Goal: Task Accomplishment & Management: Use online tool/utility

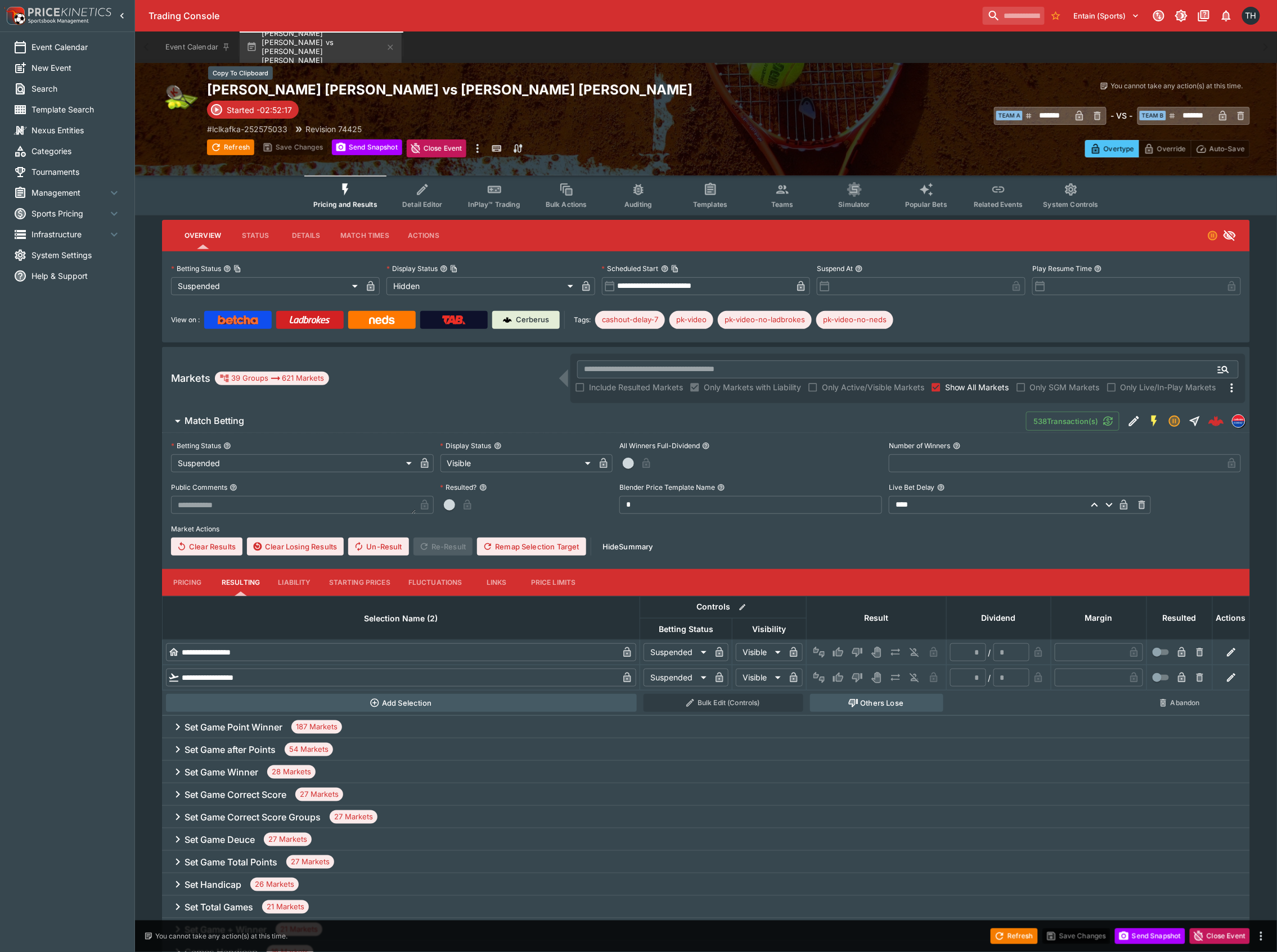
click at [337, 82] on h2 "Mccartney Kessler vs Jaqueline Cristian" at bounding box center [468, 90] width 521 height 17
click at [1031, 938] on button "Refresh" at bounding box center [1014, 936] width 47 height 16
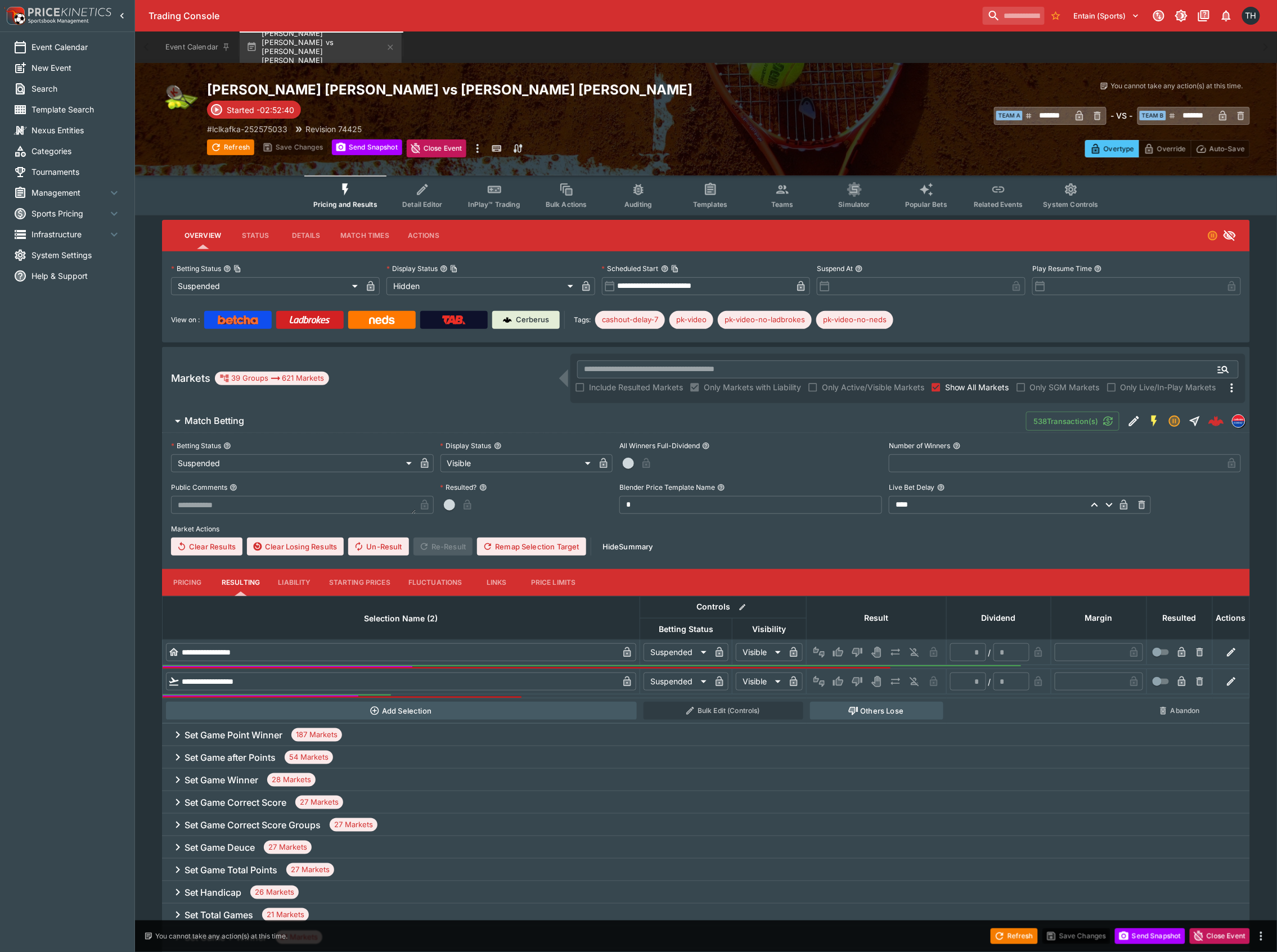
click at [941, 416] on span "Match Betting" at bounding box center [601, 420] width 833 height 12
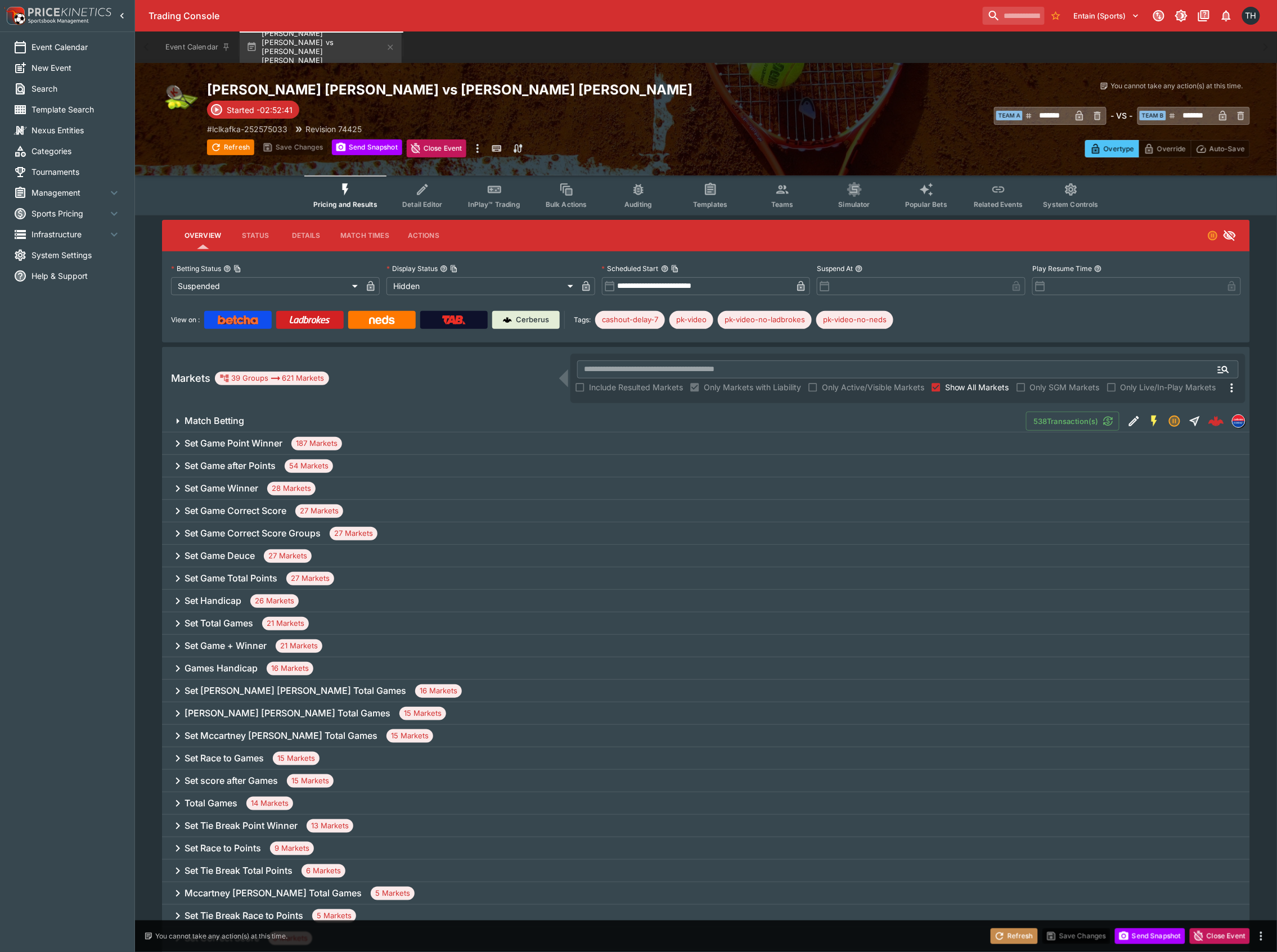
click at [1007, 928] on button "Refresh" at bounding box center [1014, 936] width 47 height 16
drag, startPoint x: 1173, startPoint y: 115, endPoint x: 1306, endPoint y: 138, distance: 135.0
click at [1277, 138] on html "**********" at bounding box center [638, 663] width 1277 height 1326
click at [1053, 114] on input "*******" at bounding box center [1051, 116] width 37 height 18
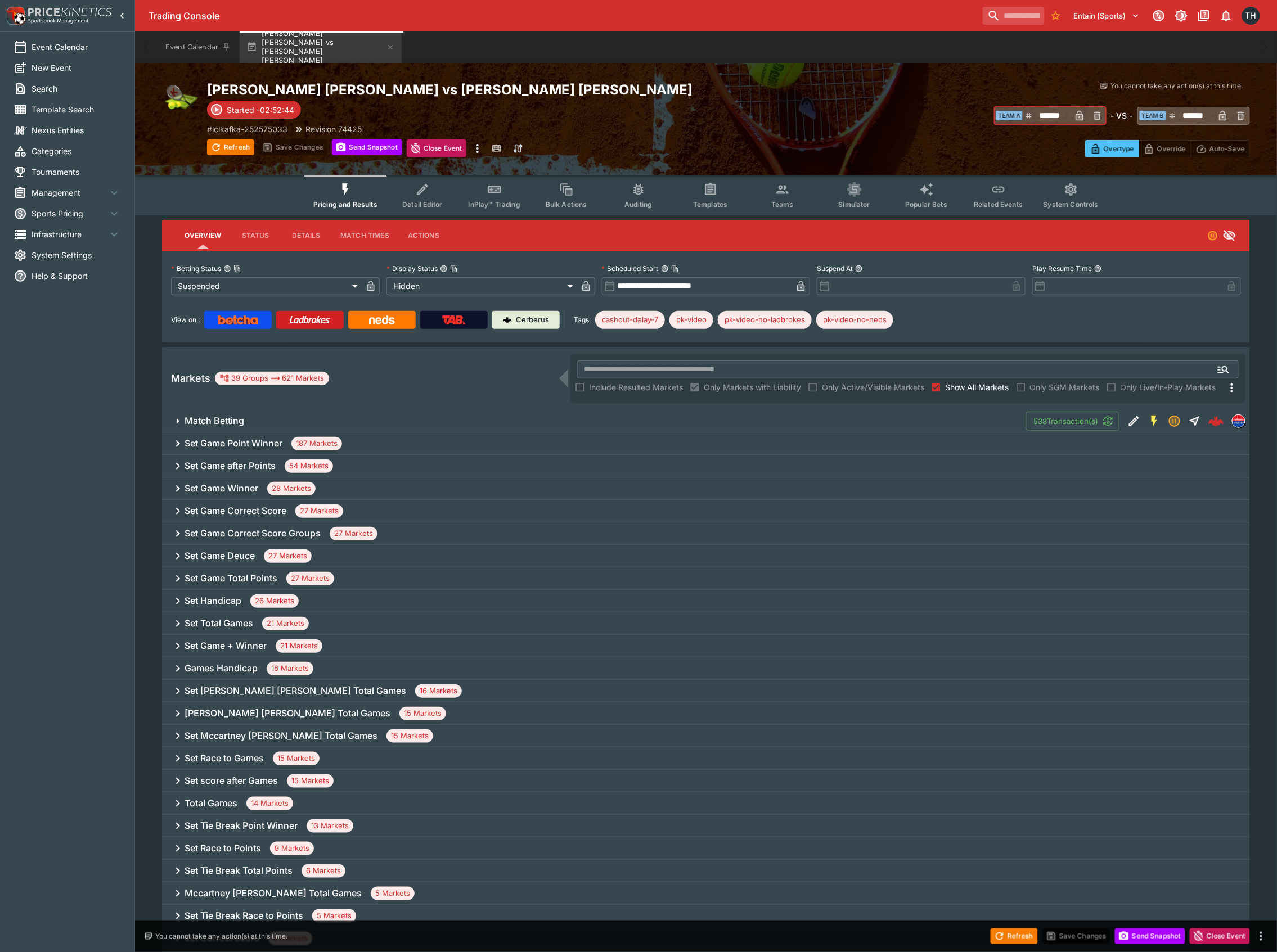
click at [930, 420] on span "Match Betting" at bounding box center [601, 420] width 833 height 12
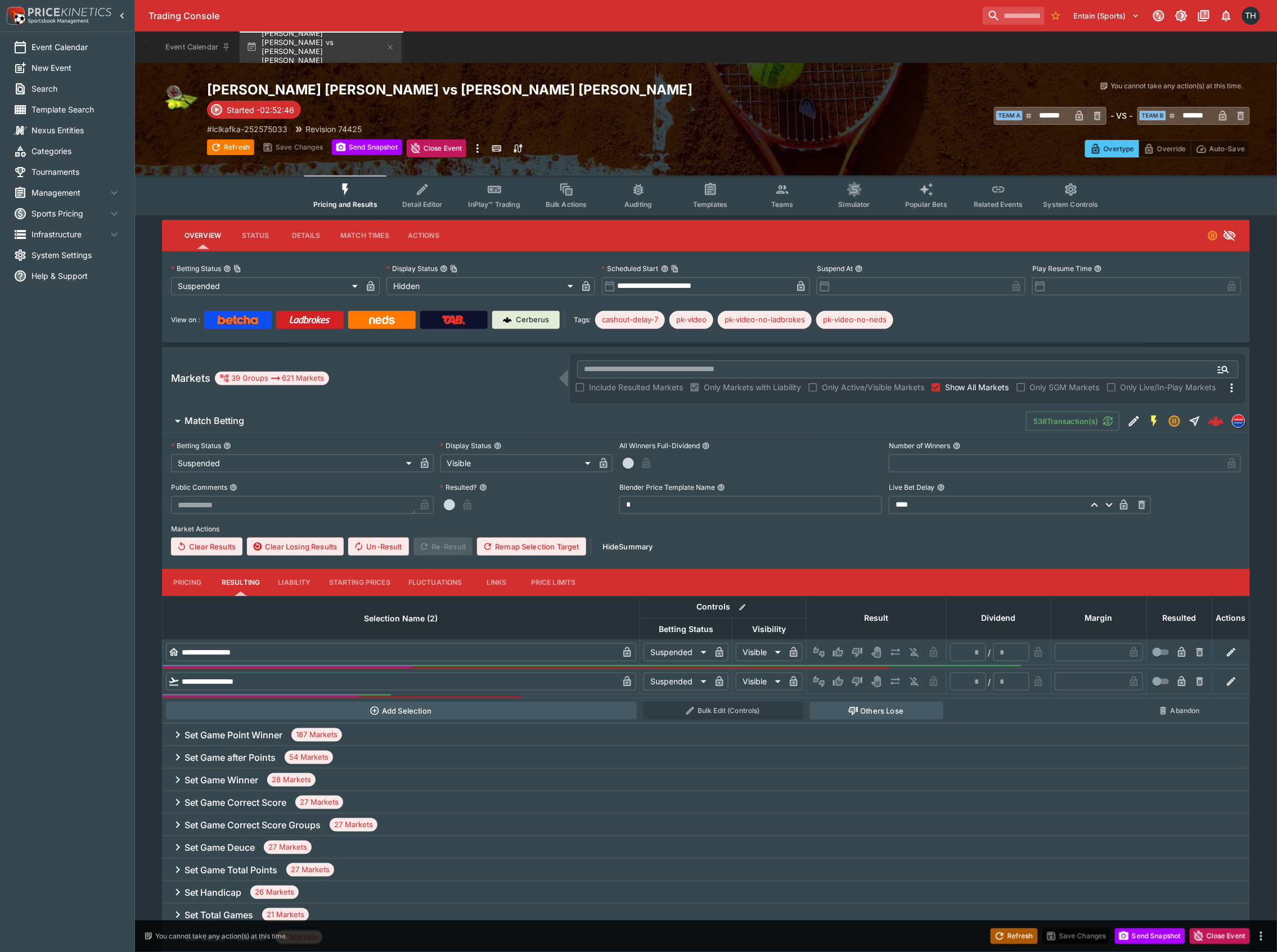
click at [1017, 934] on button "Refresh" at bounding box center [1014, 936] width 47 height 16
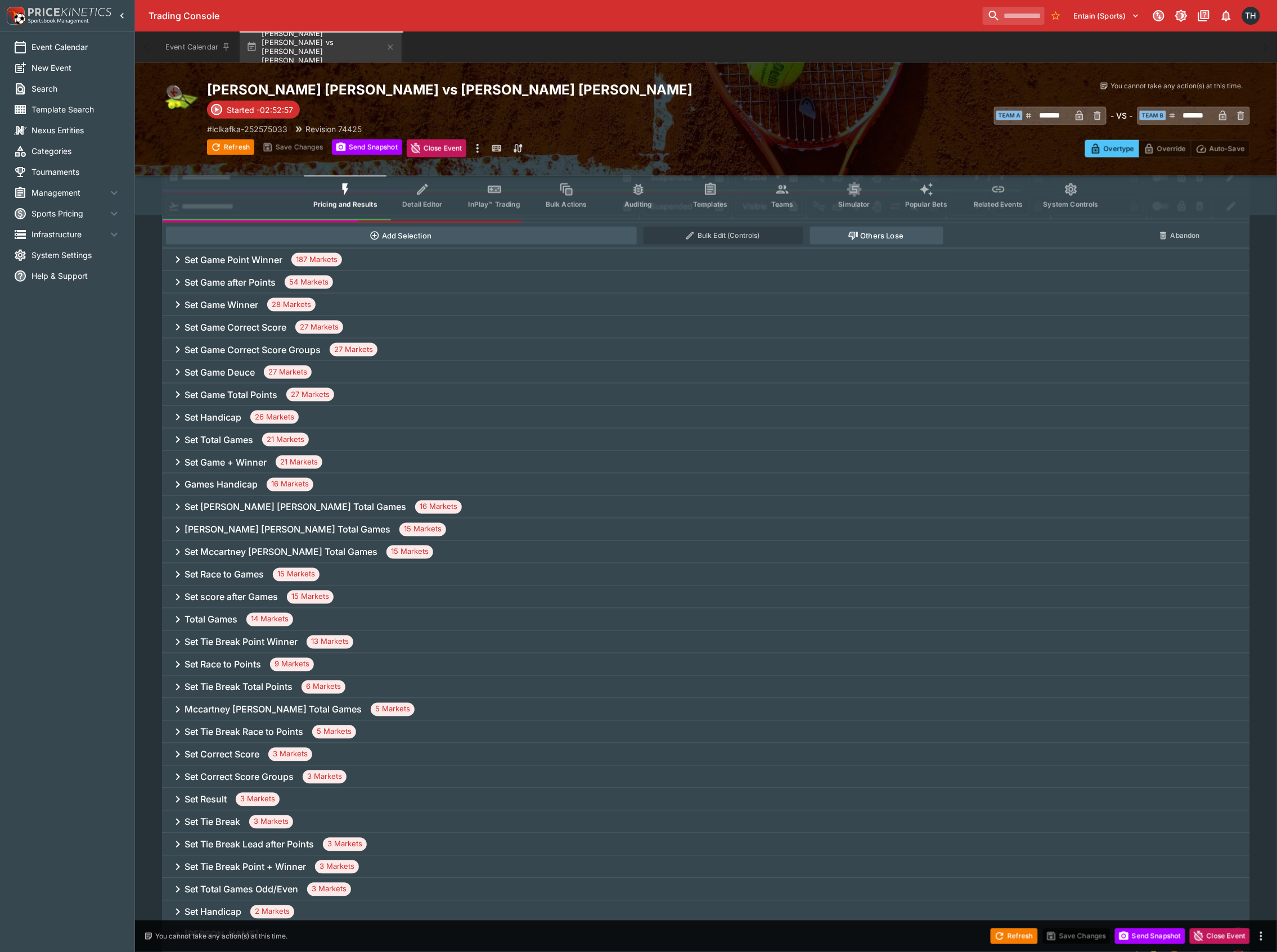
scroll to position [140, 0]
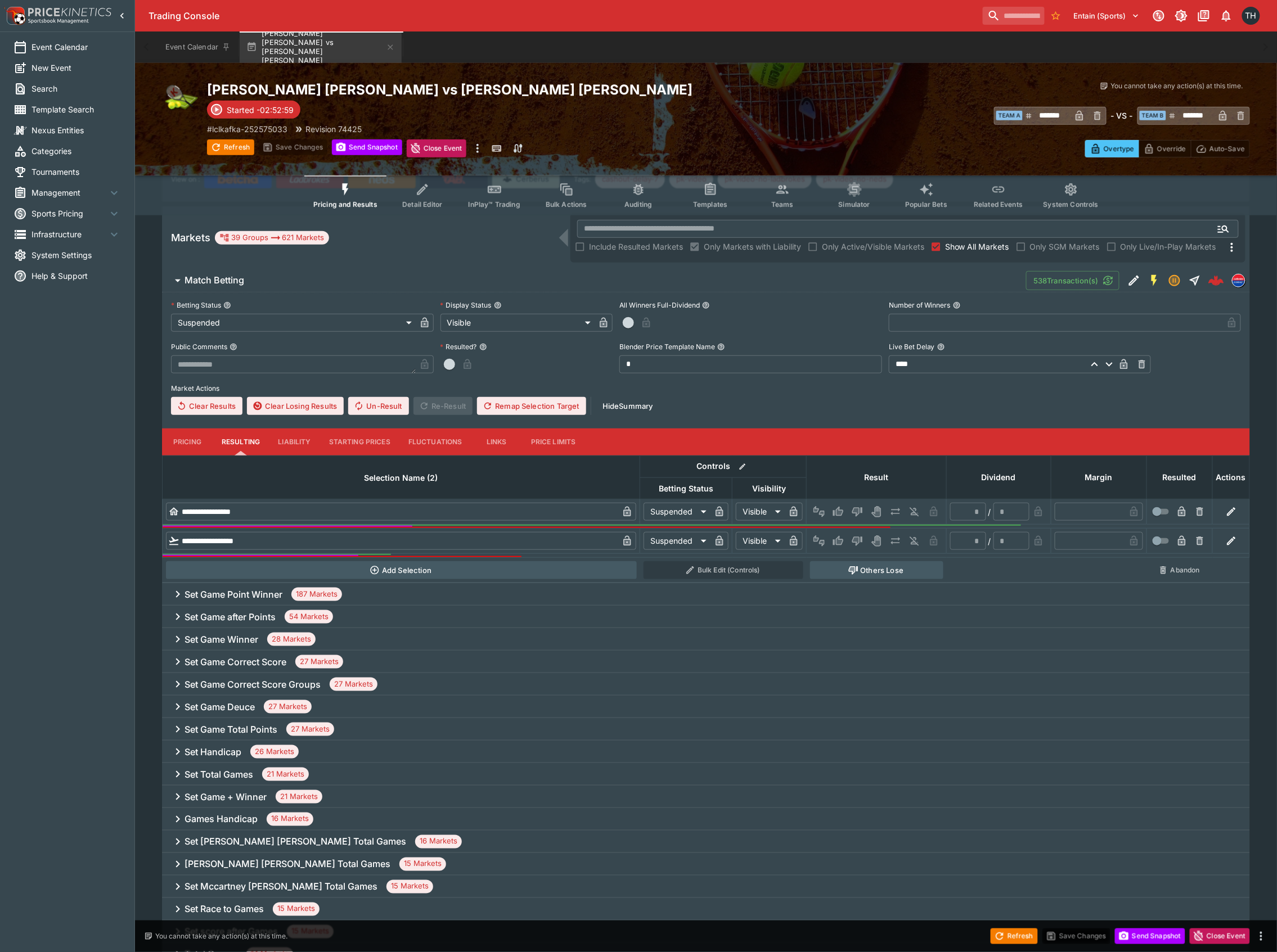
click at [246, 639] on h6 "Set Game Winner" at bounding box center [222, 640] width 74 height 12
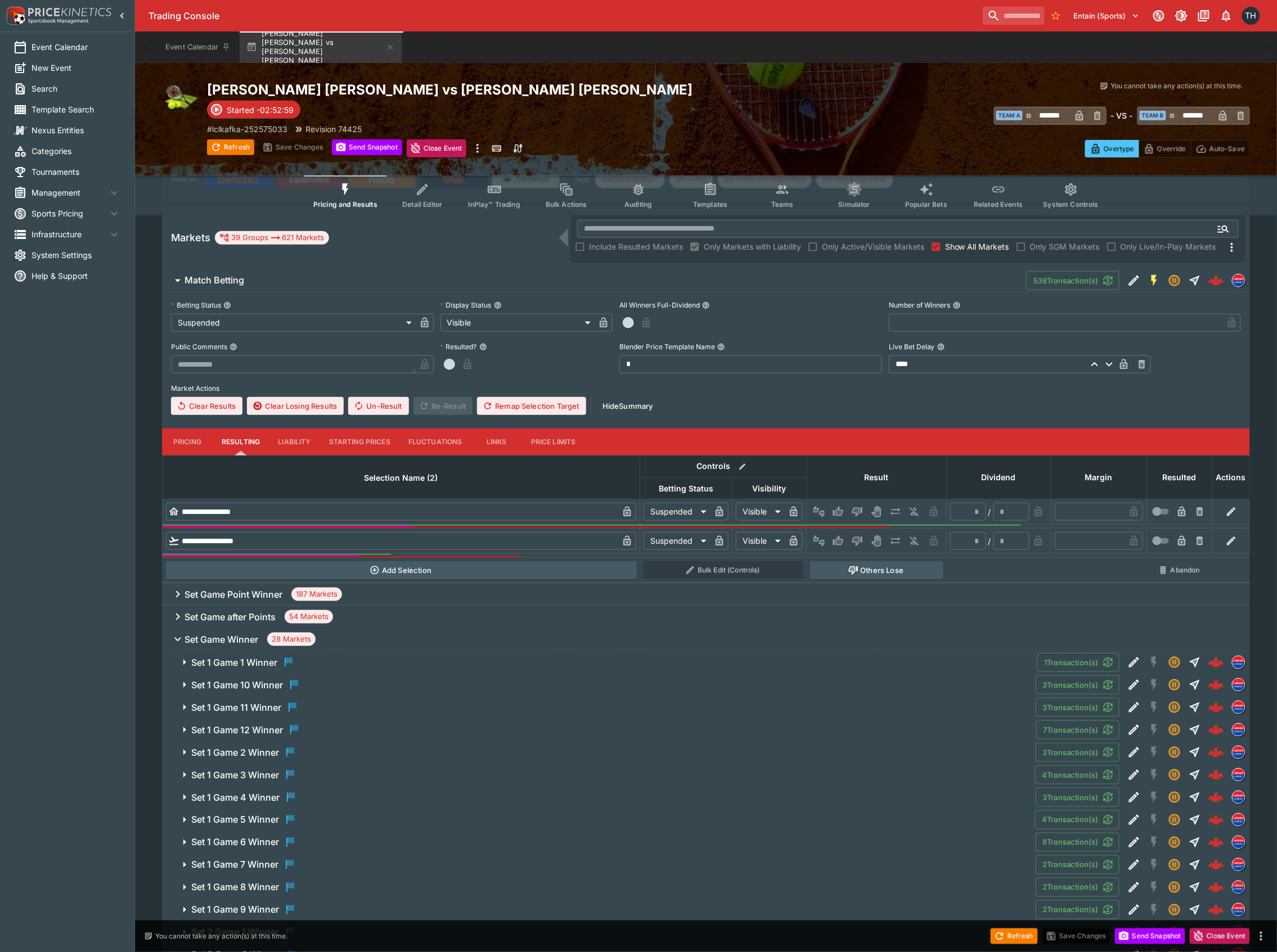
click at [254, 641] on h6 "Set Game Winner" at bounding box center [222, 640] width 74 height 12
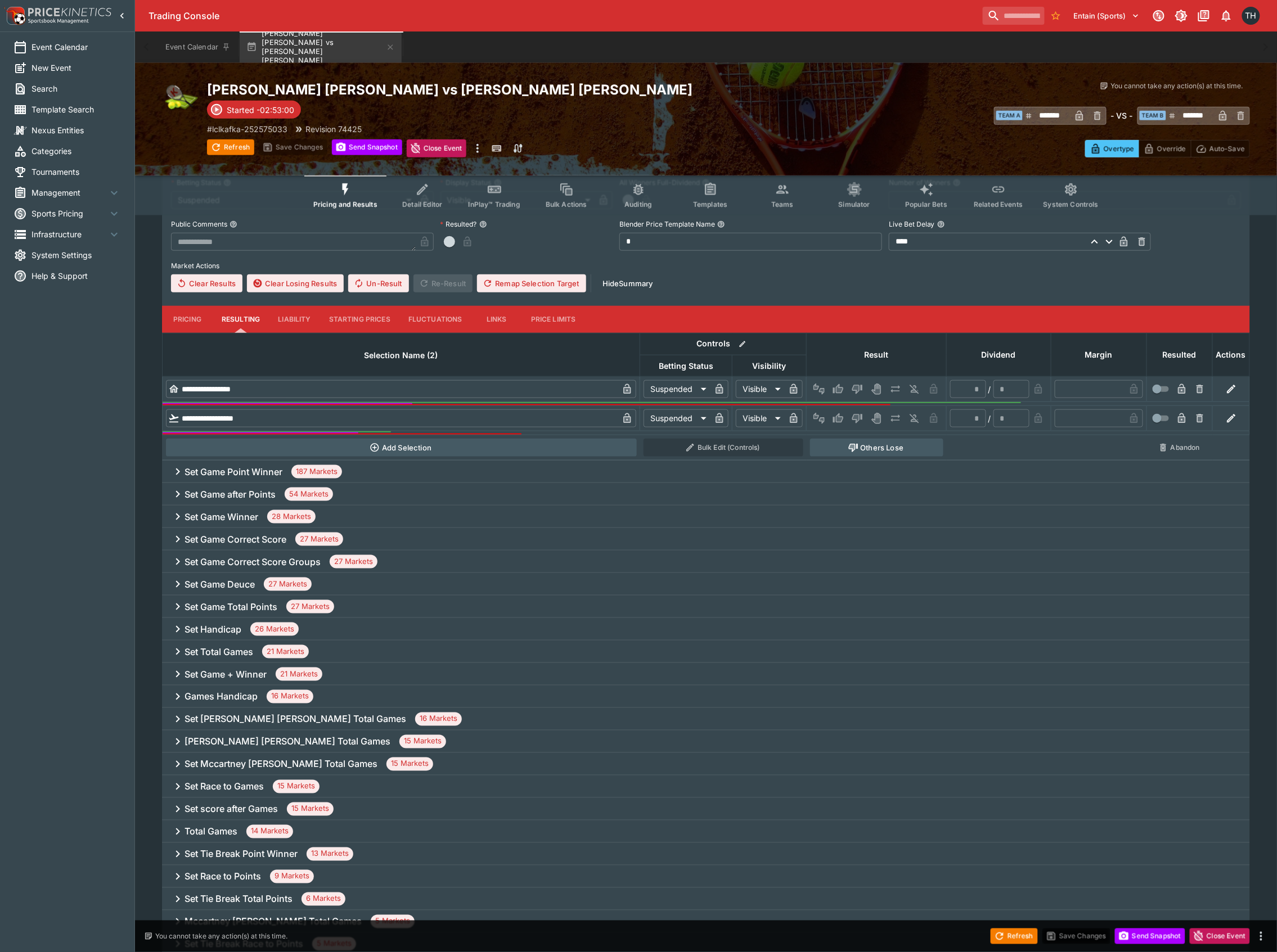
scroll to position [441, 0]
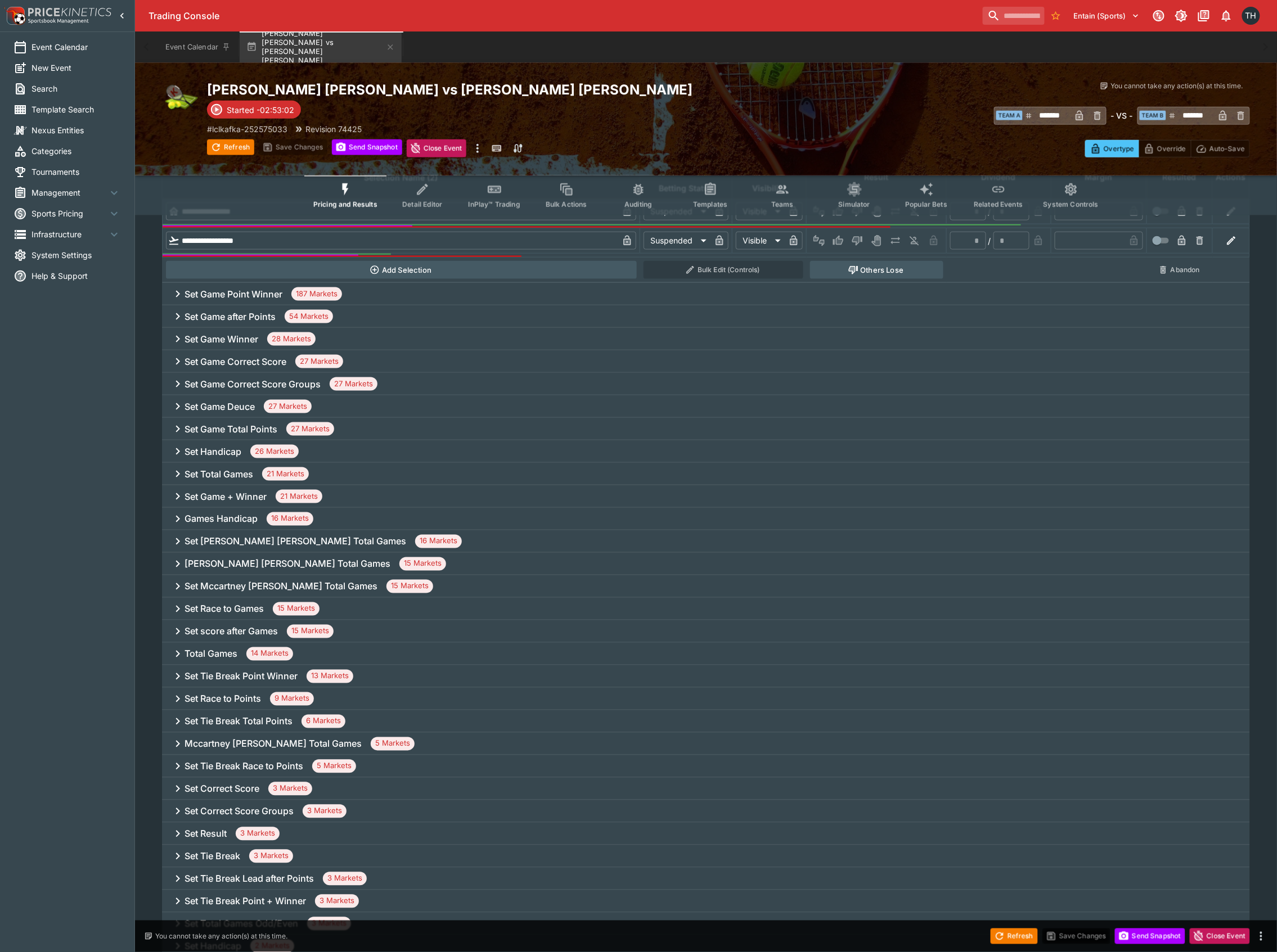
click at [250, 491] on h6 "Set Game + Winner" at bounding box center [226, 496] width 82 height 12
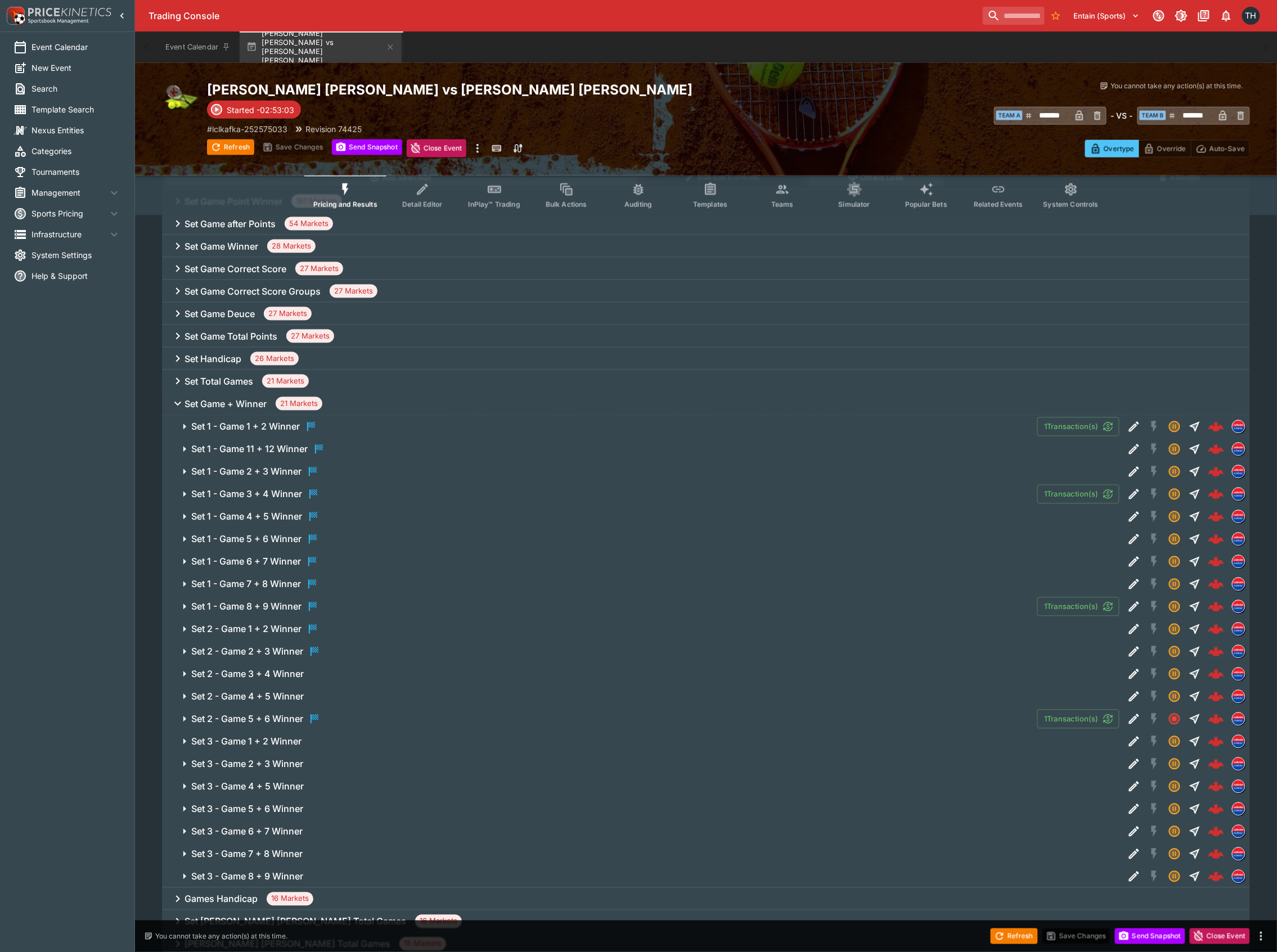
scroll to position [740, 0]
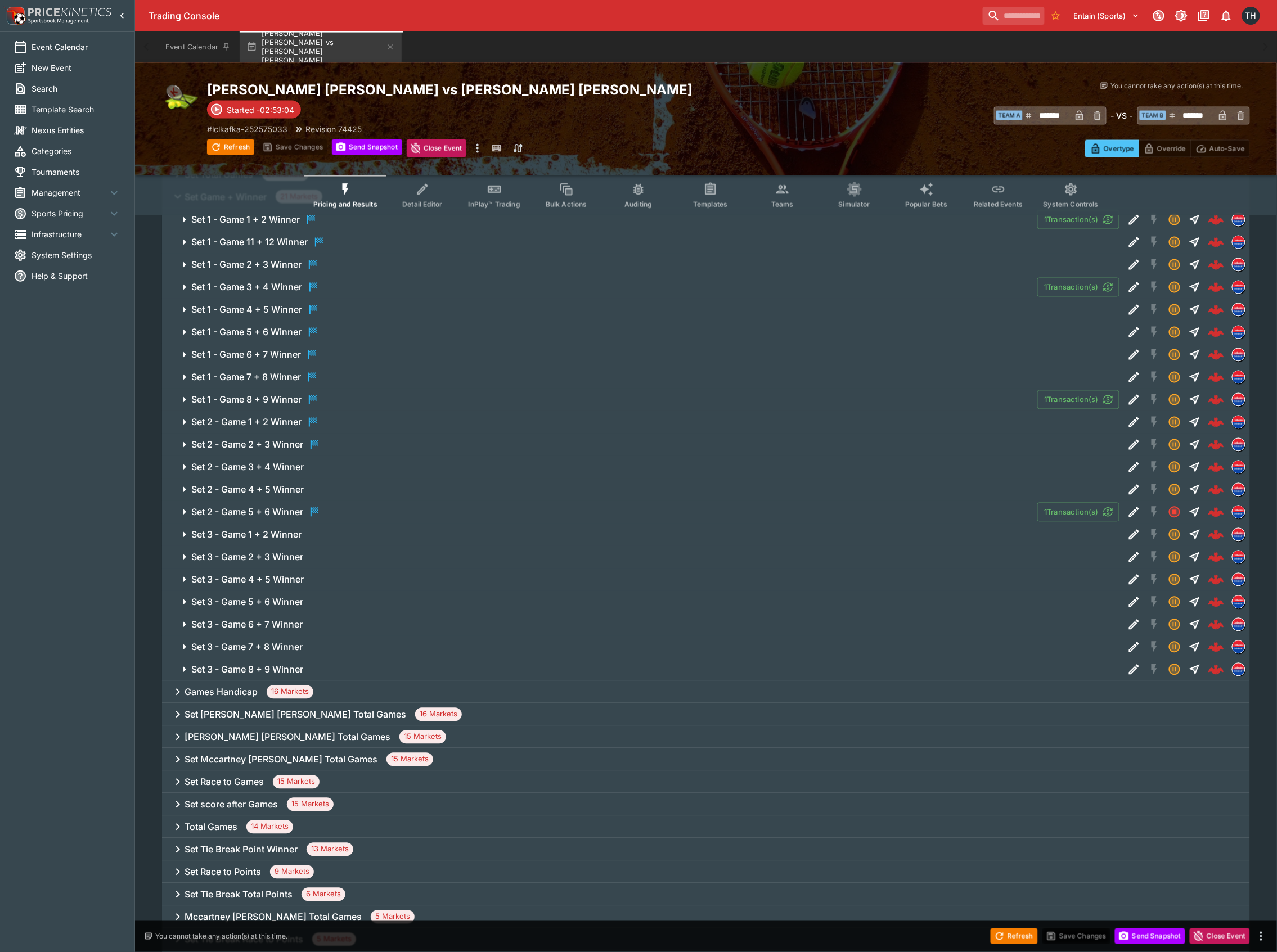
click at [279, 671] on h6 "Set 3 - Game 8 + 9 Winner" at bounding box center [247, 670] width 112 height 12
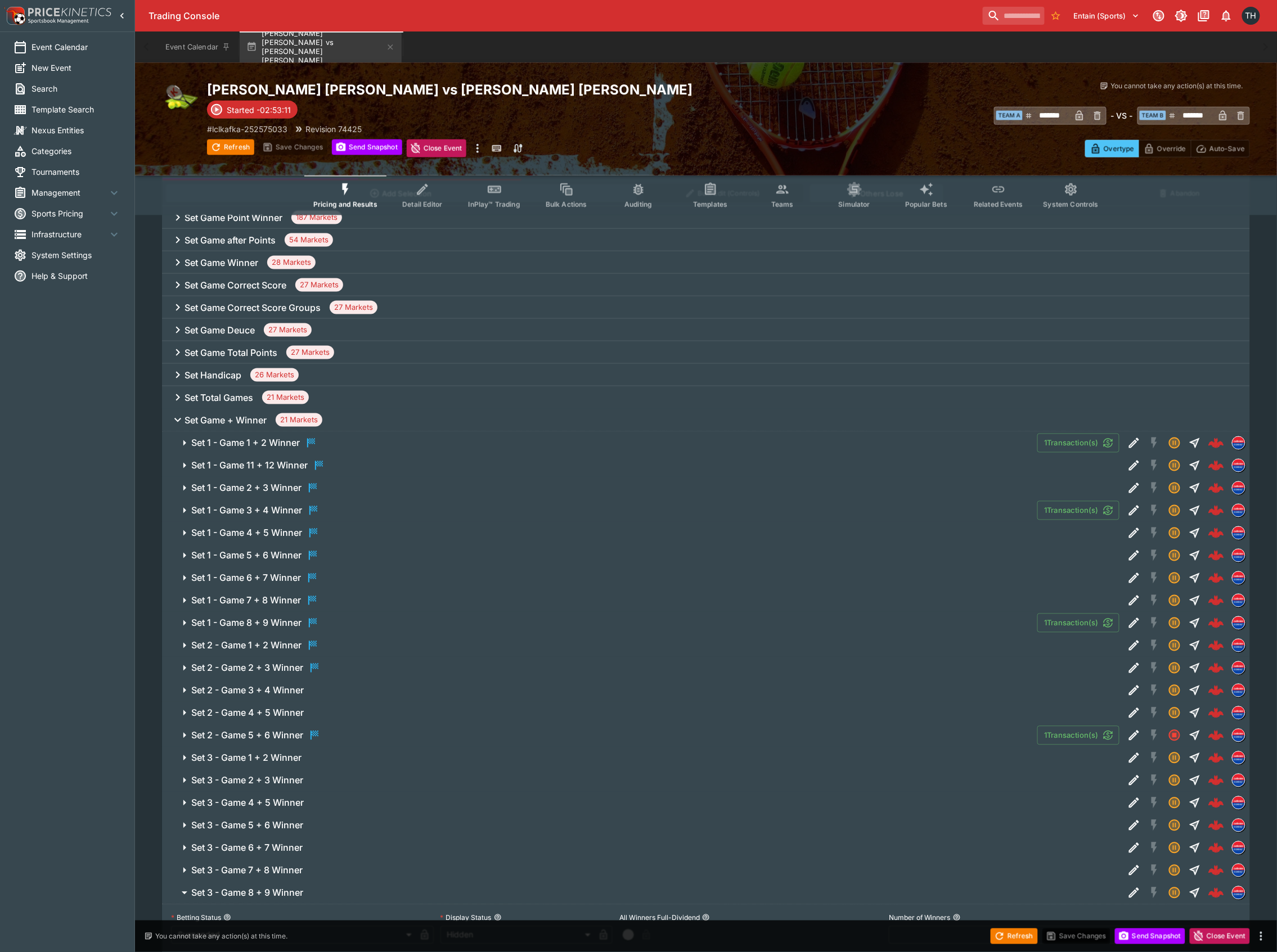
scroll to position [290, 0]
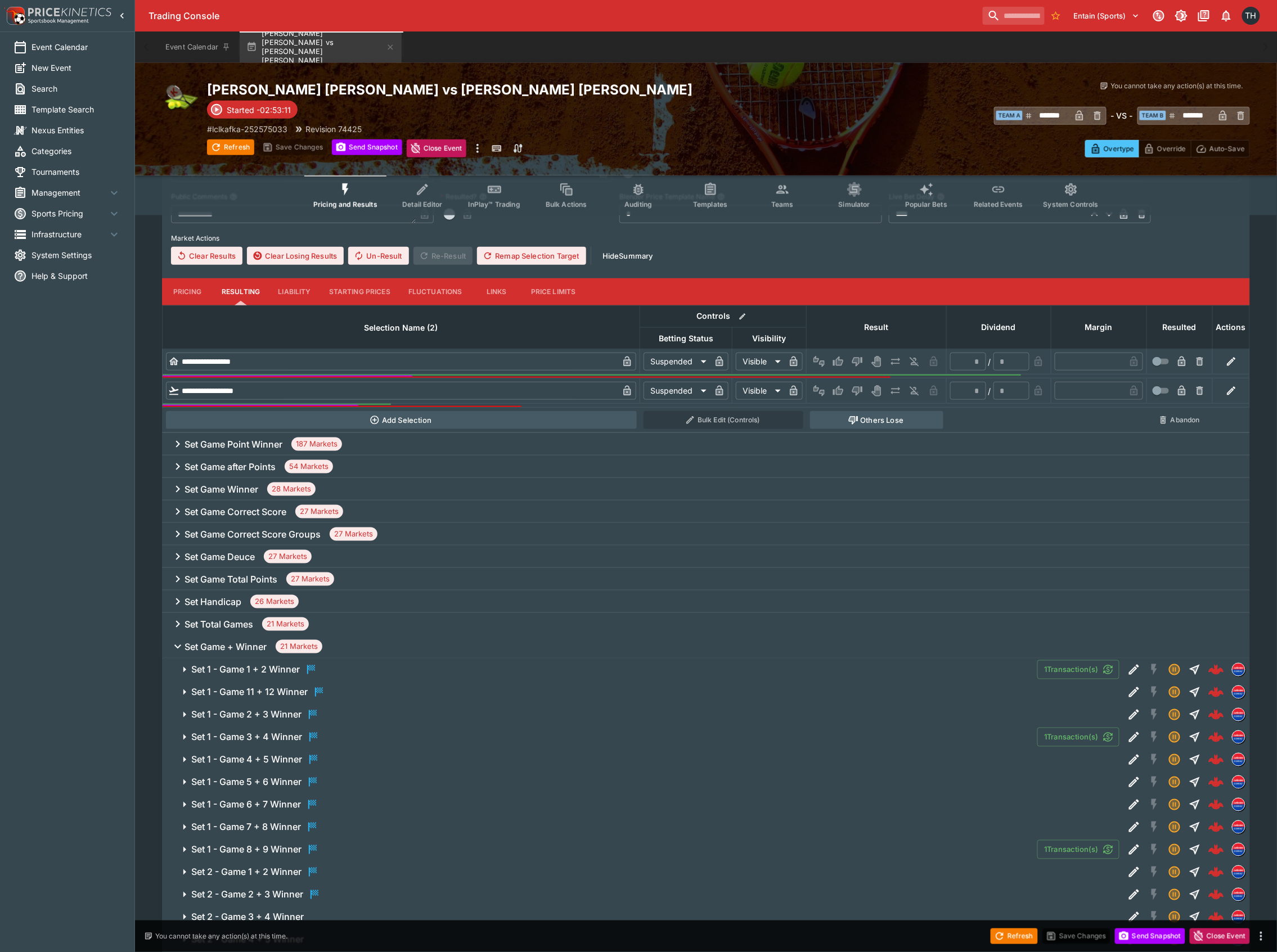
click at [237, 648] on h6 "Set Game + Winner" at bounding box center [226, 647] width 82 height 12
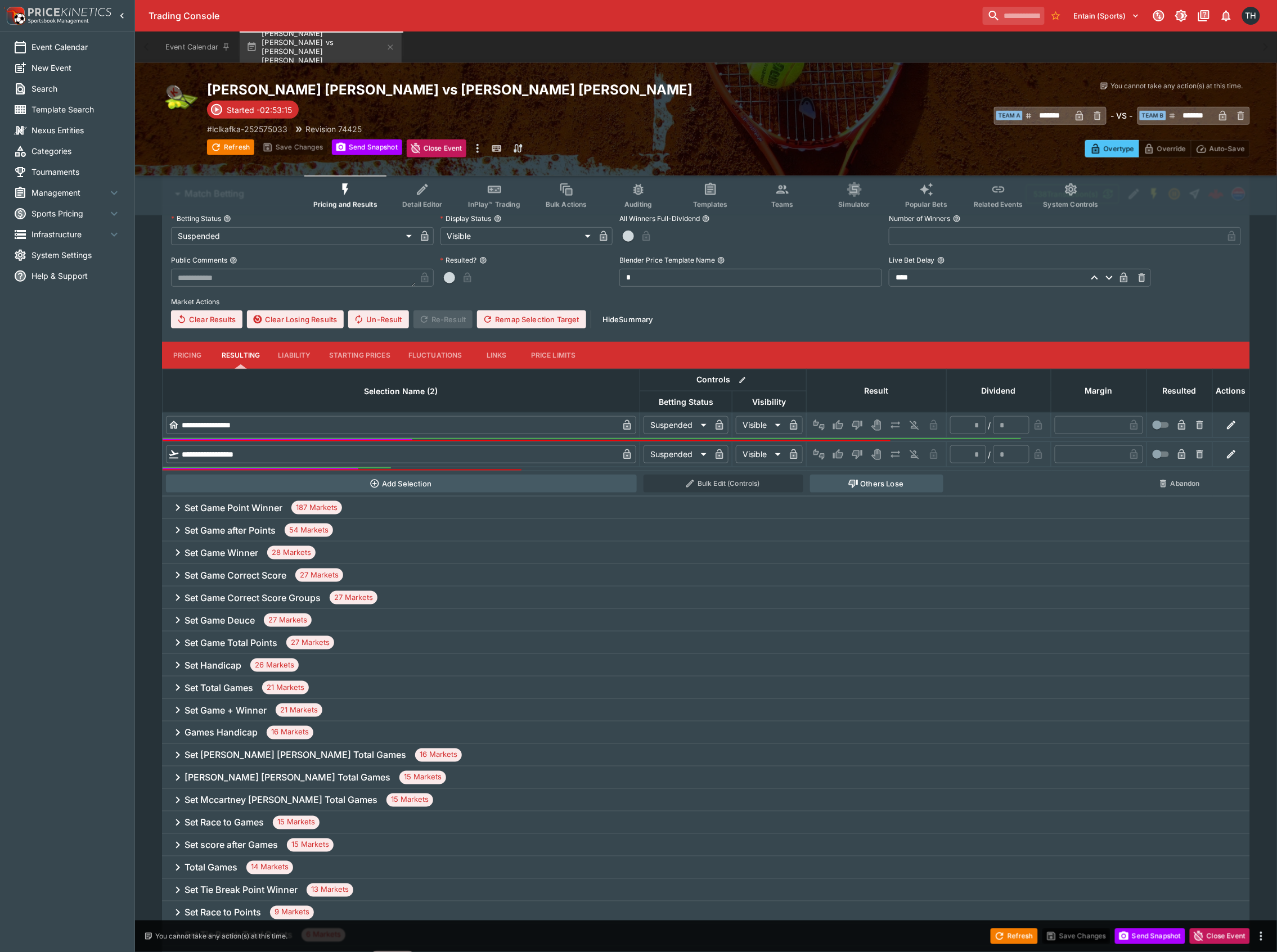
scroll to position [0, 0]
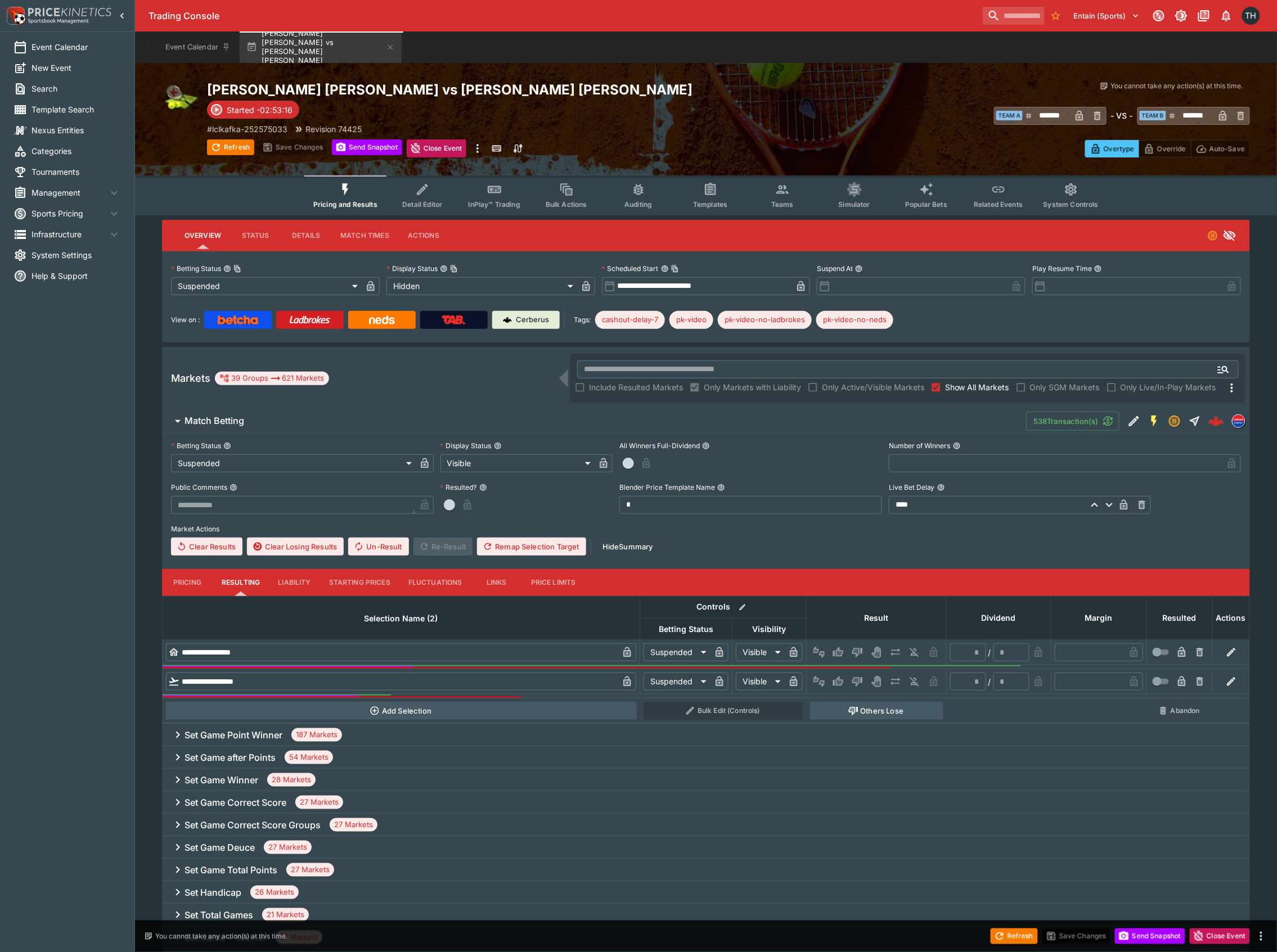
click at [964, 384] on span "Show All Markets" at bounding box center [977, 387] width 64 height 12
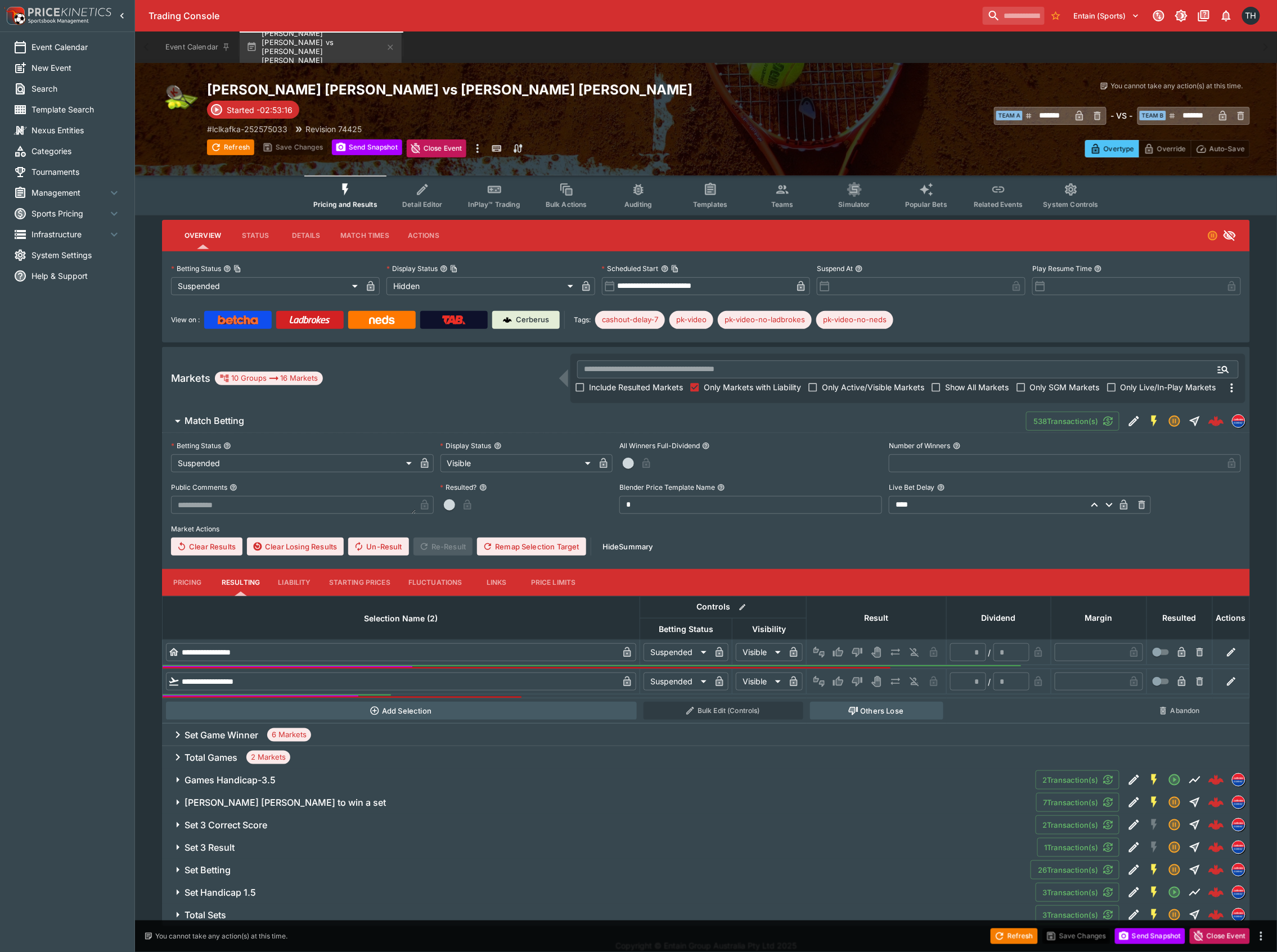
click at [581, 422] on span "Match Betting" at bounding box center [601, 420] width 833 height 12
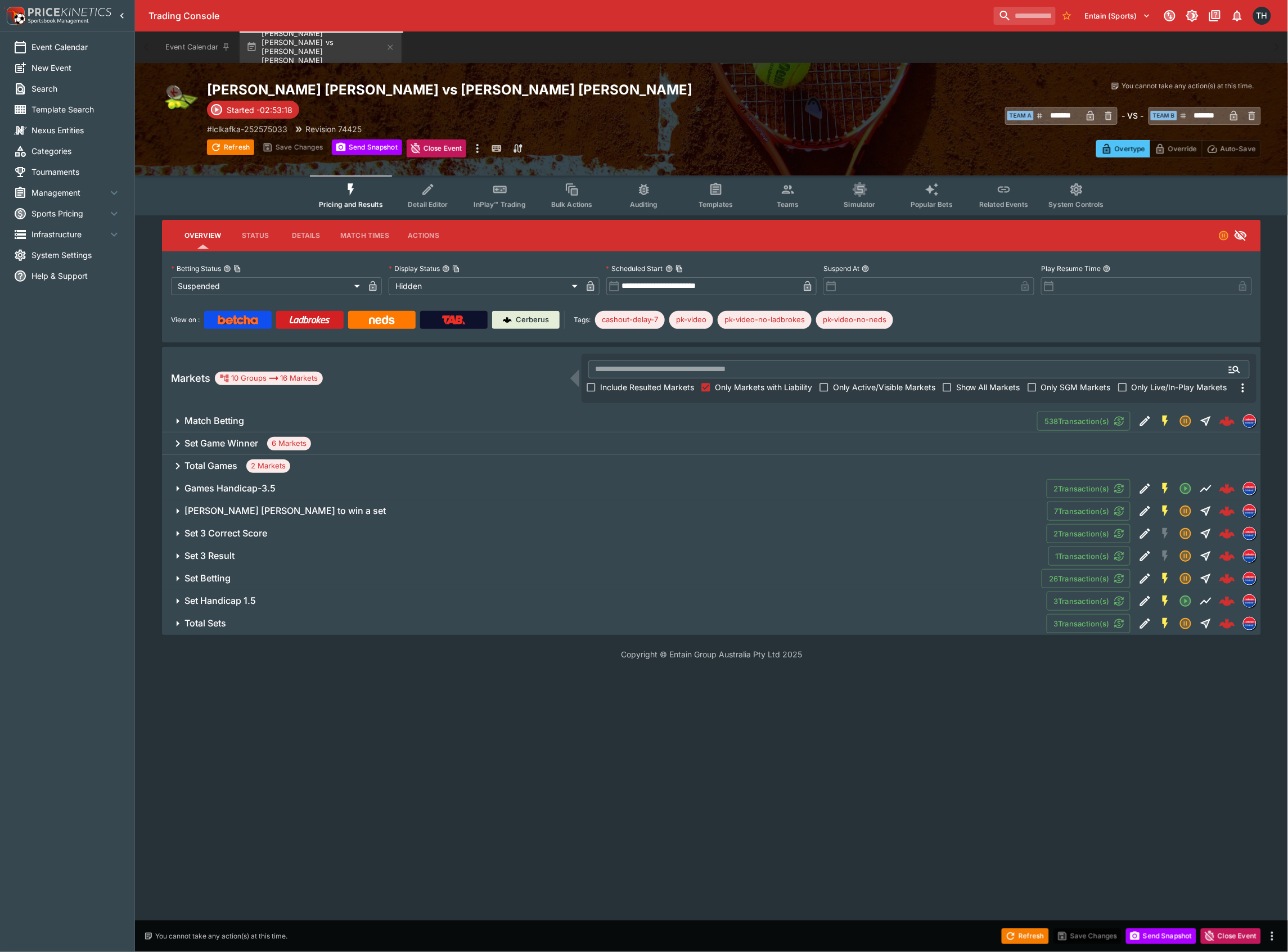
click at [245, 552] on span "Set 3 Result" at bounding box center [612, 556] width 855 height 12
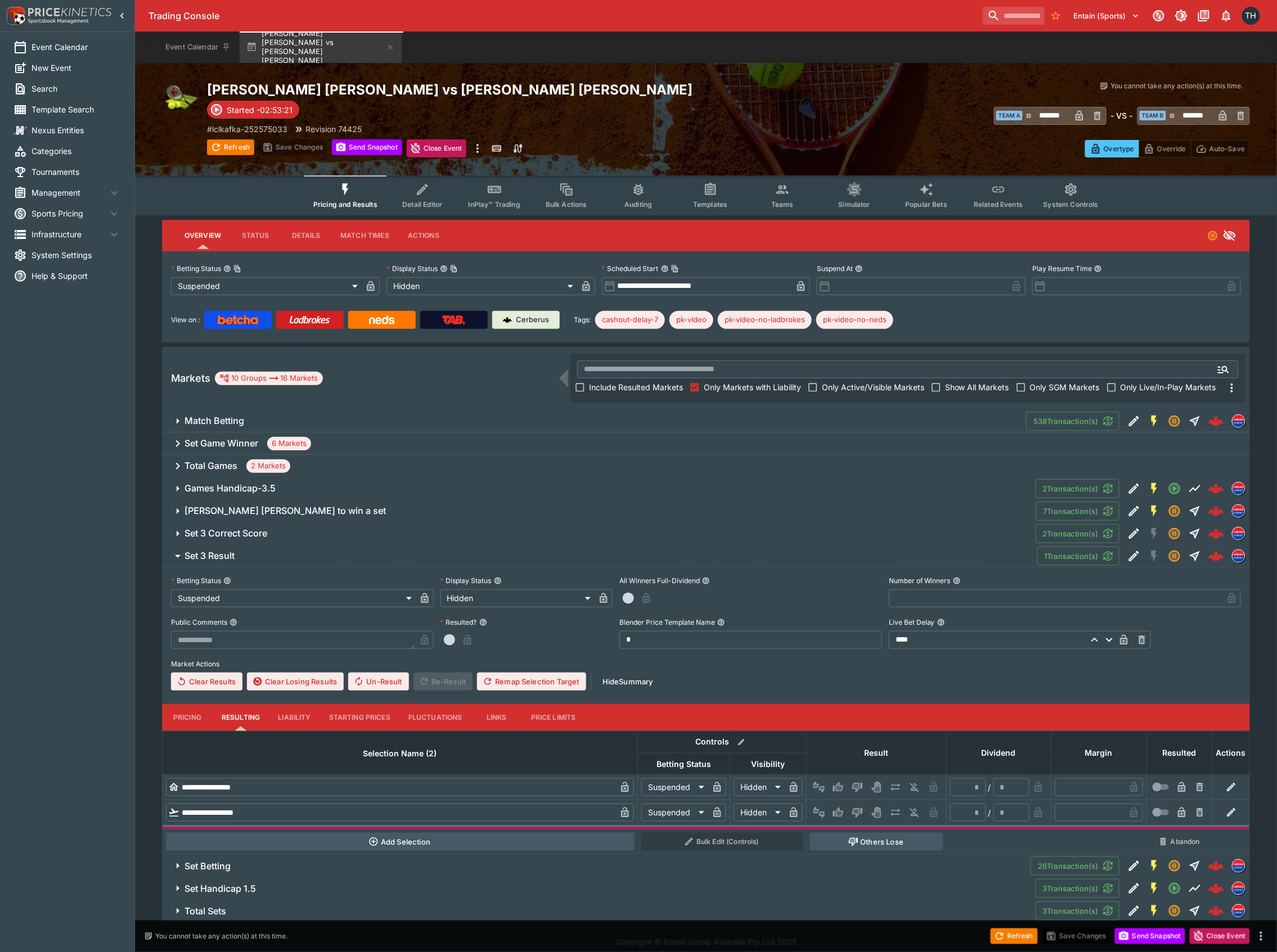
click at [266, 531] on h6 "Set 3 Correct Score" at bounding box center [226, 533] width 83 height 12
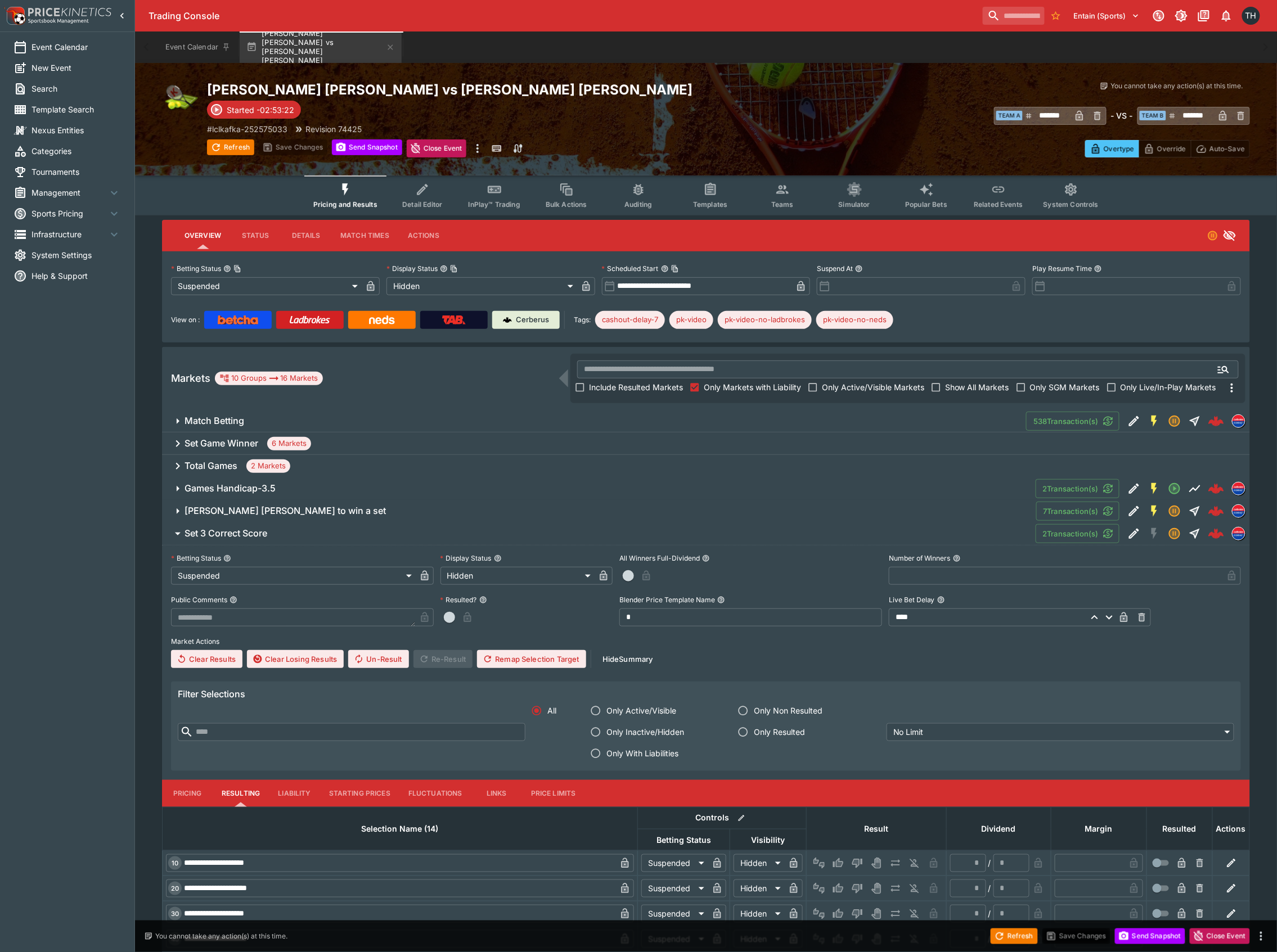
click at [225, 461] on h6 "Total Games" at bounding box center [211, 466] width 53 height 12
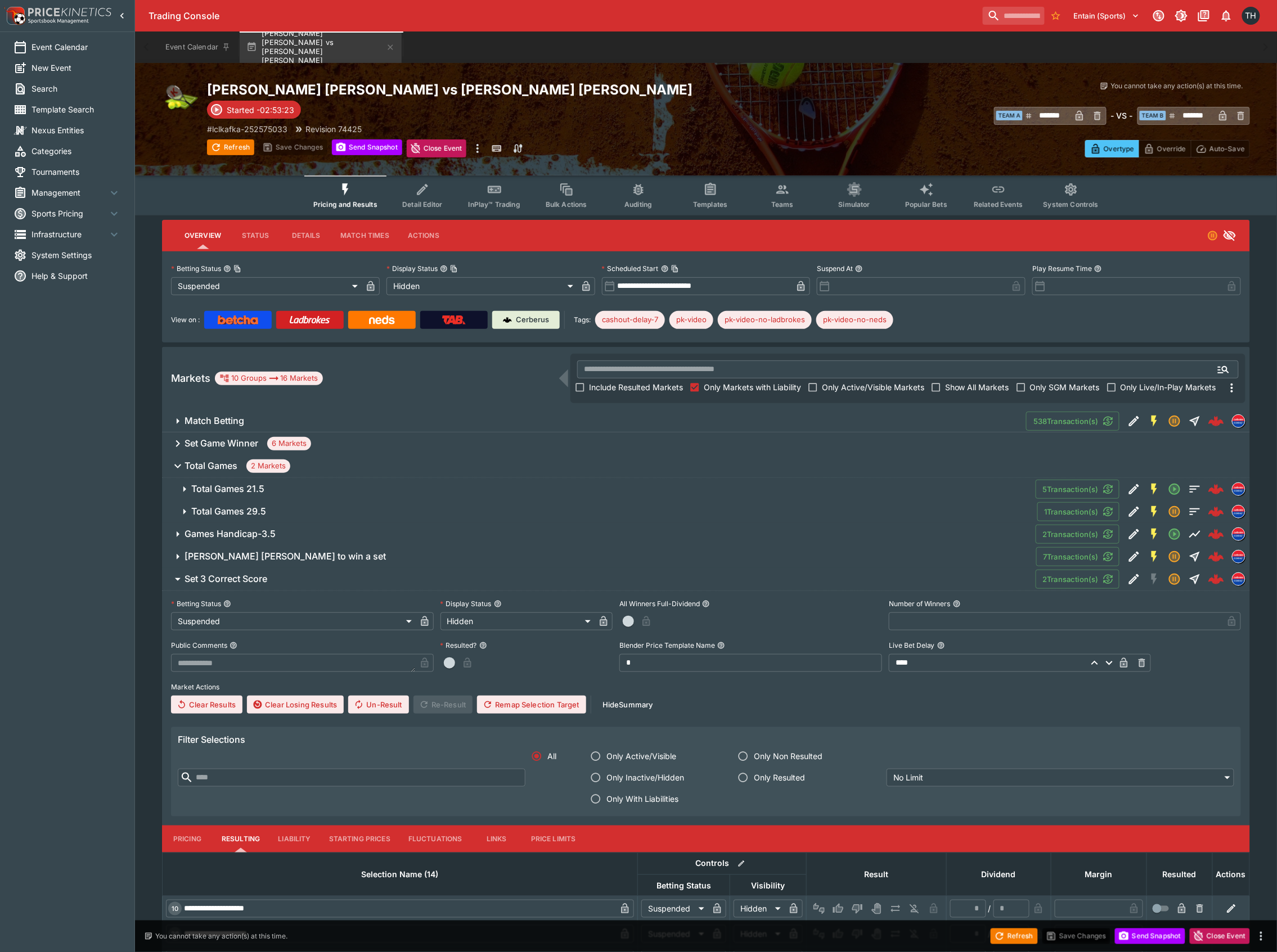
click at [250, 442] on h6 "Set Game Winner" at bounding box center [222, 443] width 74 height 12
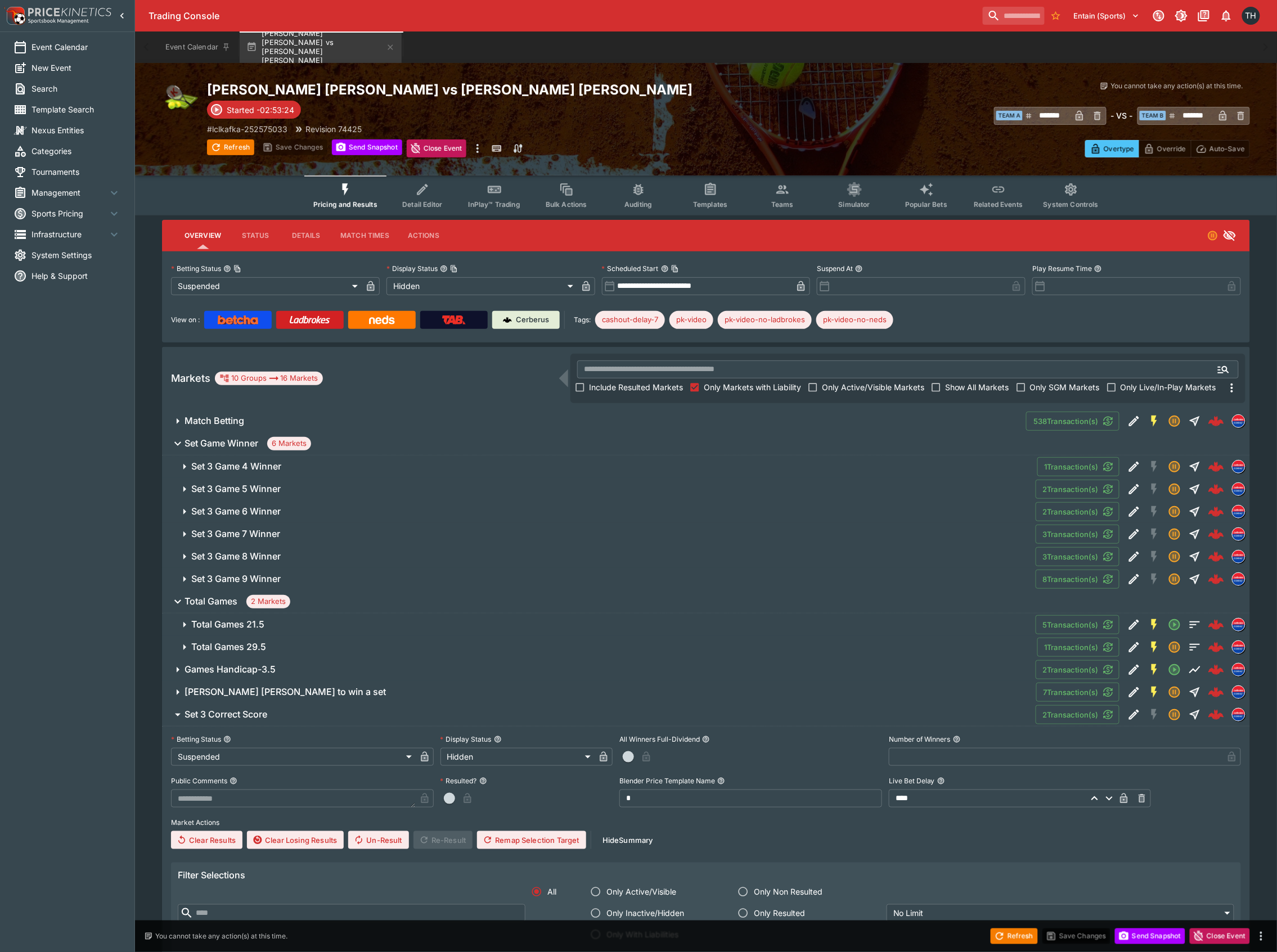
click at [293, 571] on button "Set 3 Game 9 Winner" at bounding box center [599, 579] width 874 height 22
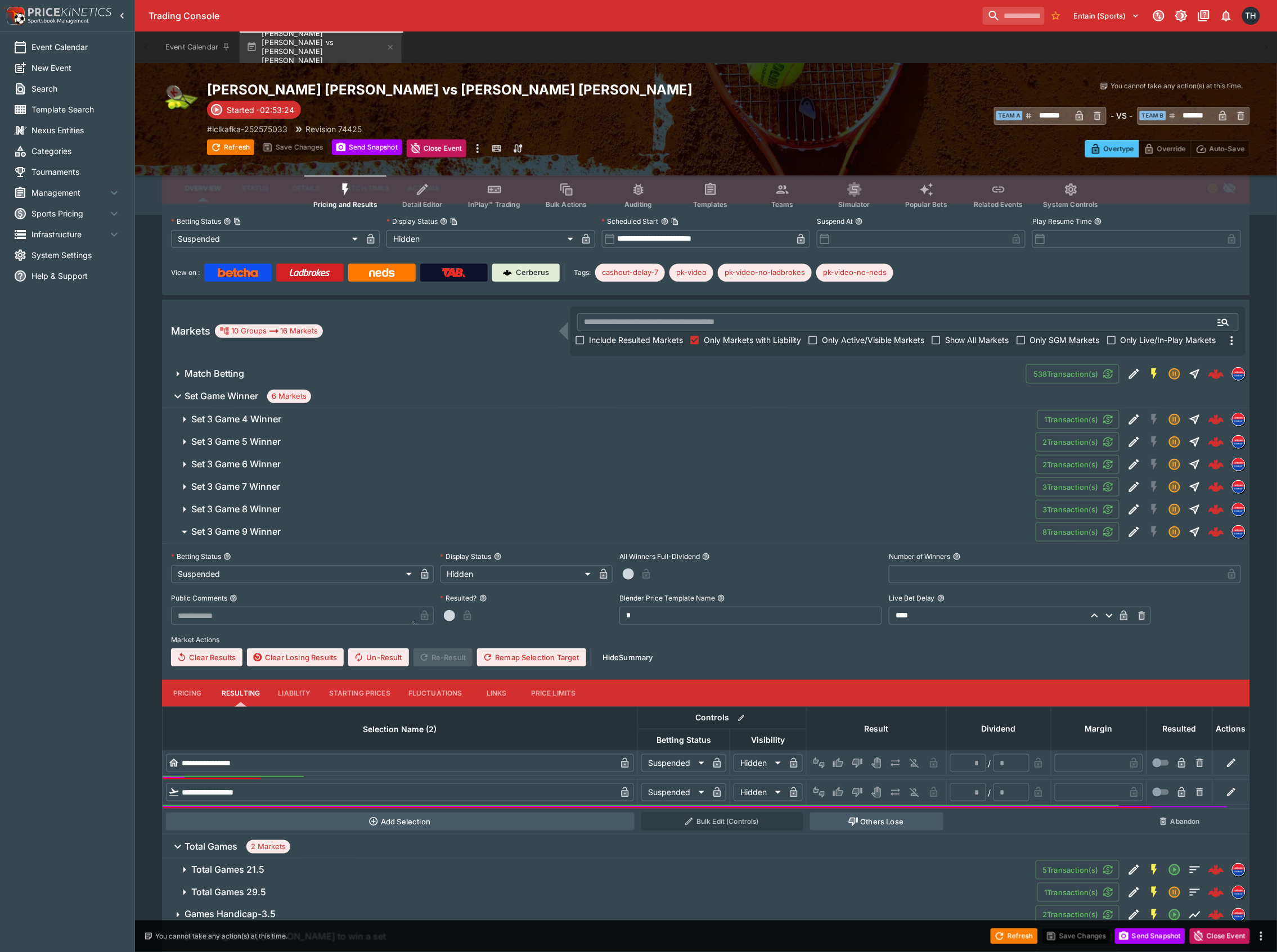
scroll to position [300, 0]
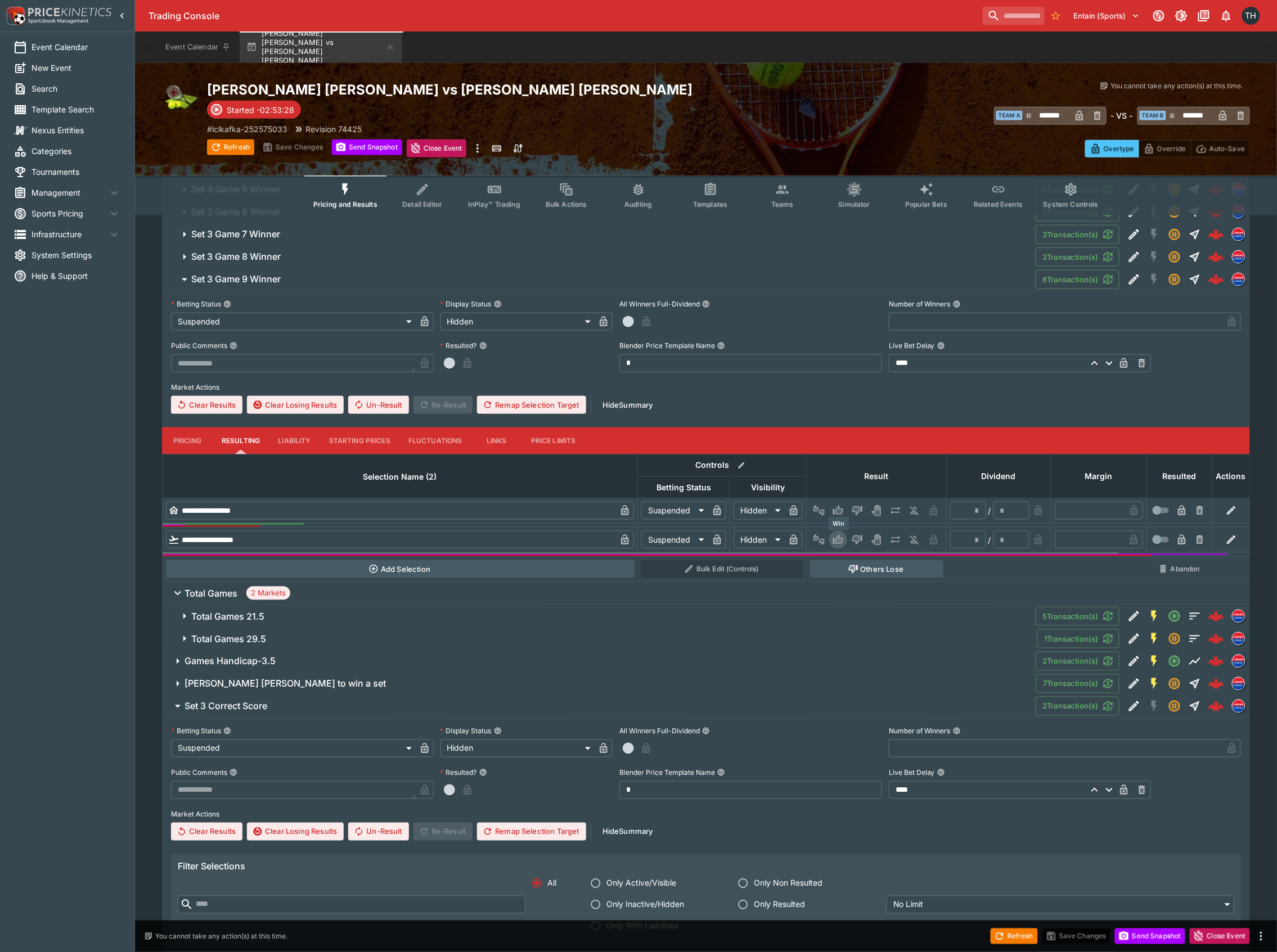
click at [840, 538] on icon "Win" at bounding box center [838, 540] width 12 height 12
type input "*"
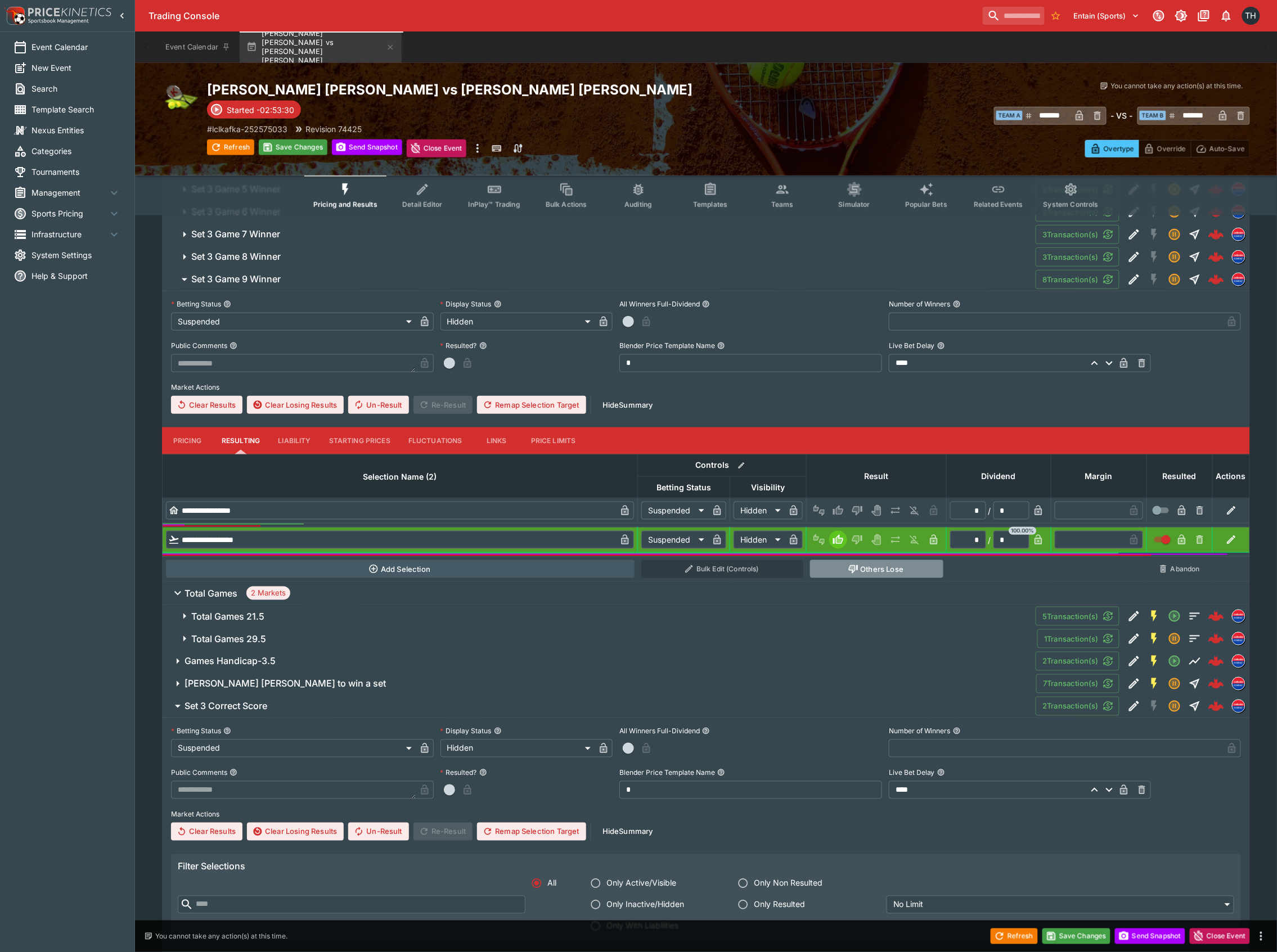
click at [898, 572] on button "Others Lose" at bounding box center [877, 569] width 134 height 18
type input "**********"
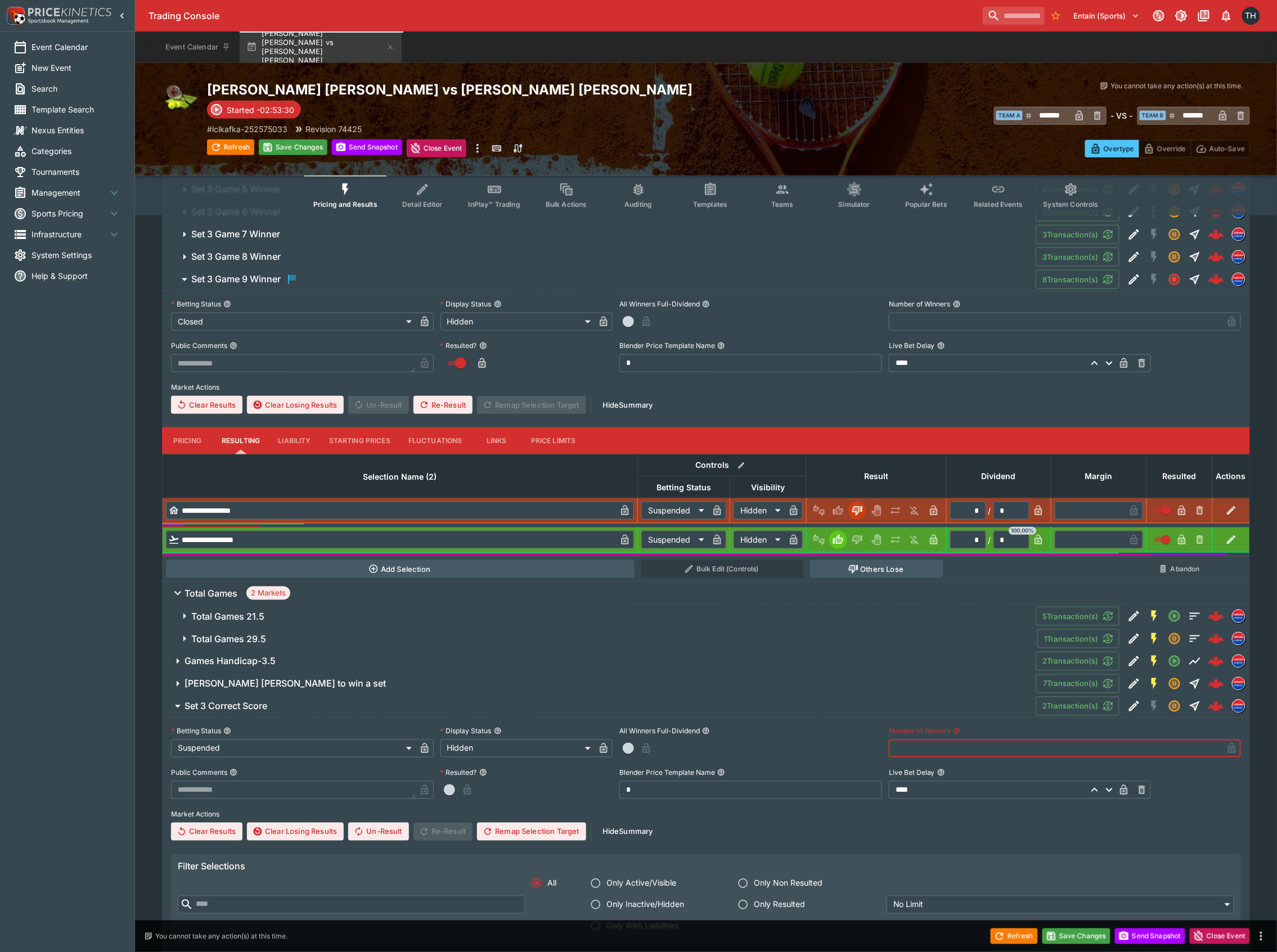
drag, startPoint x: 997, startPoint y: 752, endPoint x: 1002, endPoint y: 801, distance: 49.3
click at [997, 768] on div "**********" at bounding box center [706, 781] width 1070 height 118
click at [1100, 936] on button "Save Changes" at bounding box center [1076, 936] width 68 height 16
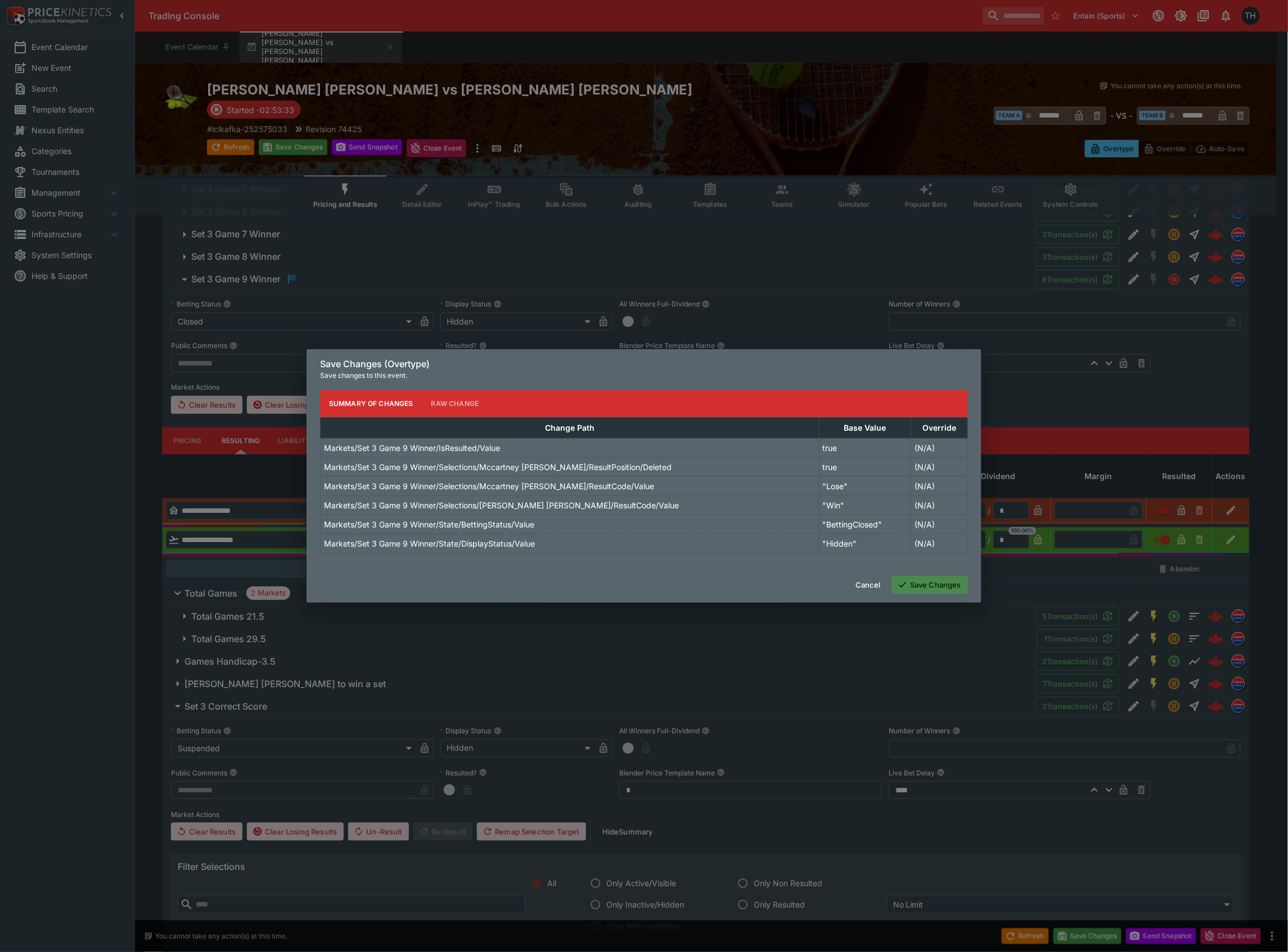
click at [925, 584] on button "Save Changes" at bounding box center [930, 584] width 76 height 18
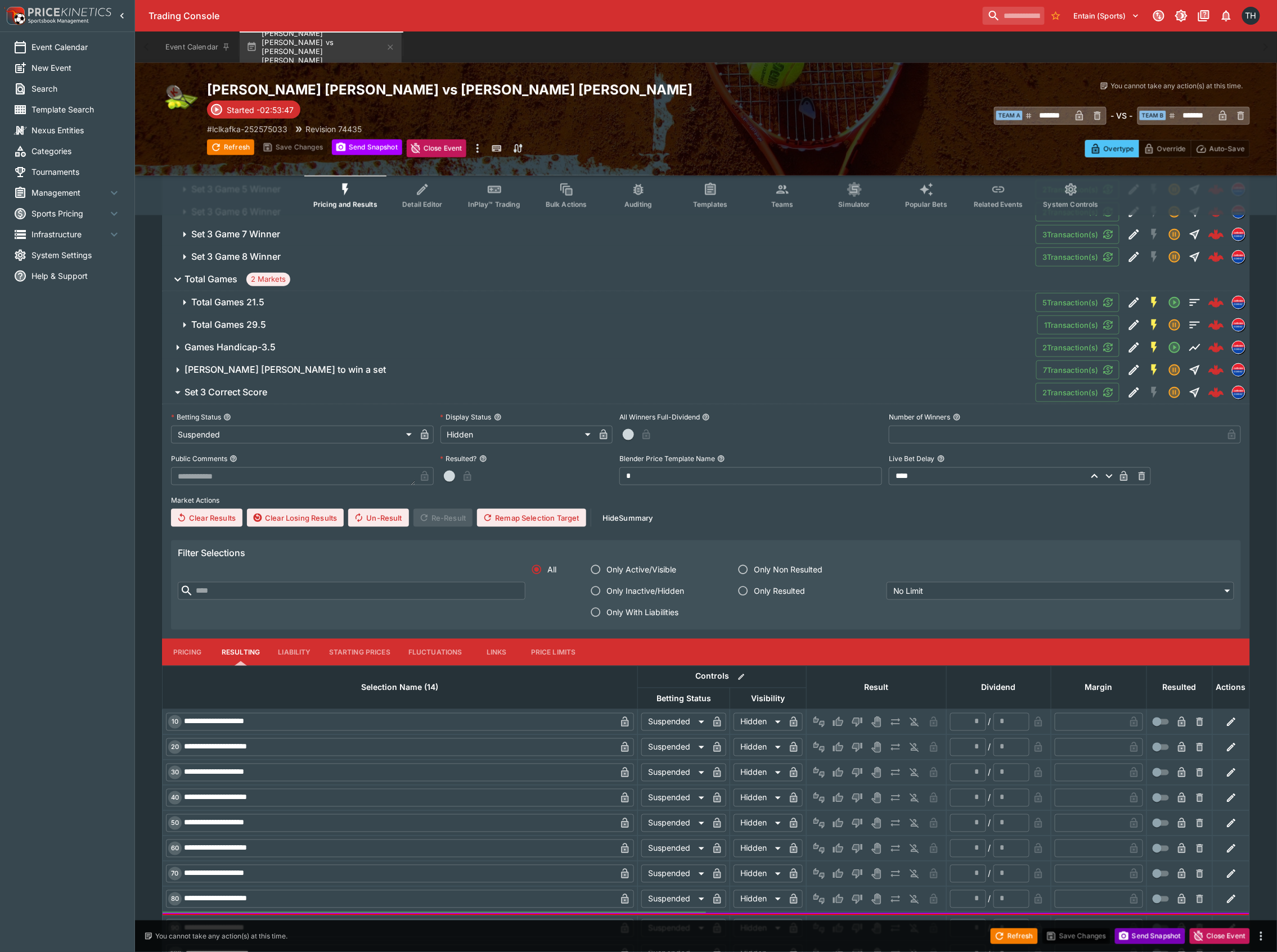
click at [1157, 938] on button "Send Snapshot" at bounding box center [1150, 936] width 70 height 16
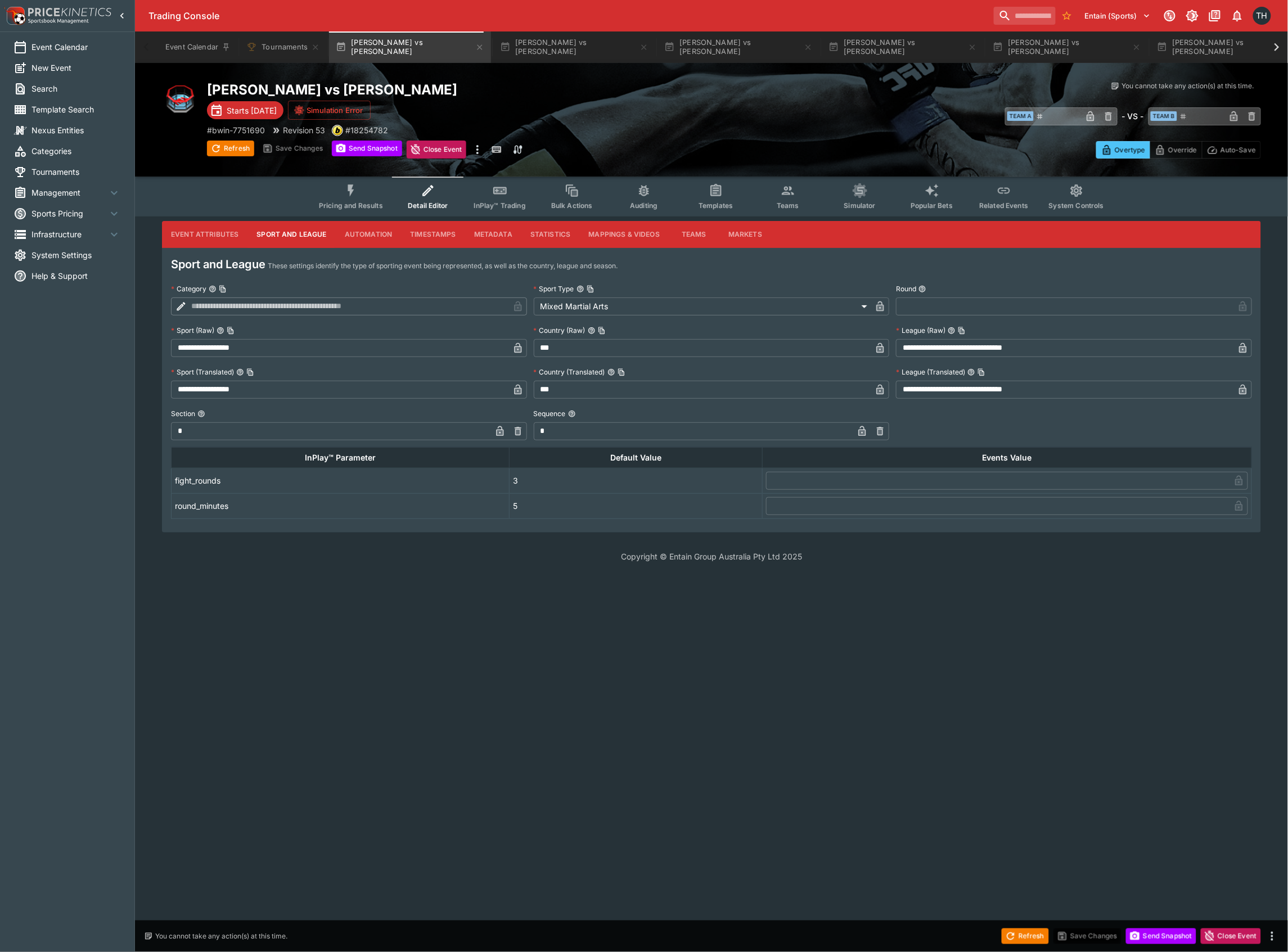
click at [891, 576] on html "**********" at bounding box center [644, 288] width 1288 height 576
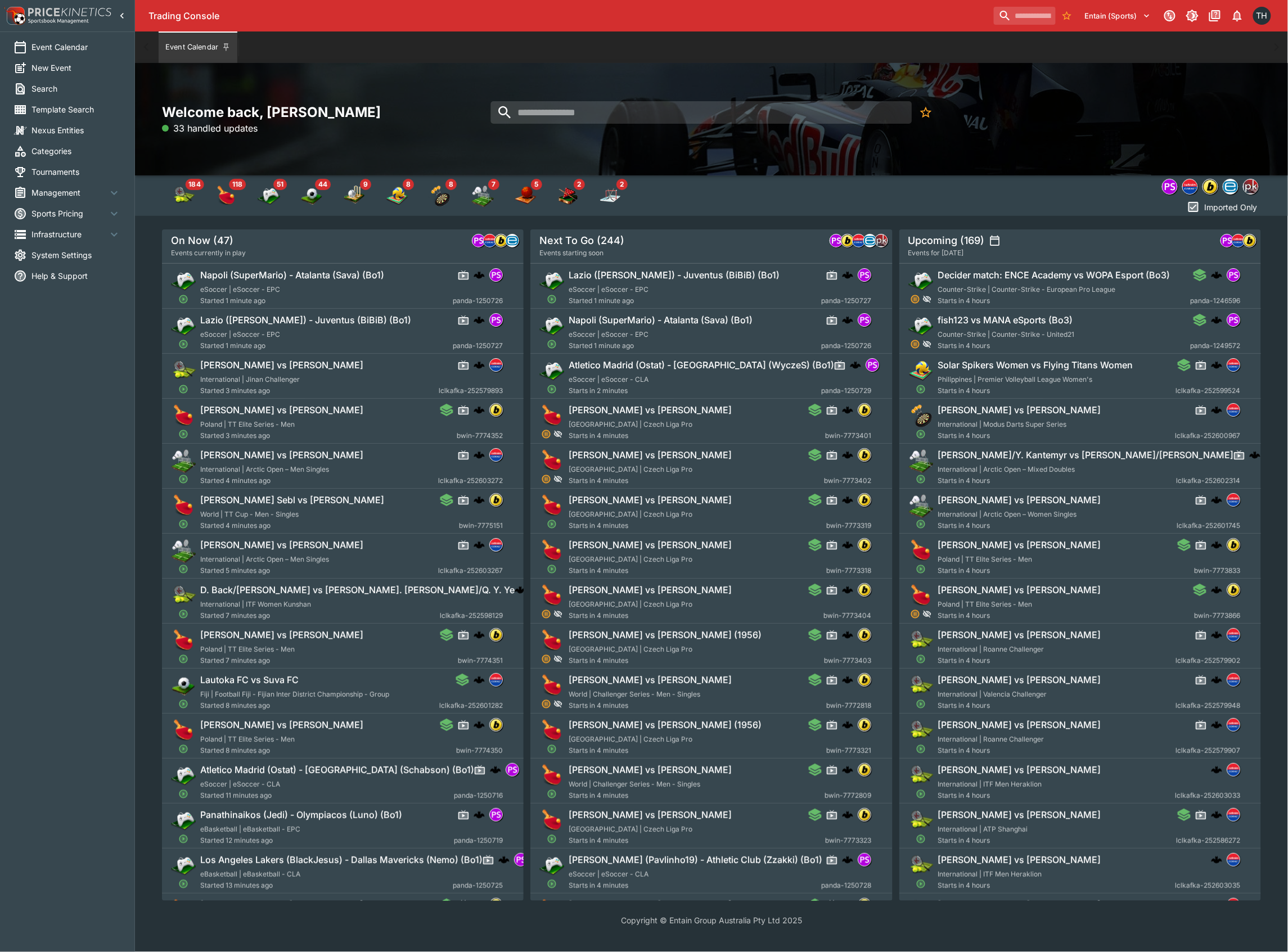
drag, startPoint x: 952, startPoint y: 30, endPoint x: 960, endPoint y: 28, distance: 8.2
click at [953, 30] on div "Trading Console Entain (Sports) 1 TH" at bounding box center [712, 16] width 1153 height 32
click at [985, 25] on input "search" at bounding box center [1020, 16] width 71 height 18
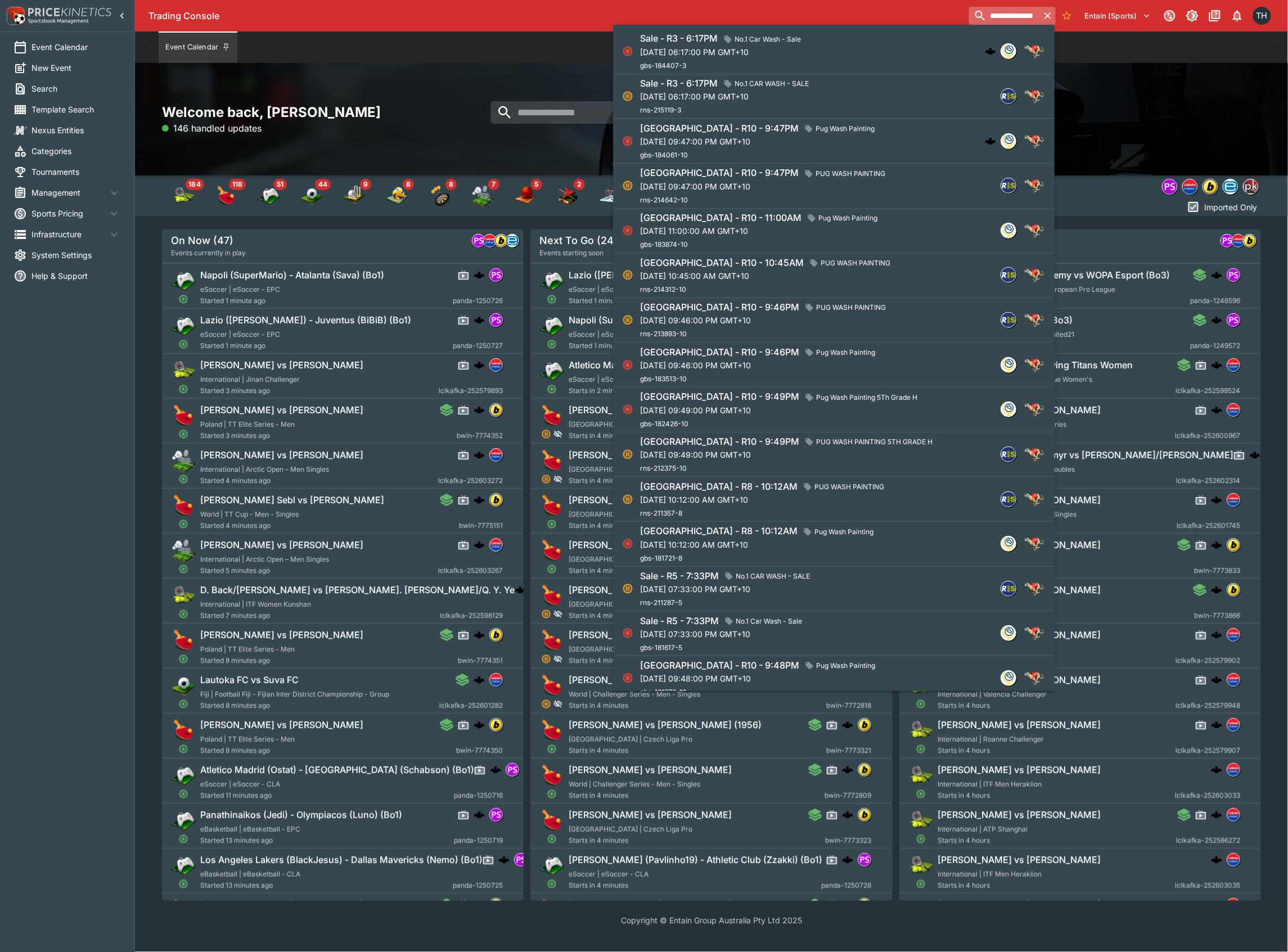
click at [1006, 23] on input "**********" at bounding box center [1004, 16] width 71 height 18
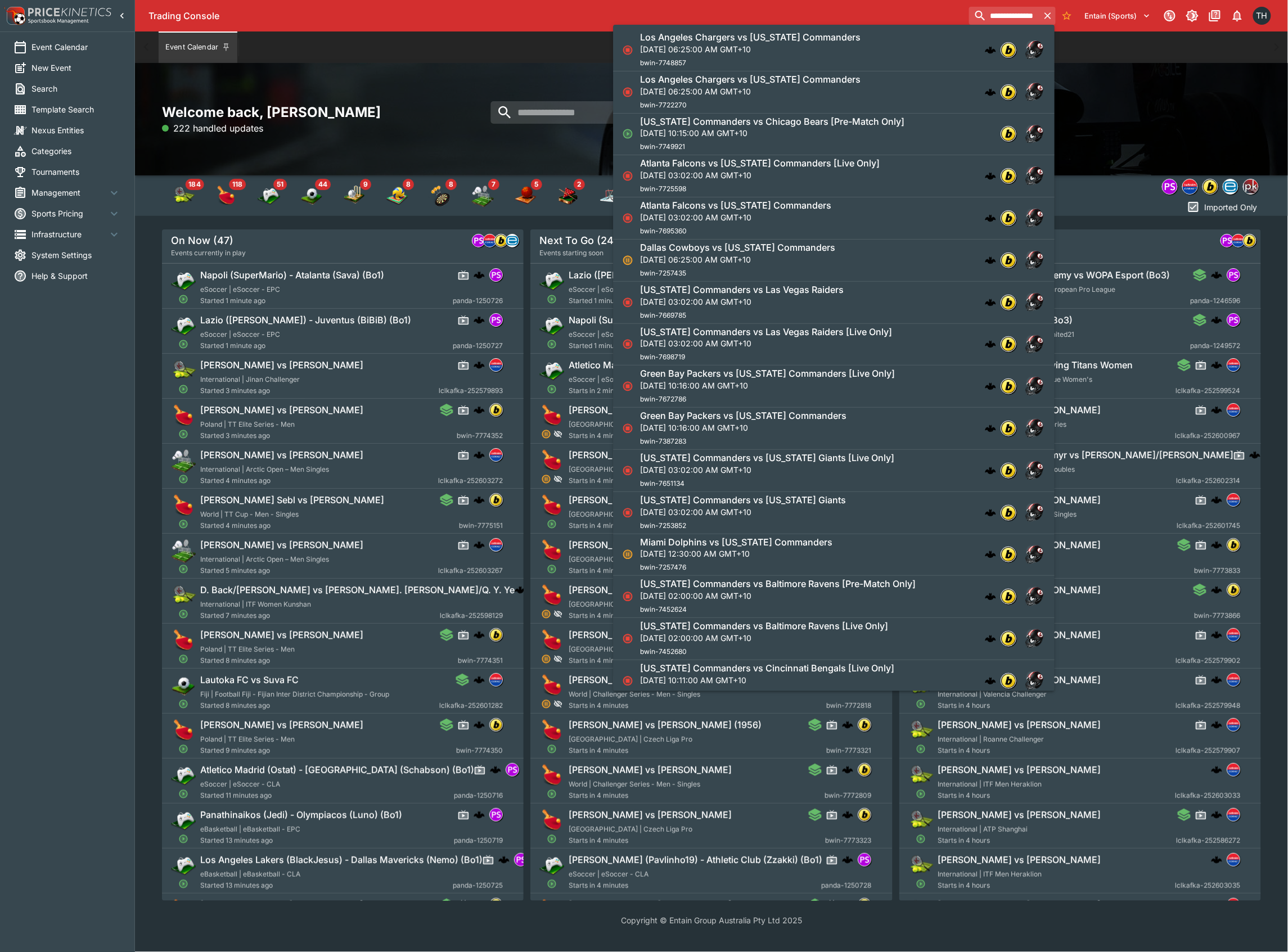
type input "**********"
click at [905, 125] on h6 "Washington Commanders vs Chicago Bears [Pre-Match Only]" at bounding box center [772, 121] width 264 height 12
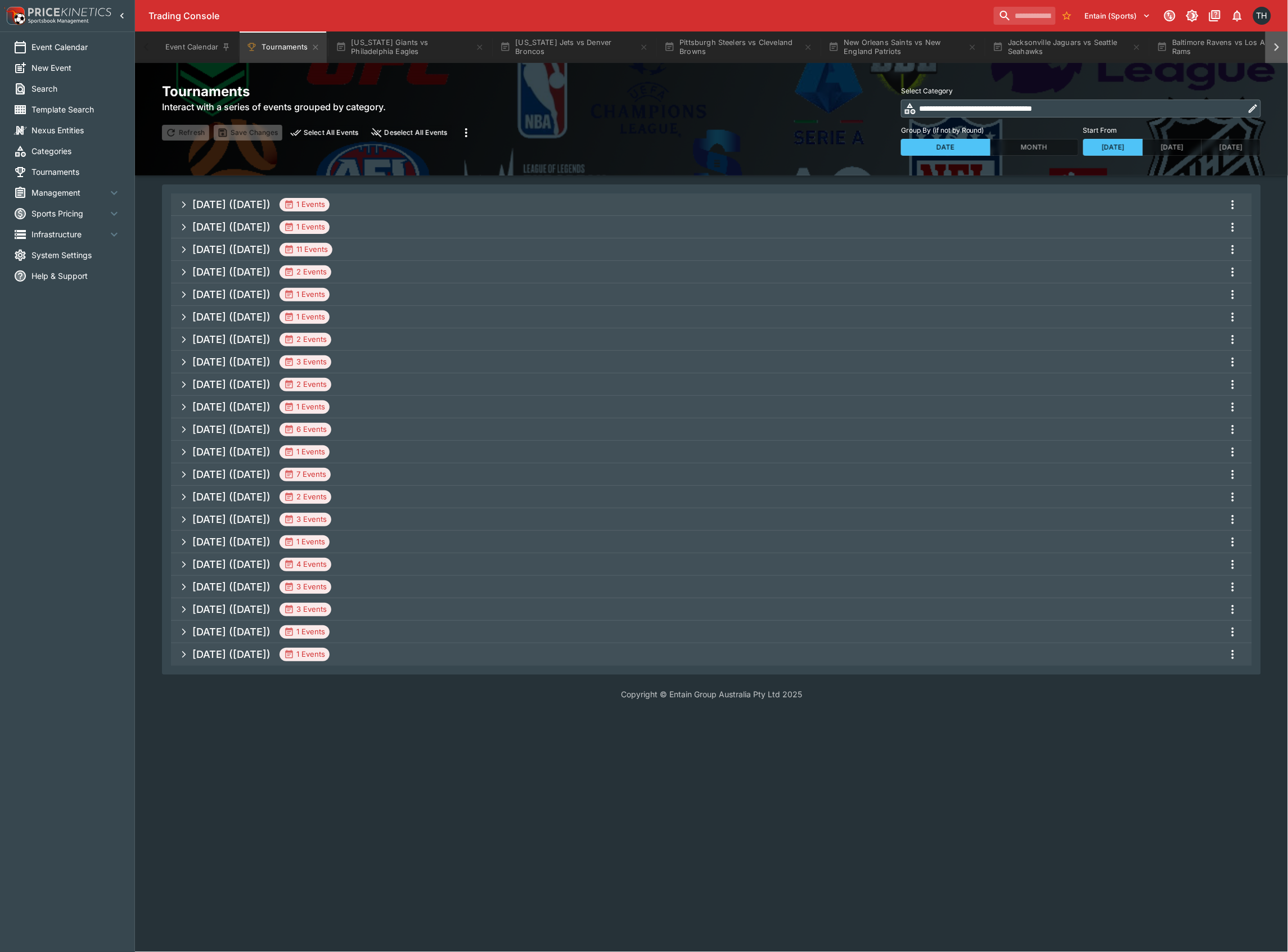
click at [1283, 45] on icon at bounding box center [1276, 47] width 16 height 16
click at [1278, 51] on icon at bounding box center [1276, 47] width 16 height 16
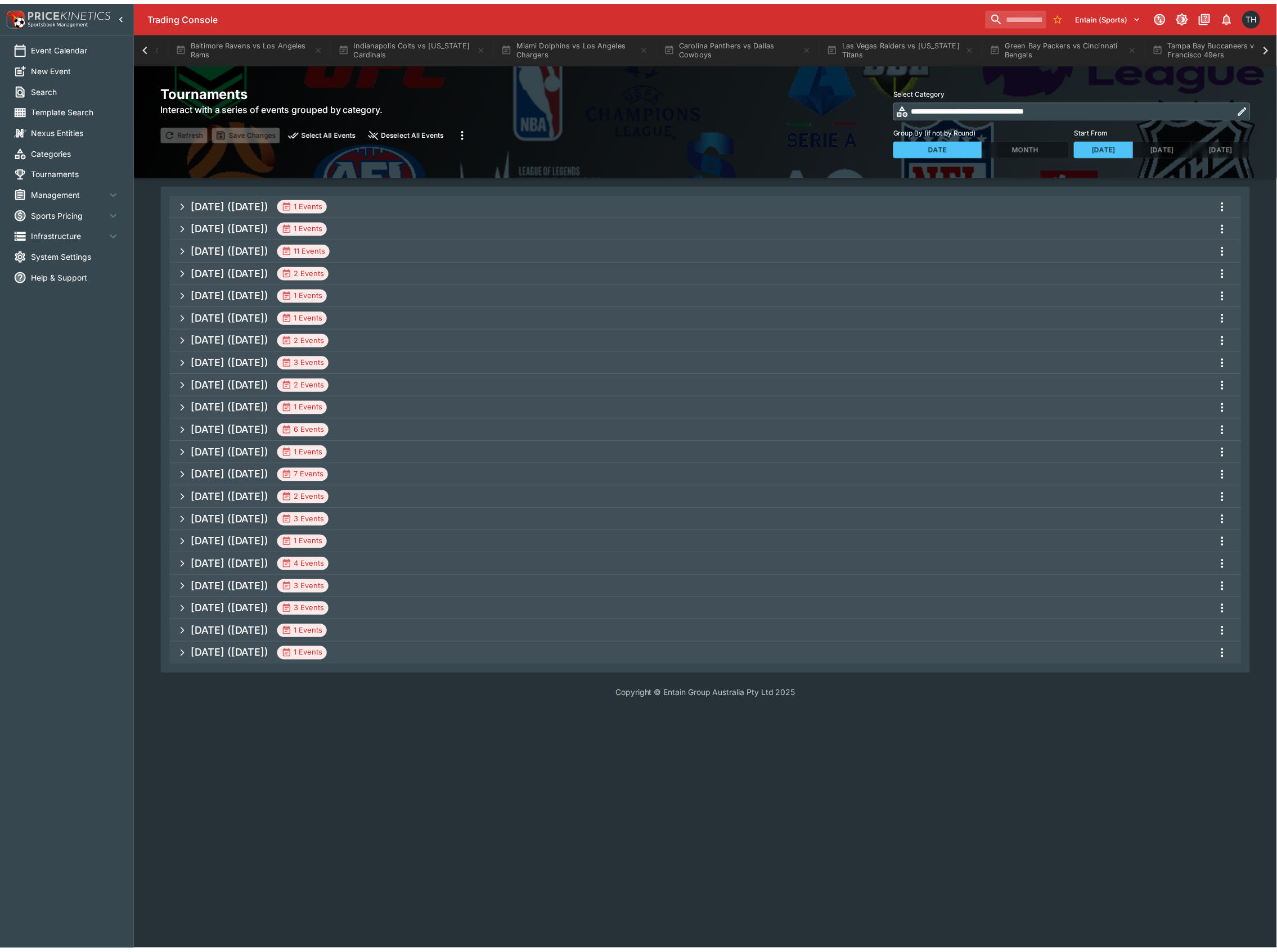
scroll to position [0, 1528]
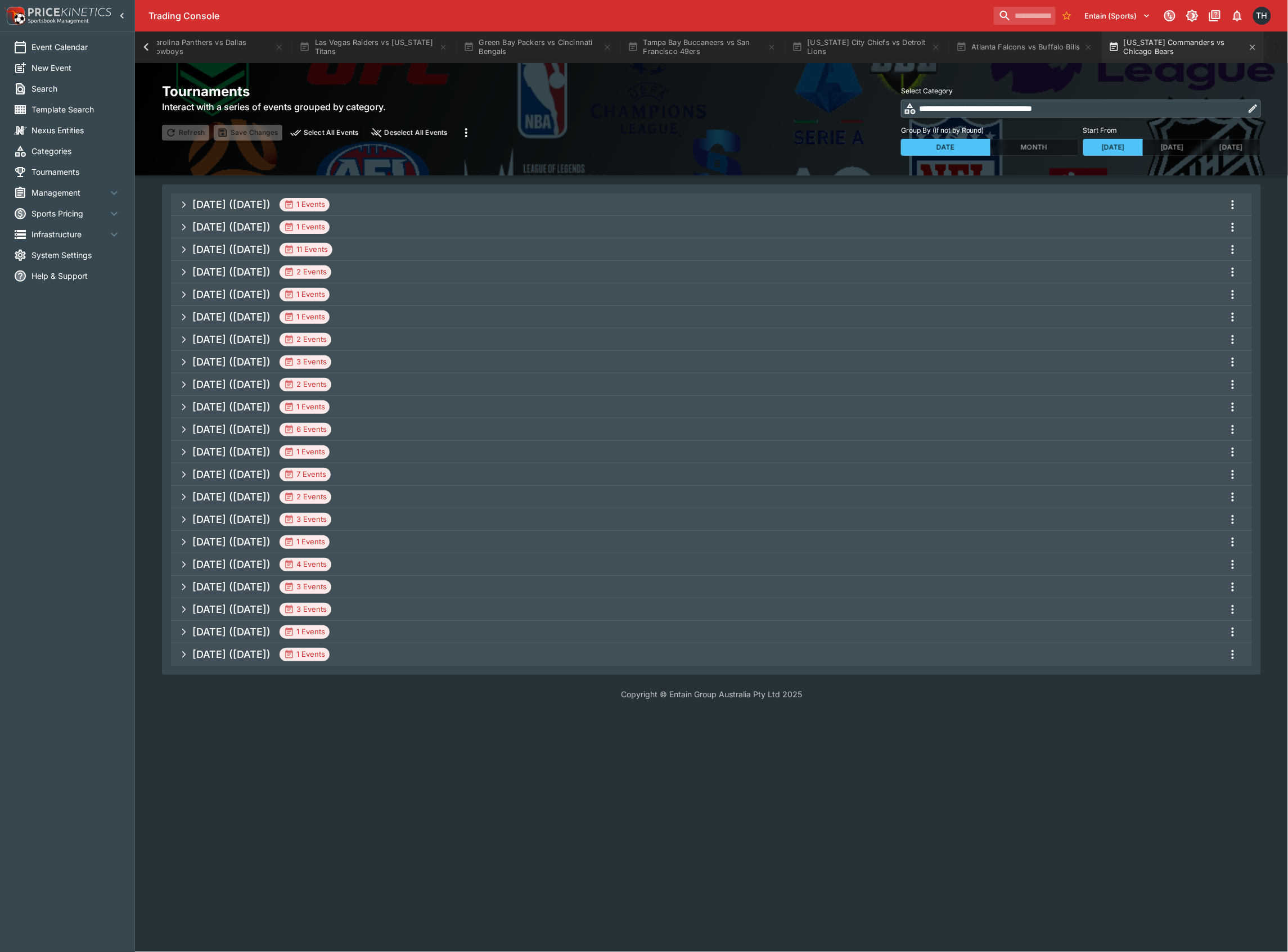
click at [1214, 53] on button "Washington Commanders vs Chicago Bears" at bounding box center [1183, 47] width 162 height 32
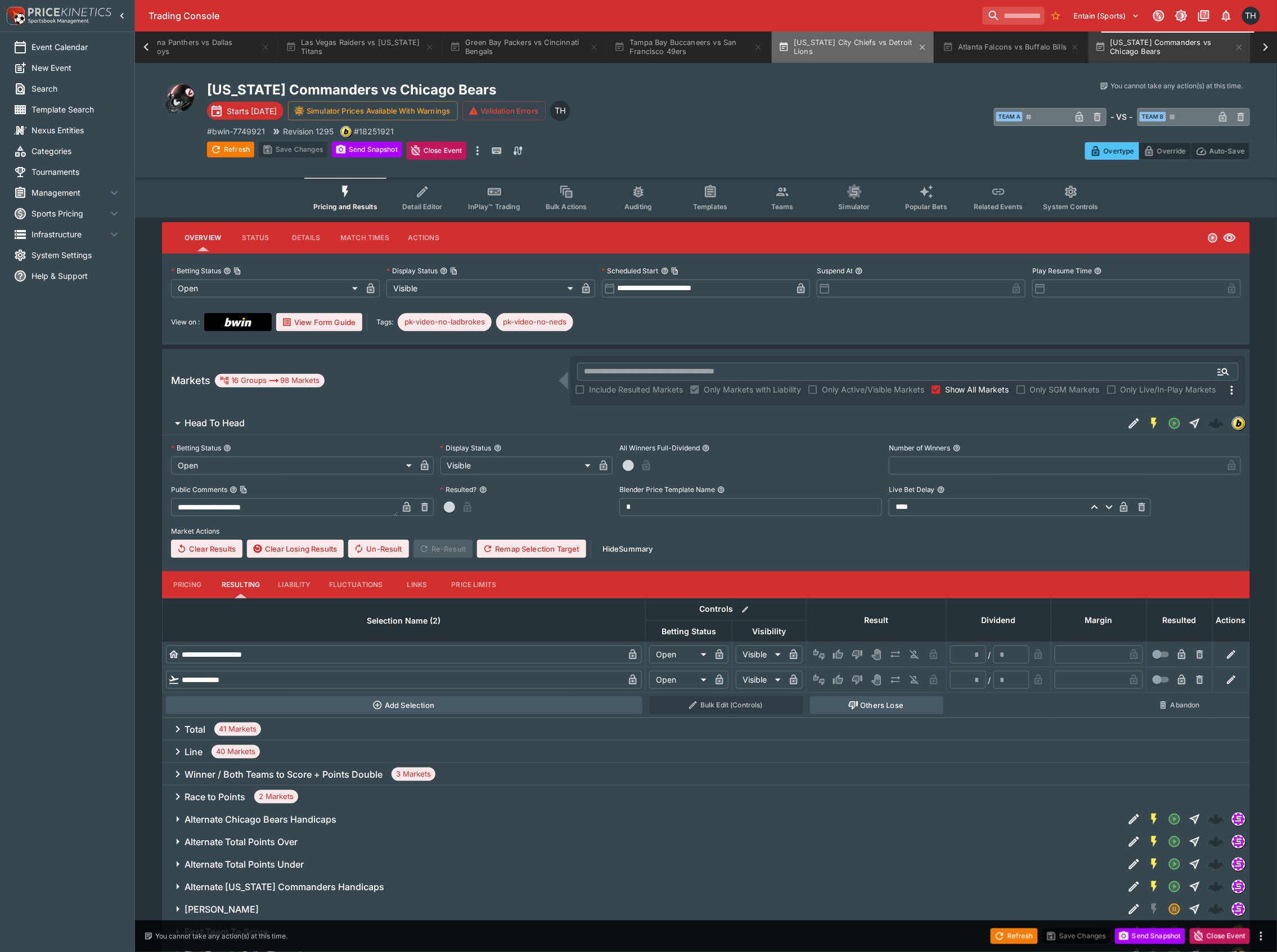
click at [819, 43] on button "Kansas City Chiefs vs Detroit Lions" at bounding box center [853, 47] width 162 height 32
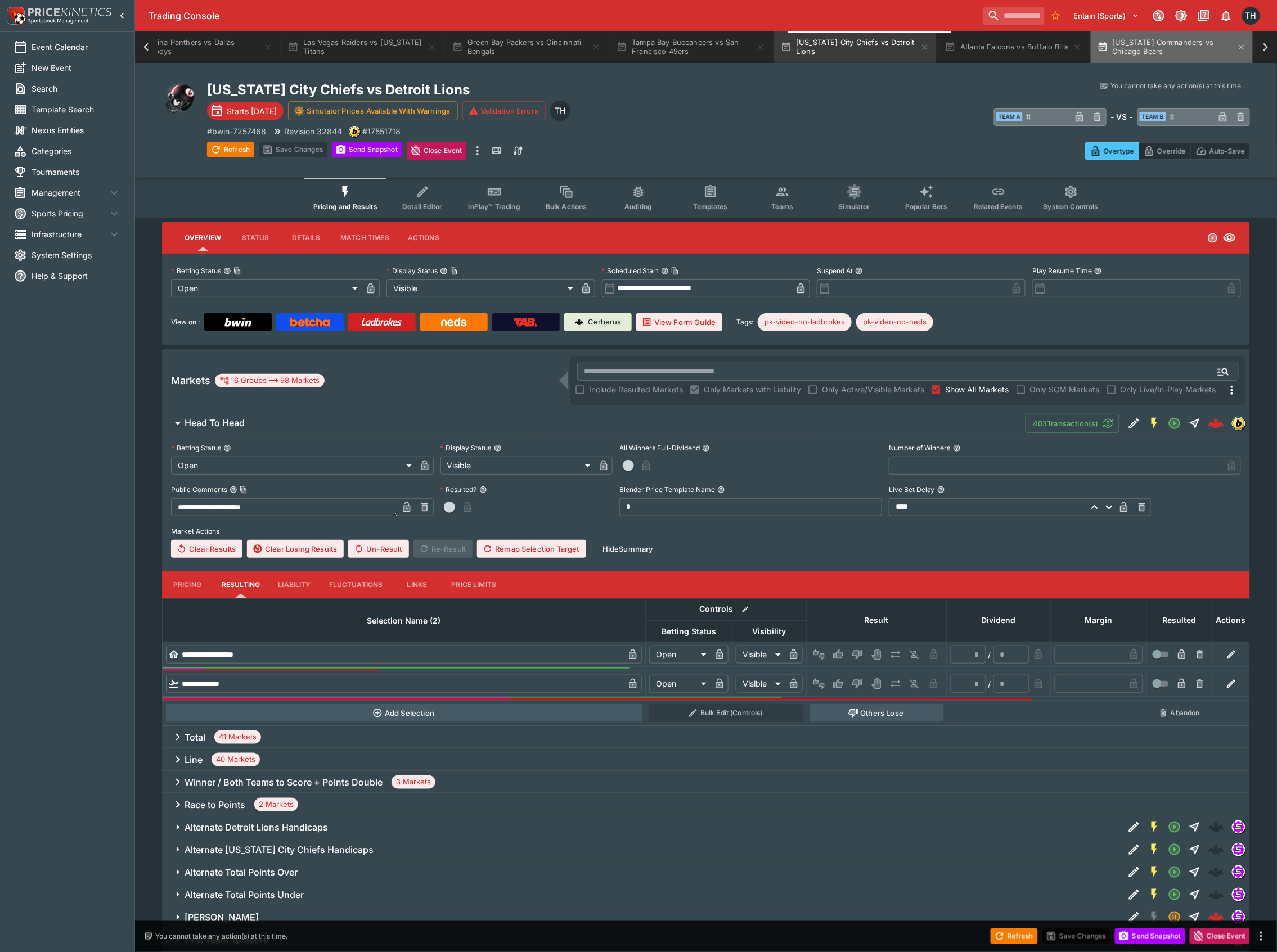
click at [1198, 48] on button "Washington Commanders vs Chicago Bears" at bounding box center [1172, 47] width 162 height 32
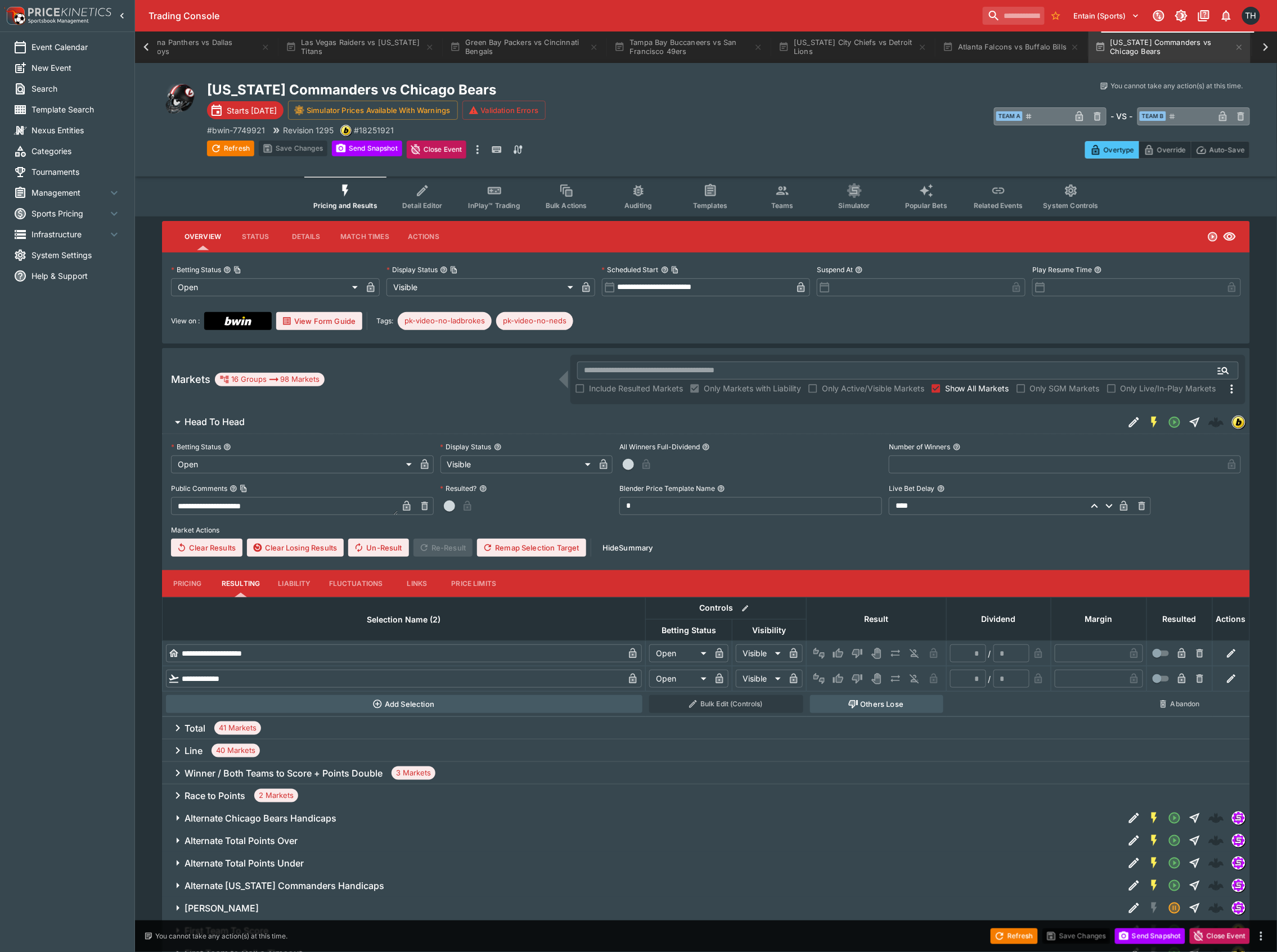
scroll to position [0, 1538]
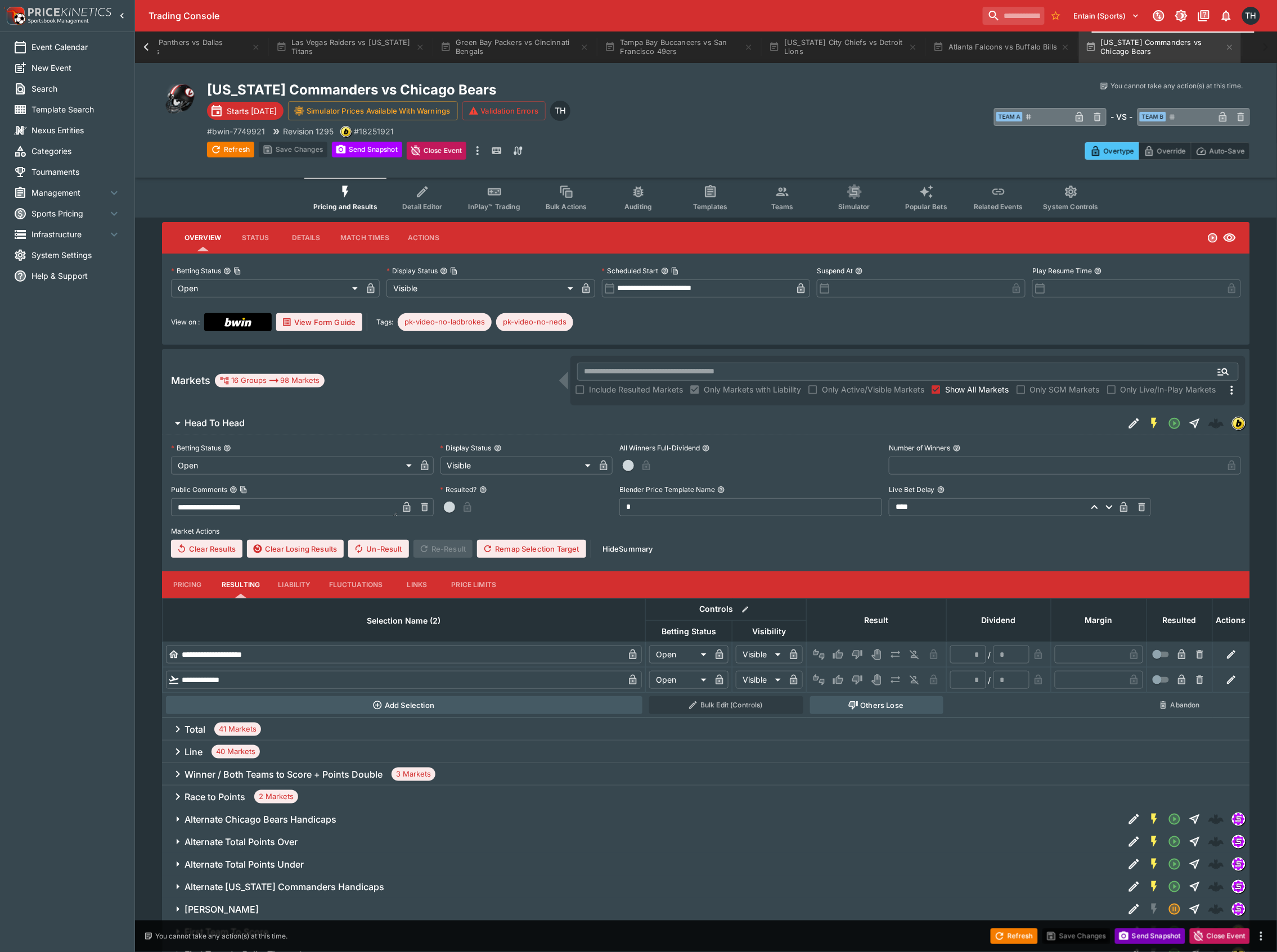
click at [1151, 934] on button "Send Snapshot" at bounding box center [1150, 936] width 70 height 16
click at [1016, 941] on button "Refresh" at bounding box center [1014, 936] width 47 height 16
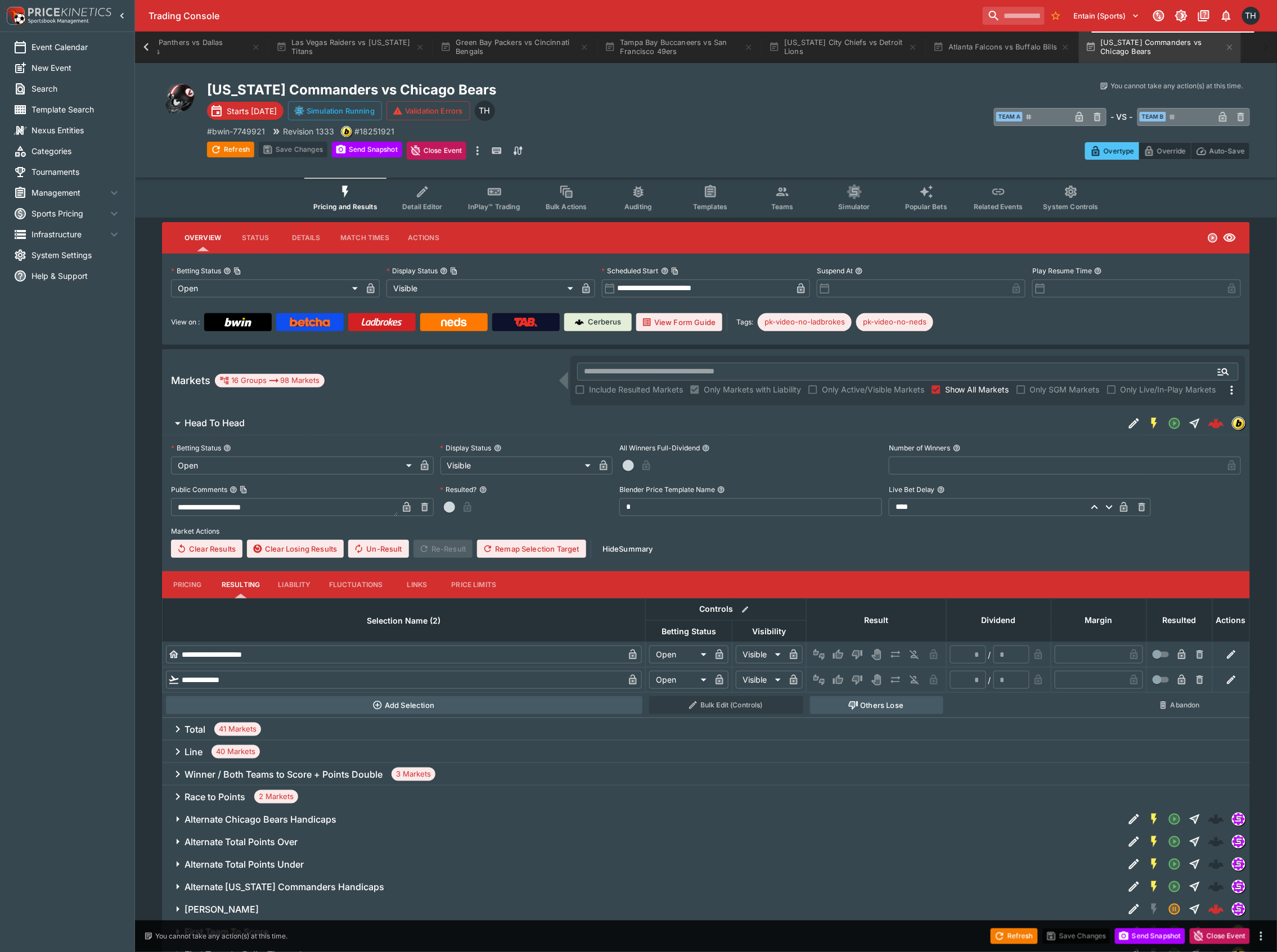
click at [383, 334] on div "**********" at bounding box center [706, 299] width 1088 height 91
click at [382, 325] on img at bounding box center [382, 322] width 41 height 9
click at [1006, 49] on button "Atlanta Falcons vs Buffalo Bills" at bounding box center [1001, 47] width 150 height 32
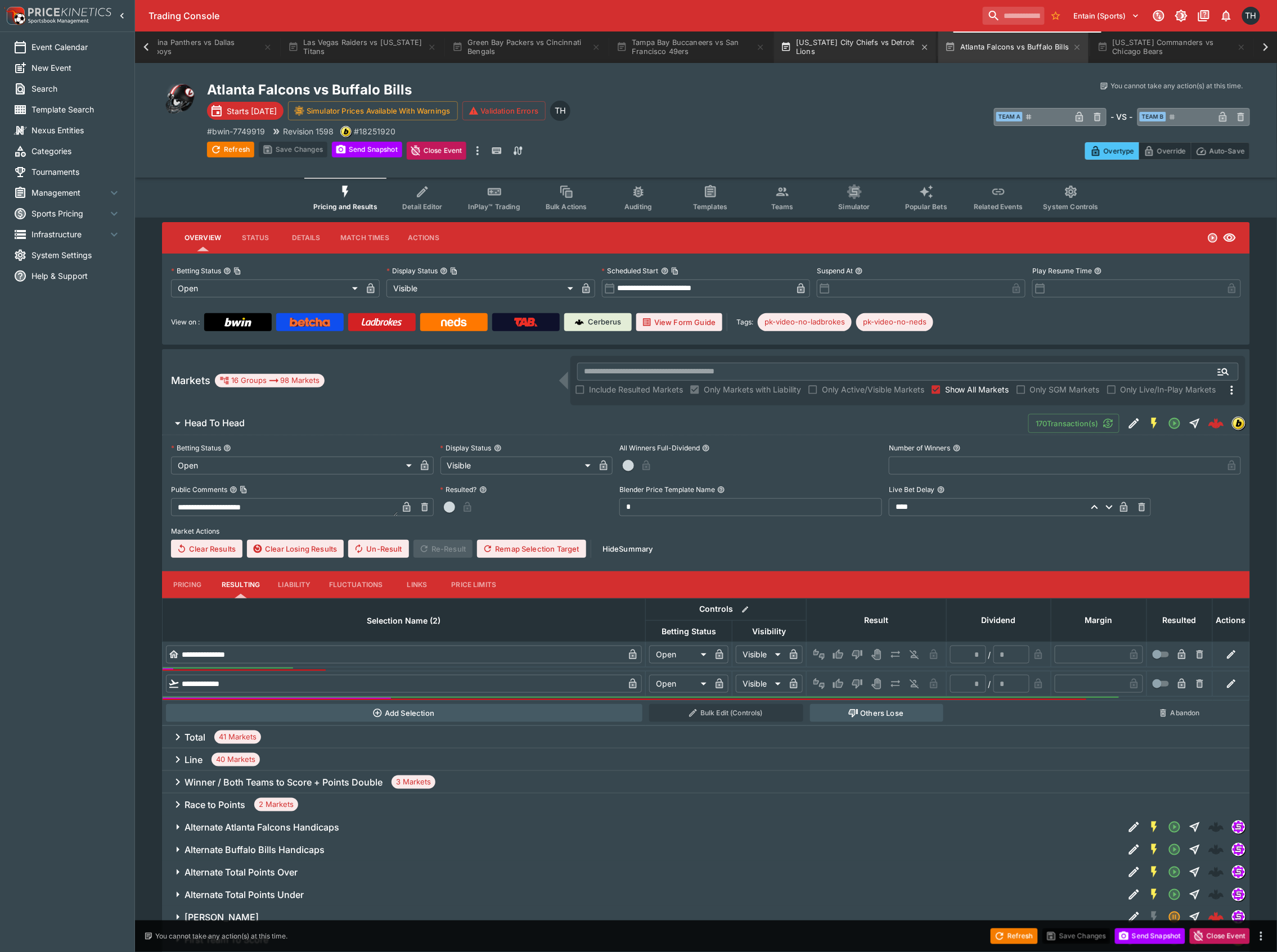
scroll to position [0, 1528]
click at [851, 39] on button "Kansas City Chiefs vs Detroit Lions" at bounding box center [855, 47] width 162 height 32
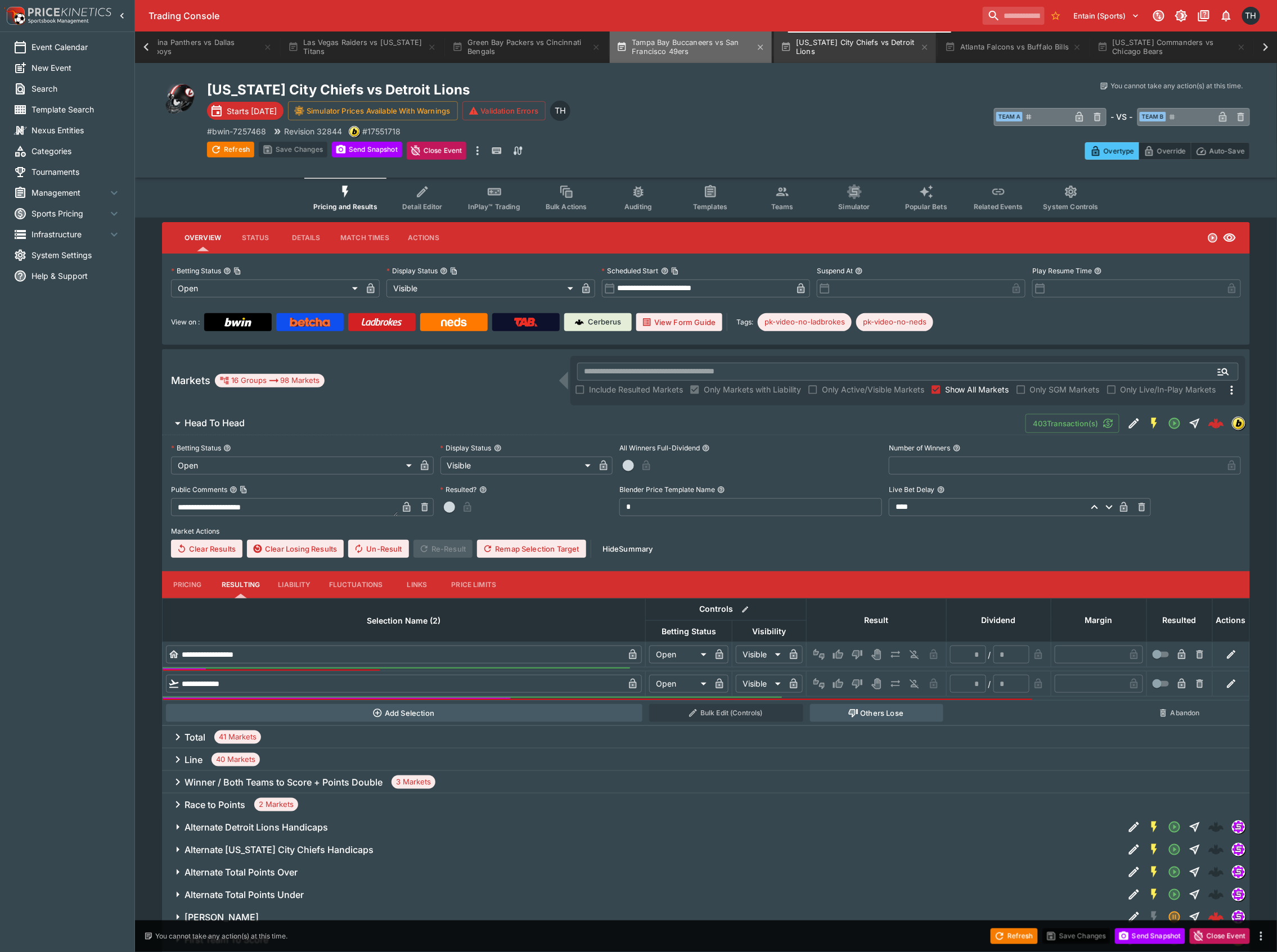
click at [714, 41] on button "Tampa Bay Buccaneers vs San Francisco 49ers" at bounding box center [691, 47] width 162 height 32
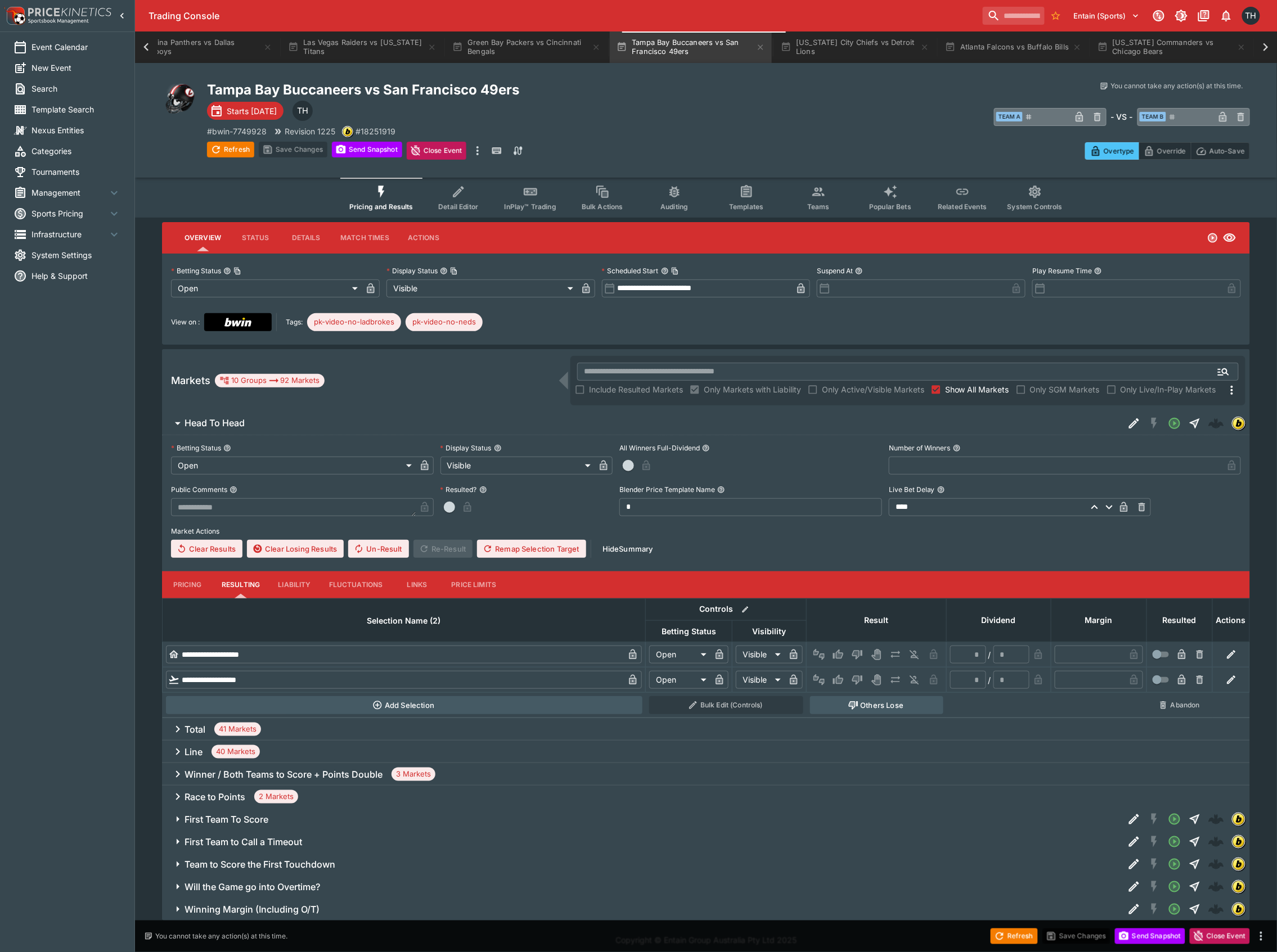
click at [1135, 923] on div "Refresh Save Changes Send Snapshot Close Event" at bounding box center [638, 936] width 1277 height 32
click at [1135, 930] on button "Send Snapshot" at bounding box center [1150, 936] width 70 height 16
click at [1031, 938] on button "Refresh" at bounding box center [1014, 936] width 47 height 16
type textarea "**********"
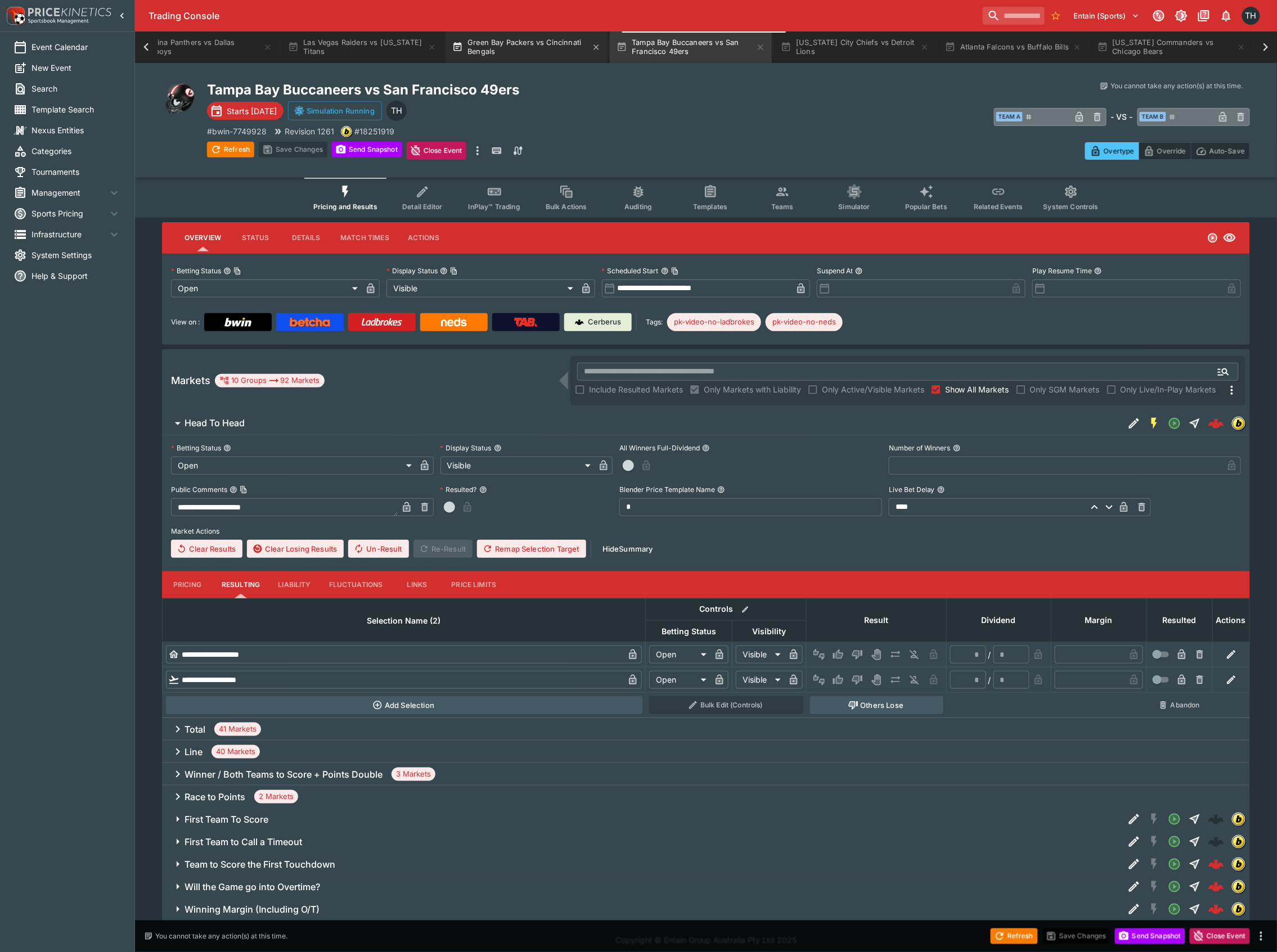
click at [508, 43] on button "Green Bay Packers vs Cincinnati Bengals" at bounding box center [527, 47] width 162 height 32
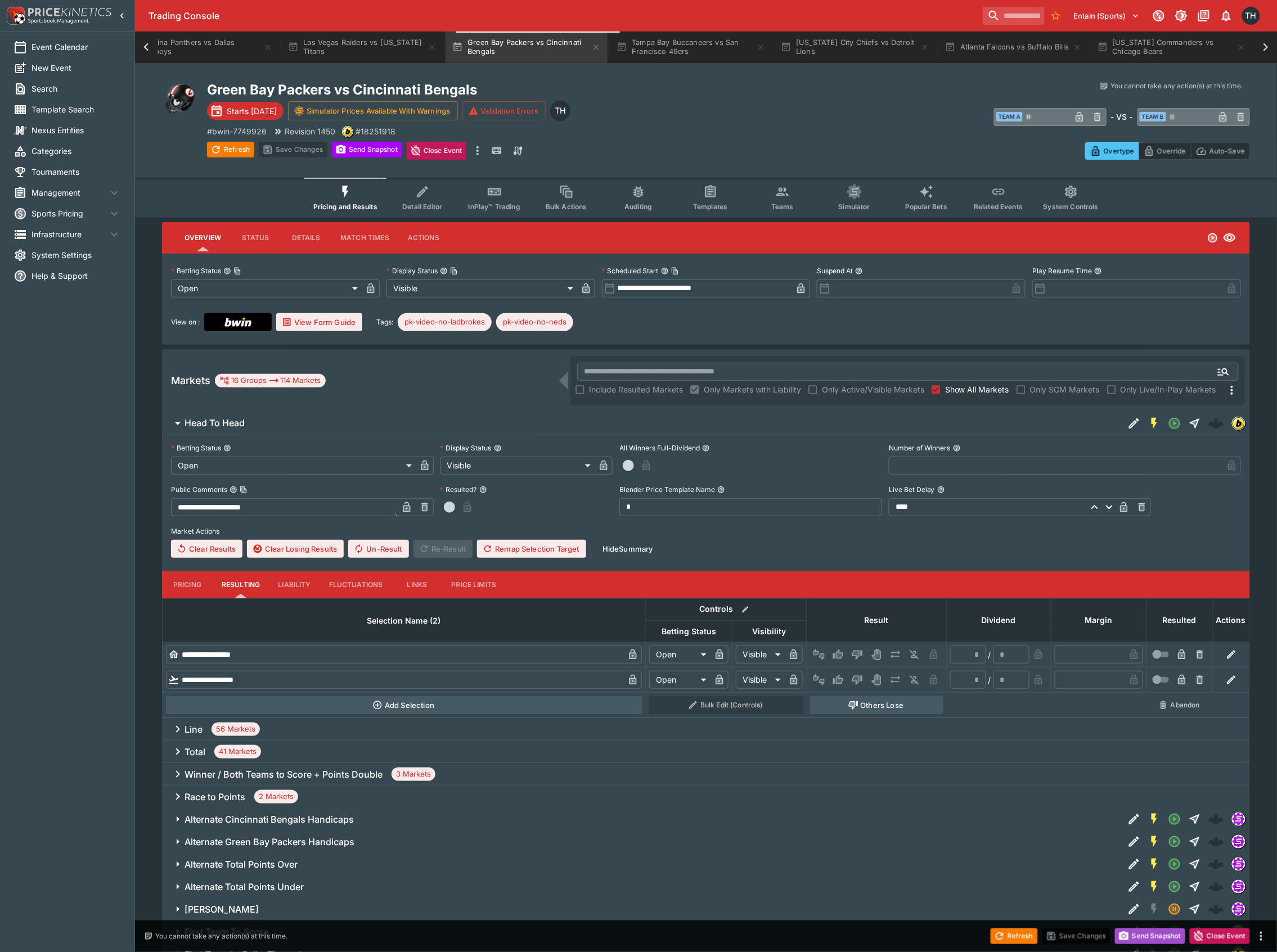
click at [1128, 938] on icon "button" at bounding box center [1124, 936] width 12 height 12
click at [1011, 934] on button "Refresh" at bounding box center [1014, 936] width 47 height 16
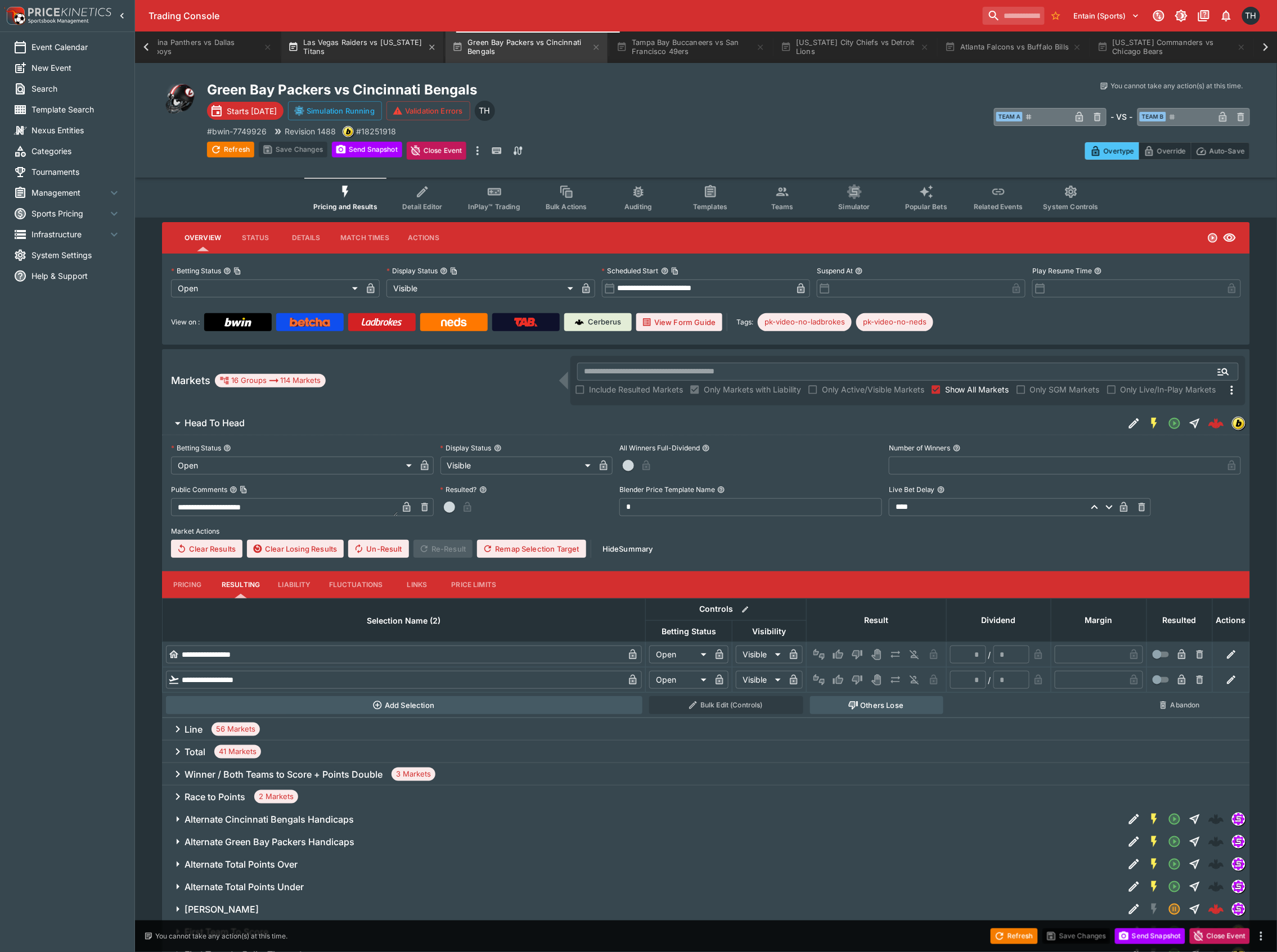
click at [354, 44] on button "Las Vegas Raiders vs Tennessee Titans" at bounding box center [363, 47] width 162 height 32
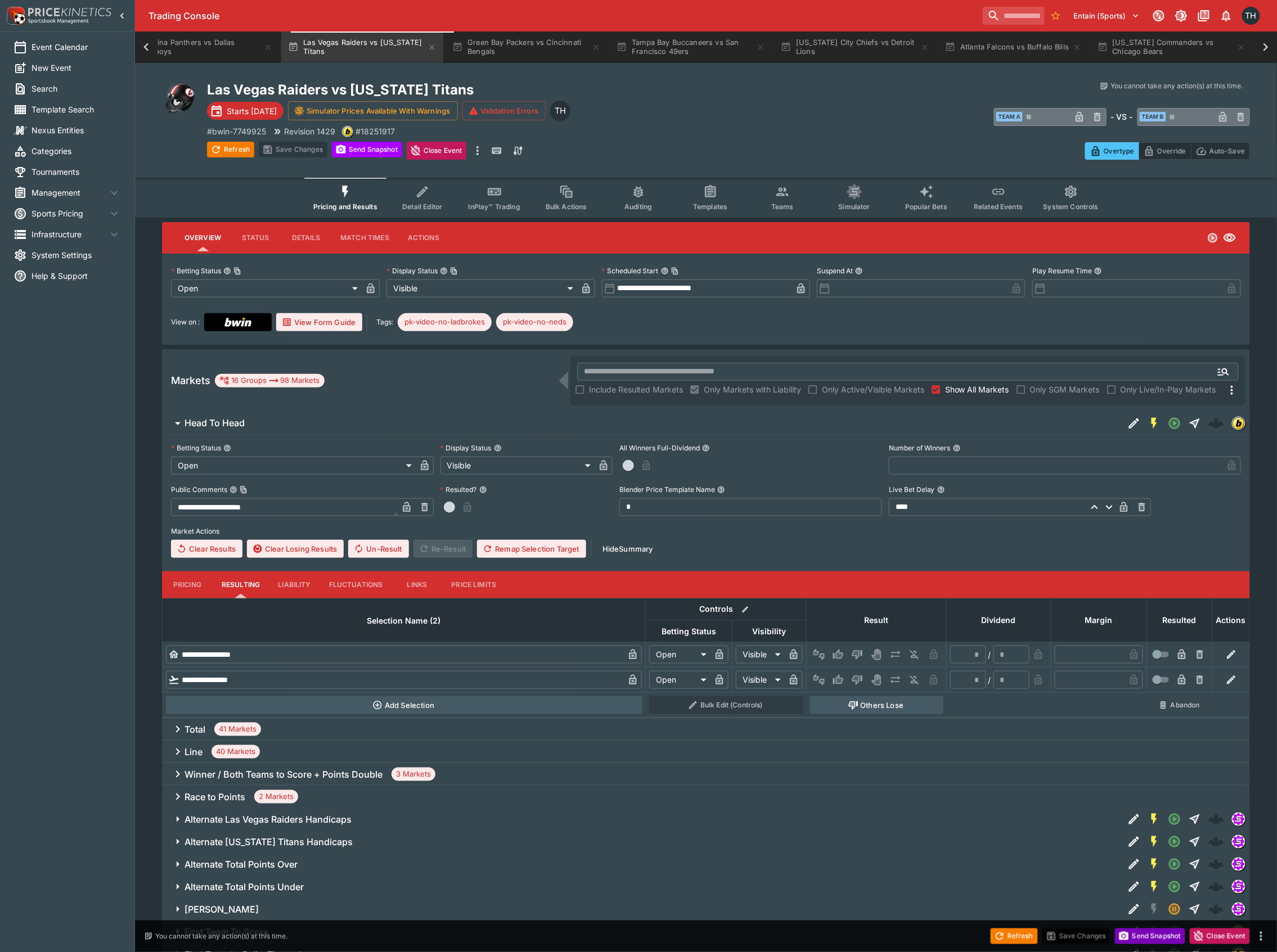
click at [1163, 945] on div "Refresh Save Changes Send Snapshot Close Event" at bounding box center [638, 936] width 1277 height 32
click at [1165, 930] on button "Send Snapshot" at bounding box center [1150, 936] width 70 height 16
click at [999, 951] on div "Refresh Save Changes Send Snapshot Close Event" at bounding box center [638, 936] width 1277 height 32
click at [1012, 936] on button "Refresh" at bounding box center [1014, 936] width 47 height 16
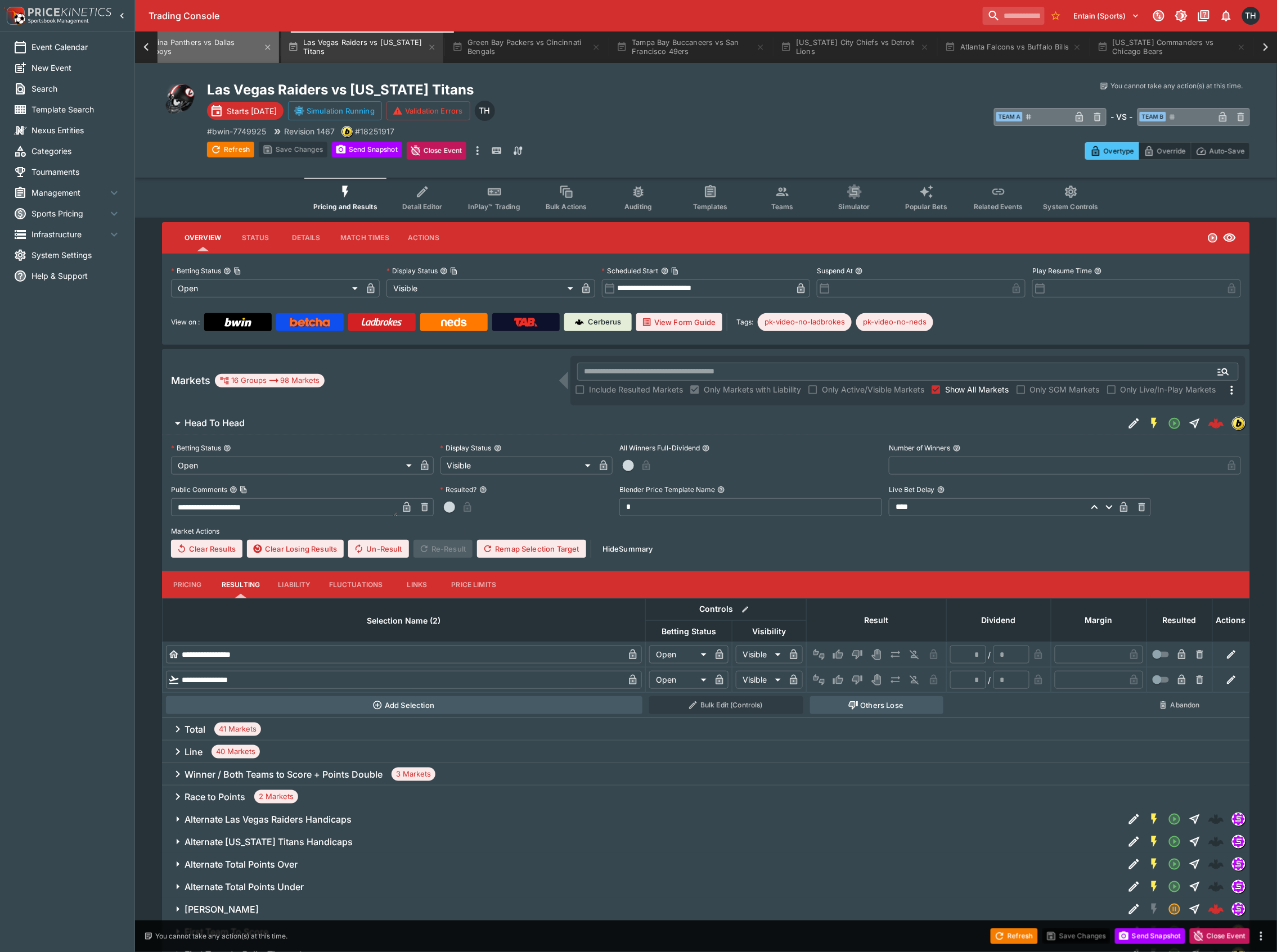
click at [201, 37] on button "Carolina Panthers vs Dallas Cowboys" at bounding box center [198, 47] width 162 height 32
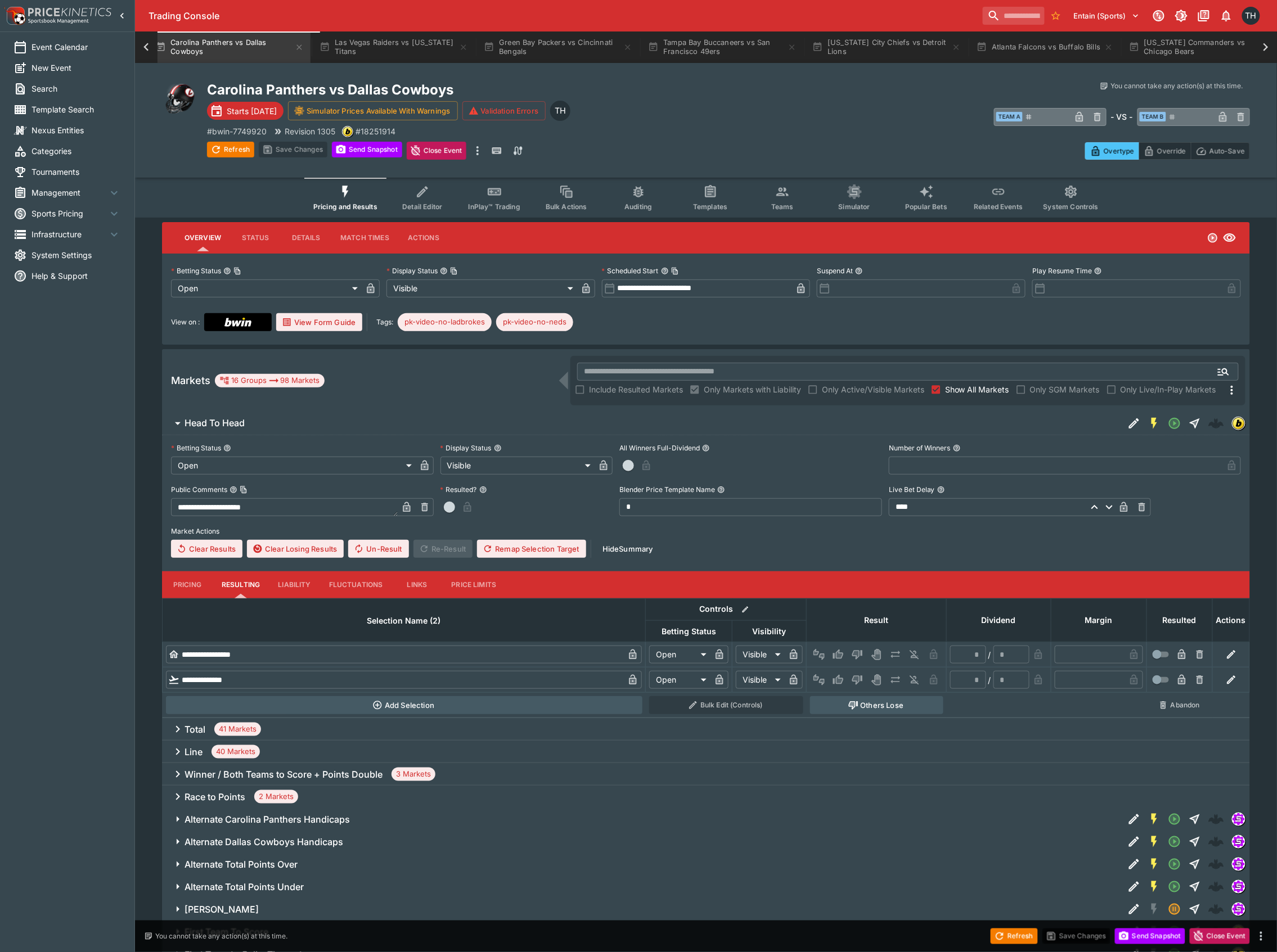
scroll to position [0, 1493]
click at [874, 926] on div "Refresh Save Changes Send Snapshot Close Event" at bounding box center [638, 936] width 1277 height 32
click at [1001, 926] on div "Refresh Save Changes Send Snapshot Close Event" at bounding box center [638, 936] width 1277 height 32
click at [1006, 931] on button "Refresh" at bounding box center [1014, 936] width 47 height 16
click at [1159, 934] on button "Send Snapshot" at bounding box center [1150, 936] width 70 height 16
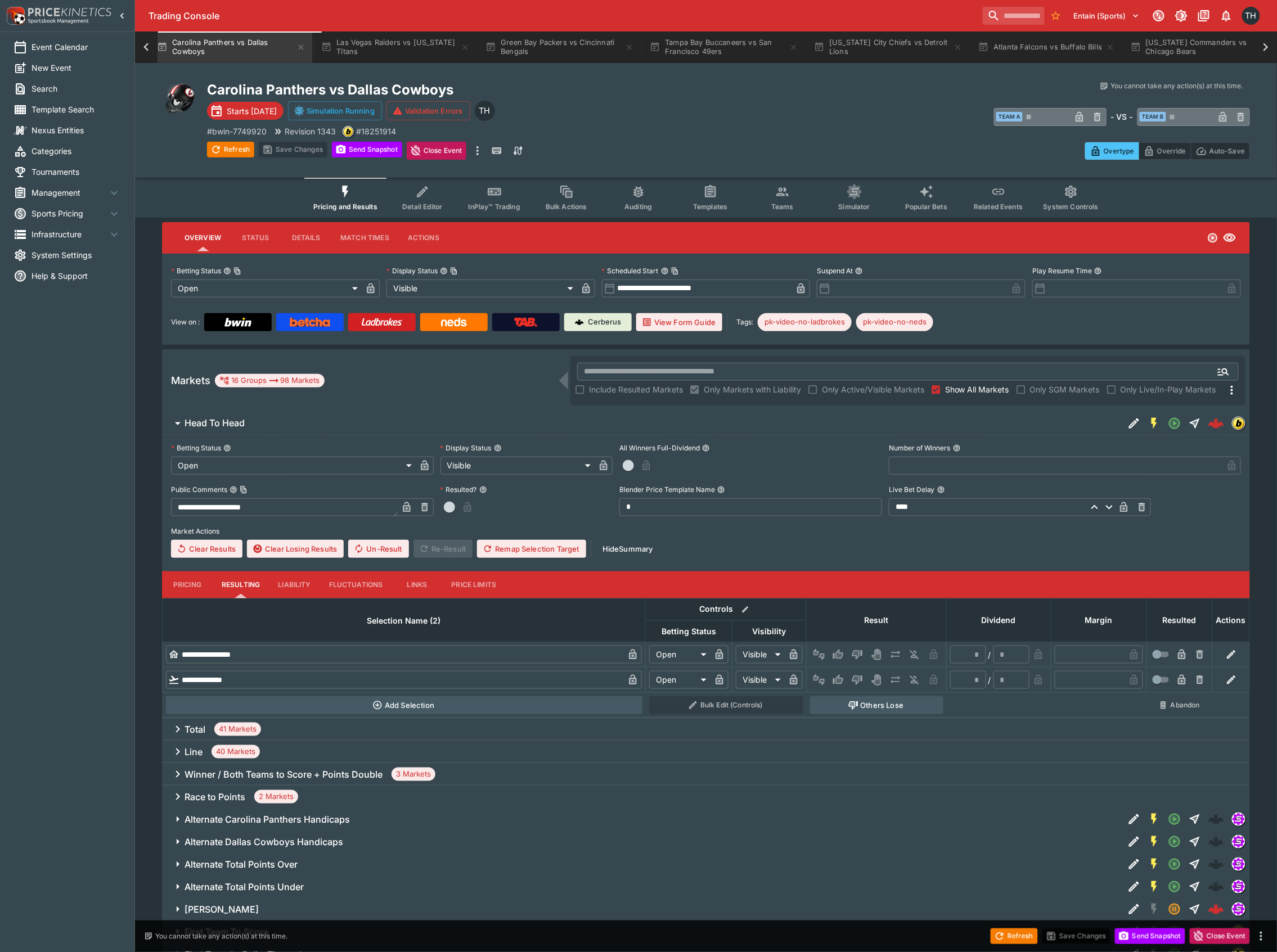
click at [1028, 945] on div "Refresh Save Changes Send Snapshot Close Event" at bounding box center [638, 936] width 1277 height 32
click at [1111, 941] on div "Refresh Save Changes Send Snapshot Close Event" at bounding box center [638, 936] width 1277 height 32
click at [1131, 938] on button "Send Snapshot" at bounding box center [1150, 936] width 70 height 16
click at [1023, 934] on span "Refresh" at bounding box center [1014, 935] width 47 height 12
click at [1011, 940] on div "Refresh" at bounding box center [1014, 936] width 47 height 16
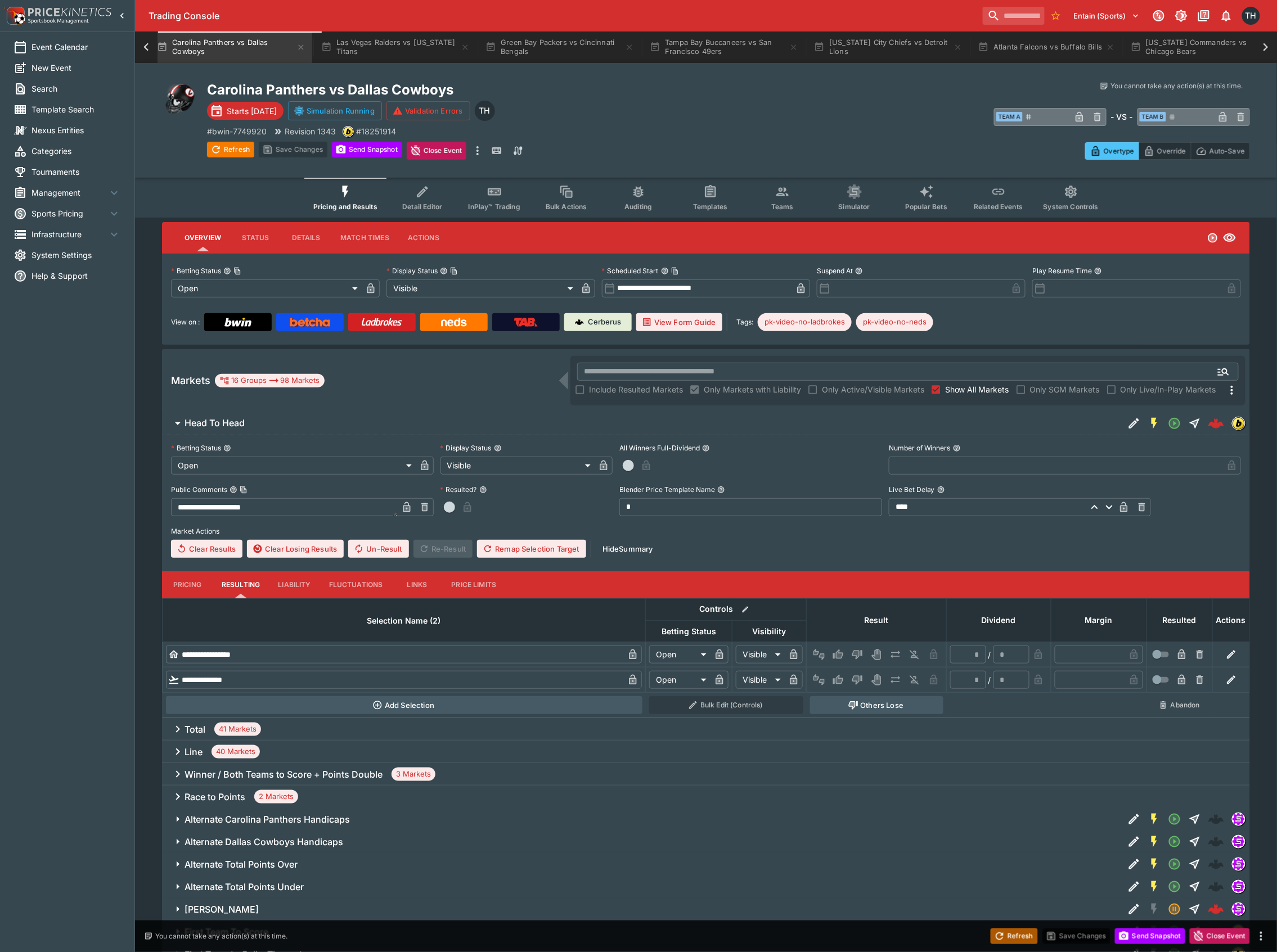
click at [1011, 939] on button "Refresh" at bounding box center [1014, 936] width 47 height 16
click at [154, 44] on div at bounding box center [146, 47] width 22 height 32
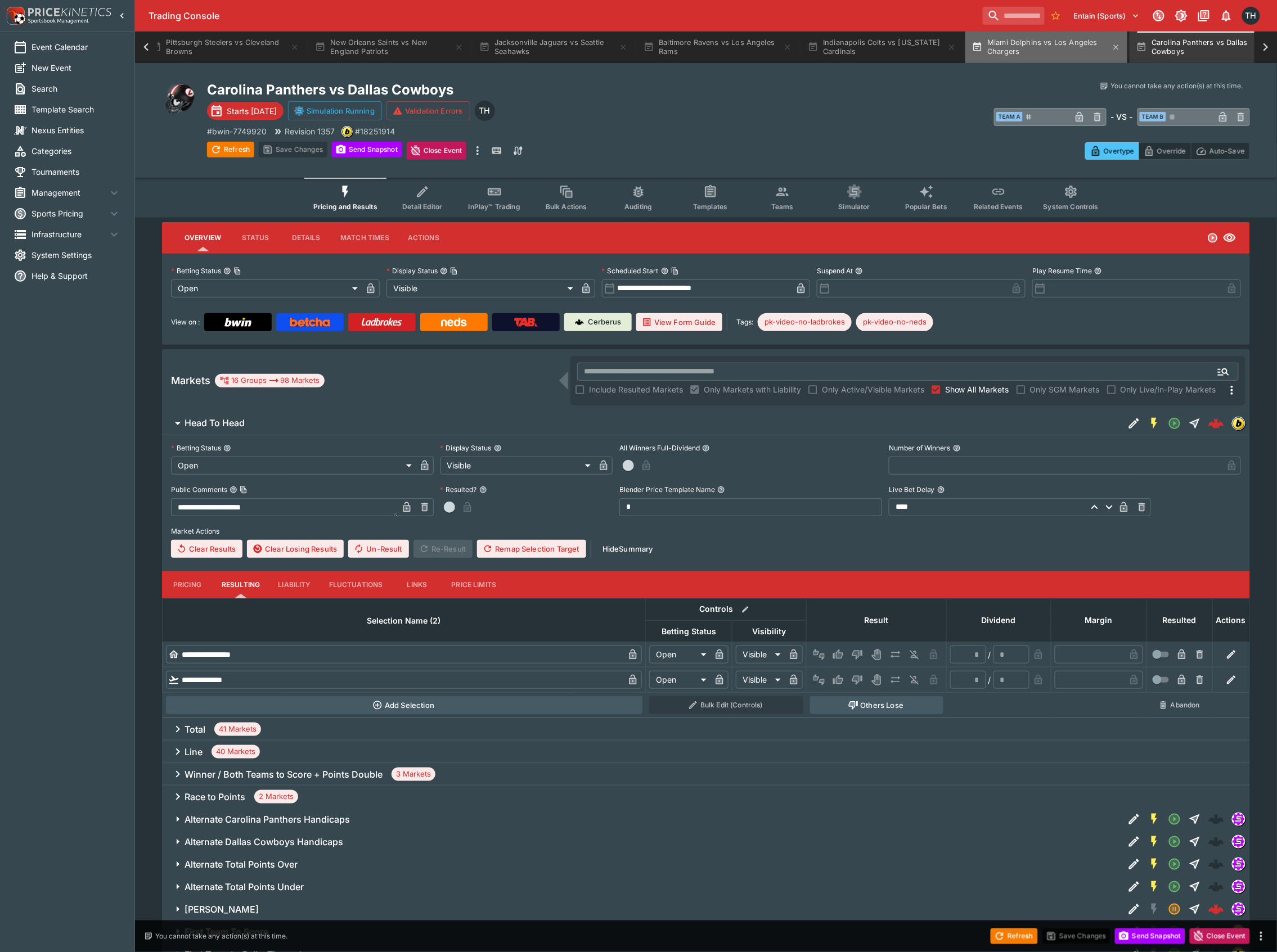
click at [1024, 52] on button "Miami Dolphins vs Los Angeles Chargers" at bounding box center [1046, 47] width 162 height 32
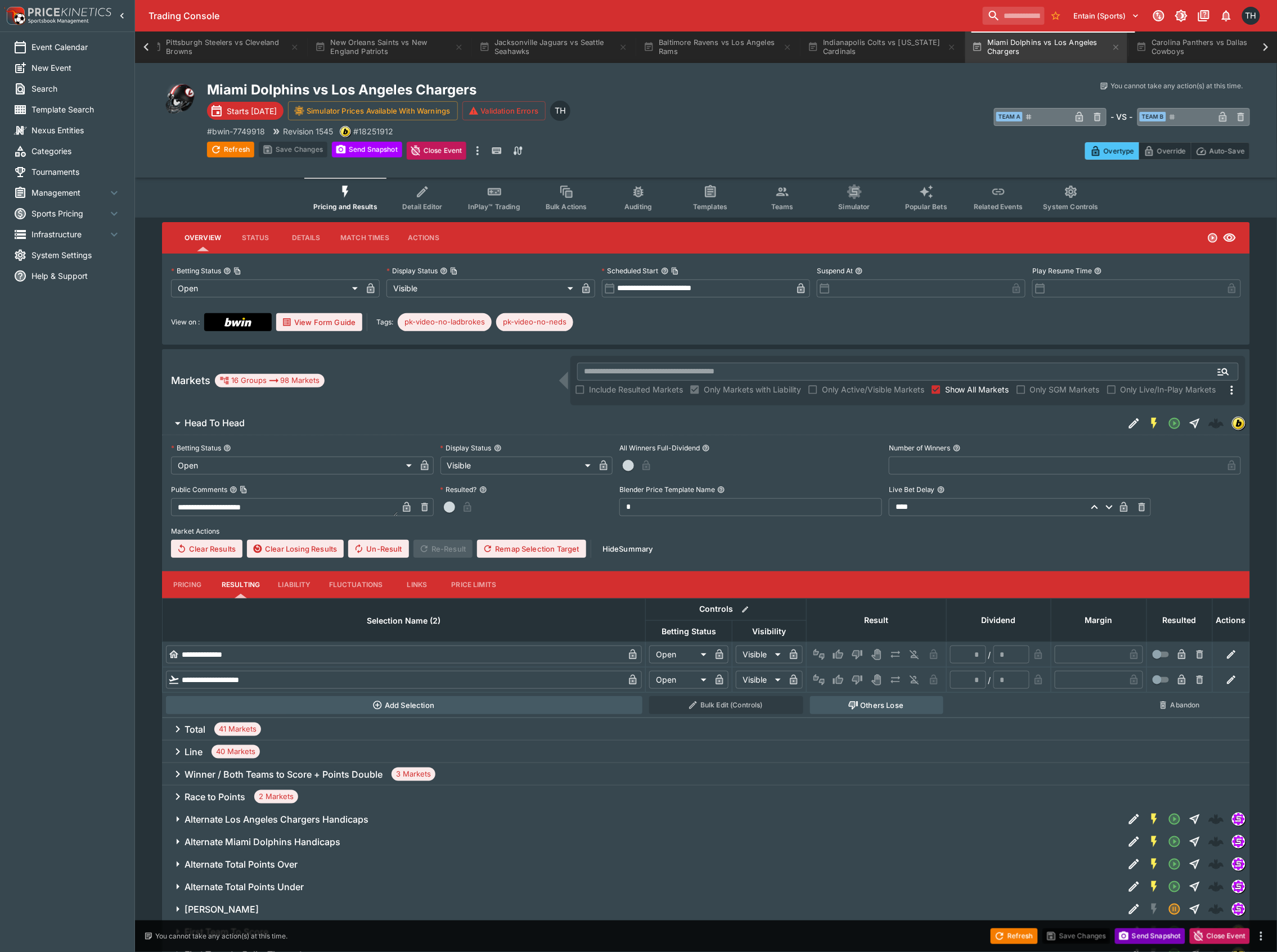
click at [1148, 940] on button "Send Snapshot" at bounding box center [1150, 936] width 70 height 16
click at [1017, 936] on button "Refresh" at bounding box center [1014, 936] width 47 height 16
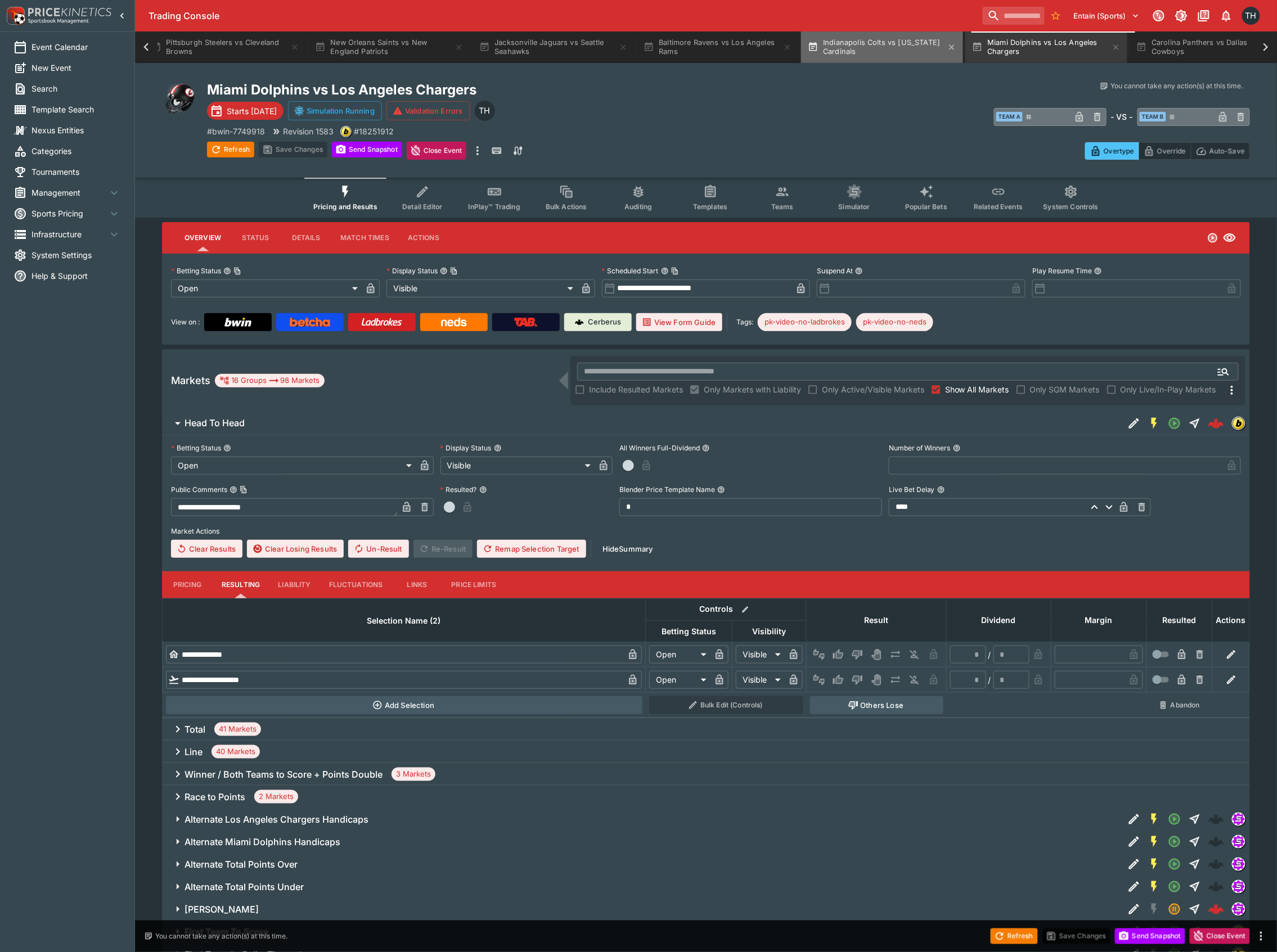
click at [886, 44] on button "Indianapolis Colts vs Arizona Cardinals" at bounding box center [882, 47] width 162 height 32
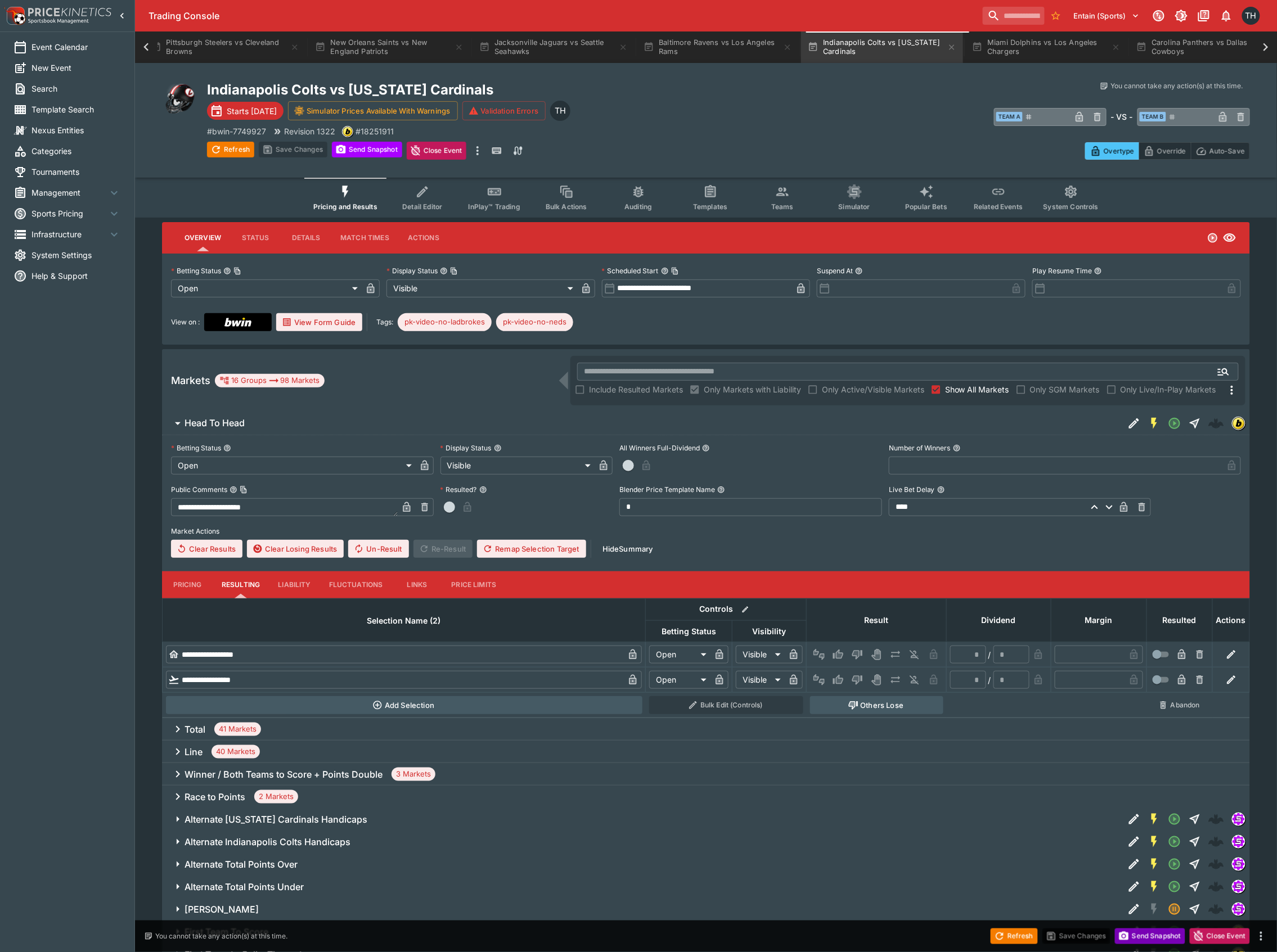
click at [1176, 940] on button "Send Snapshot" at bounding box center [1150, 936] width 70 height 16
click at [1020, 932] on button "Refresh" at bounding box center [1014, 936] width 47 height 16
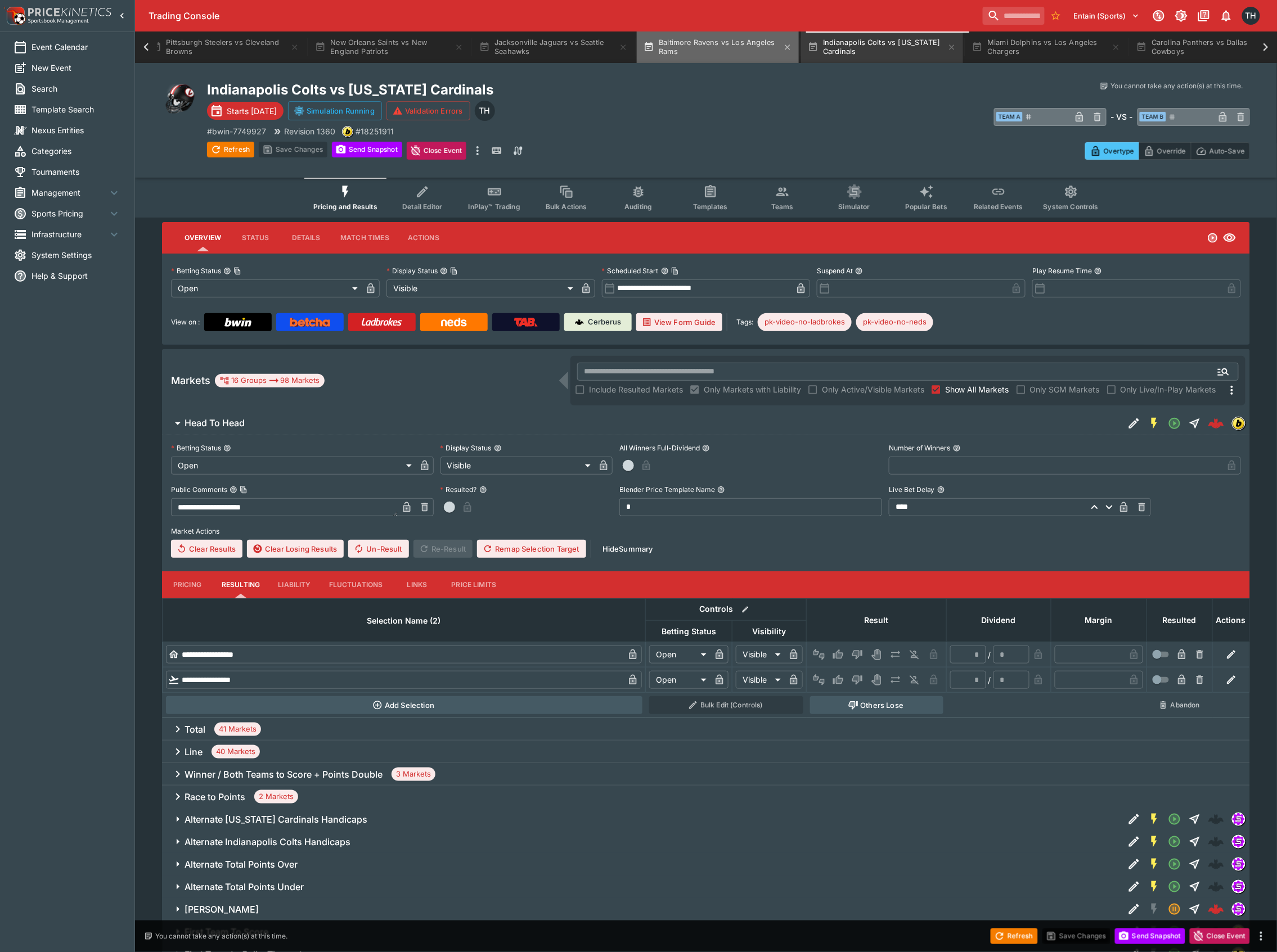
click at [748, 39] on button "Baltimore Ravens vs Los Angeles Rams" at bounding box center [718, 47] width 162 height 32
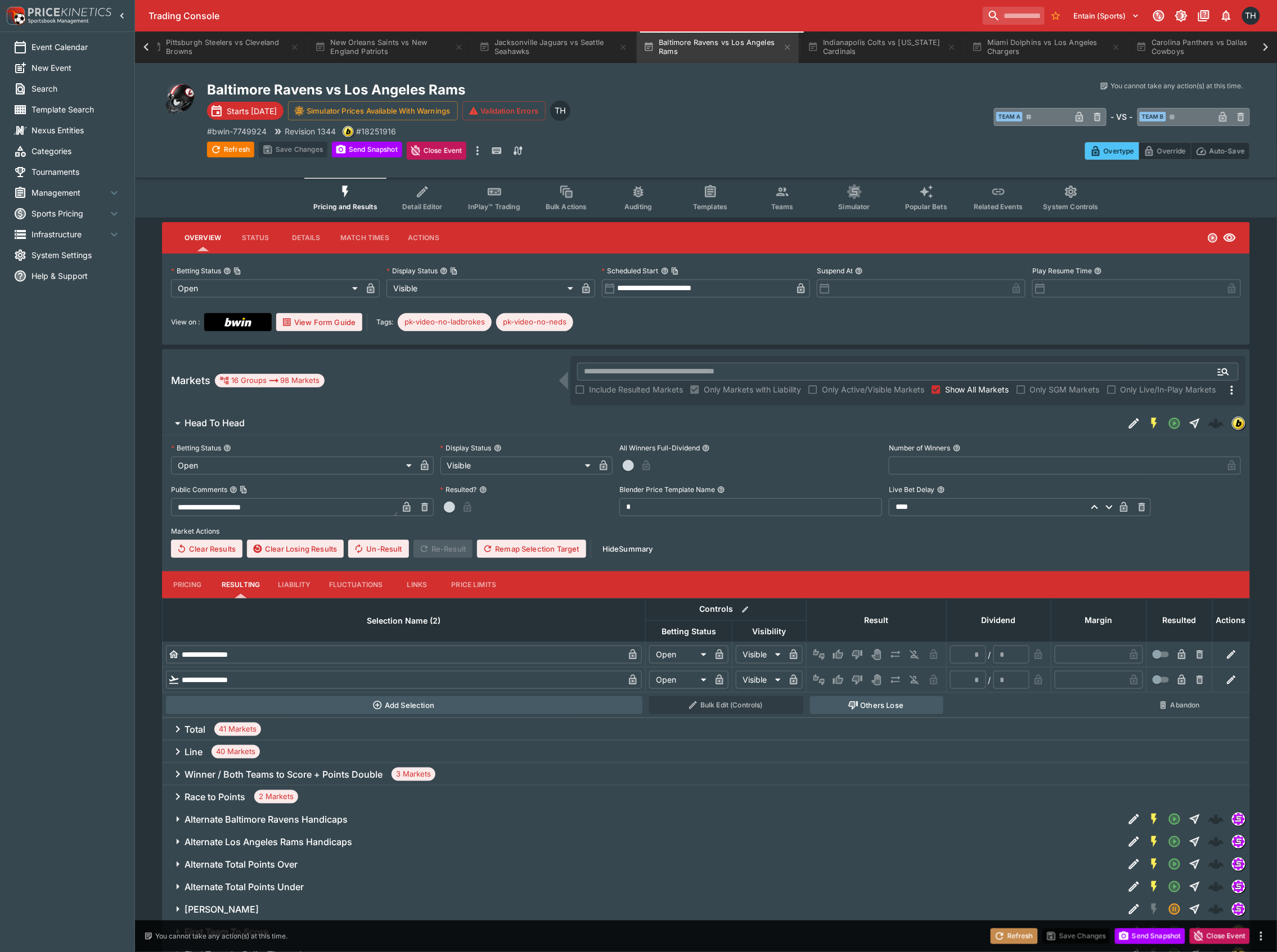
click at [1006, 943] on button "Refresh" at bounding box center [1014, 936] width 47 height 16
click at [1152, 940] on button "Send Snapshot" at bounding box center [1150, 936] width 70 height 16
click at [1011, 936] on button "Refresh" at bounding box center [1014, 936] width 47 height 16
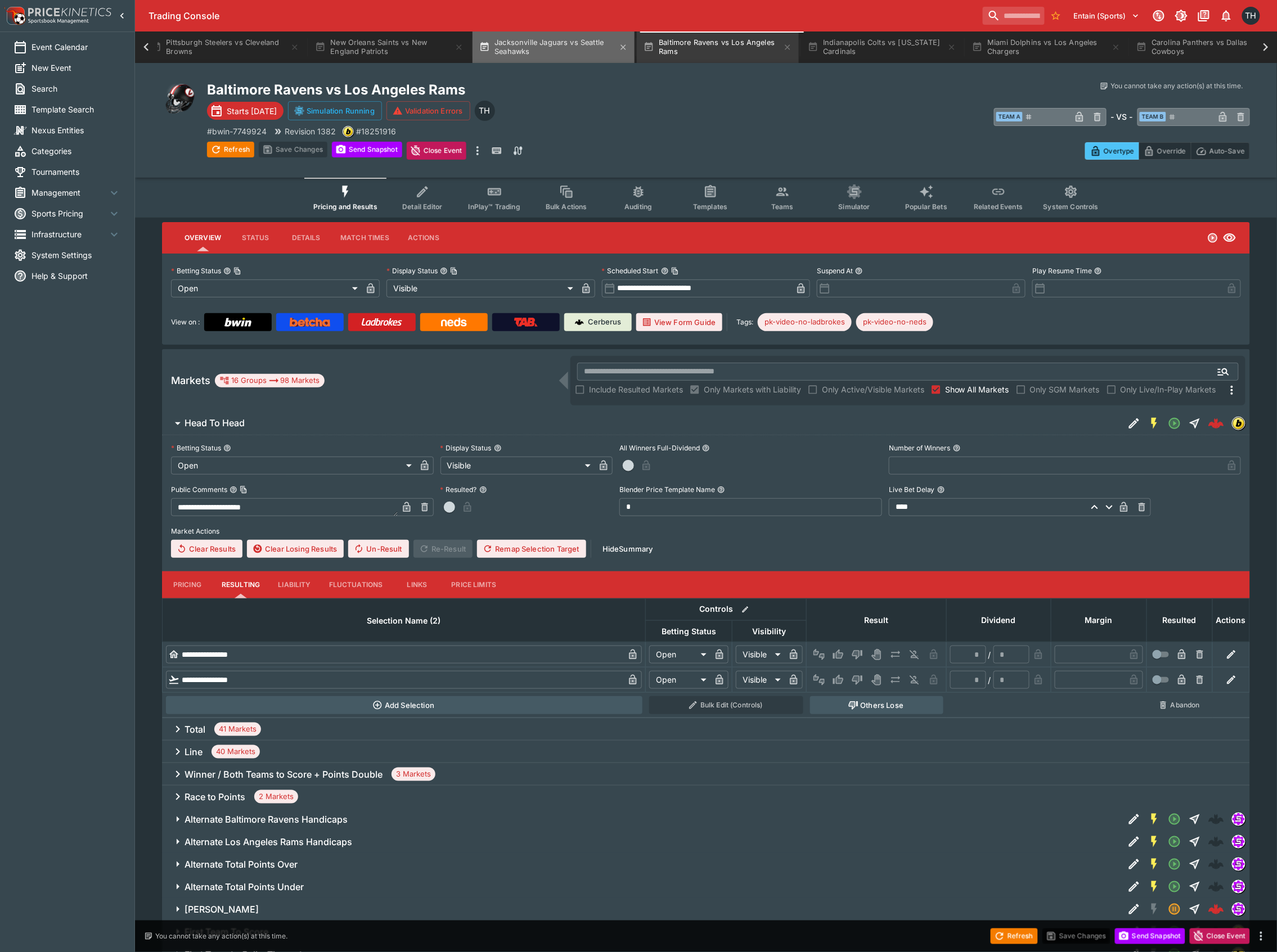
click at [565, 41] on button "Jacksonville Jaguars vs Seattle Seahawks" at bounding box center [554, 47] width 162 height 32
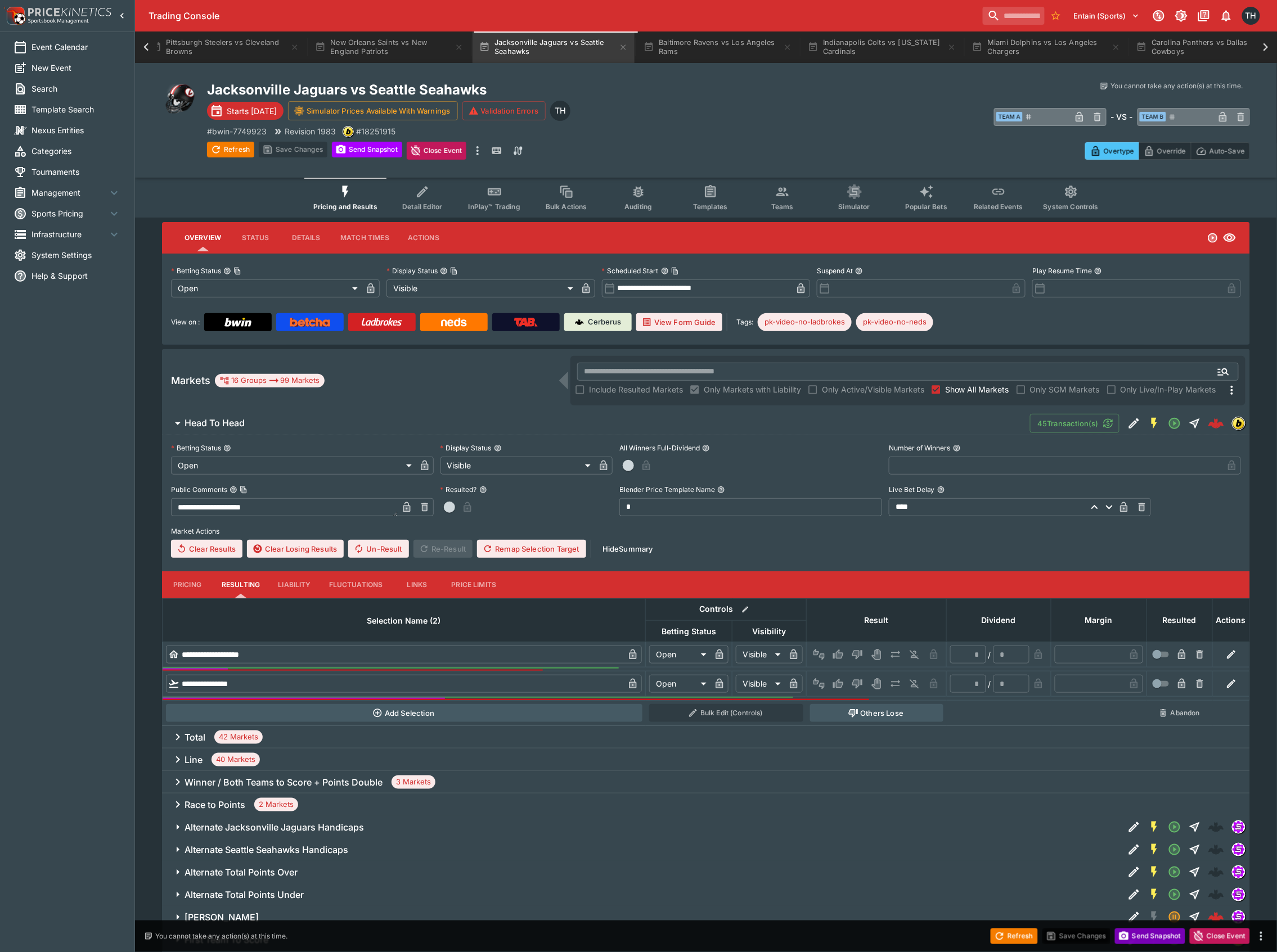
click at [1144, 932] on button "Send Snapshot" at bounding box center [1150, 936] width 70 height 16
click at [1009, 936] on button "Refresh" at bounding box center [1014, 936] width 47 height 16
click at [1009, 936] on span "Refresh" at bounding box center [1014, 935] width 47 height 12
click at [421, 49] on button "New Orleans Saints vs New England Patriots" at bounding box center [390, 47] width 162 height 32
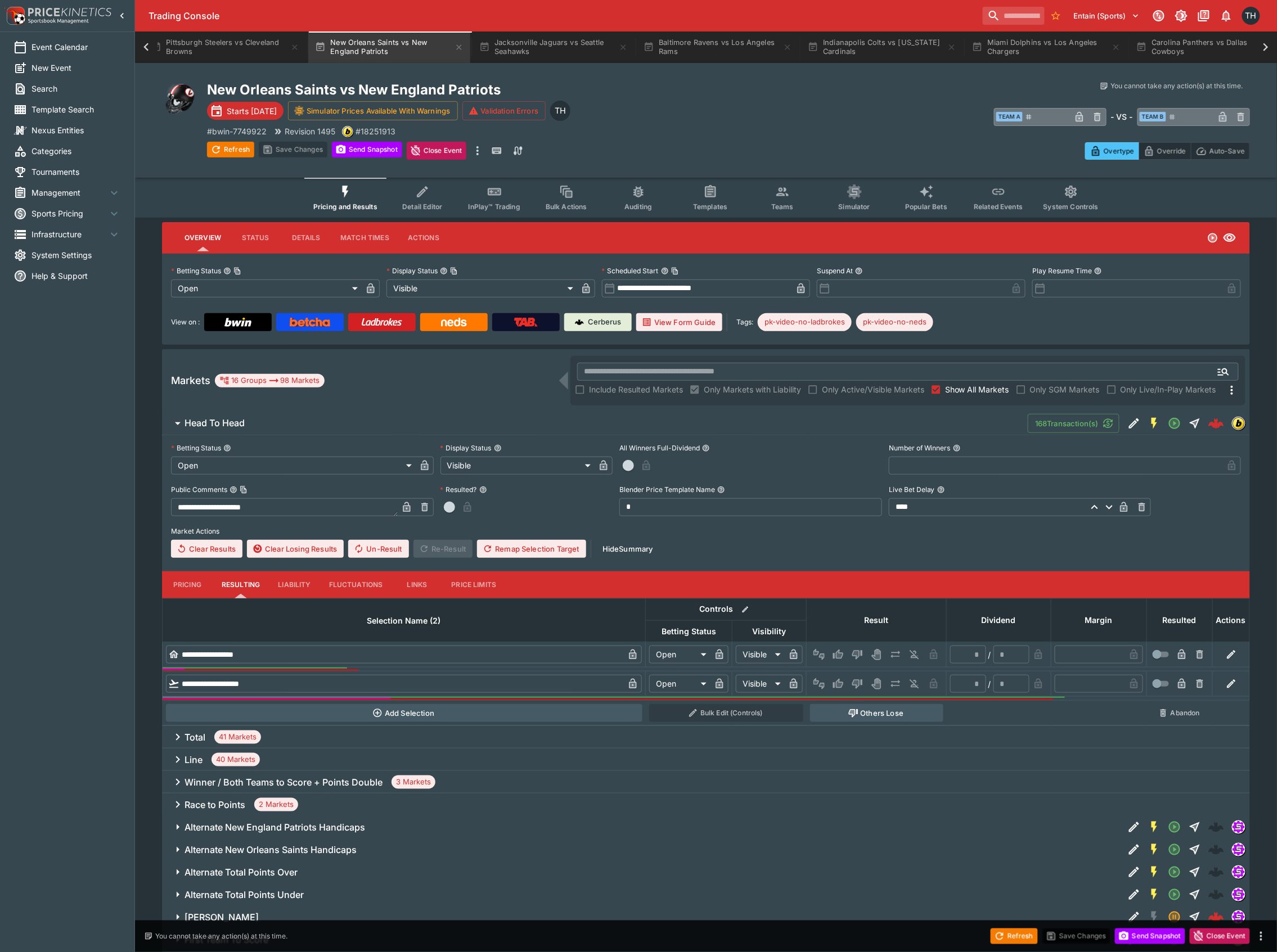
drag, startPoint x: 1153, startPoint y: 940, endPoint x: 1148, endPoint y: 938, distance: 5.4
click at [1153, 940] on button "Send Snapshot" at bounding box center [1150, 936] width 70 height 16
click at [1005, 930] on button "Refresh" at bounding box center [1014, 936] width 47 height 16
click at [206, 53] on button "Pittsburgh Steelers vs Cleveland Browns" at bounding box center [225, 47] width 162 height 32
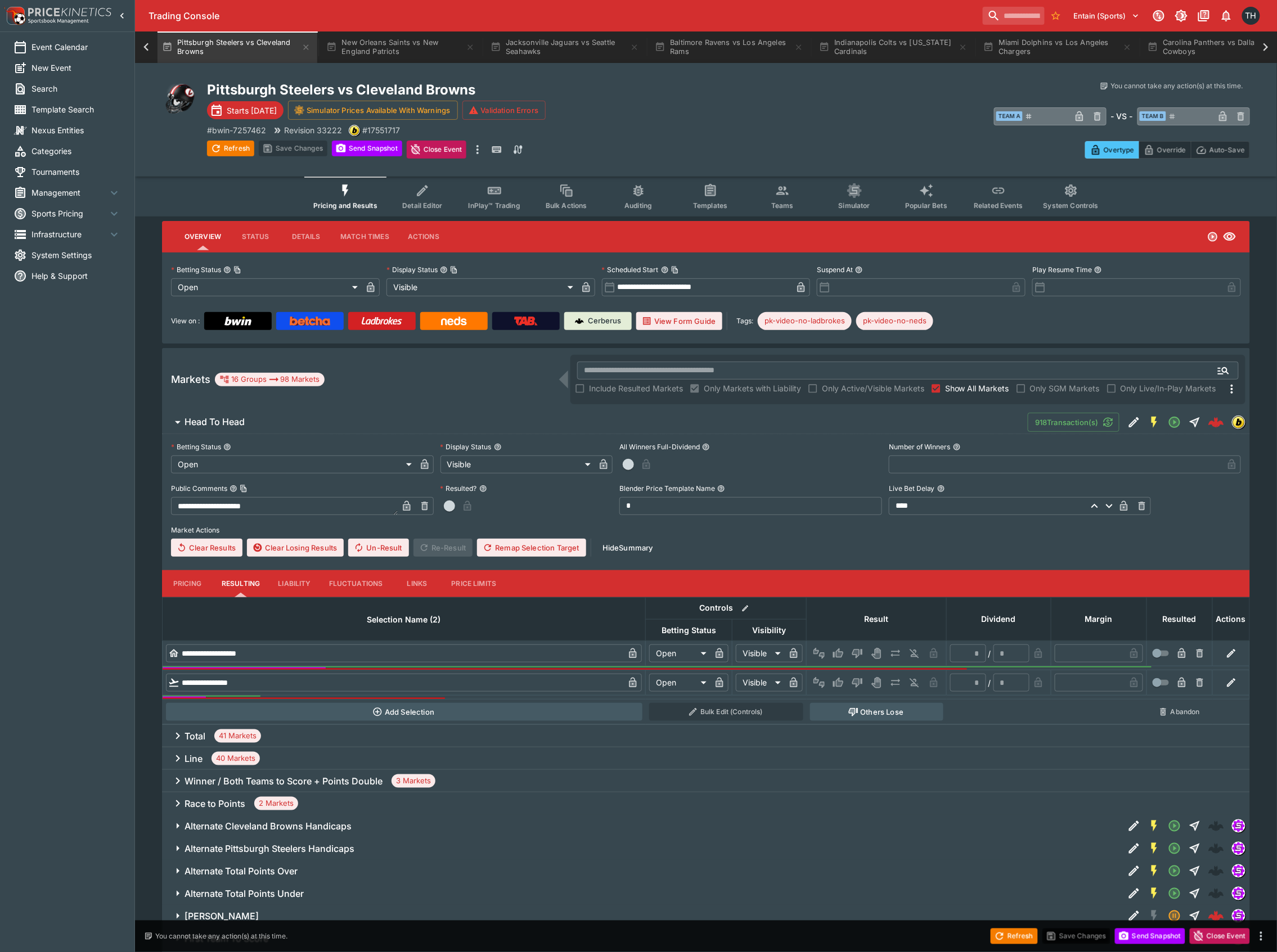
scroll to position [0, 498]
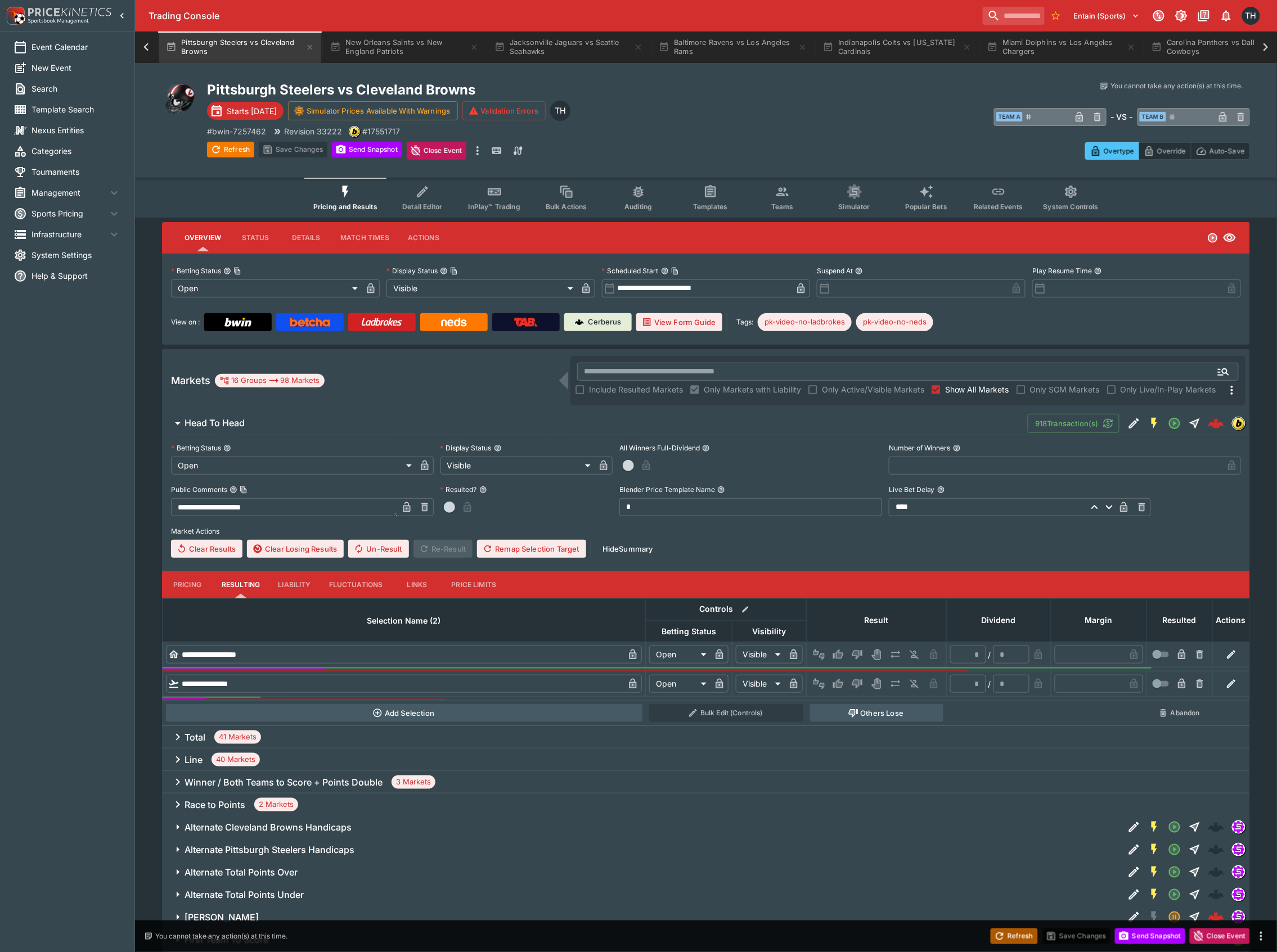
click at [1011, 940] on button "Refresh" at bounding box center [1014, 936] width 47 height 16
click at [1155, 936] on button "Send Snapshot" at bounding box center [1150, 936] width 70 height 16
click at [147, 37] on div at bounding box center [146, 47] width 22 height 32
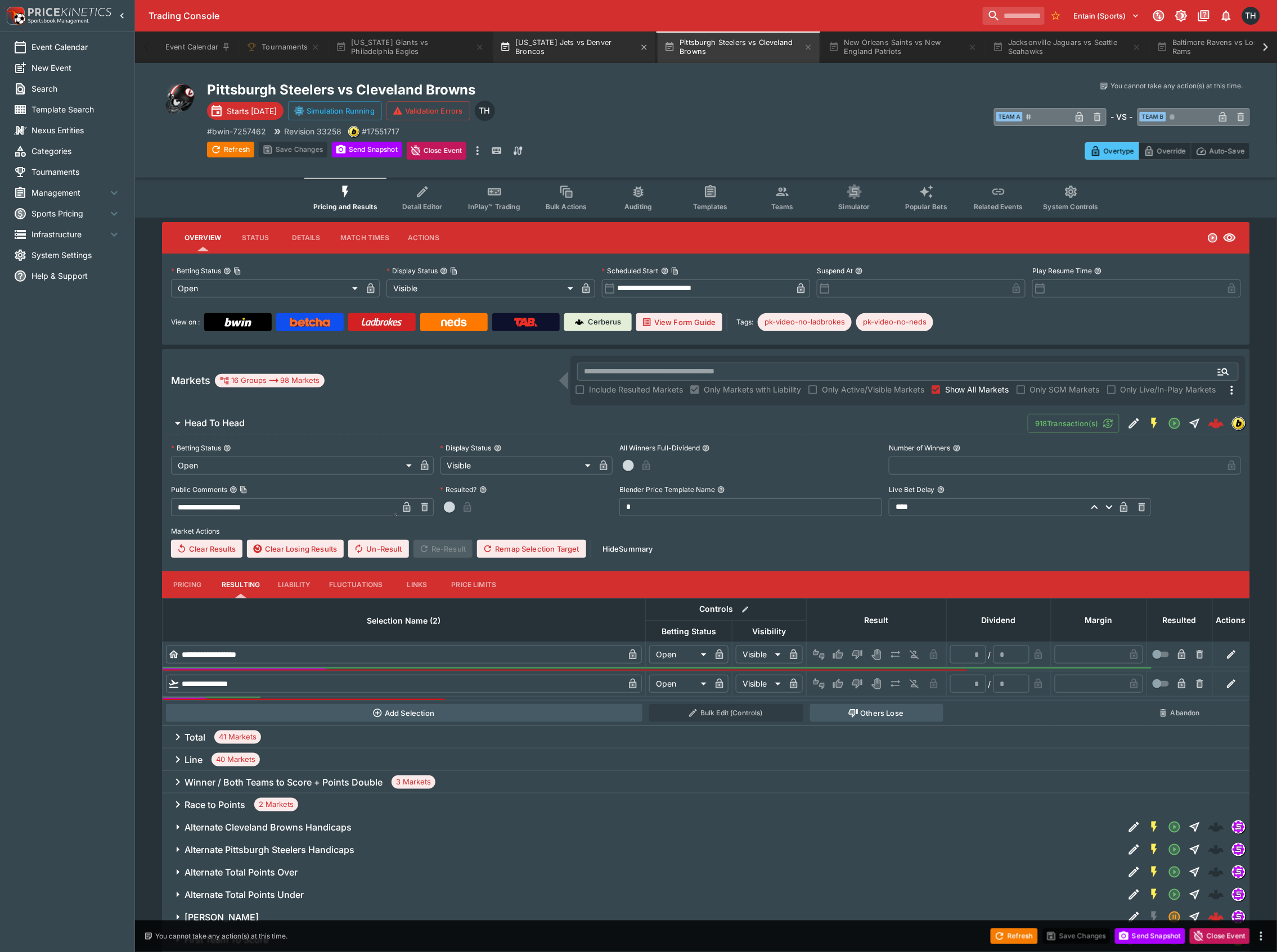
click at [594, 56] on button "New York Jets vs Denver Broncos" at bounding box center [574, 47] width 162 height 32
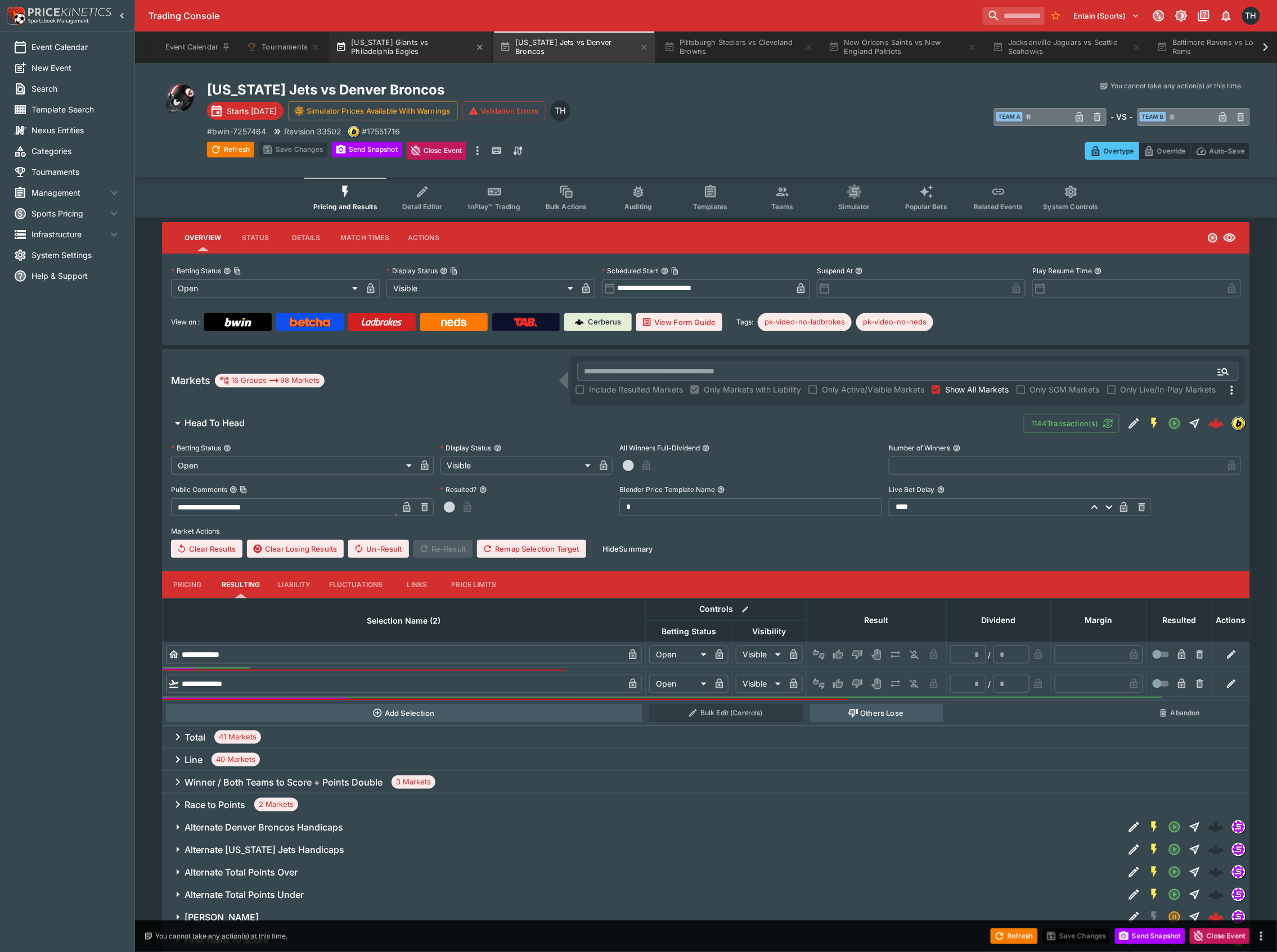
click at [410, 48] on button "New York Giants vs Philadelphia Eagles" at bounding box center [410, 47] width 162 height 32
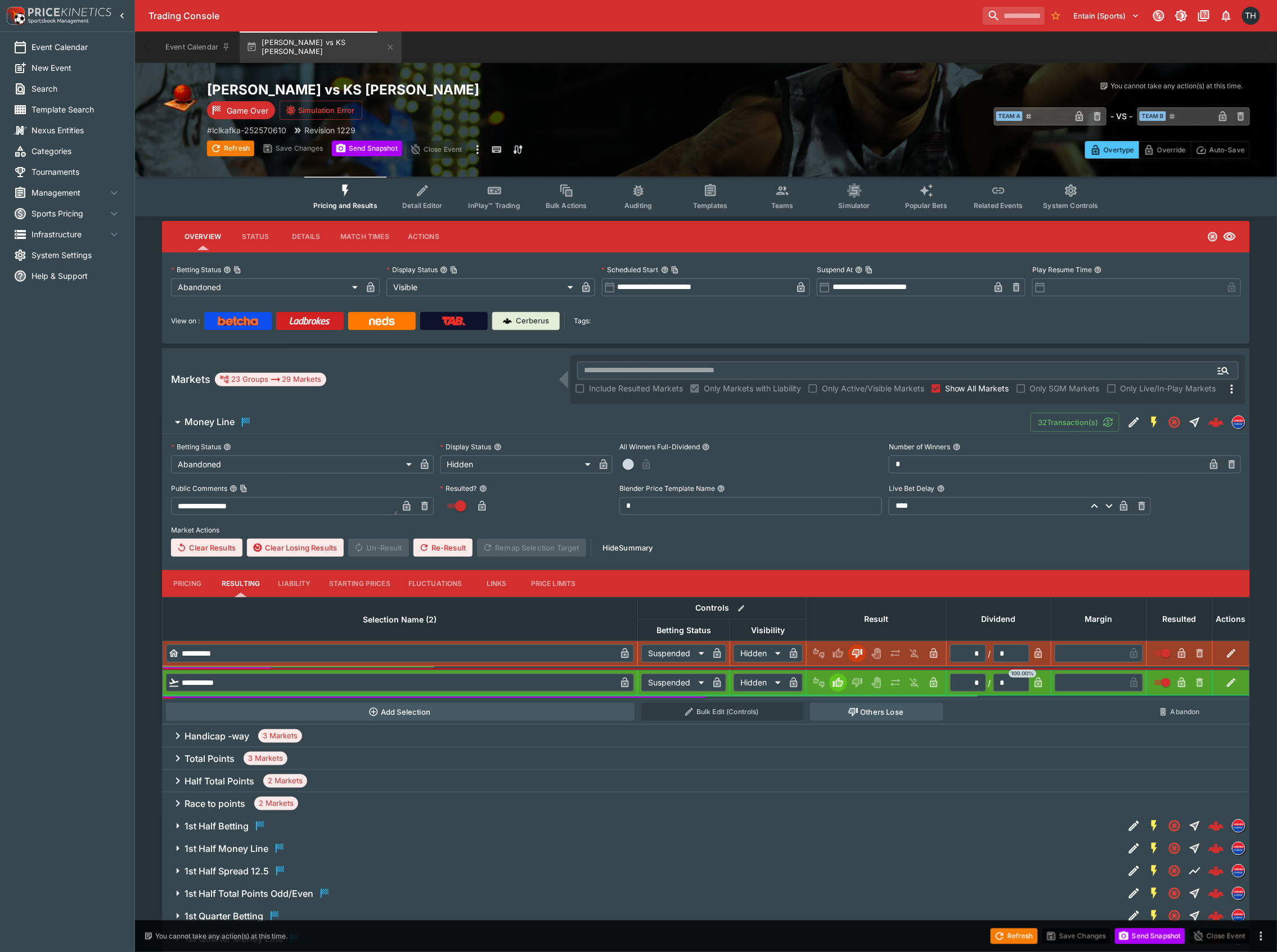
scroll to position [300, 0]
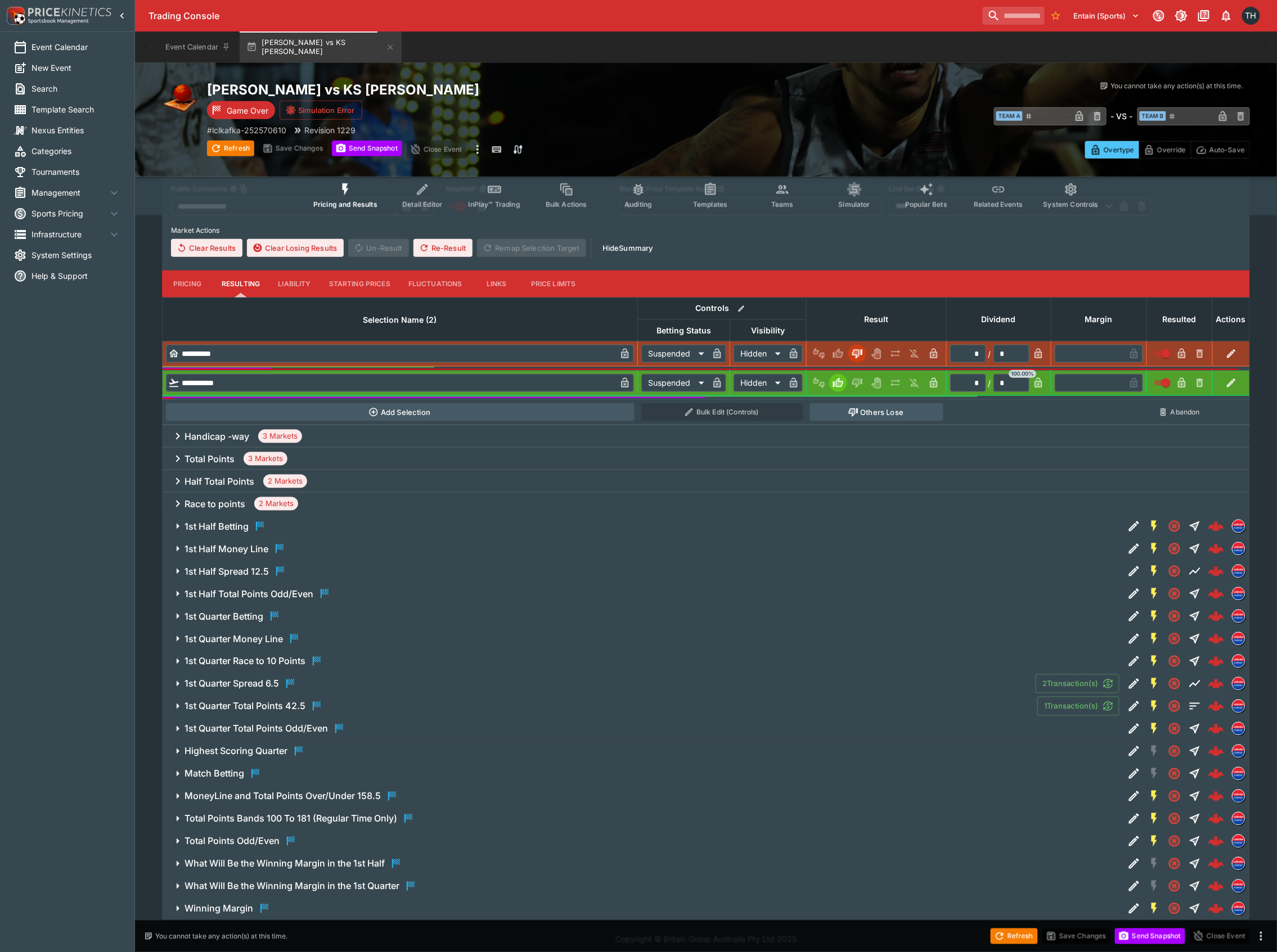
drag, startPoint x: 293, startPoint y: 683, endPoint x: 309, endPoint y: 683, distance: 16.0
click at [293, 683] on icon "button" at bounding box center [291, 684] width 8 height 9
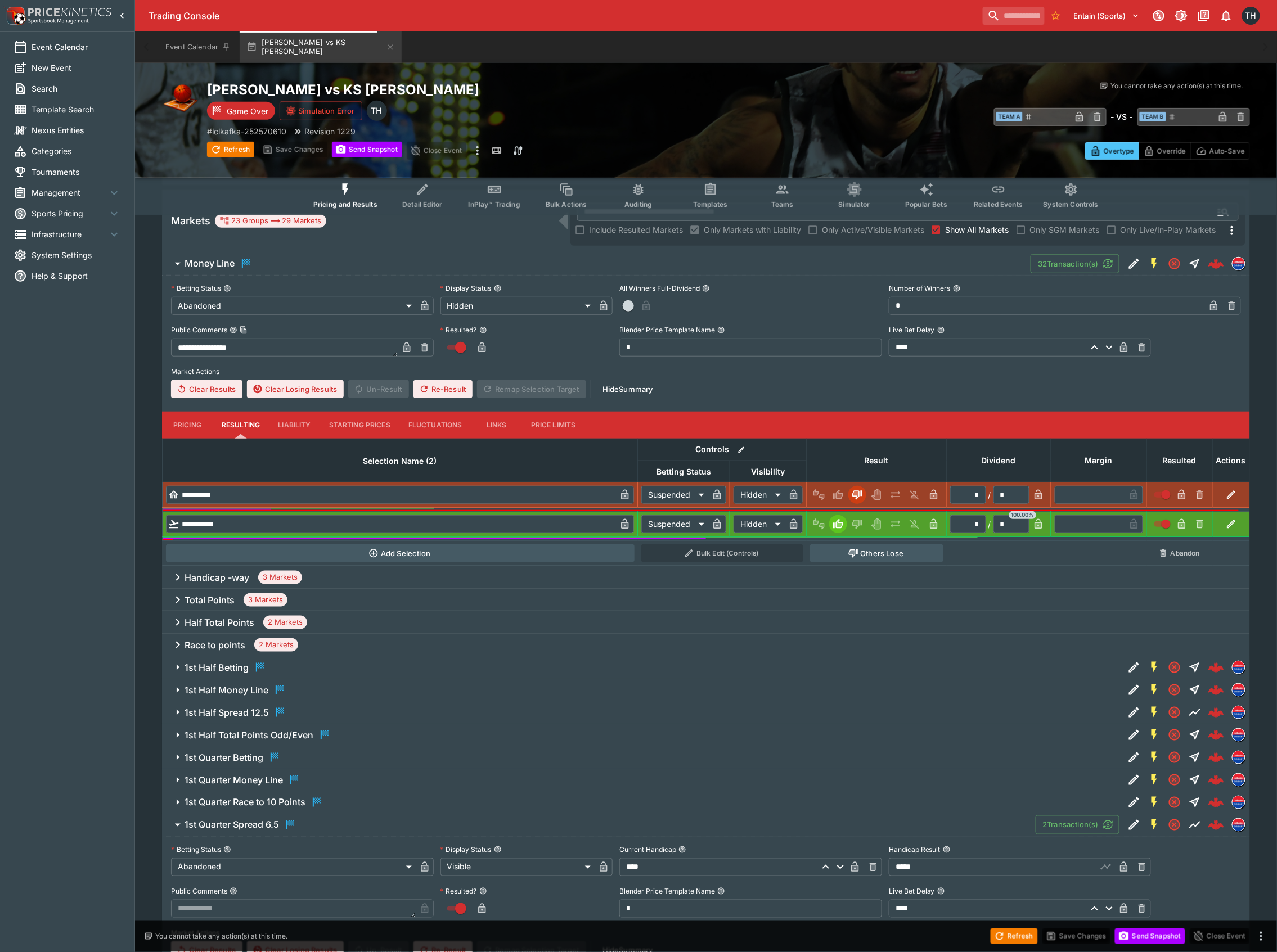
scroll to position [150, 0]
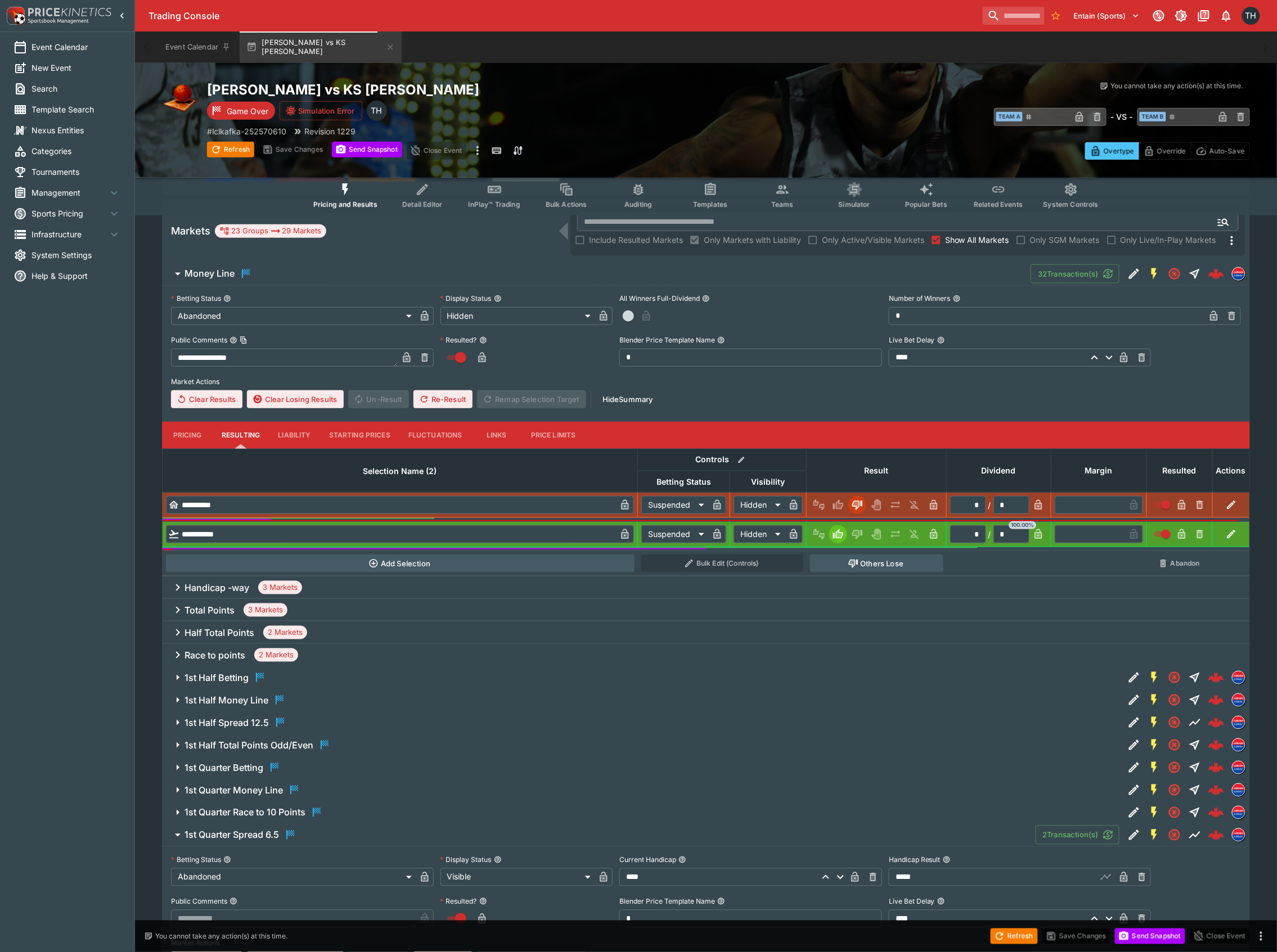
click at [288, 716] on span "1st Half Spread 12.5" at bounding box center [650, 722] width 931 height 13
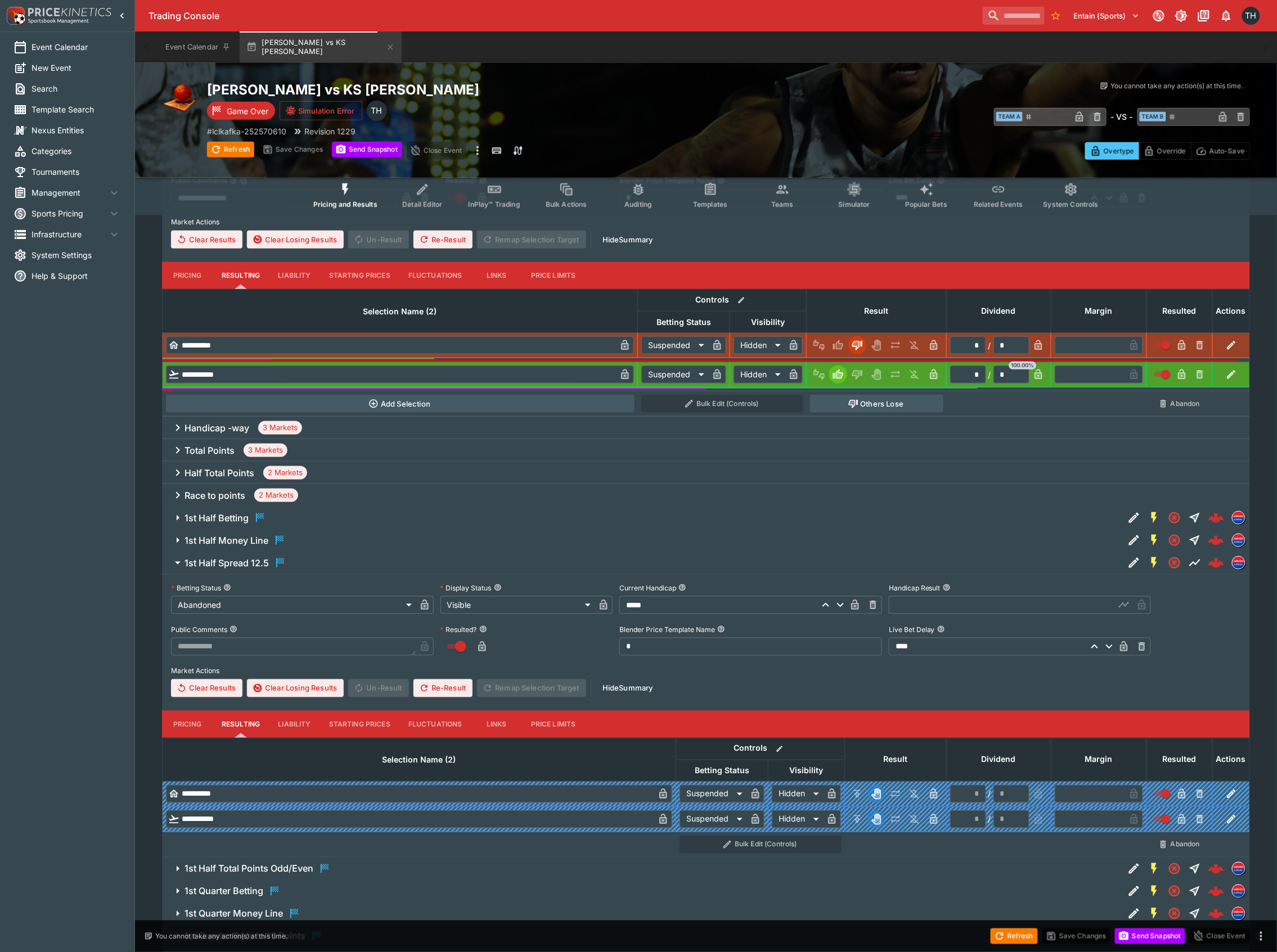
scroll to position [75, 0]
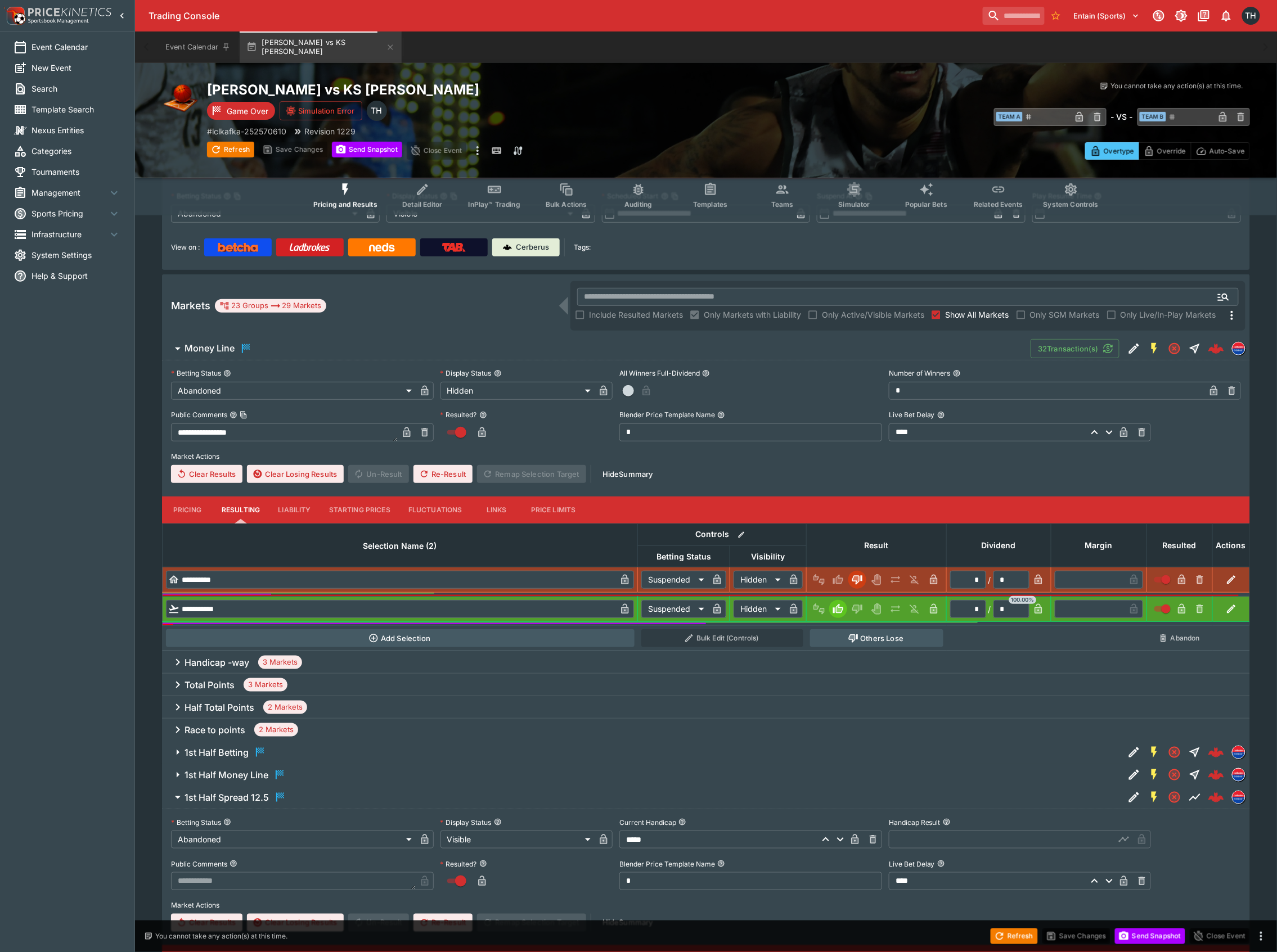
click at [974, 309] on span "Show All Markets" at bounding box center [977, 315] width 64 height 12
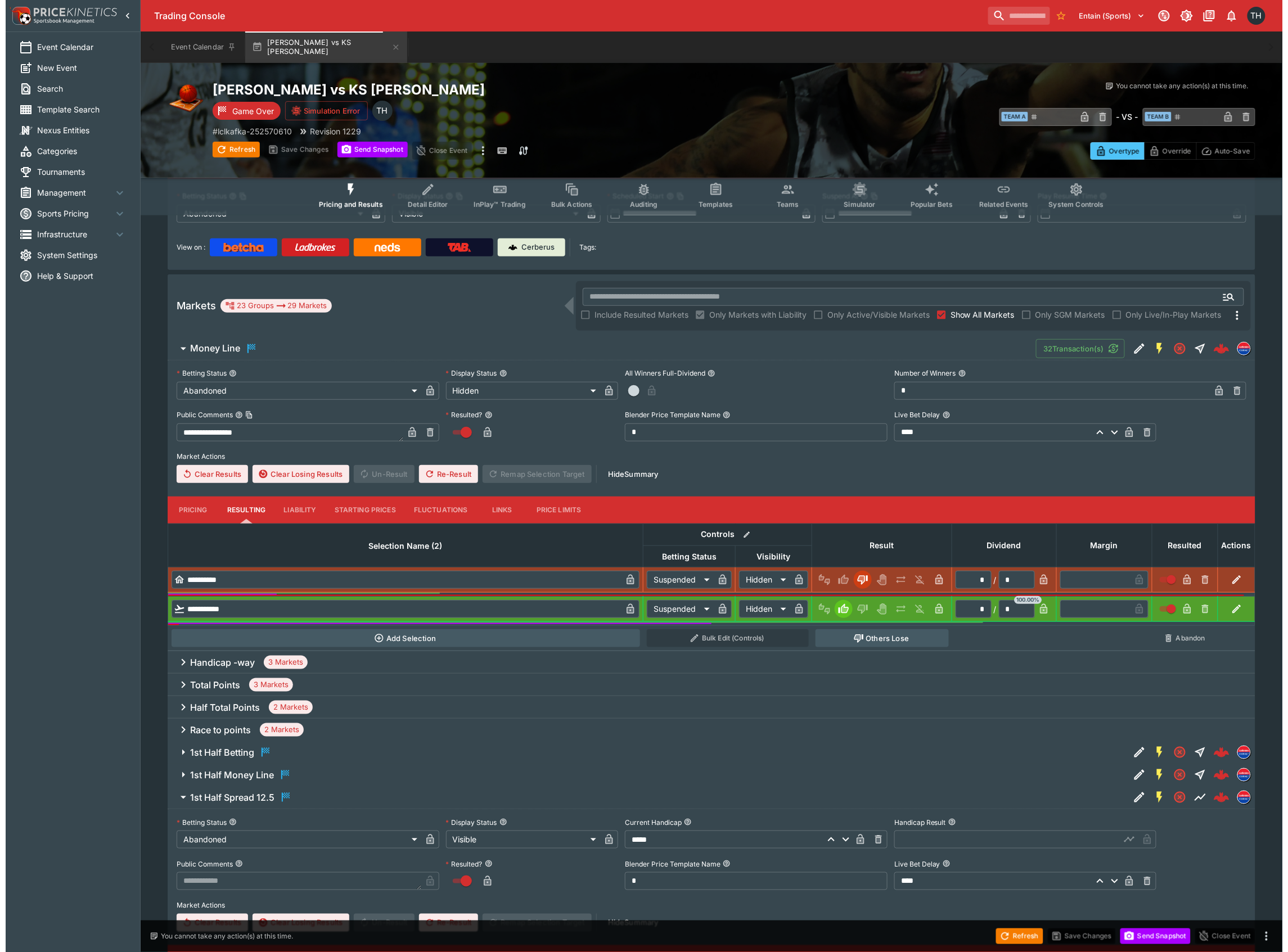
scroll to position [0, 0]
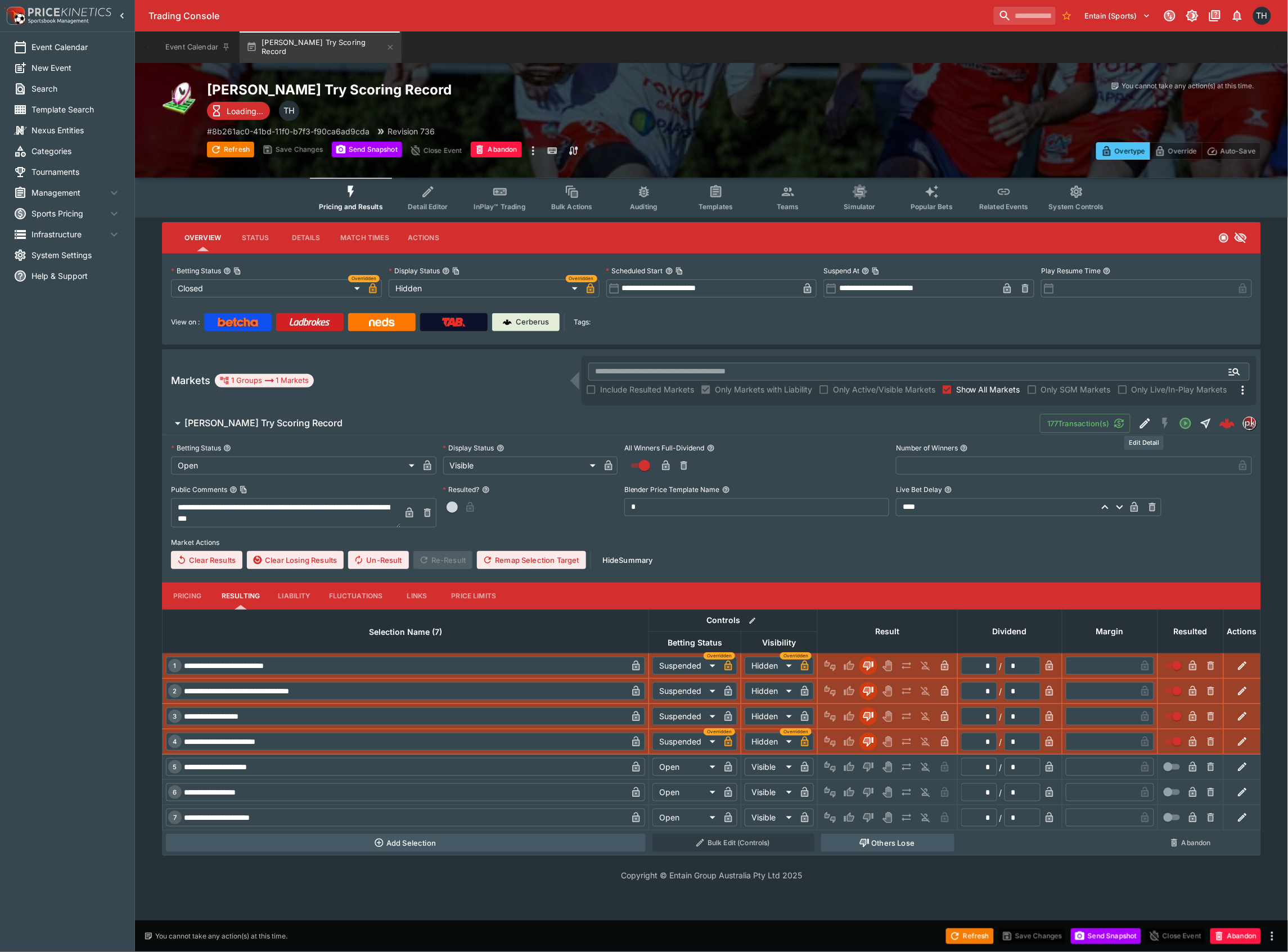
click at [1141, 423] on icon "Edit Detail" at bounding box center [1145, 423] width 13 height 13
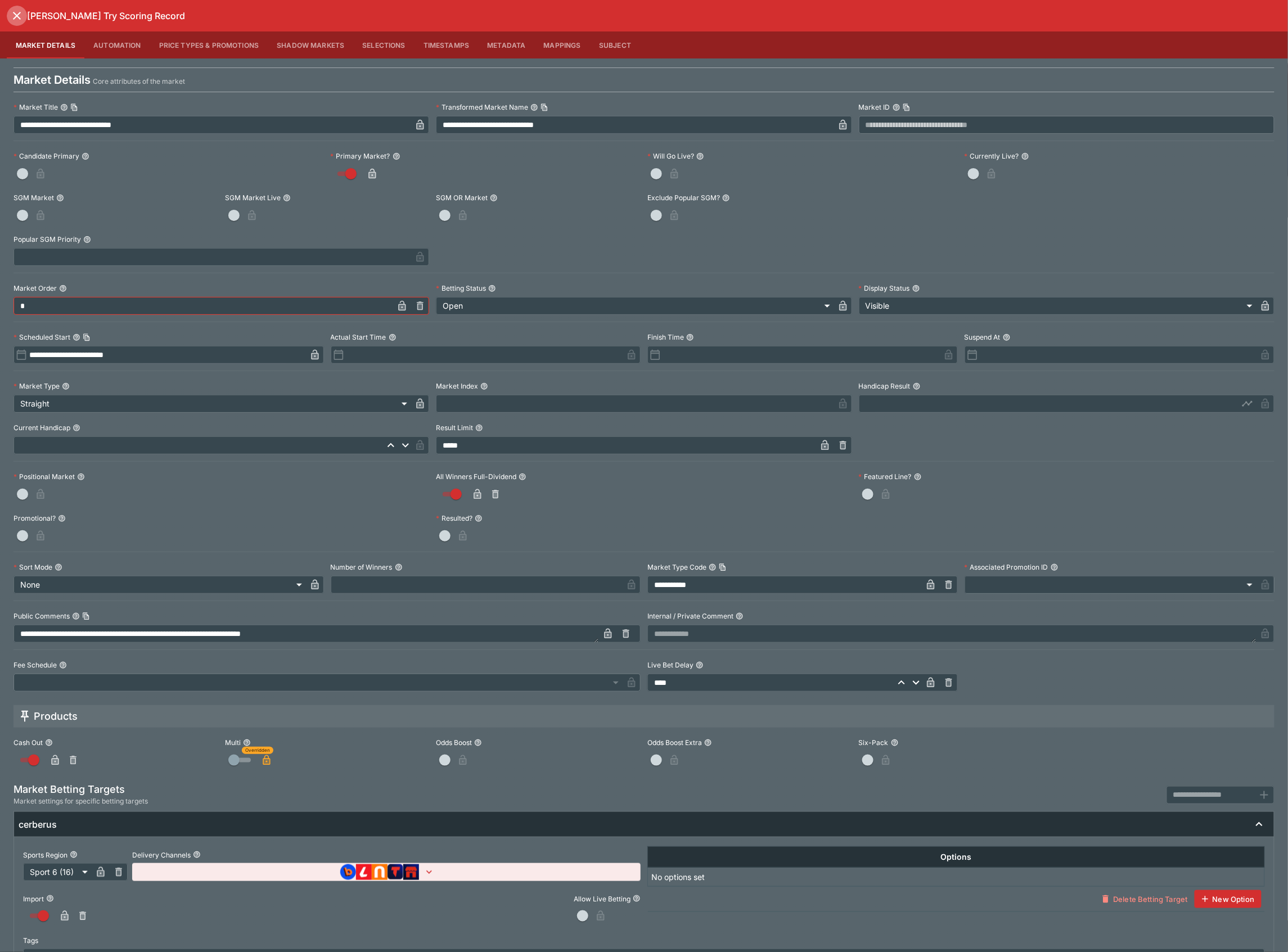
click at [18, 7] on button "close" at bounding box center [17, 16] width 20 height 20
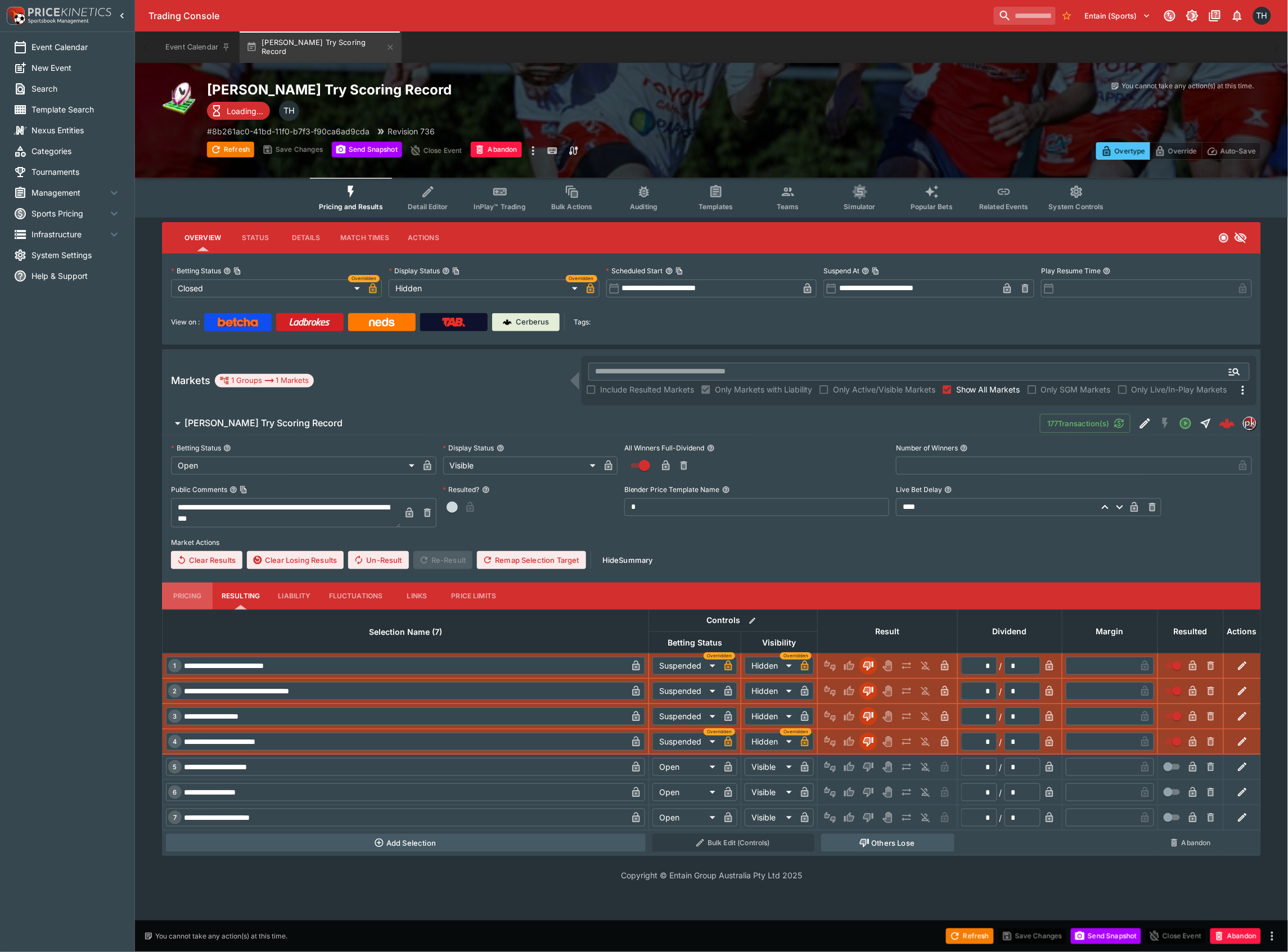
click at [193, 601] on button "Pricing" at bounding box center [188, 596] width 51 height 27
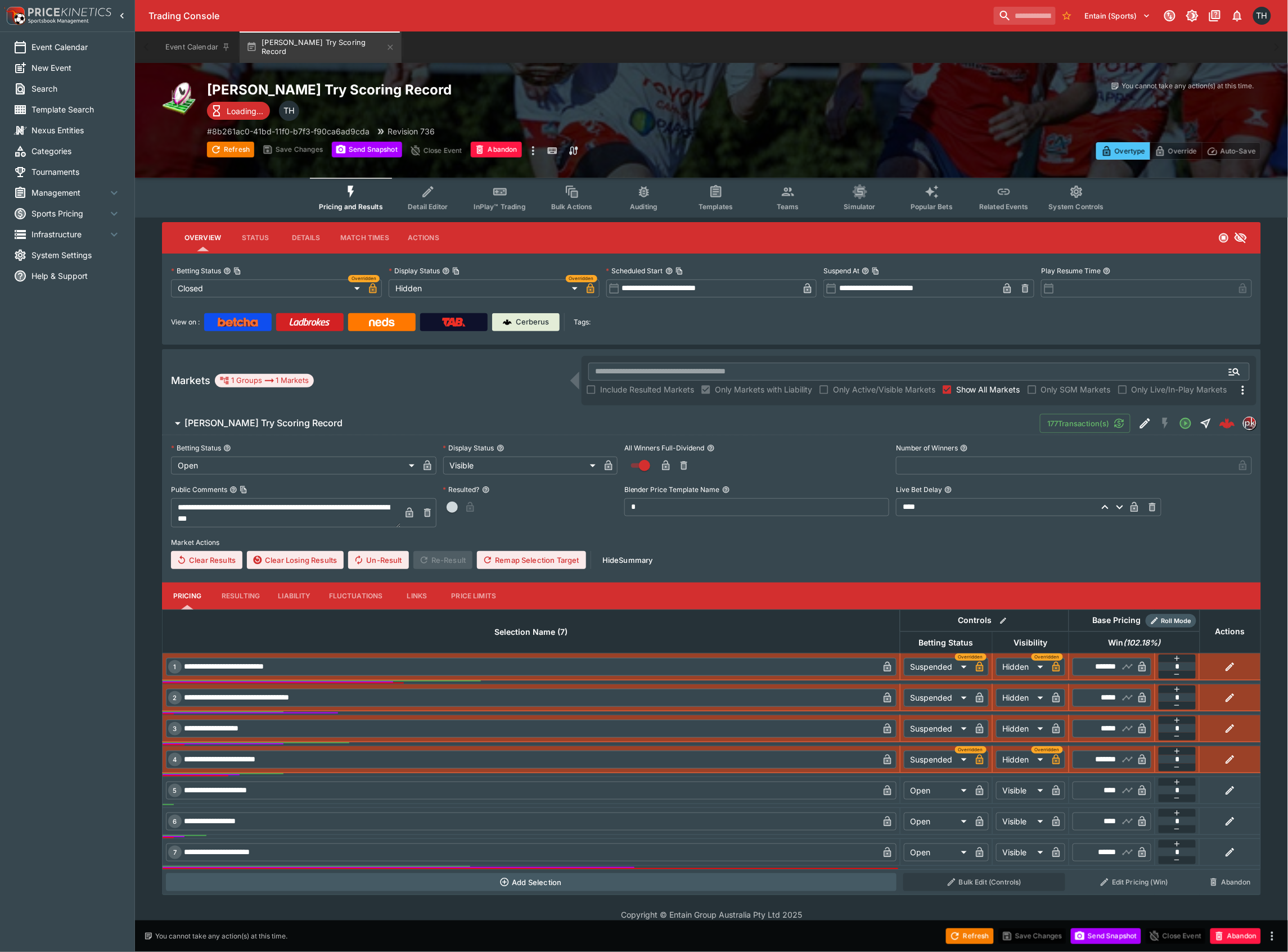
click at [1112, 542] on label "Market Actions" at bounding box center [711, 542] width 1081 height 17
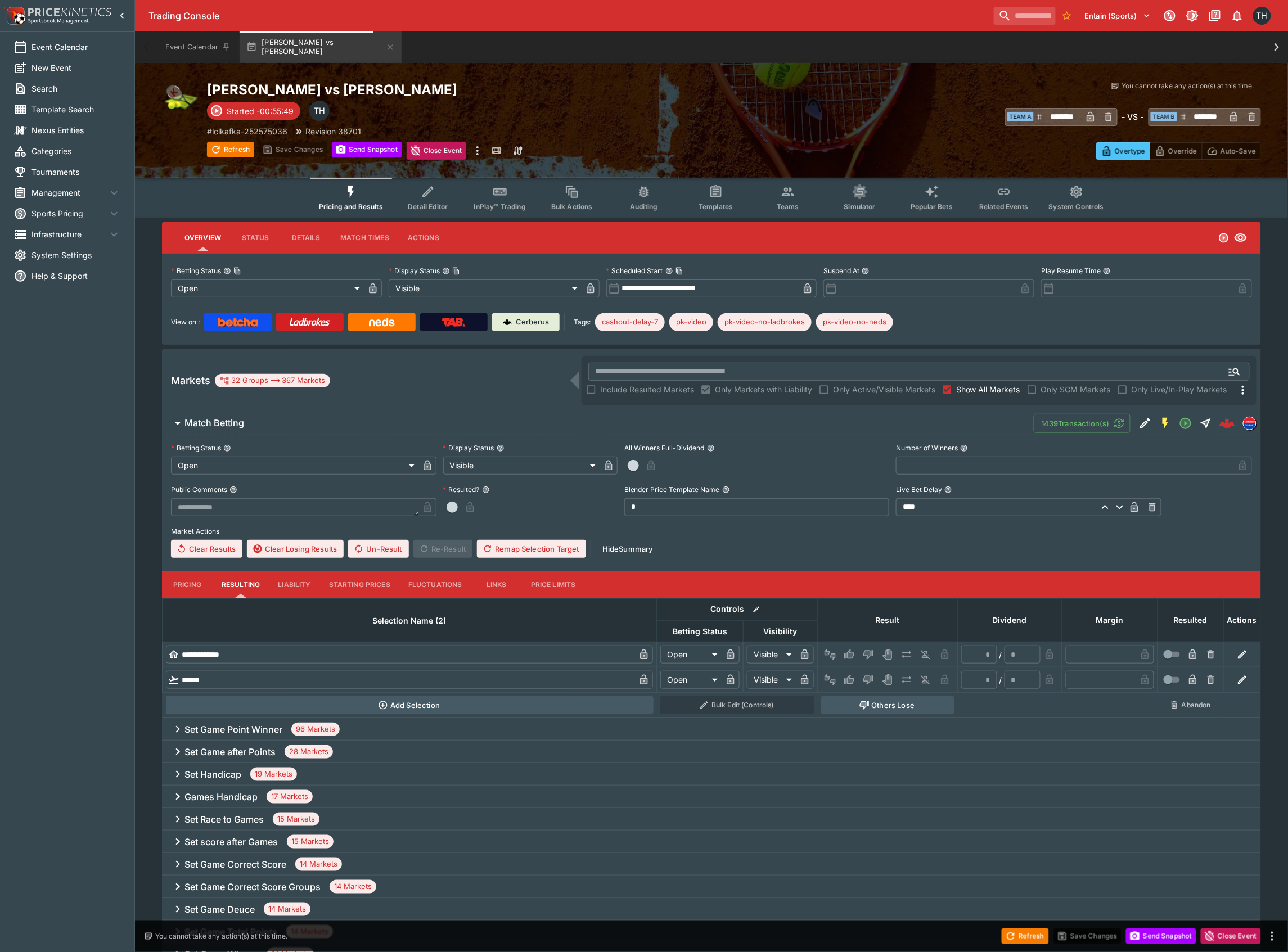
type input "*********"
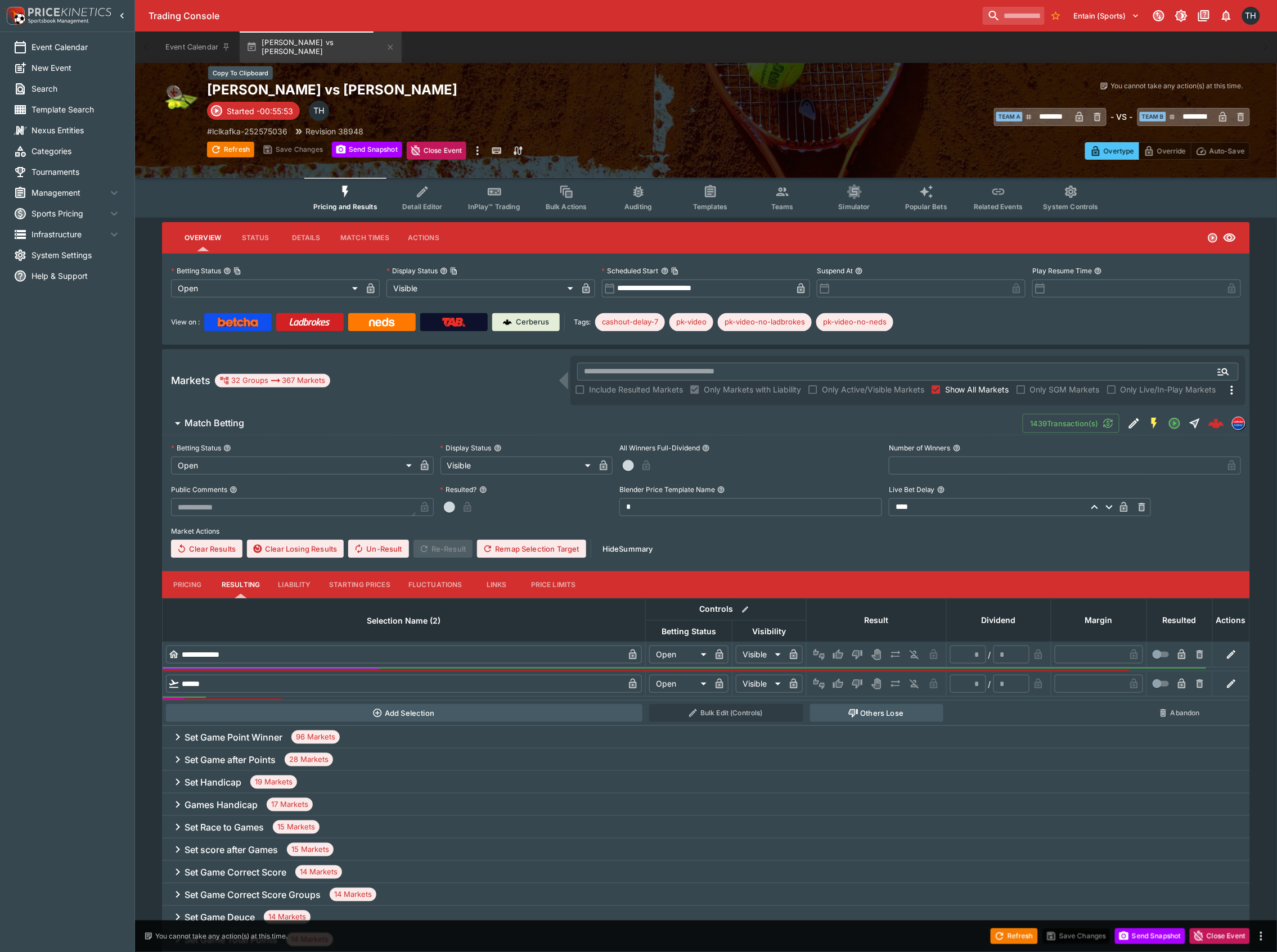
click at [327, 89] on h2 "[PERSON_NAME] vs [PERSON_NAME]" at bounding box center [468, 90] width 521 height 17
type input "*******"
type input "****"
type input "**********"
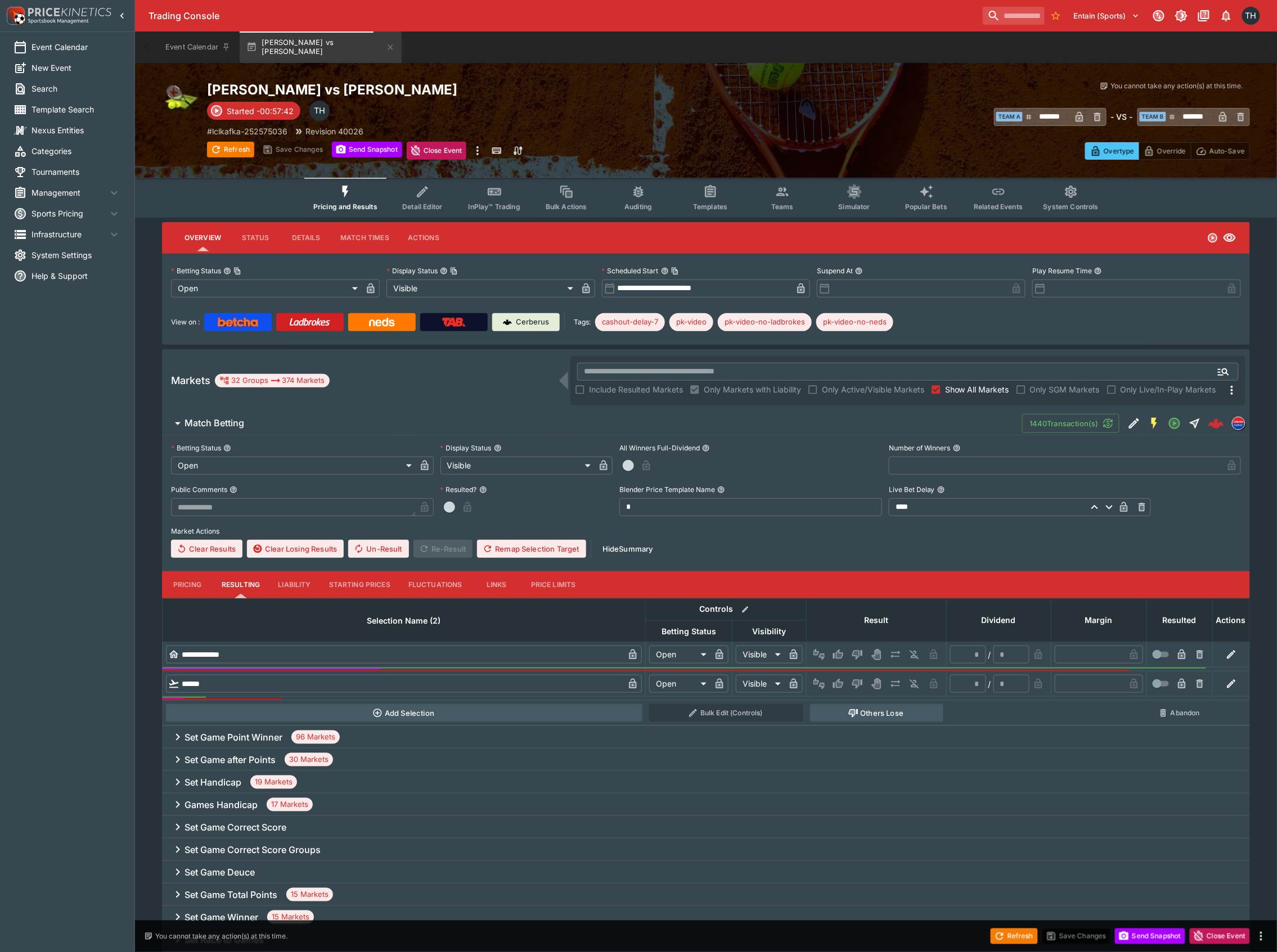
type input "**********"
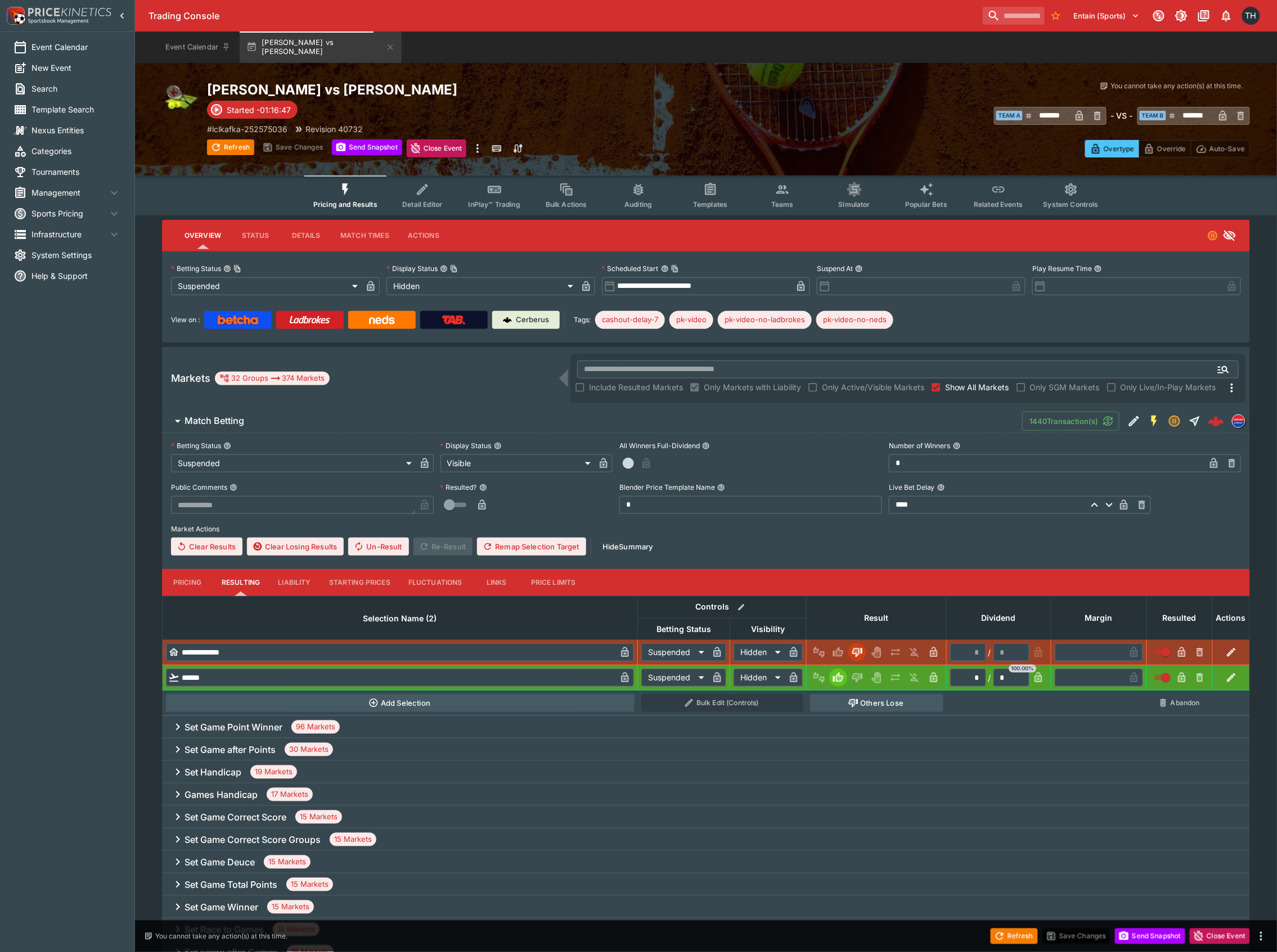
click at [874, 928] on div "Refresh Save Changes Send Snapshot Close Event" at bounding box center [638, 936] width 1277 height 32
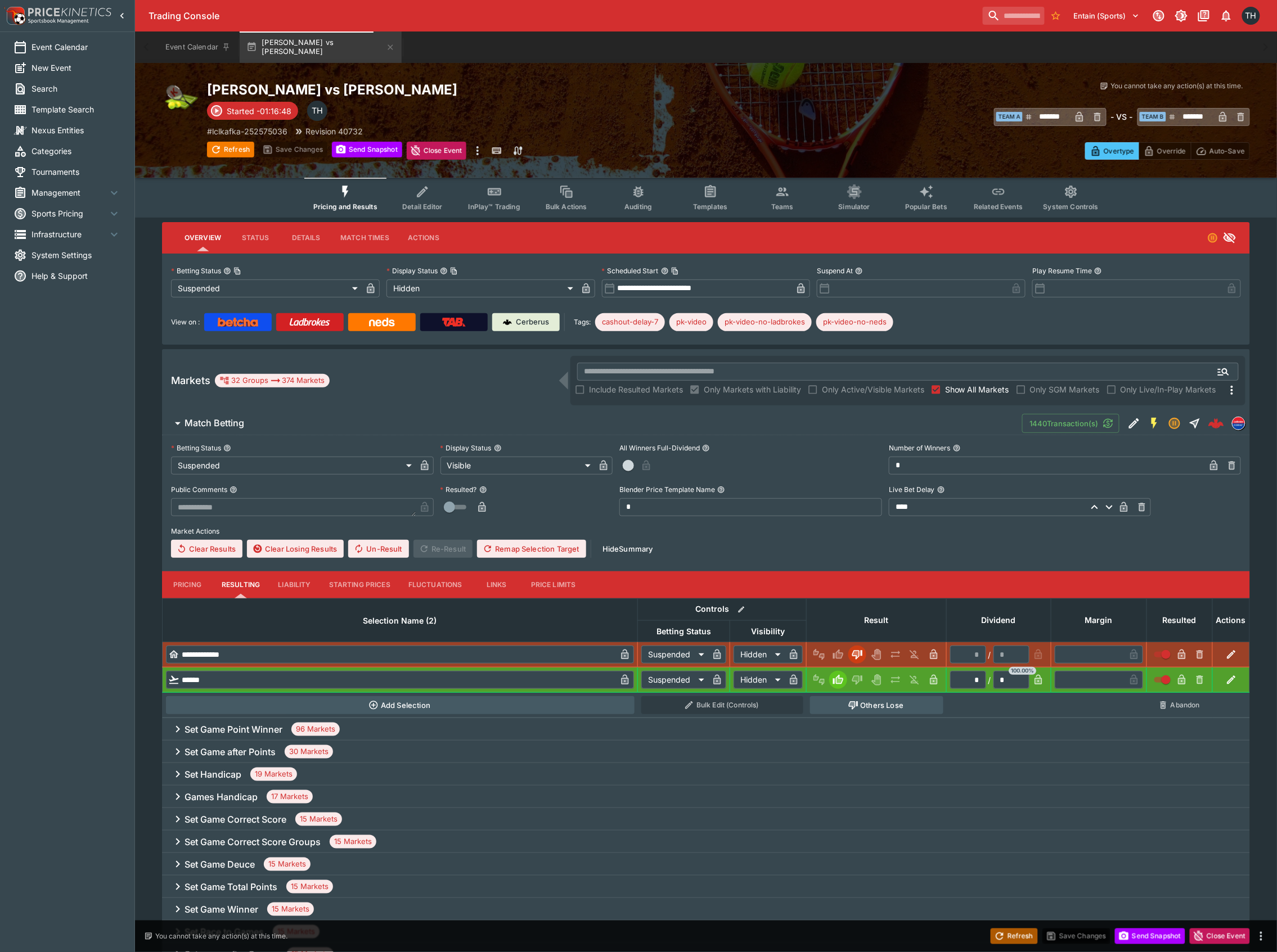
click at [1015, 940] on button "Refresh" at bounding box center [1014, 936] width 47 height 16
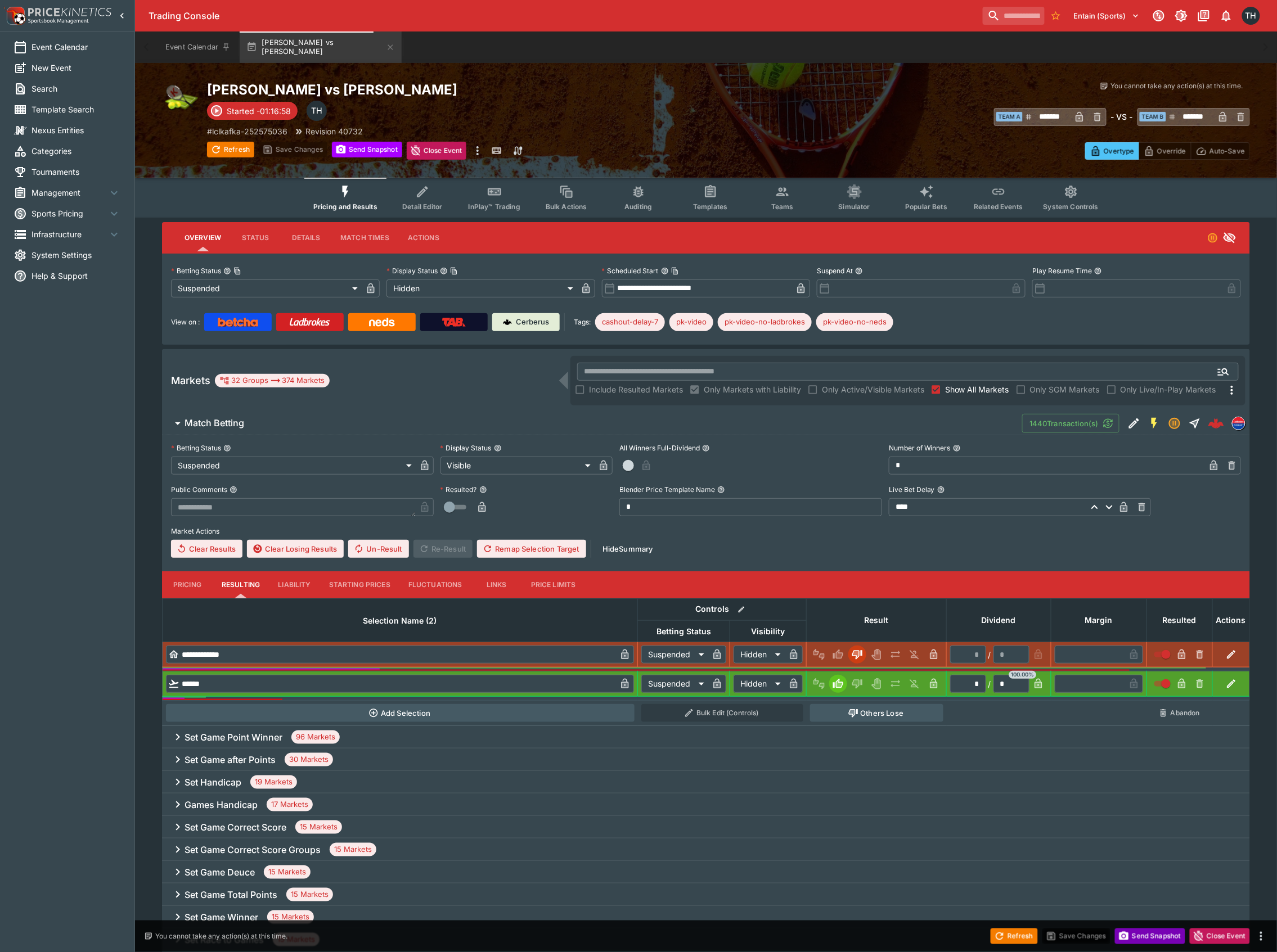
click at [1157, 939] on button "Send Snapshot" at bounding box center [1150, 936] width 70 height 16
click at [973, 384] on span "Show All Markets" at bounding box center [977, 389] width 64 height 12
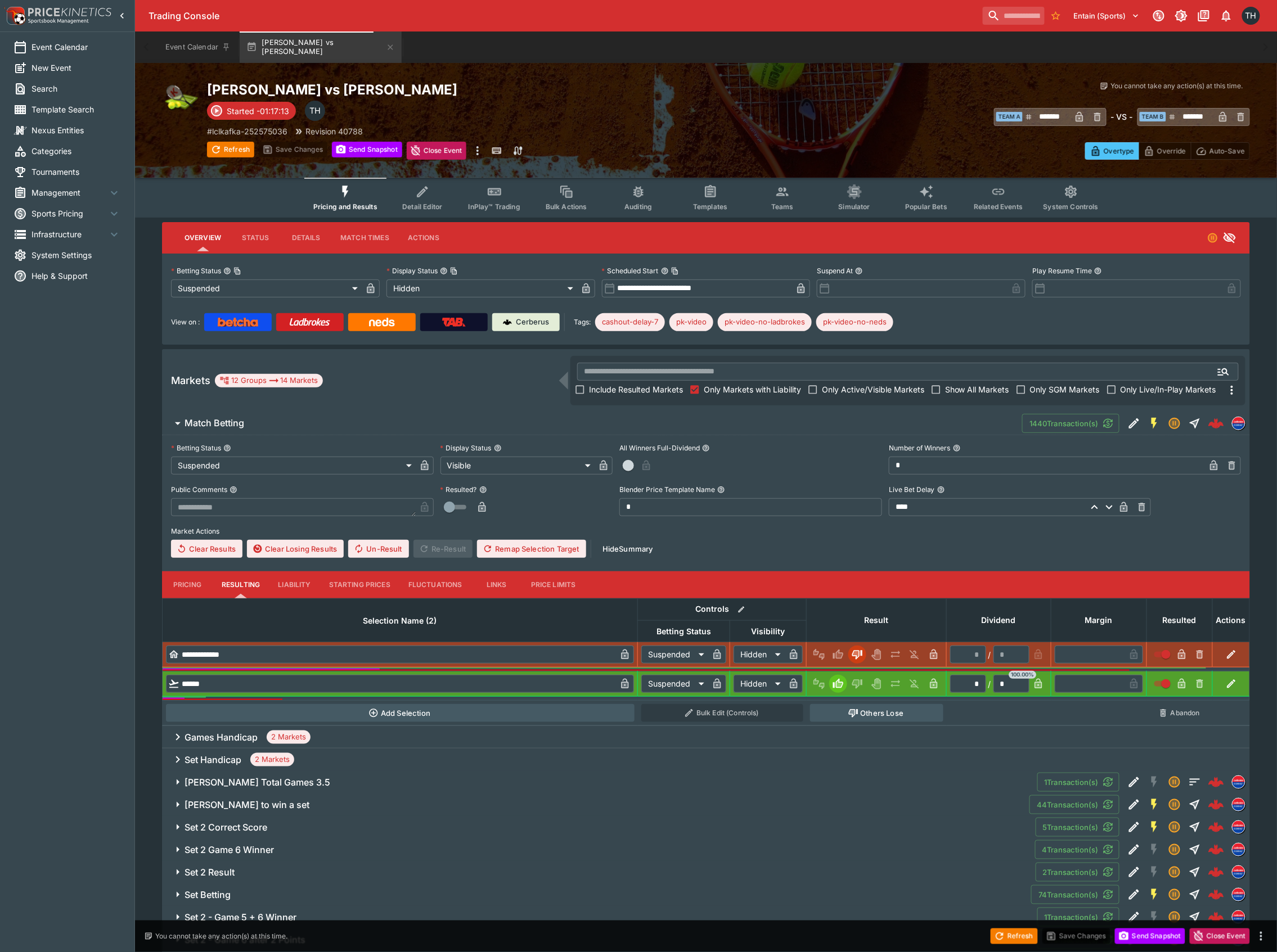
click at [549, 417] on span "Match Betting" at bounding box center [599, 423] width 829 height 12
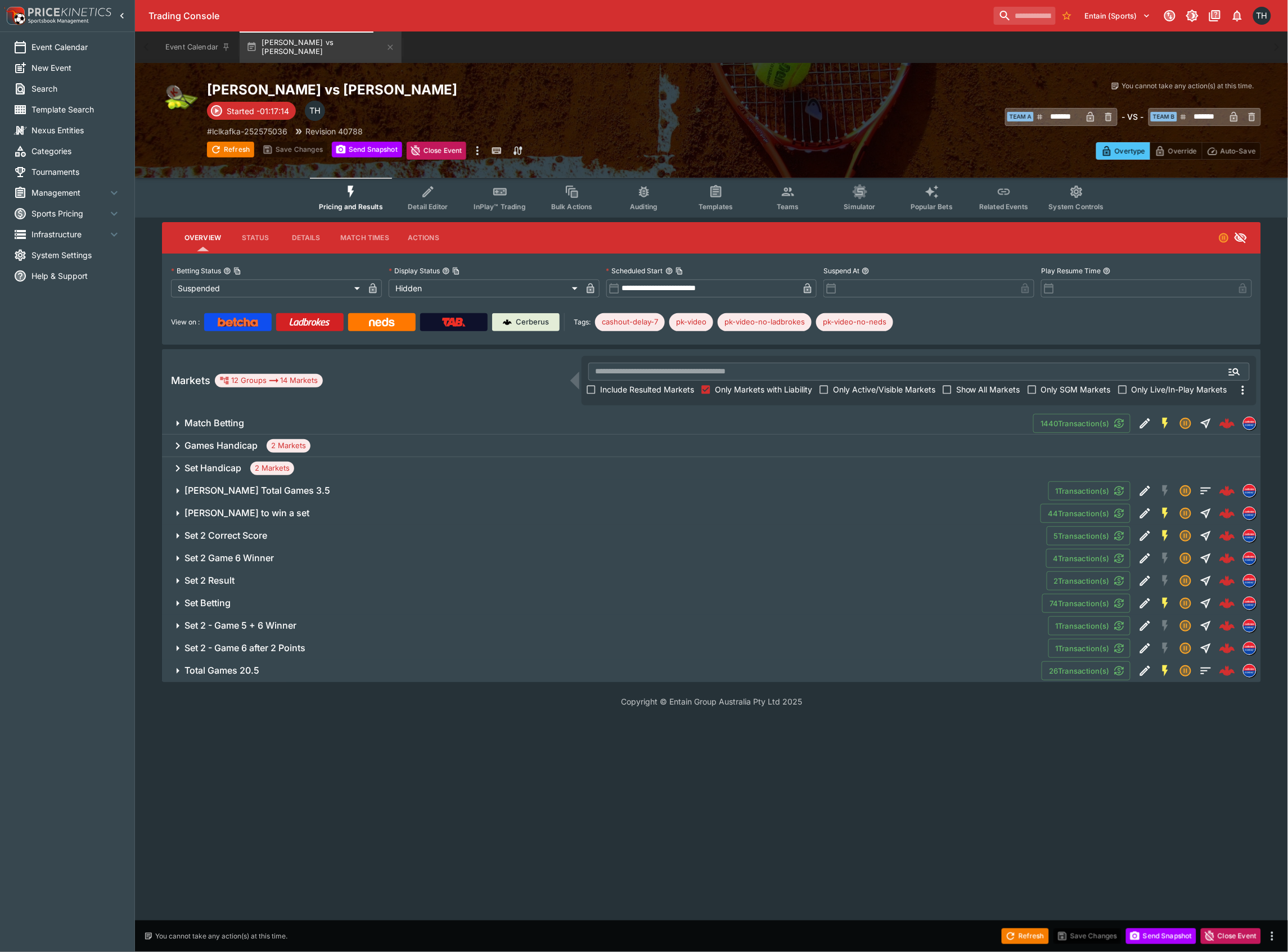
click at [271, 676] on button "Total Games 20.5" at bounding box center [602, 671] width 880 height 22
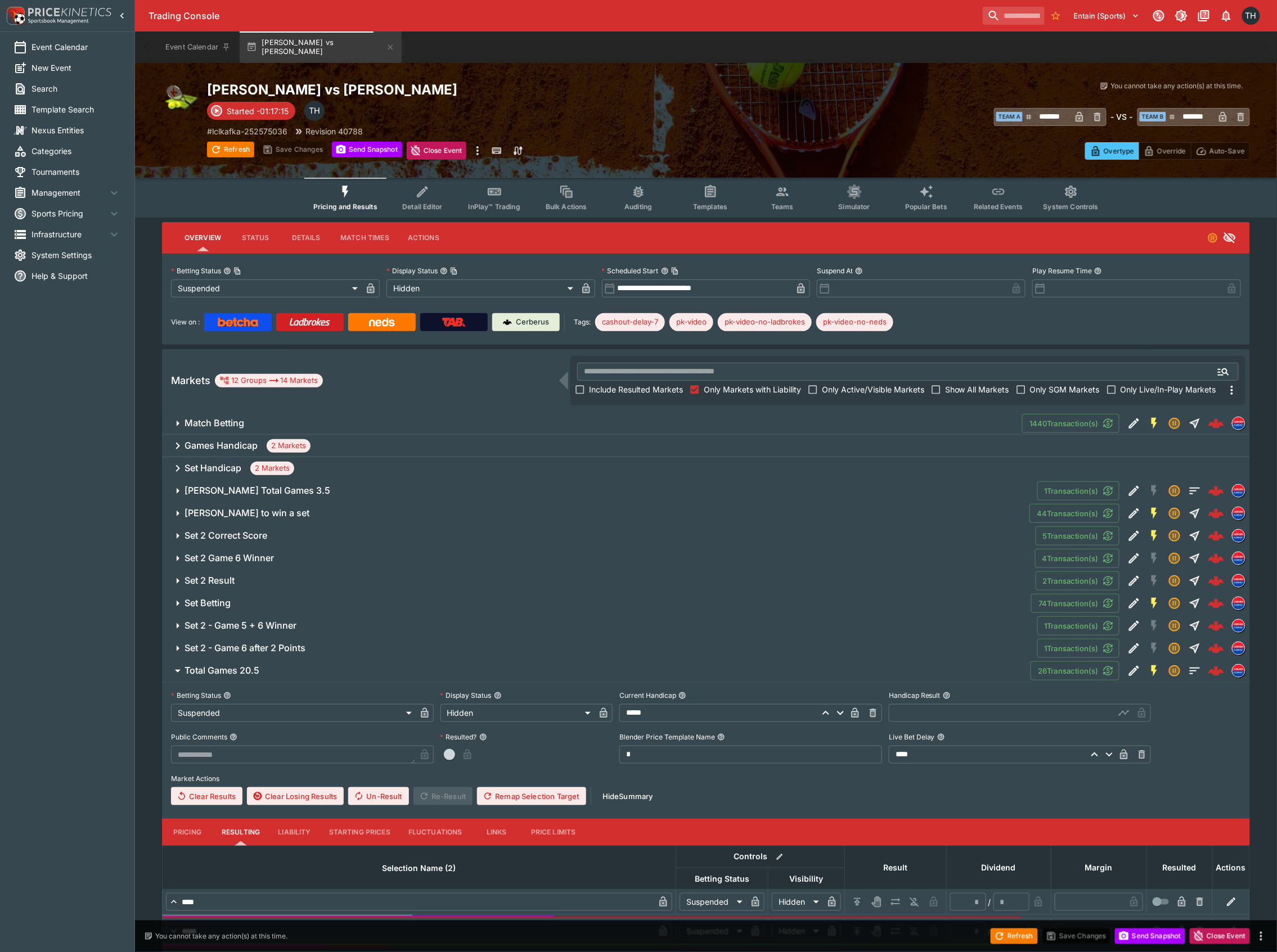
click at [302, 649] on h6 "Set 2 - Game 6 after 2 Points" at bounding box center [245, 648] width 121 height 12
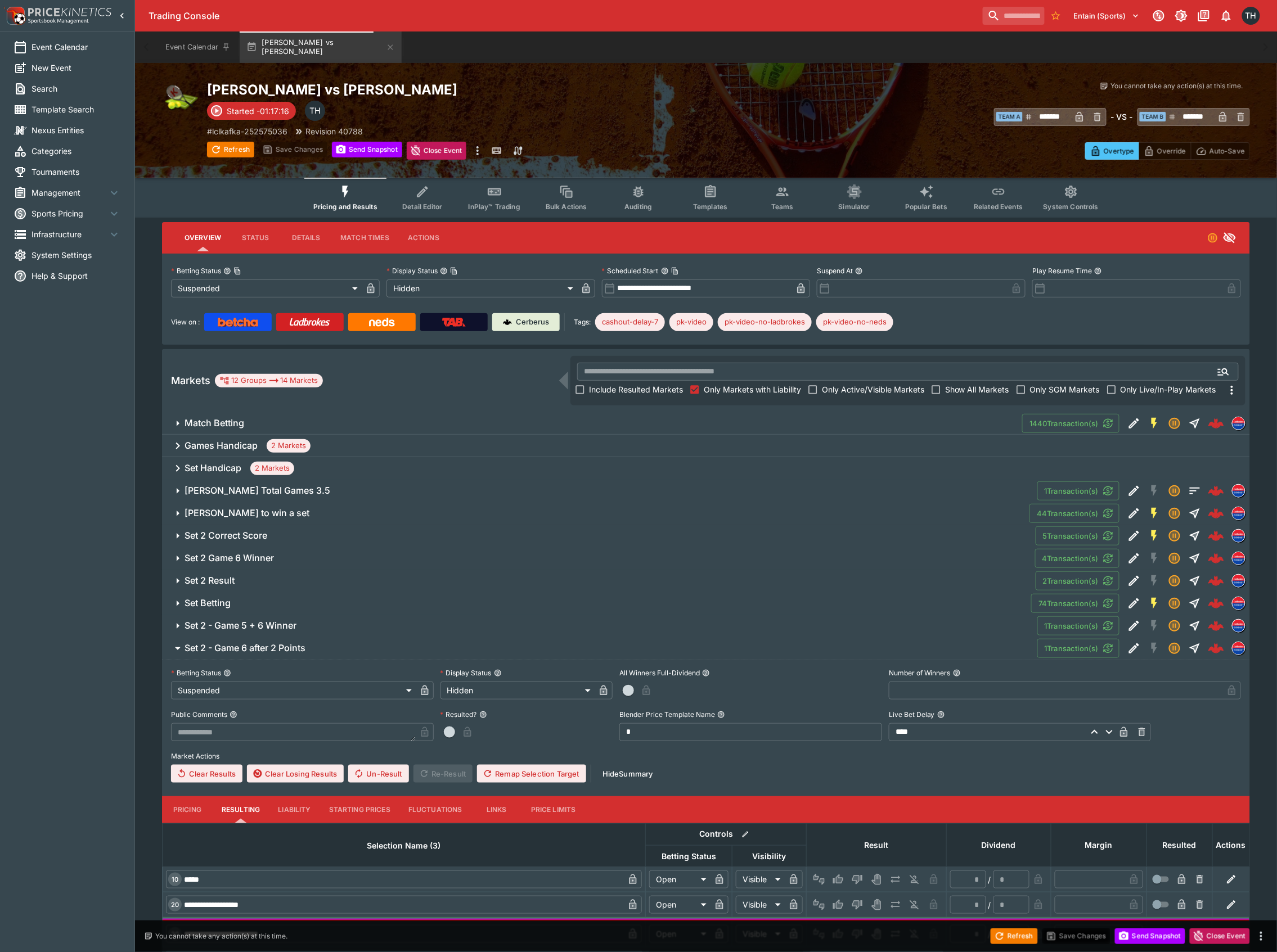
click at [342, 617] on button "Set 2 - Game 5 + 6 Winner" at bounding box center [600, 625] width 875 height 22
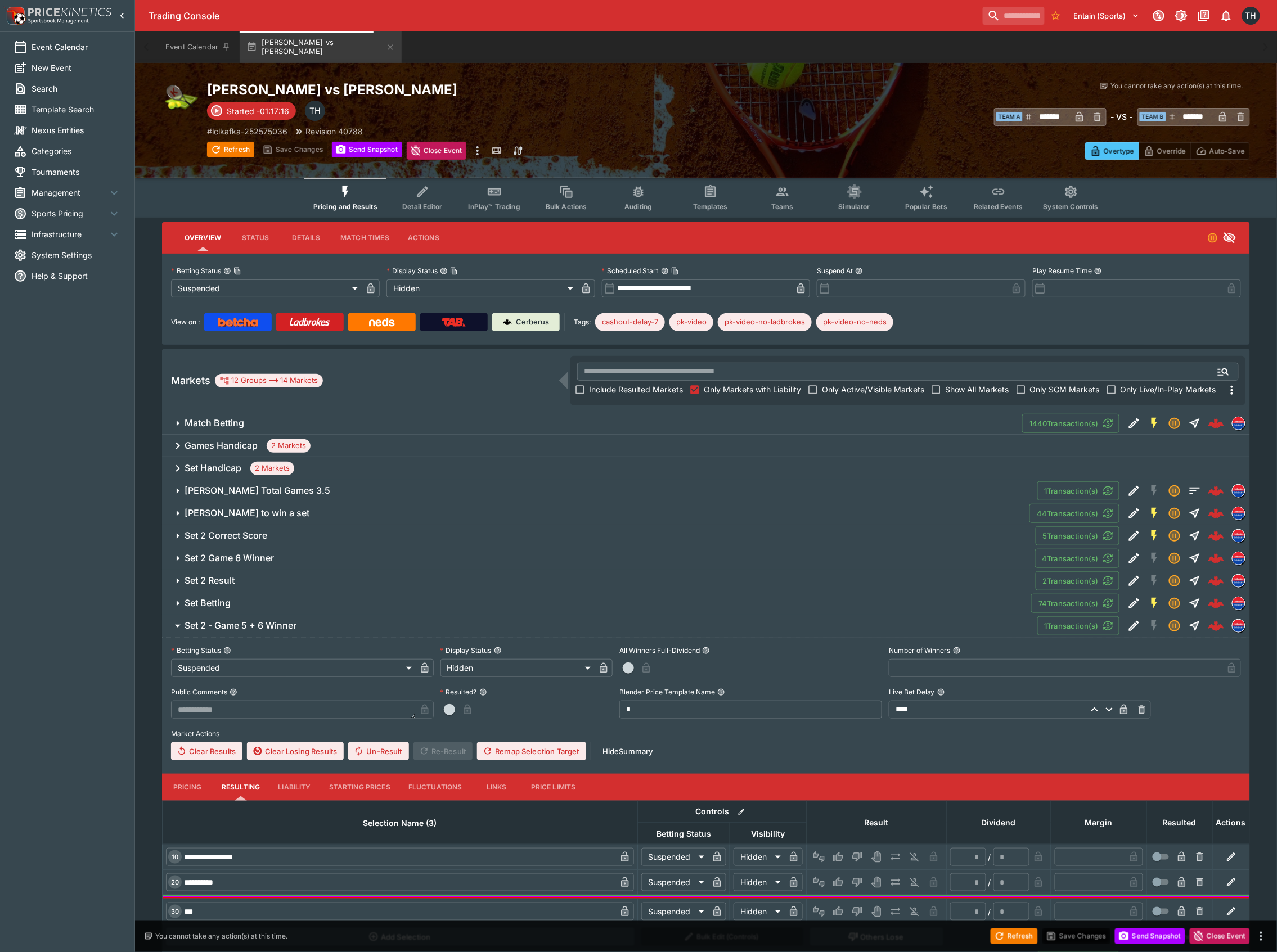
click at [297, 553] on span "Set 2 Game 6 Winner" at bounding box center [605, 558] width 841 height 12
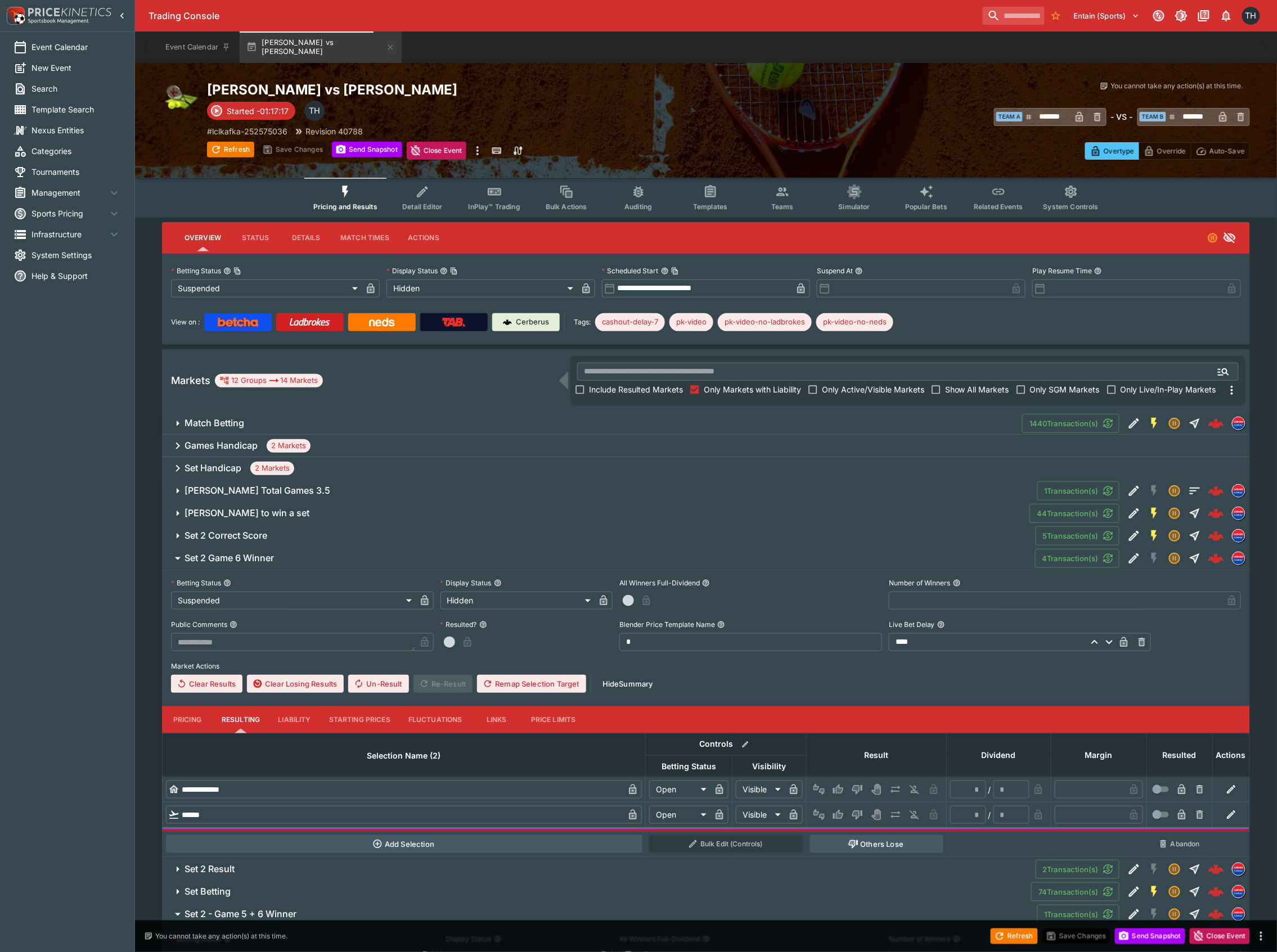
drag, startPoint x: 297, startPoint y: 529, endPoint x: 297, endPoint y: 495, distance: 34.0
click at [297, 527] on button "Set 2 Correct Score" at bounding box center [599, 536] width 874 height 22
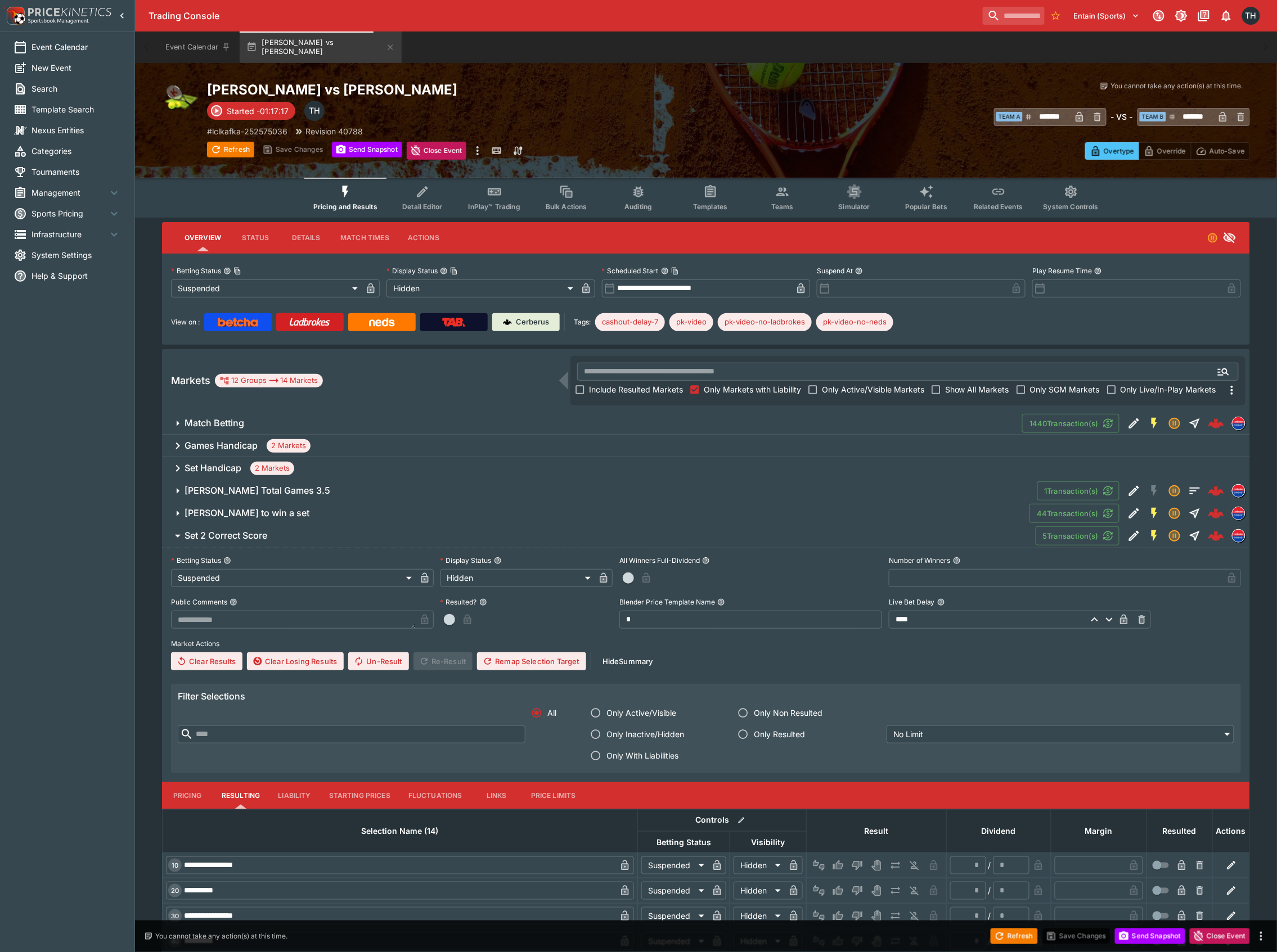
click at [297, 495] on h6 "[PERSON_NAME] Total Games 3.5" at bounding box center [257, 491] width 146 height 12
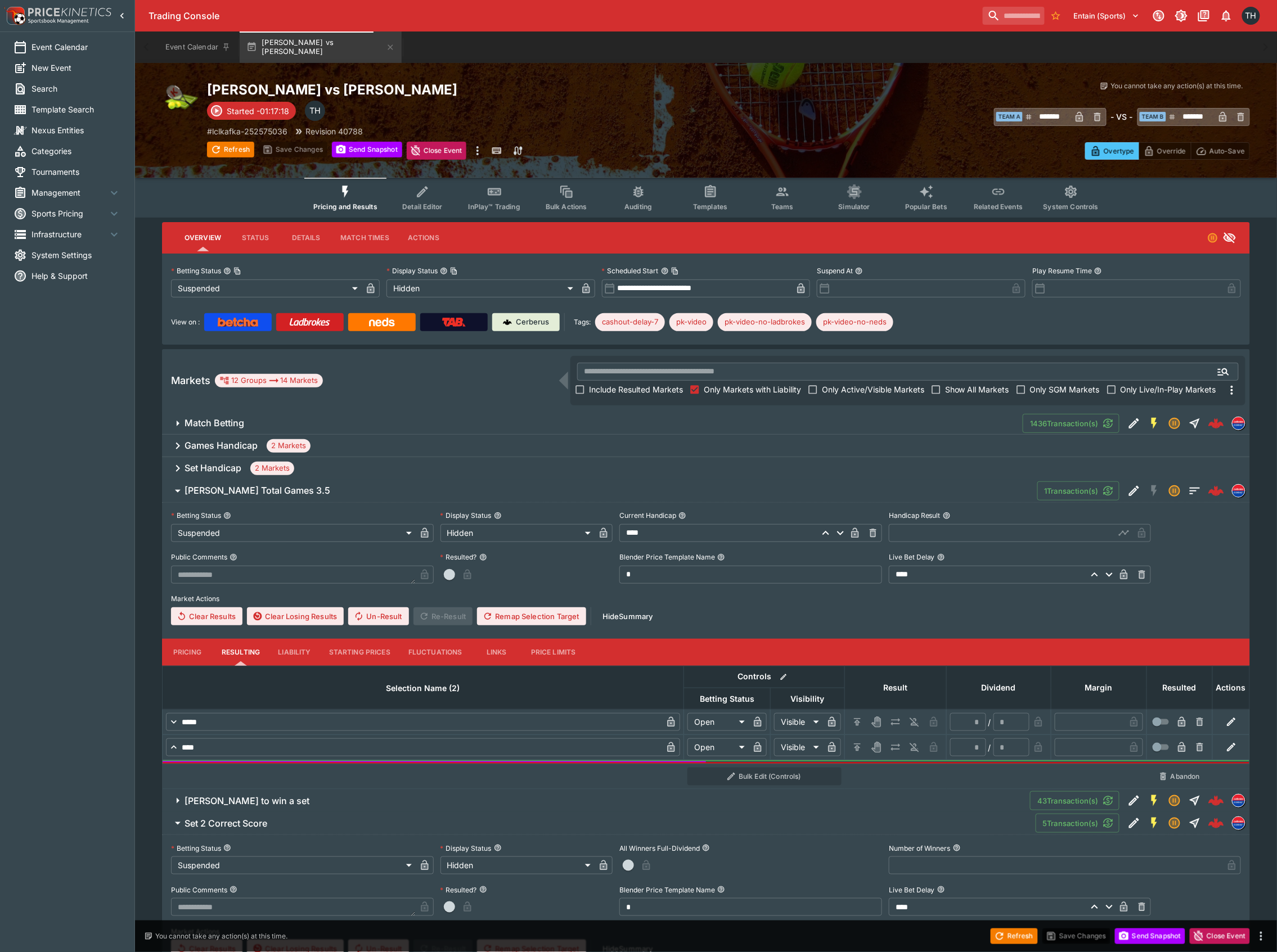
click at [321, 472] on div "Set Handicap 2 Markets" at bounding box center [706, 468] width 1088 height 22
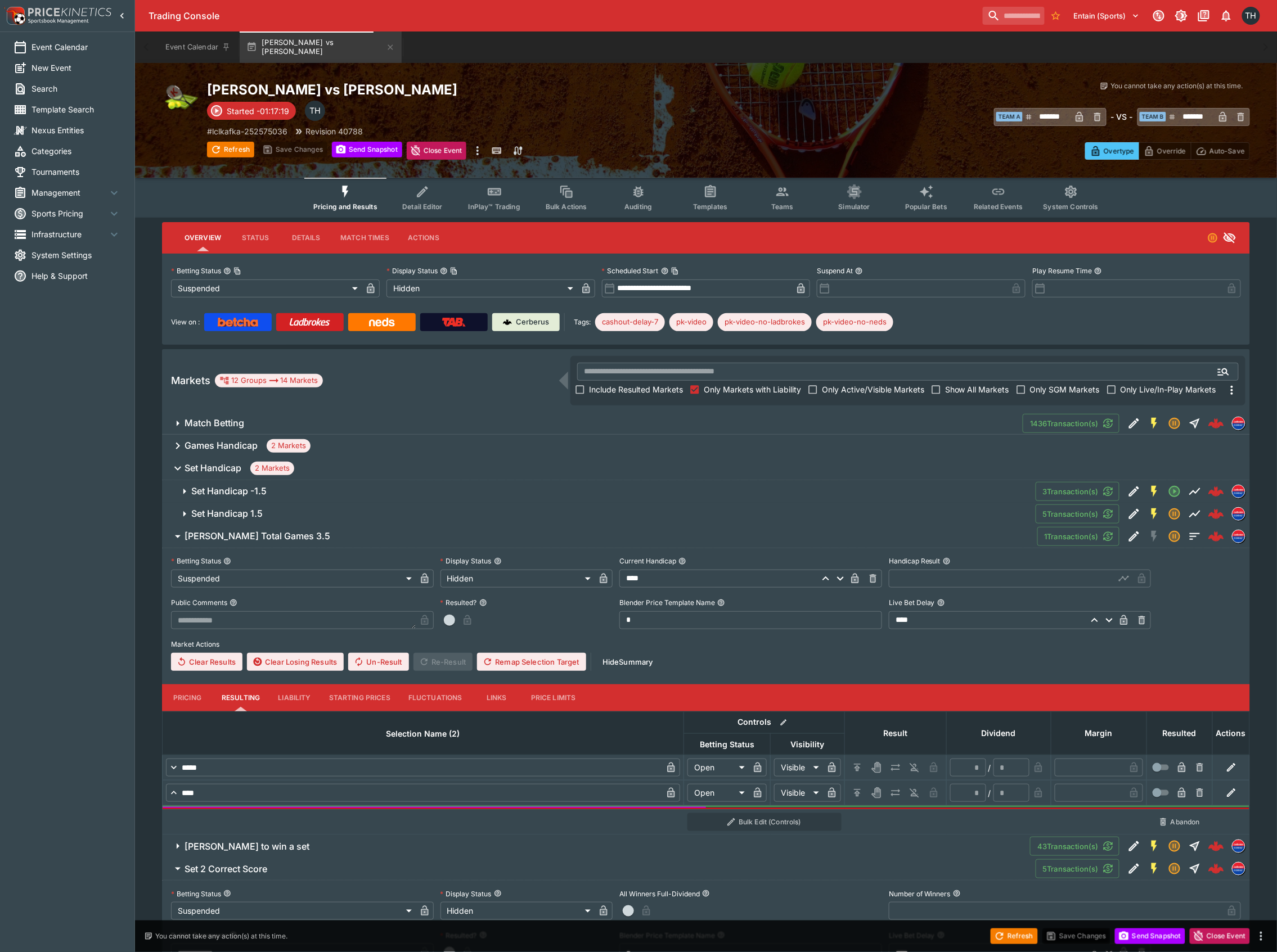
click at [338, 441] on div "Games Handicap 2 Markets" at bounding box center [706, 446] width 1088 height 22
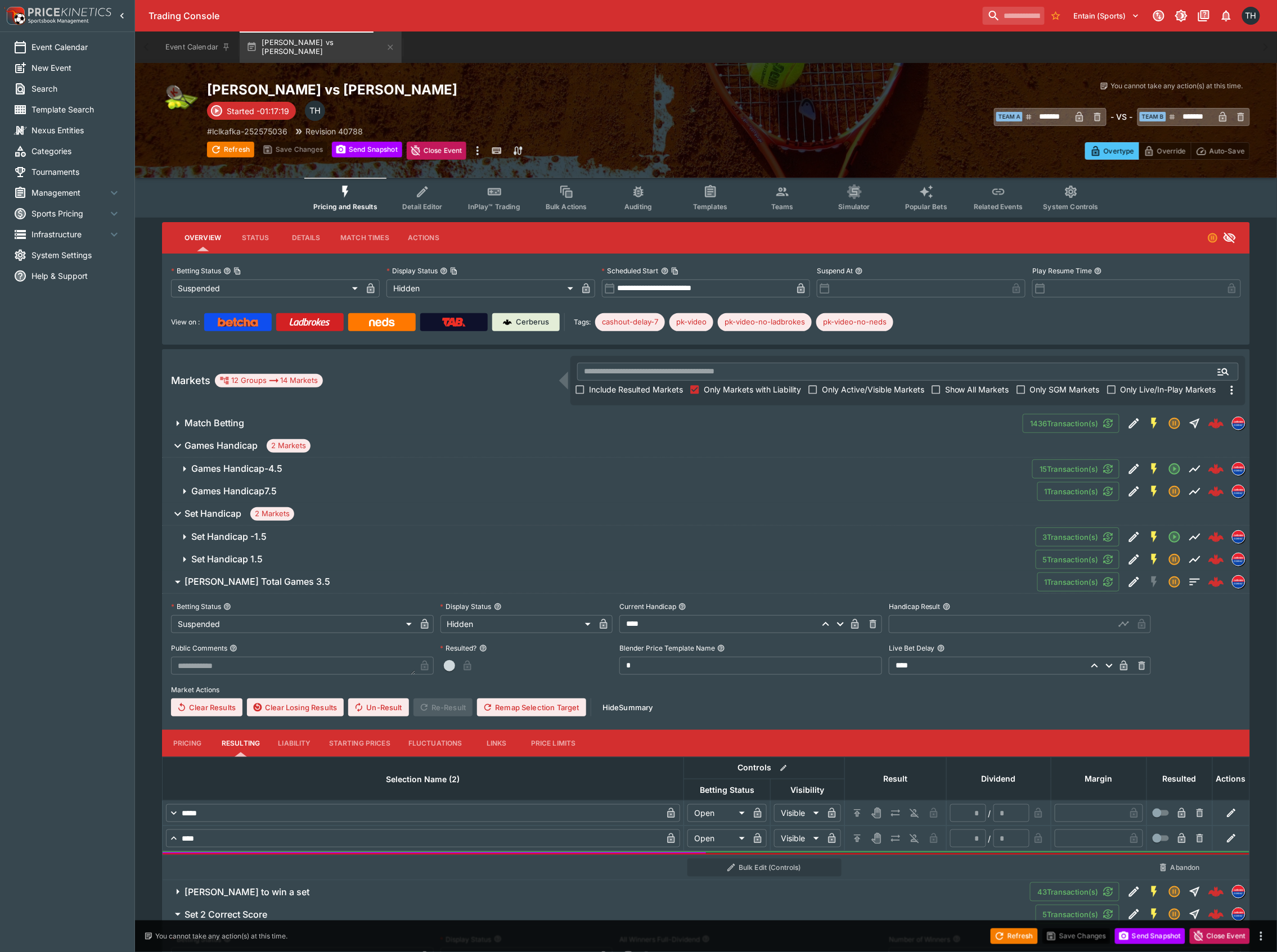
click at [345, 419] on span "Match Betting" at bounding box center [599, 423] width 829 height 12
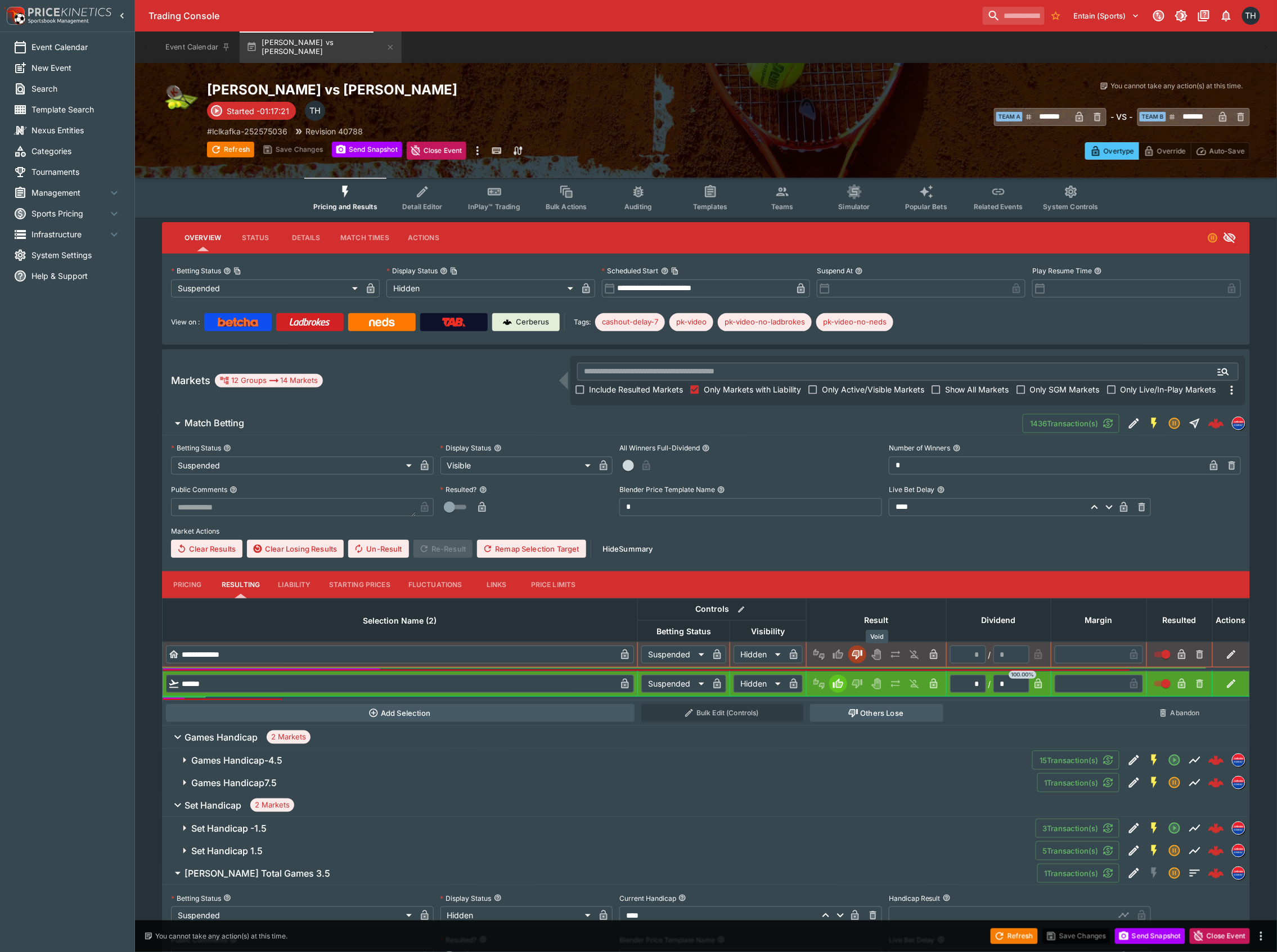
click at [878, 653] on icon "Void" at bounding box center [876, 655] width 7 height 10
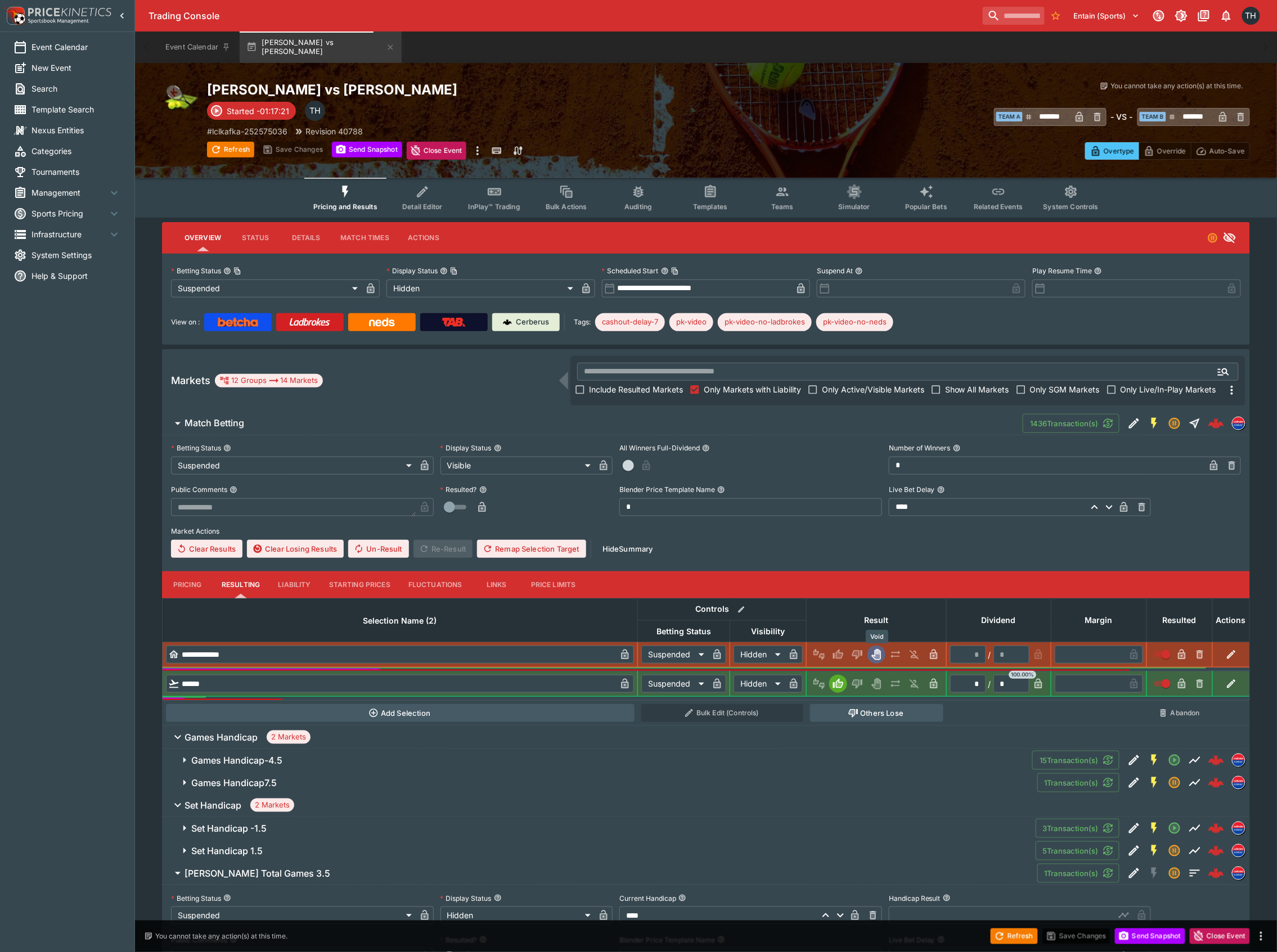
type input "*"
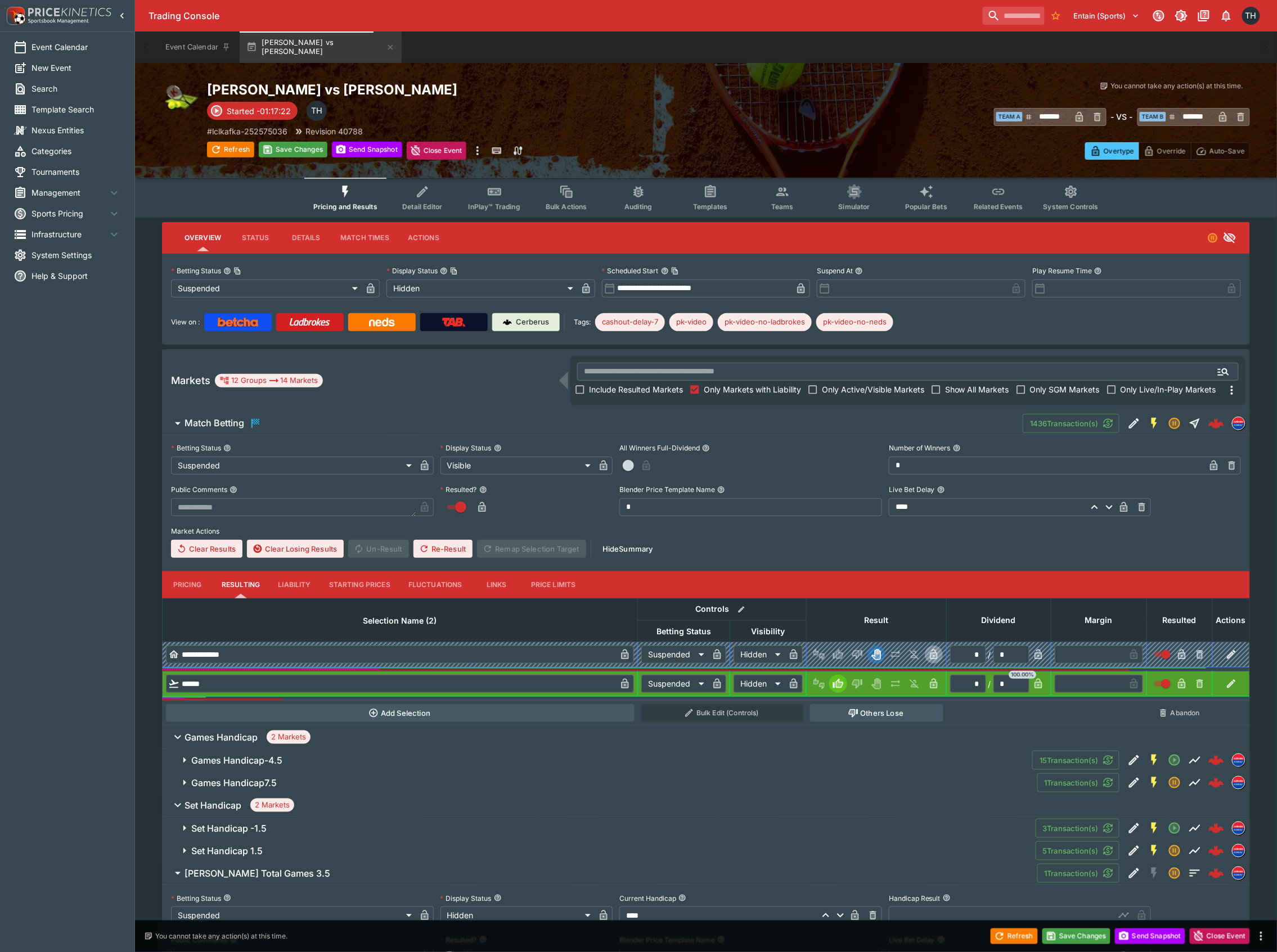
click at [933, 650] on icon "button" at bounding box center [933, 655] width 7 height 10
click at [1207, 515] on div "**********" at bounding box center [706, 498] width 1070 height 118
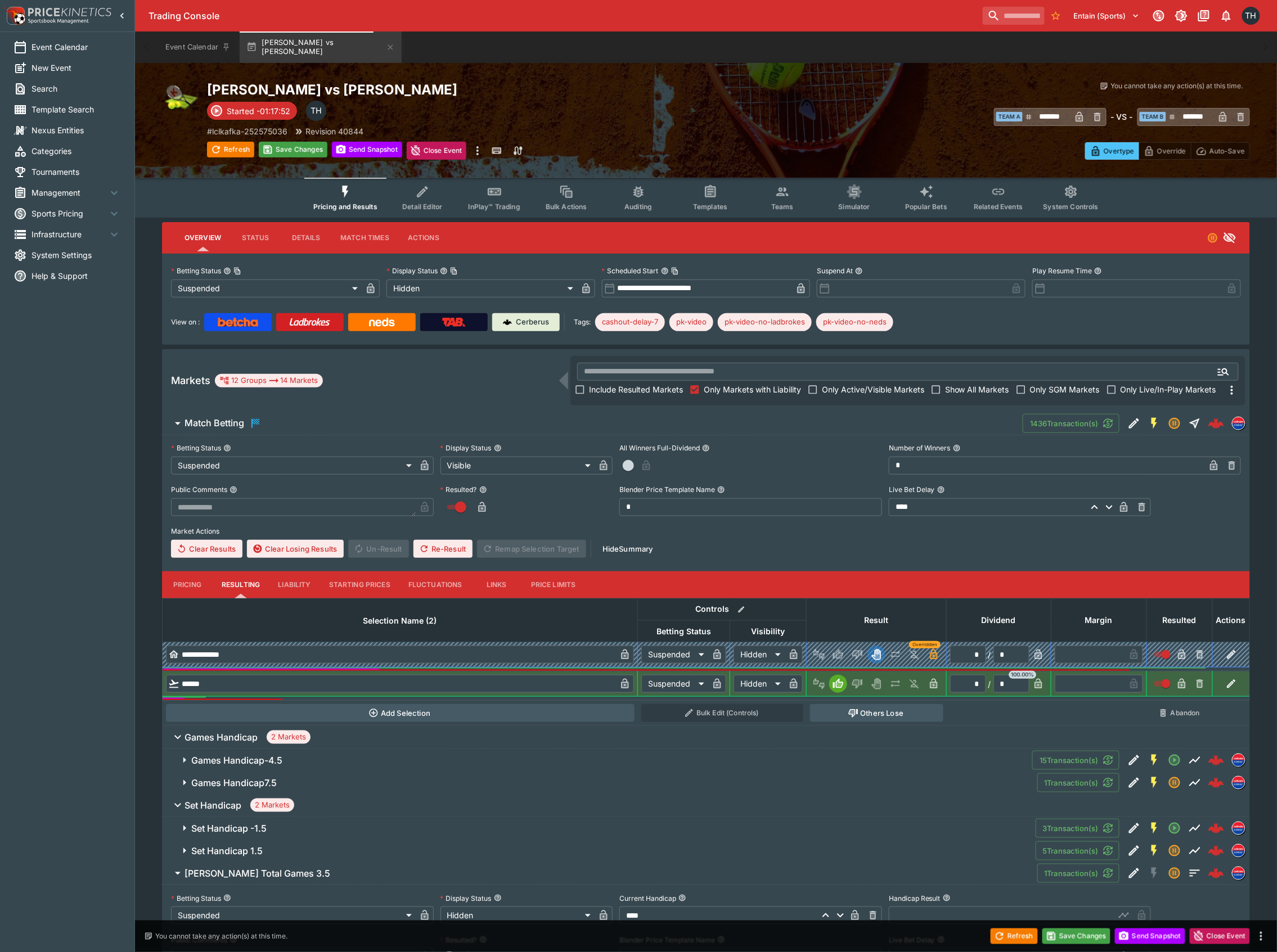
type input "*********"
type input "******"
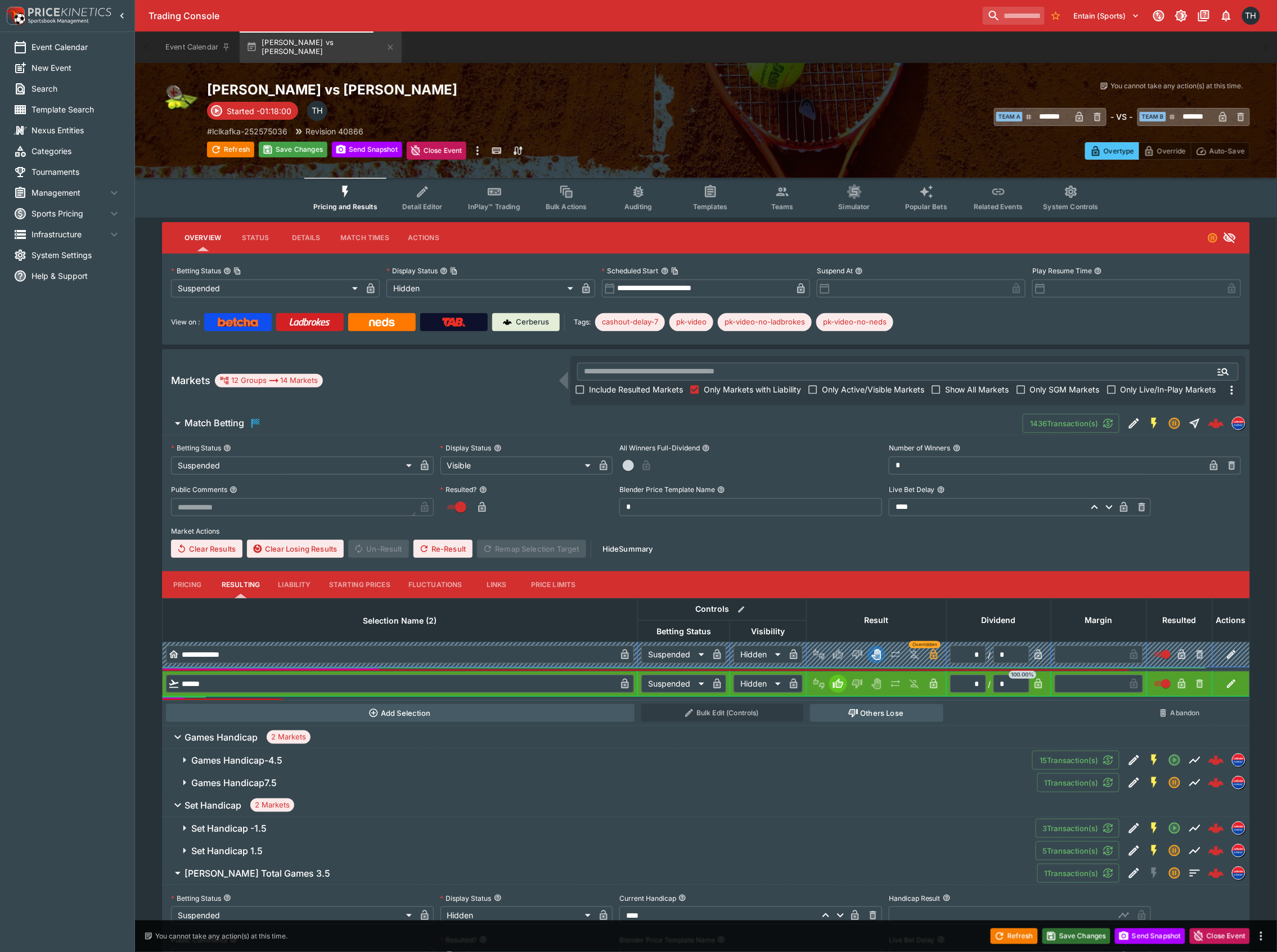
click at [1080, 934] on button "Save Changes" at bounding box center [1076, 936] width 68 height 16
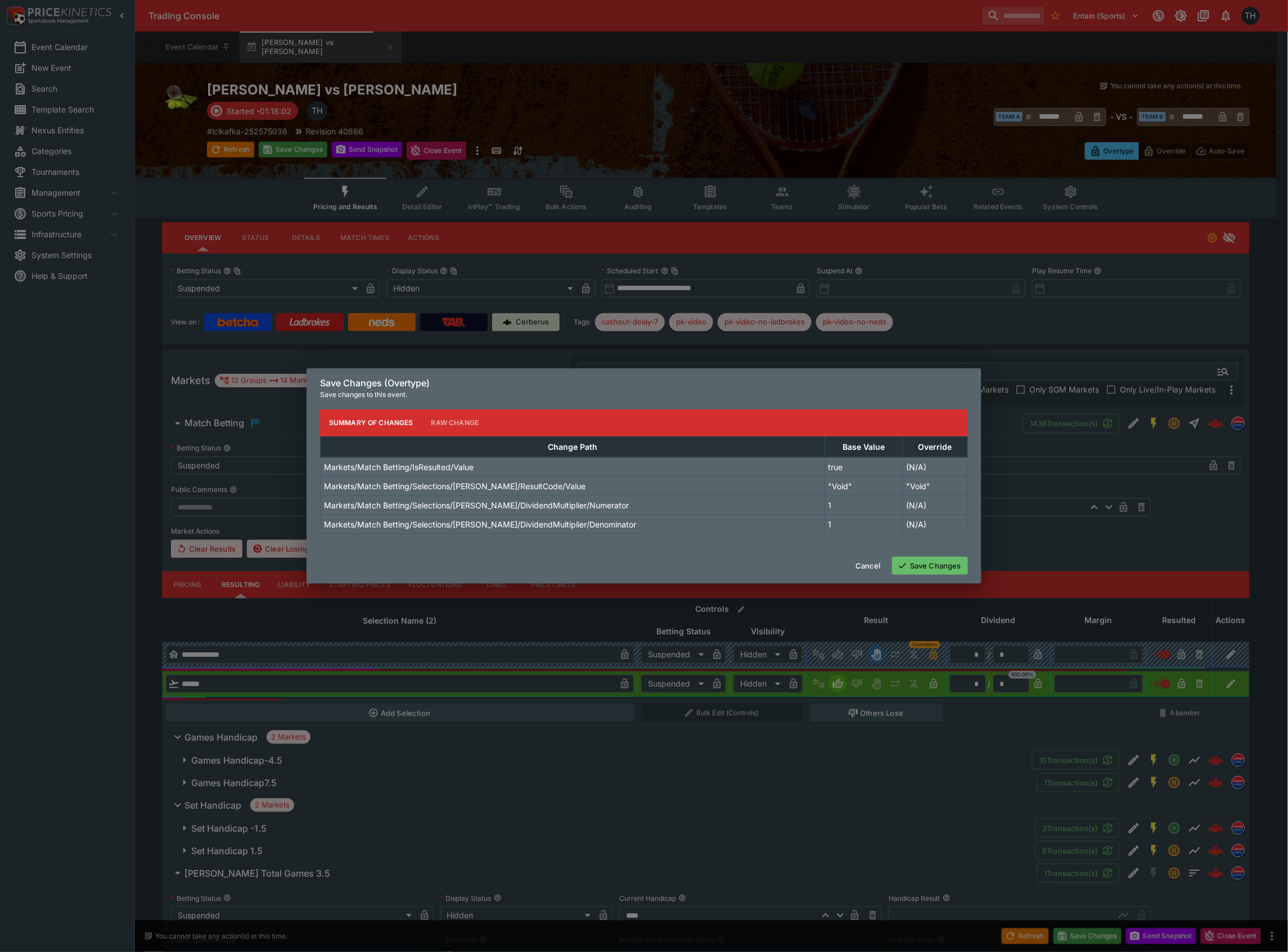
click at [921, 561] on button "Save Changes" at bounding box center [930, 565] width 76 height 18
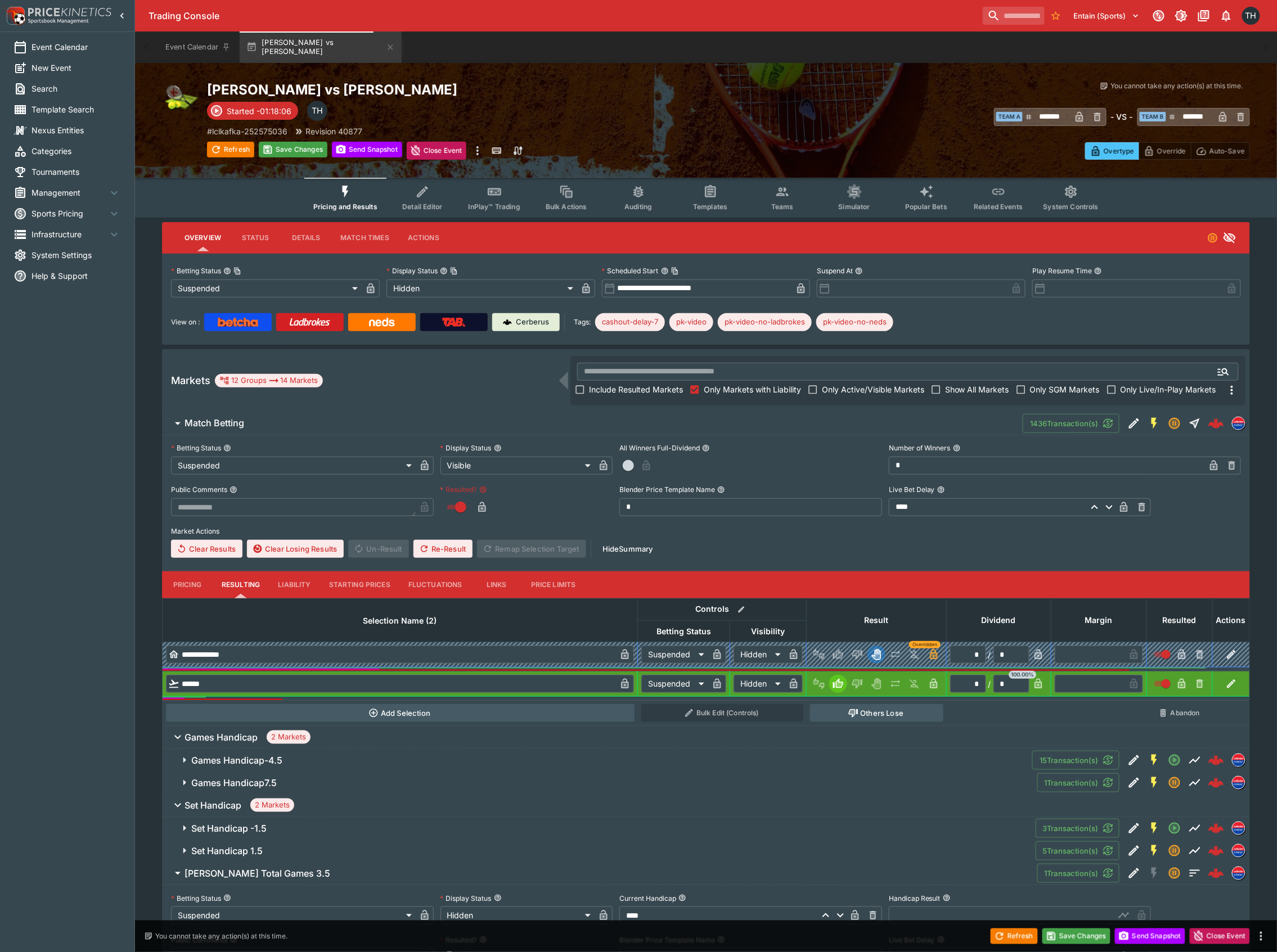
click at [483, 505] on icon "button" at bounding box center [482, 507] width 7 height 10
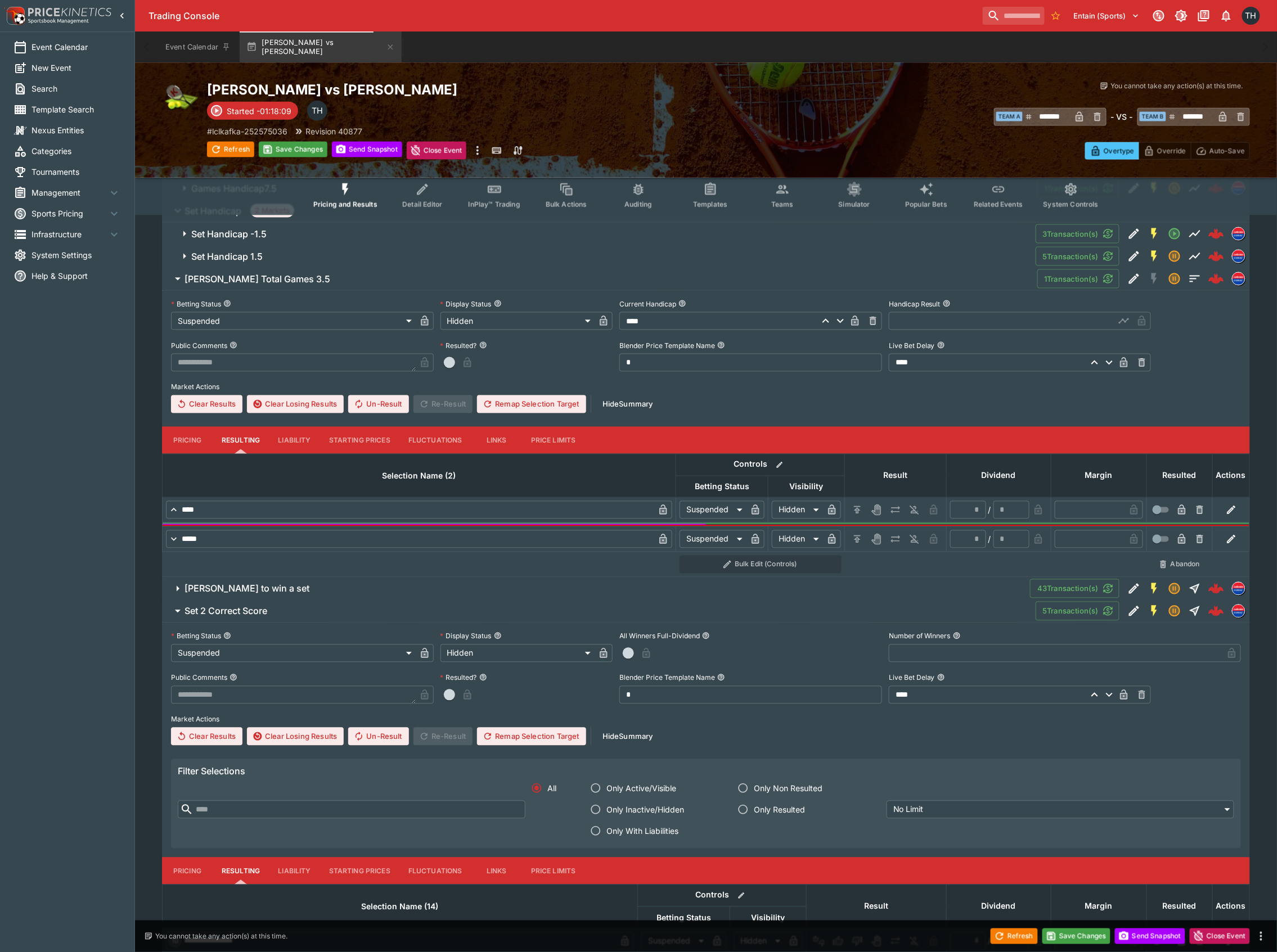
scroll to position [824, 0]
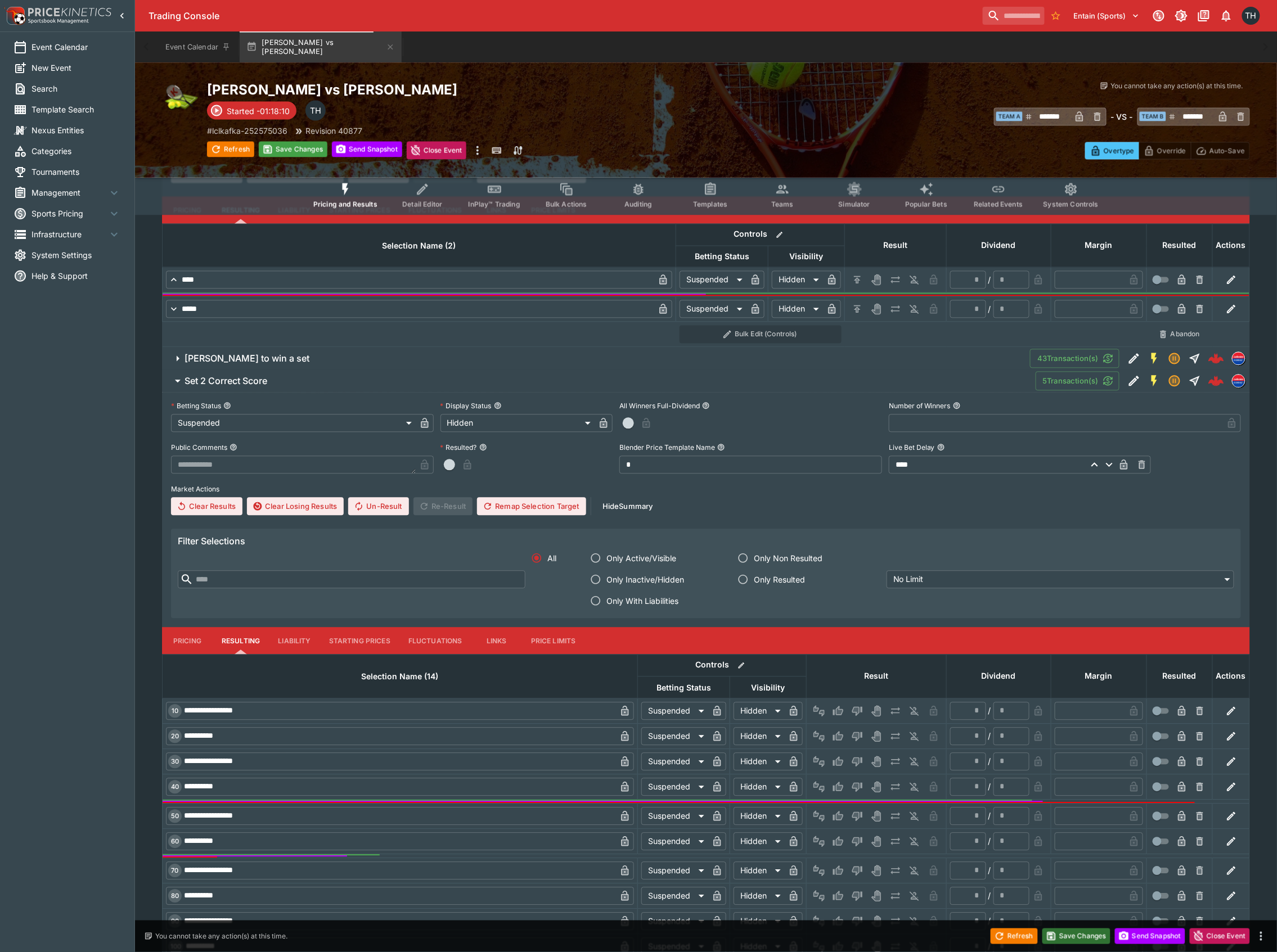
click at [1062, 934] on button "Save Changes" at bounding box center [1076, 936] width 68 height 16
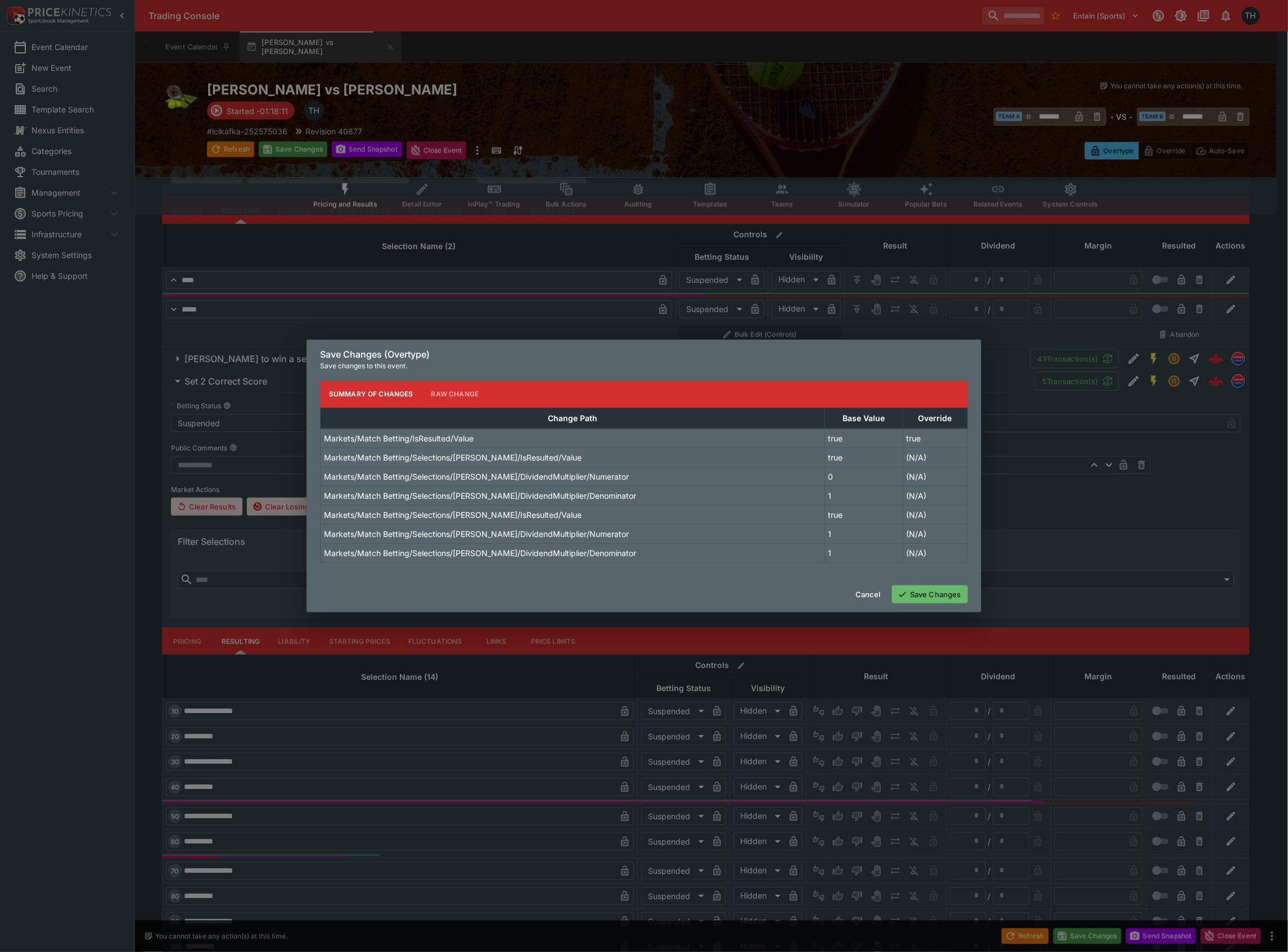
click at [921, 592] on button "Save Changes" at bounding box center [930, 594] width 76 height 18
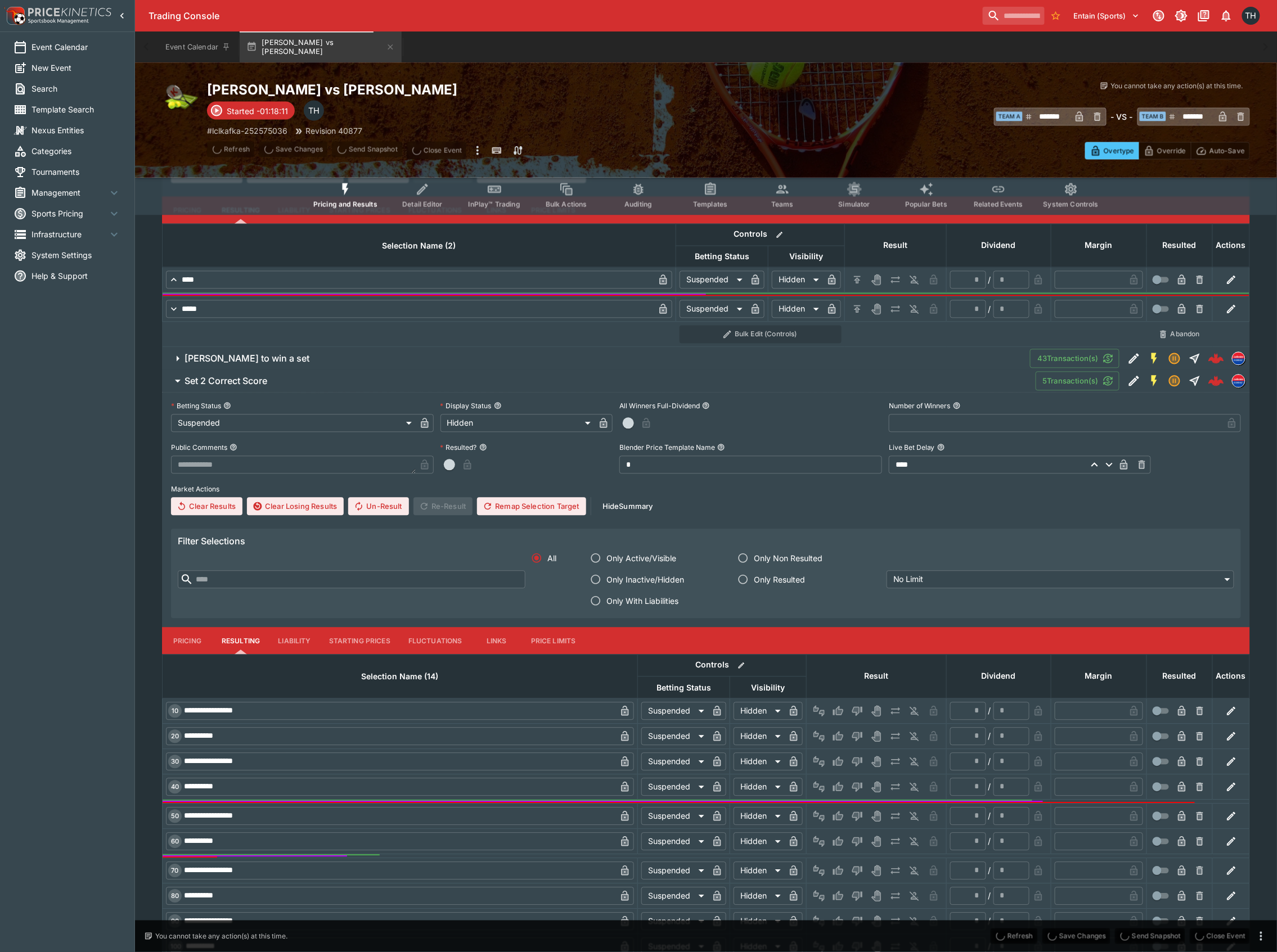
scroll to position [0, 0]
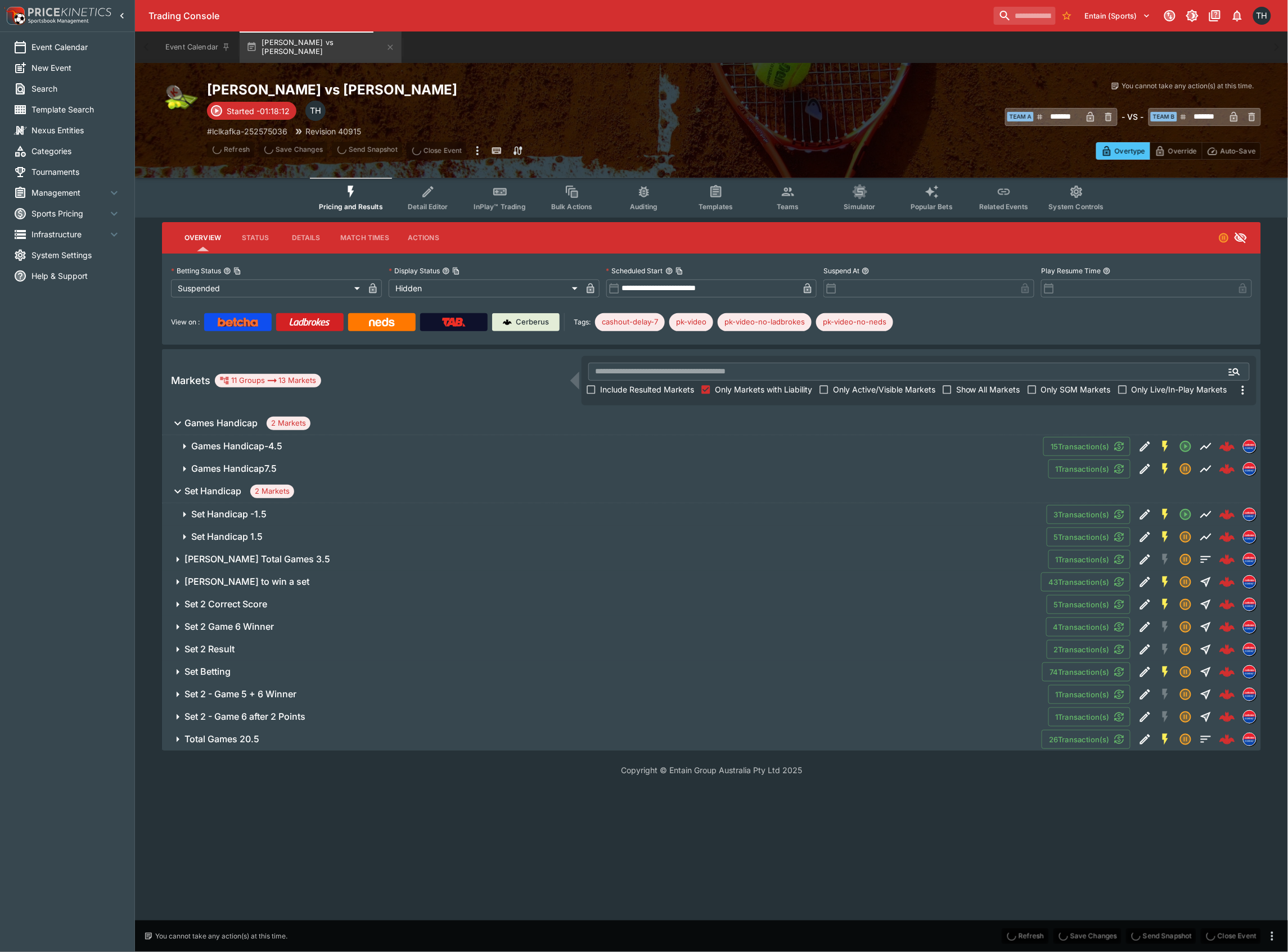
click at [260, 736] on span "Total Games 20.5" at bounding box center [609, 739] width 848 height 12
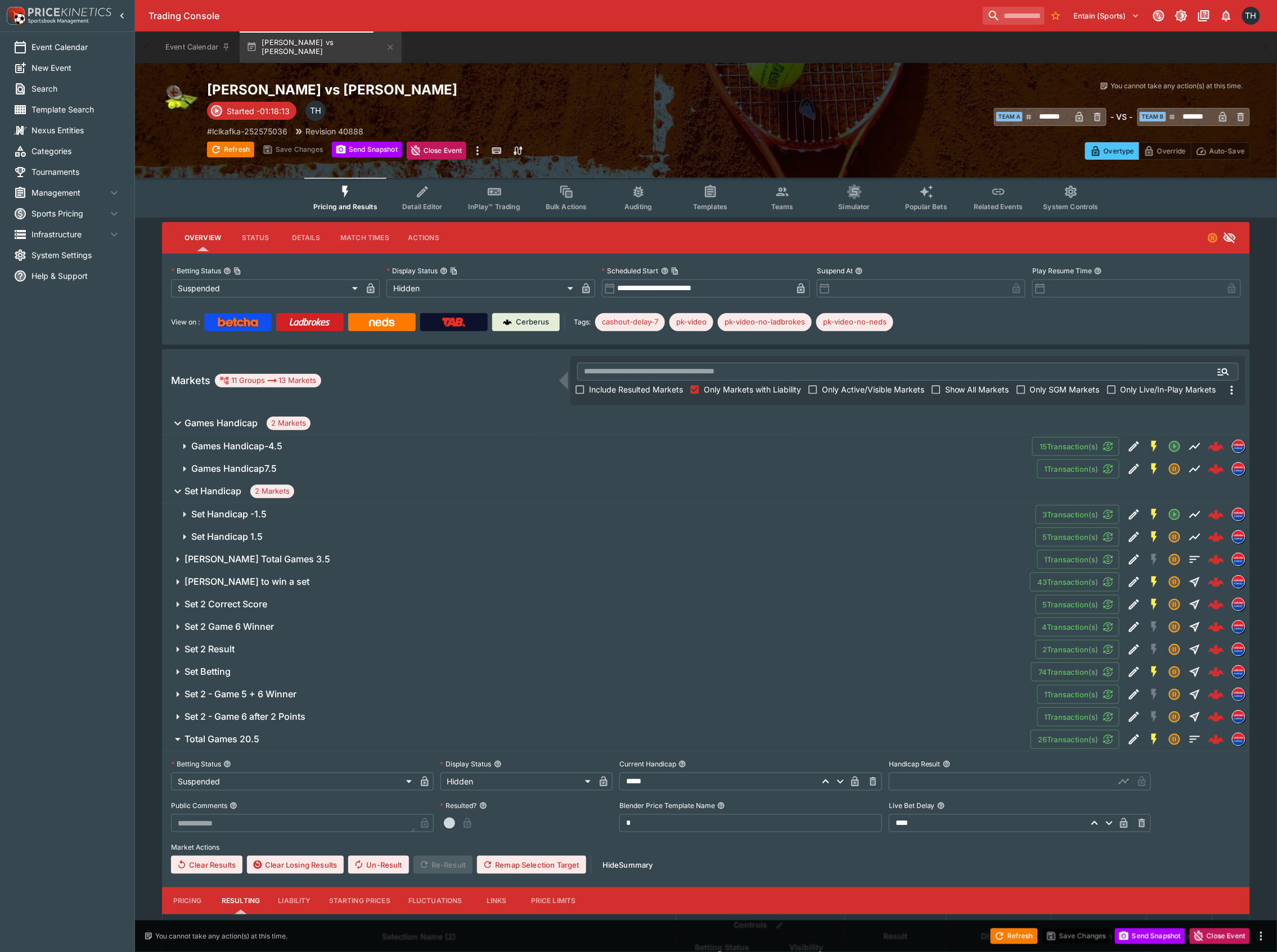
scroll to position [129, 0]
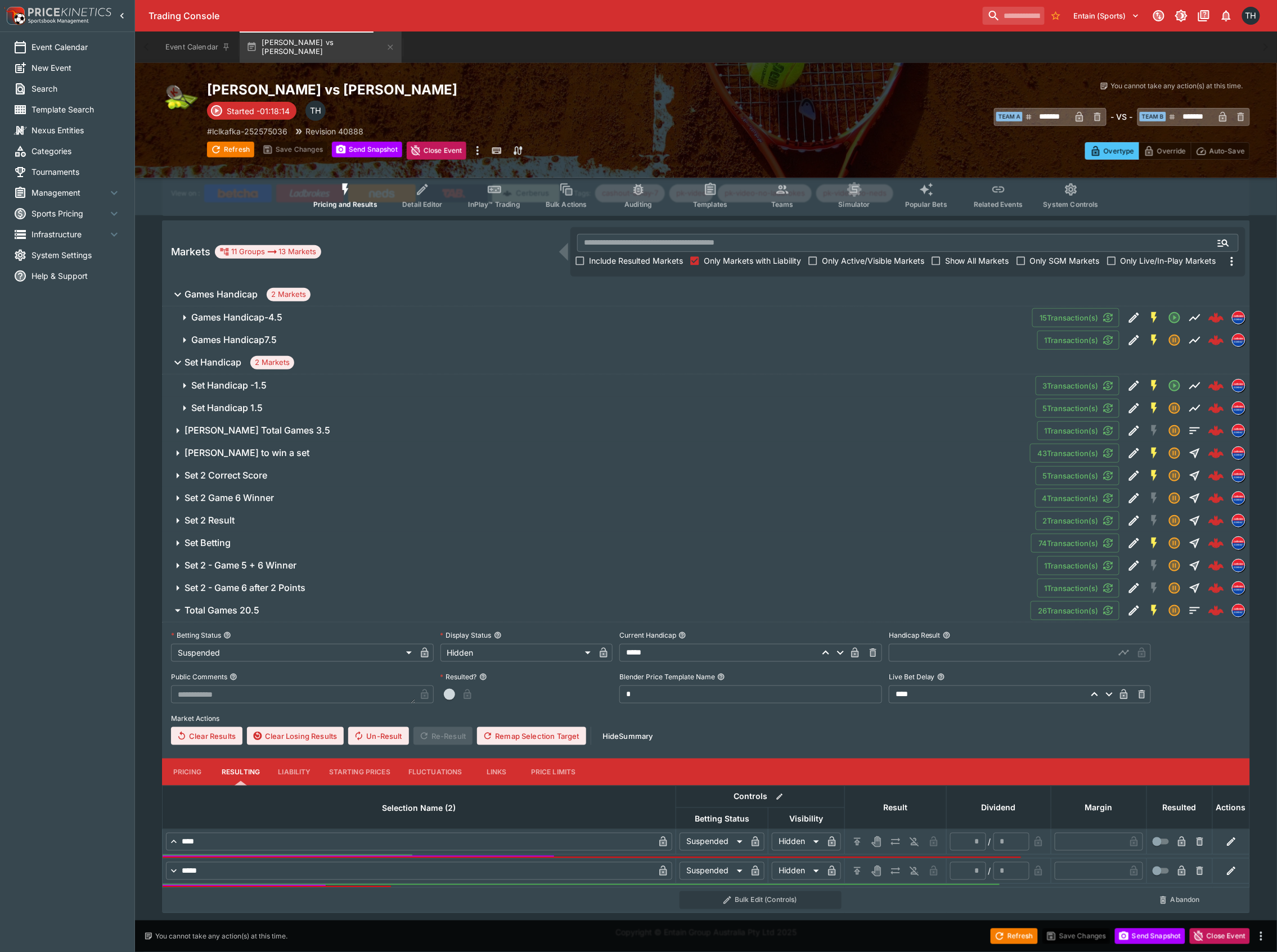
click at [295, 577] on button "Set 2 - Game 6 after 2 Points" at bounding box center [600, 588] width 875 height 22
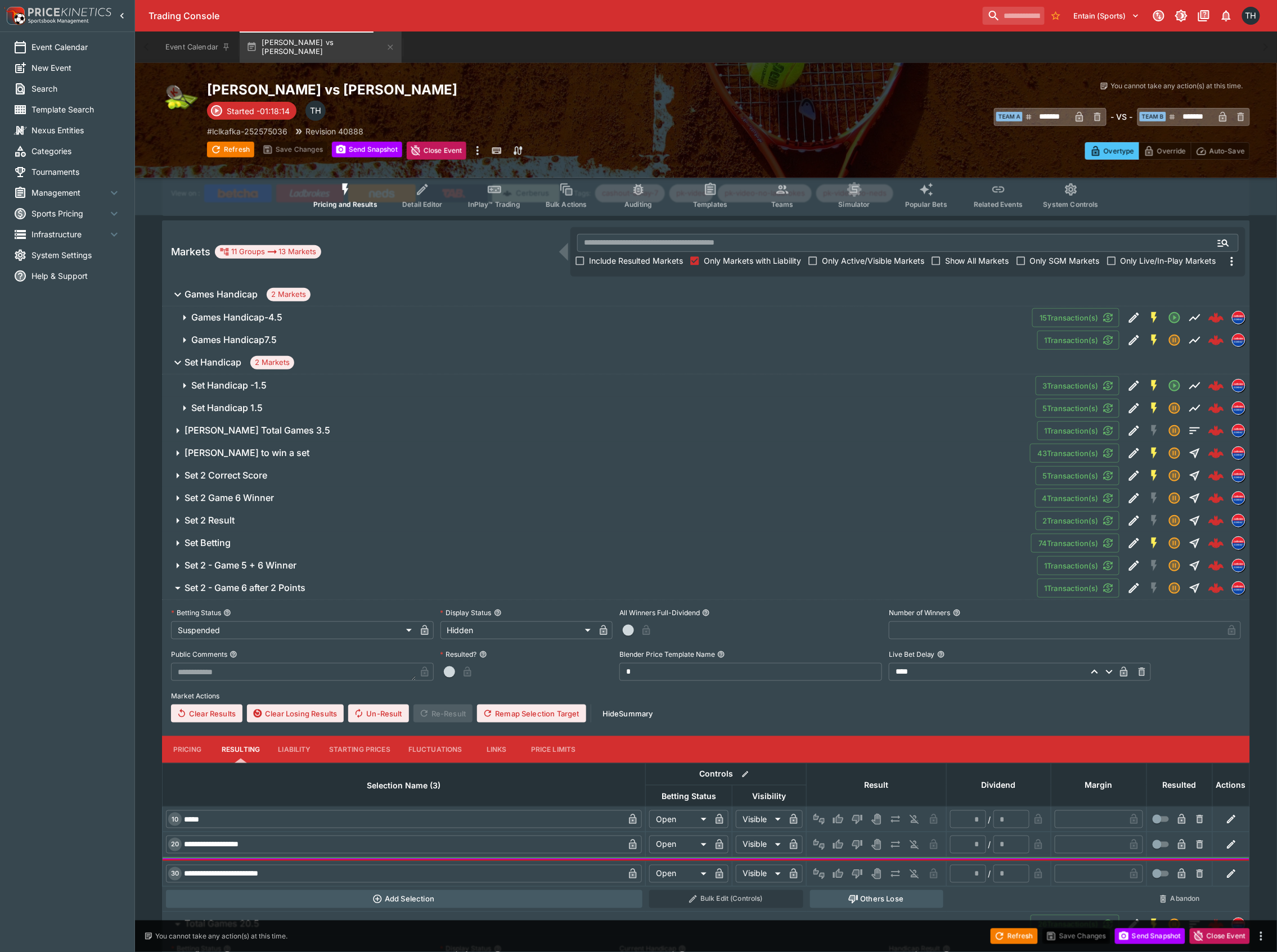
click at [293, 561] on h6 "Set 2 - Game 5 + 6 Winner" at bounding box center [241, 565] width 112 height 12
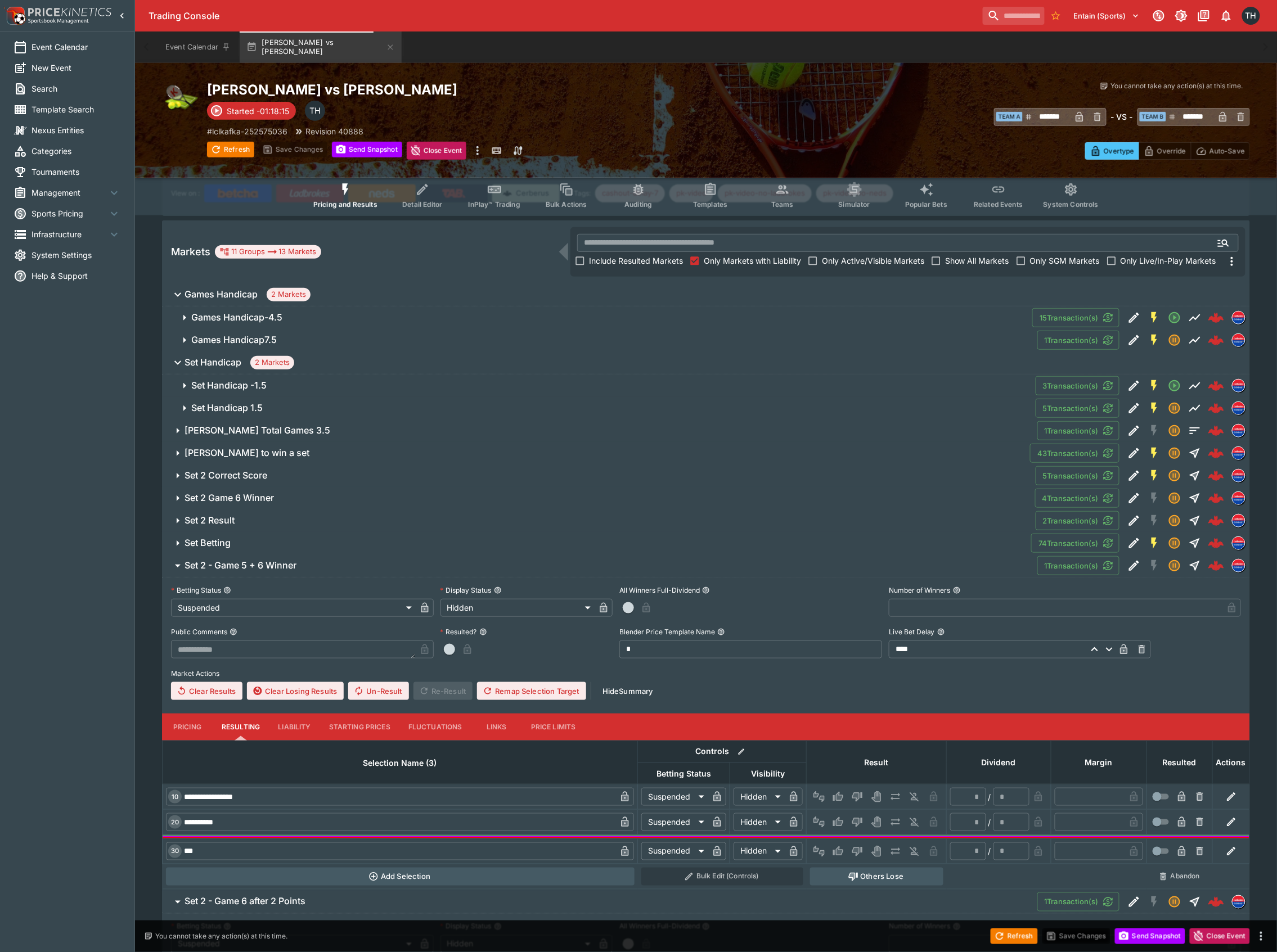
drag, startPoint x: 262, startPoint y: 550, endPoint x: 265, endPoint y: 543, distance: 7.6
click at [262, 549] on button "Set Betting" at bounding box center [597, 543] width 869 height 22
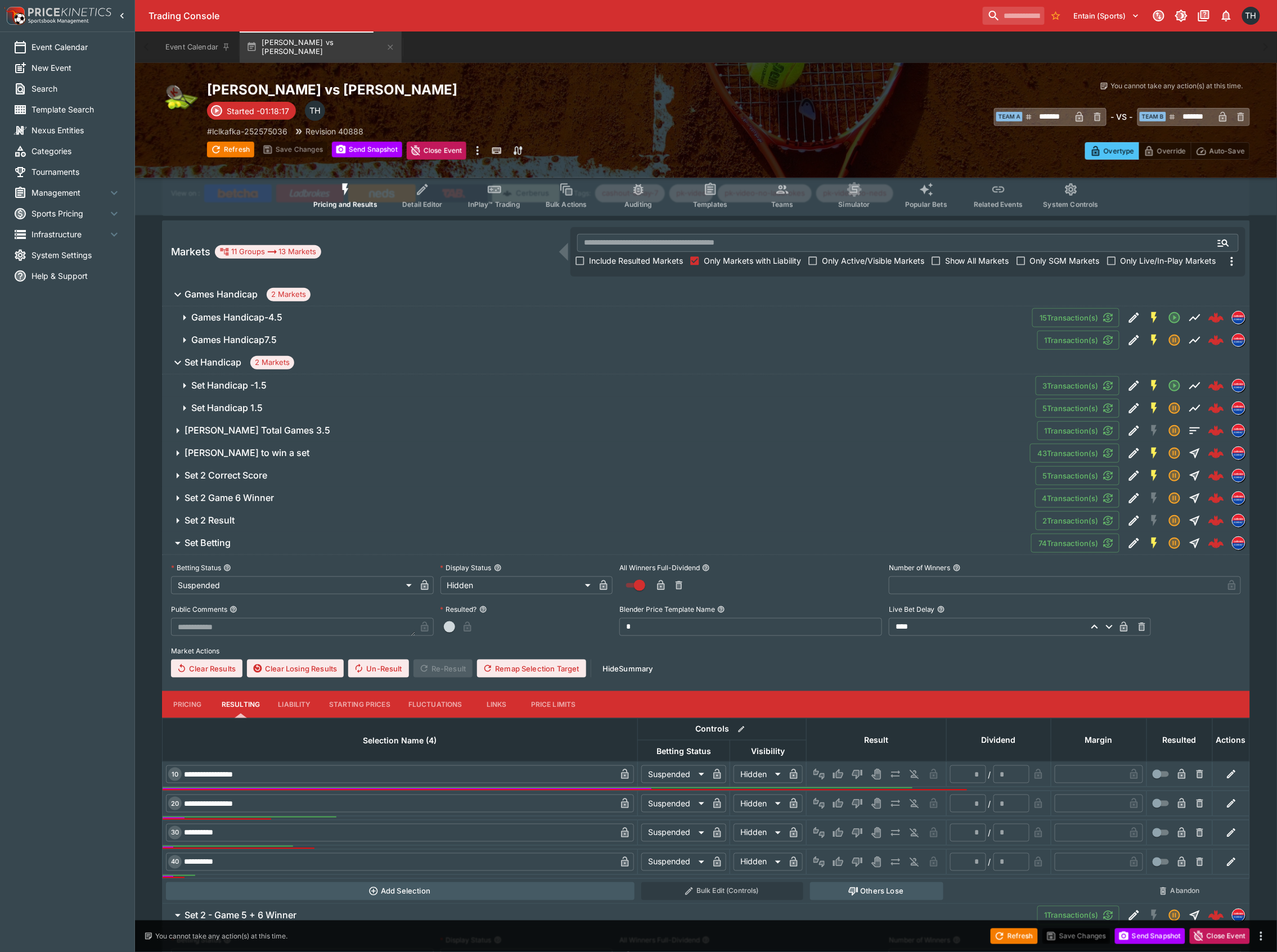
click at [269, 530] on button "Set 2 Result" at bounding box center [599, 521] width 874 height 22
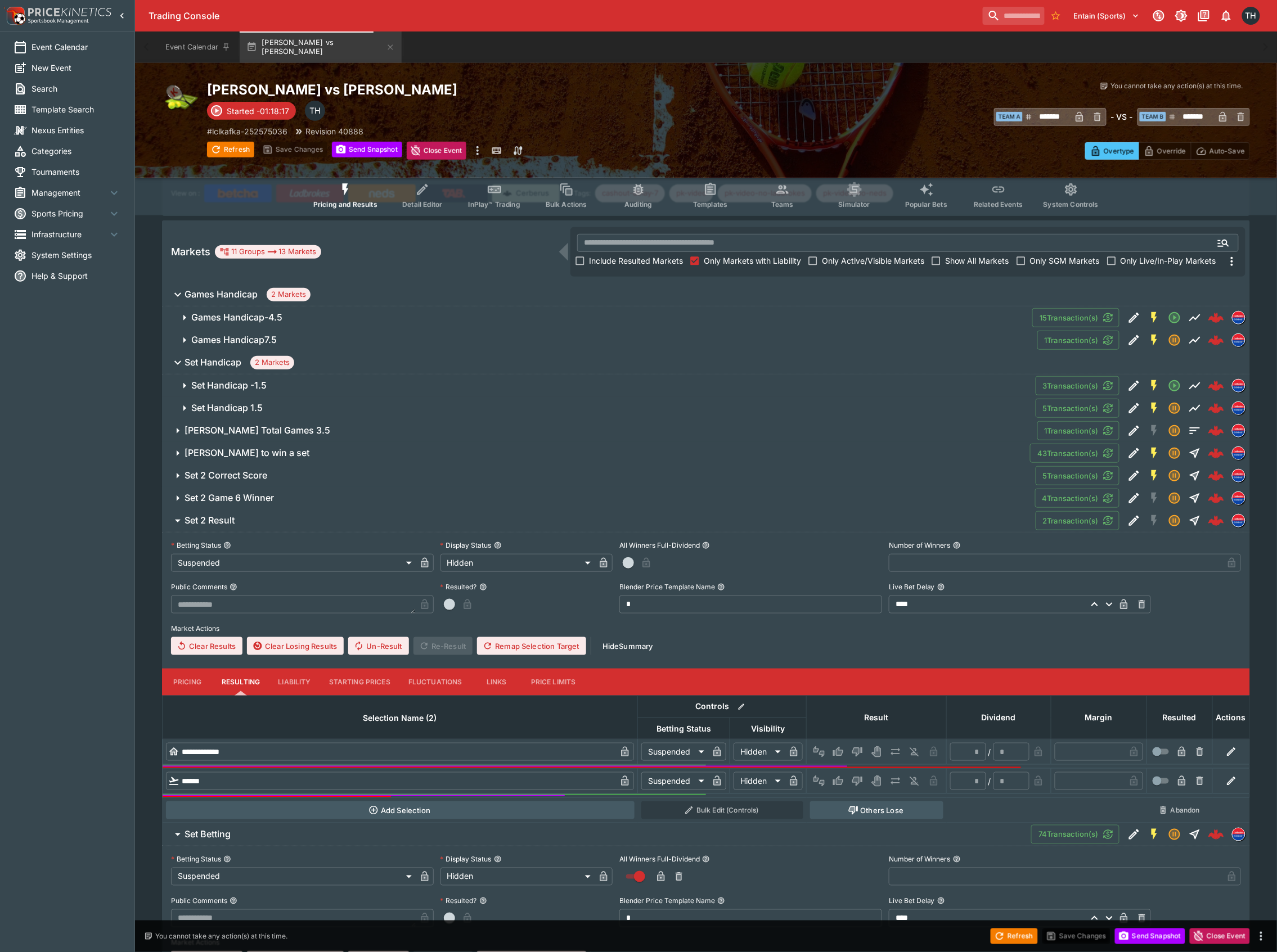
click at [280, 498] on span "Set 2 Game 6 Winner" at bounding box center [605, 498] width 841 height 12
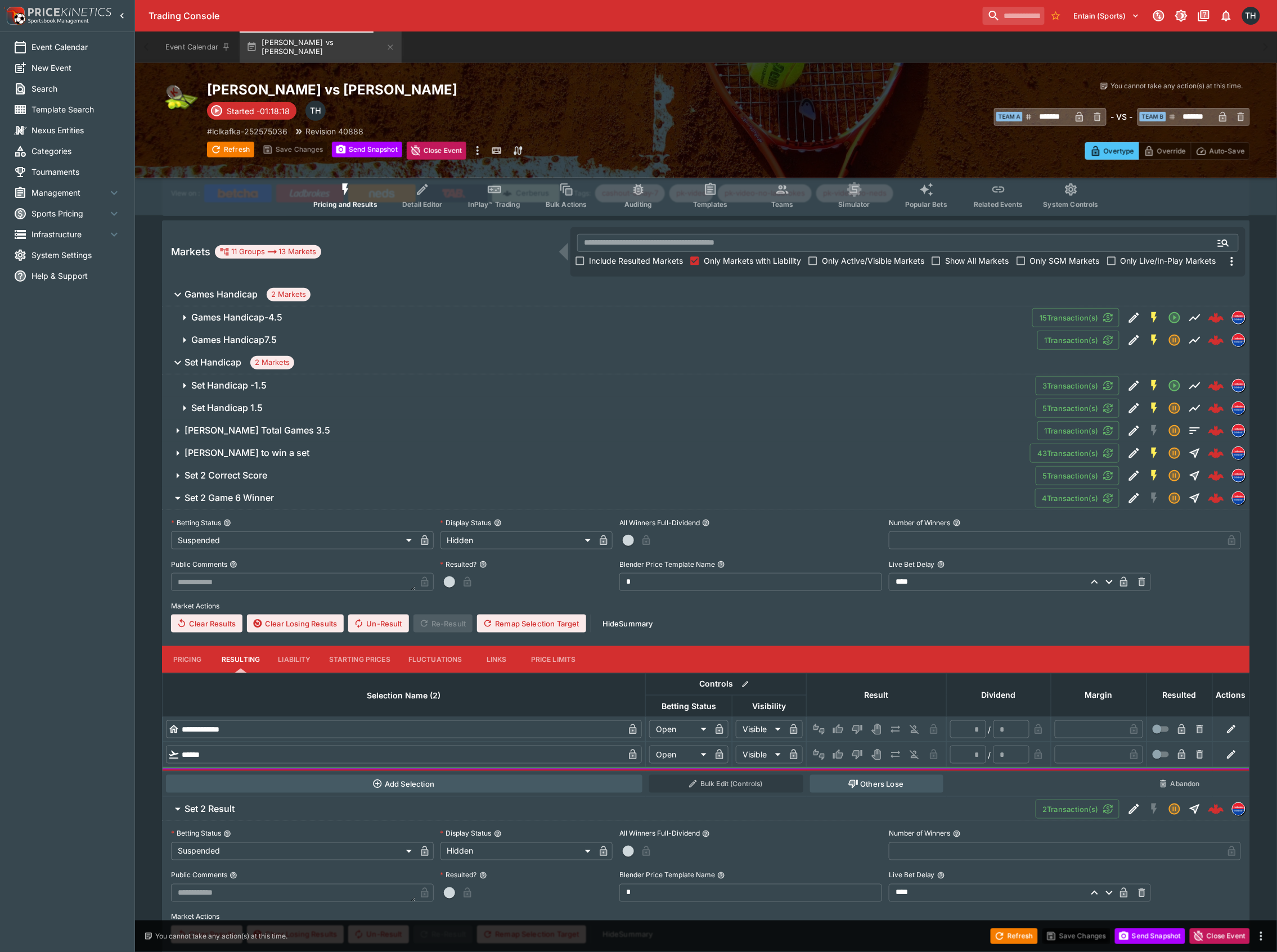
click at [284, 477] on span "Set 2 Correct Score" at bounding box center [605, 475] width 842 height 12
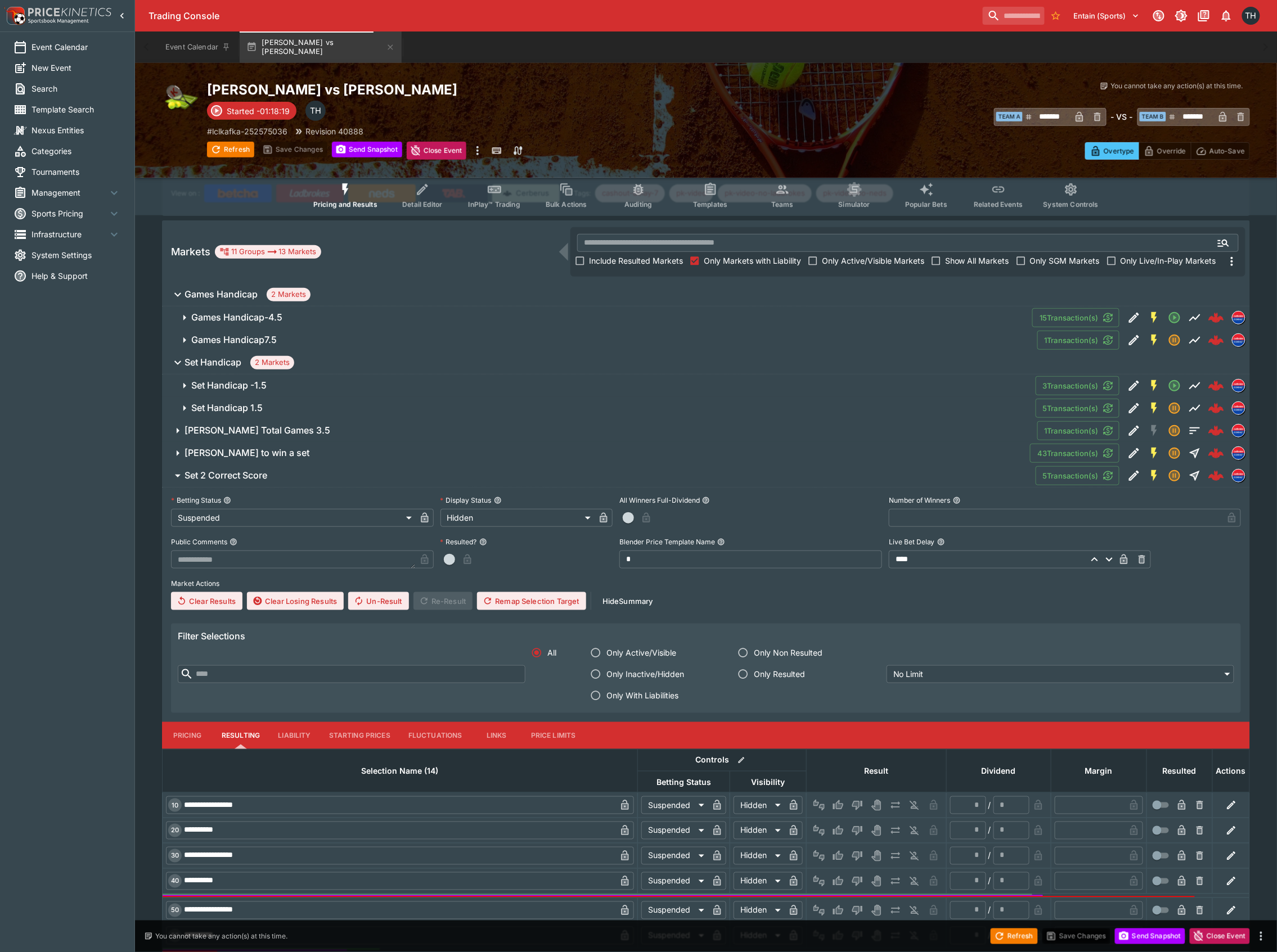
click at [295, 455] on h6 "[PERSON_NAME] to win a set" at bounding box center [247, 453] width 125 height 12
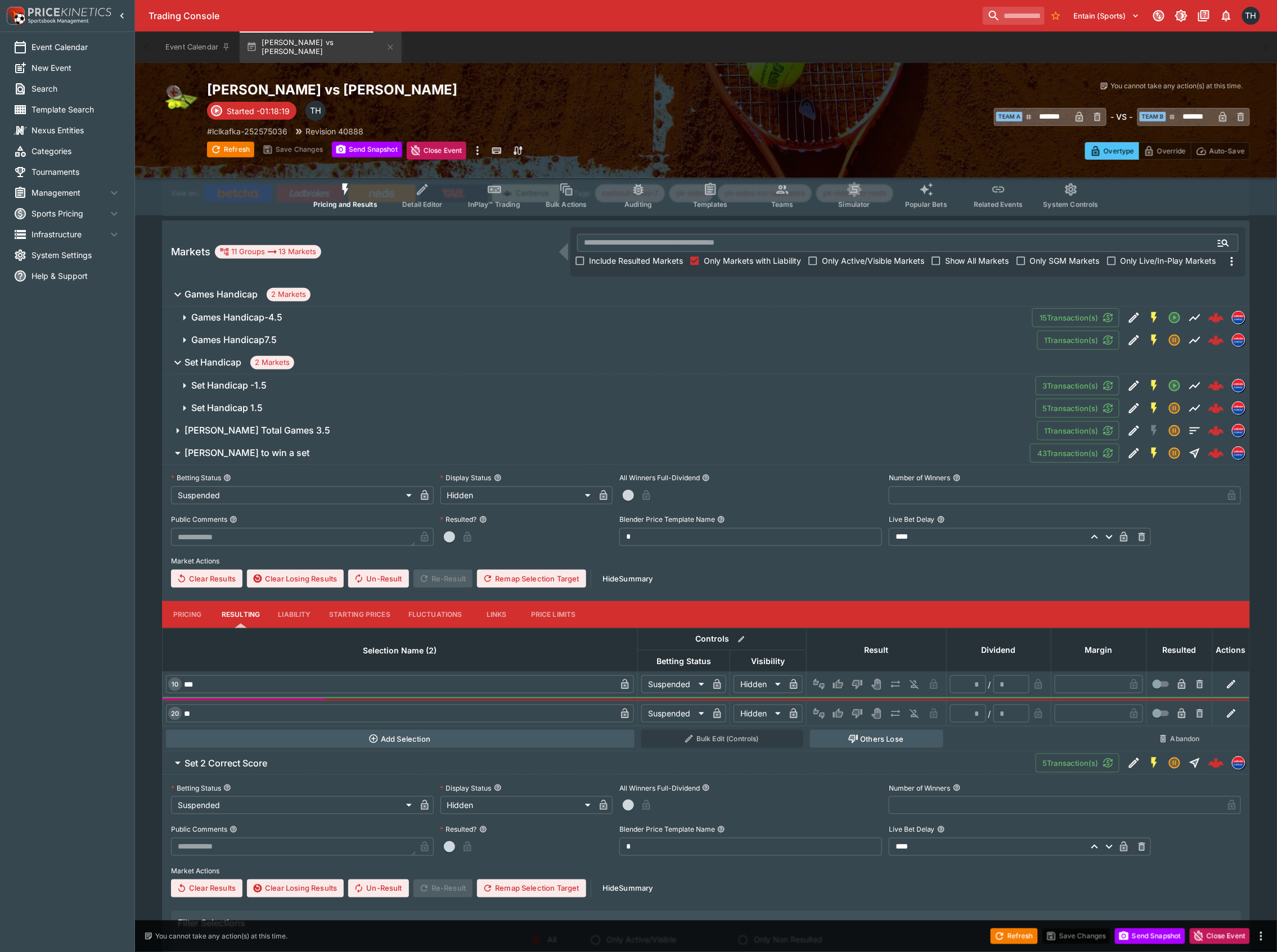
click at [306, 434] on h6 "[PERSON_NAME] Total Games 3.5" at bounding box center [257, 430] width 146 height 12
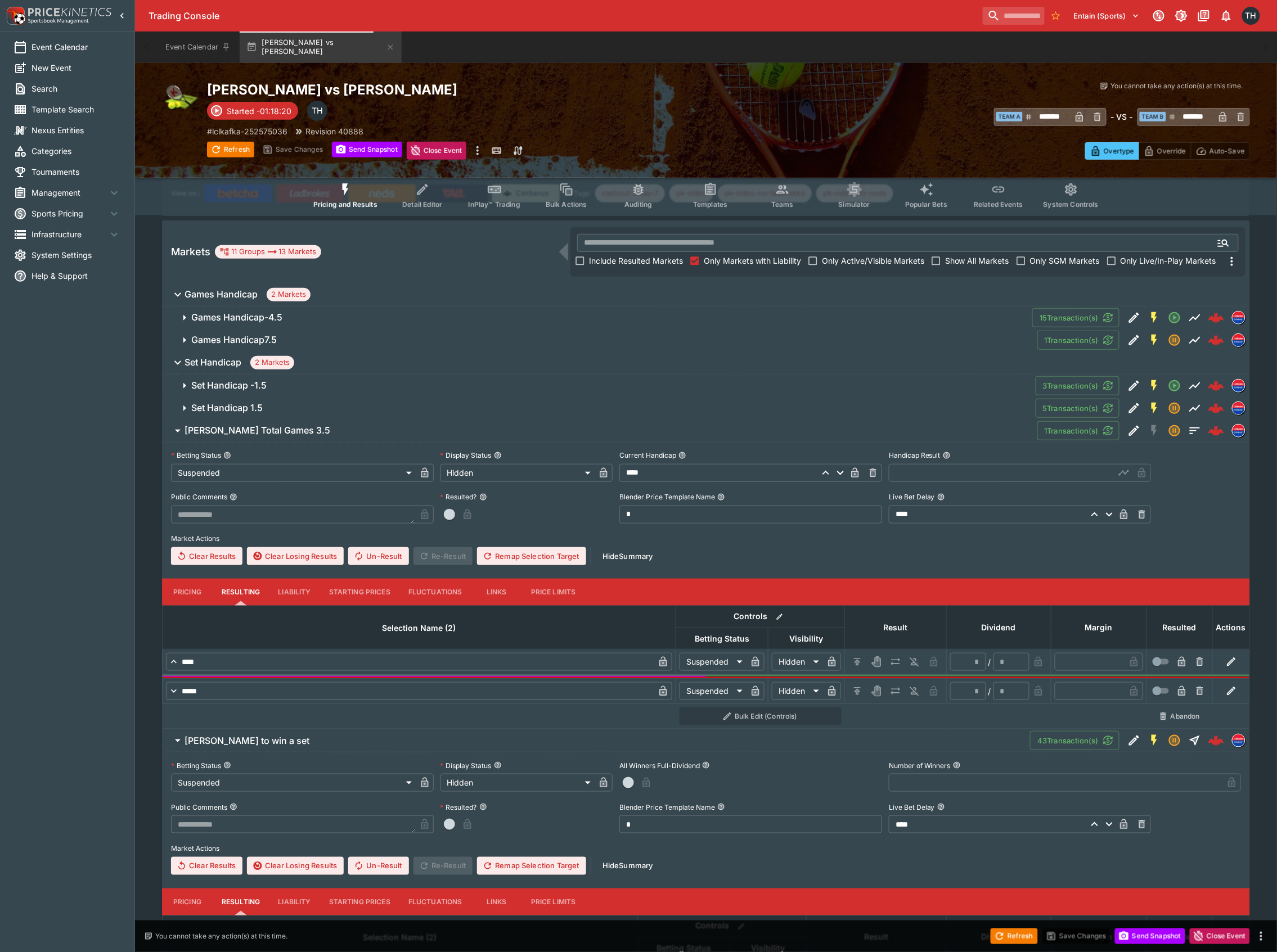
click at [270, 405] on span "Set Handicap 1.5" at bounding box center [609, 408] width 836 height 12
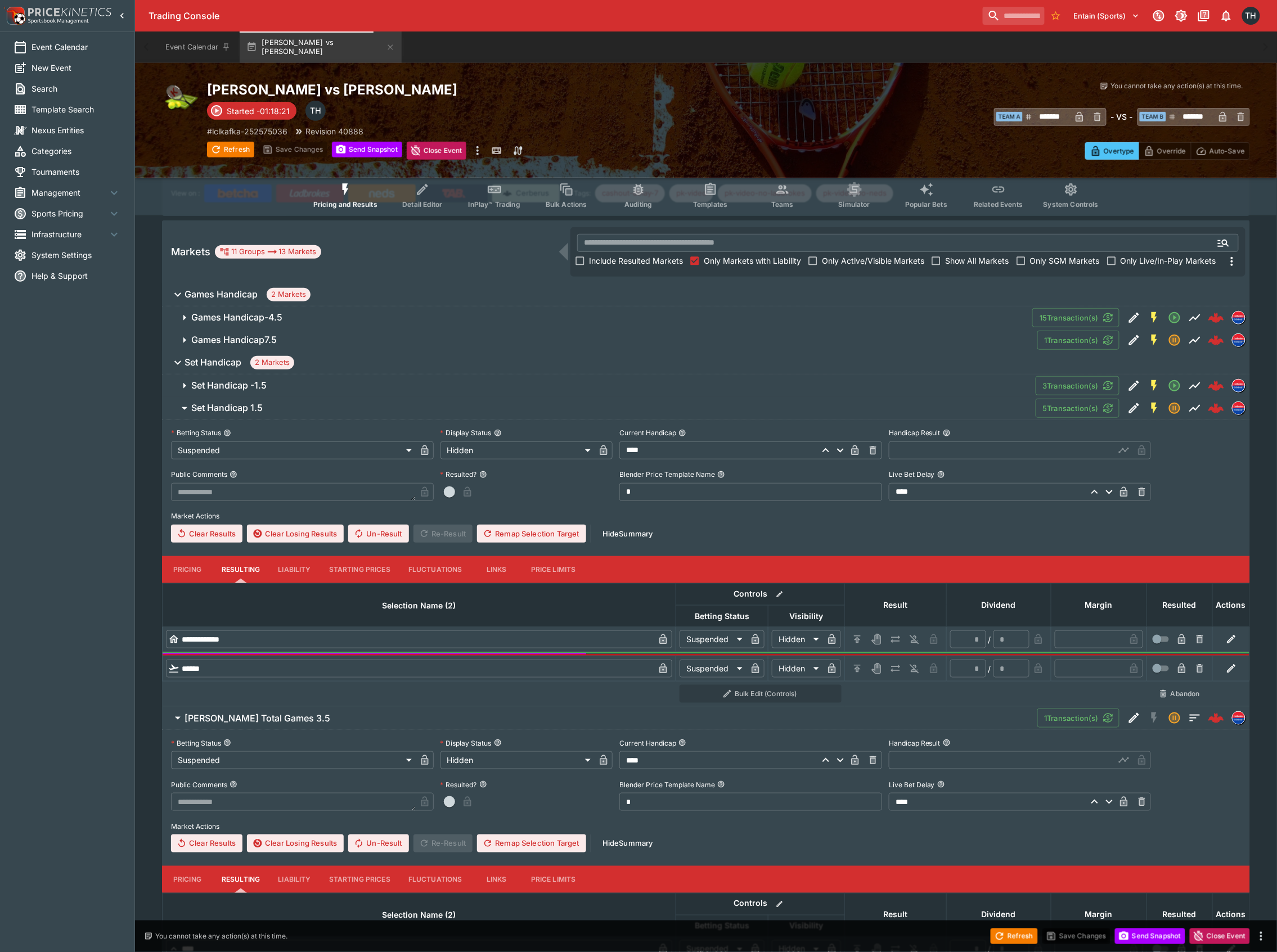
click at [285, 386] on span "Set Handicap -1.5" at bounding box center [609, 385] width 836 height 12
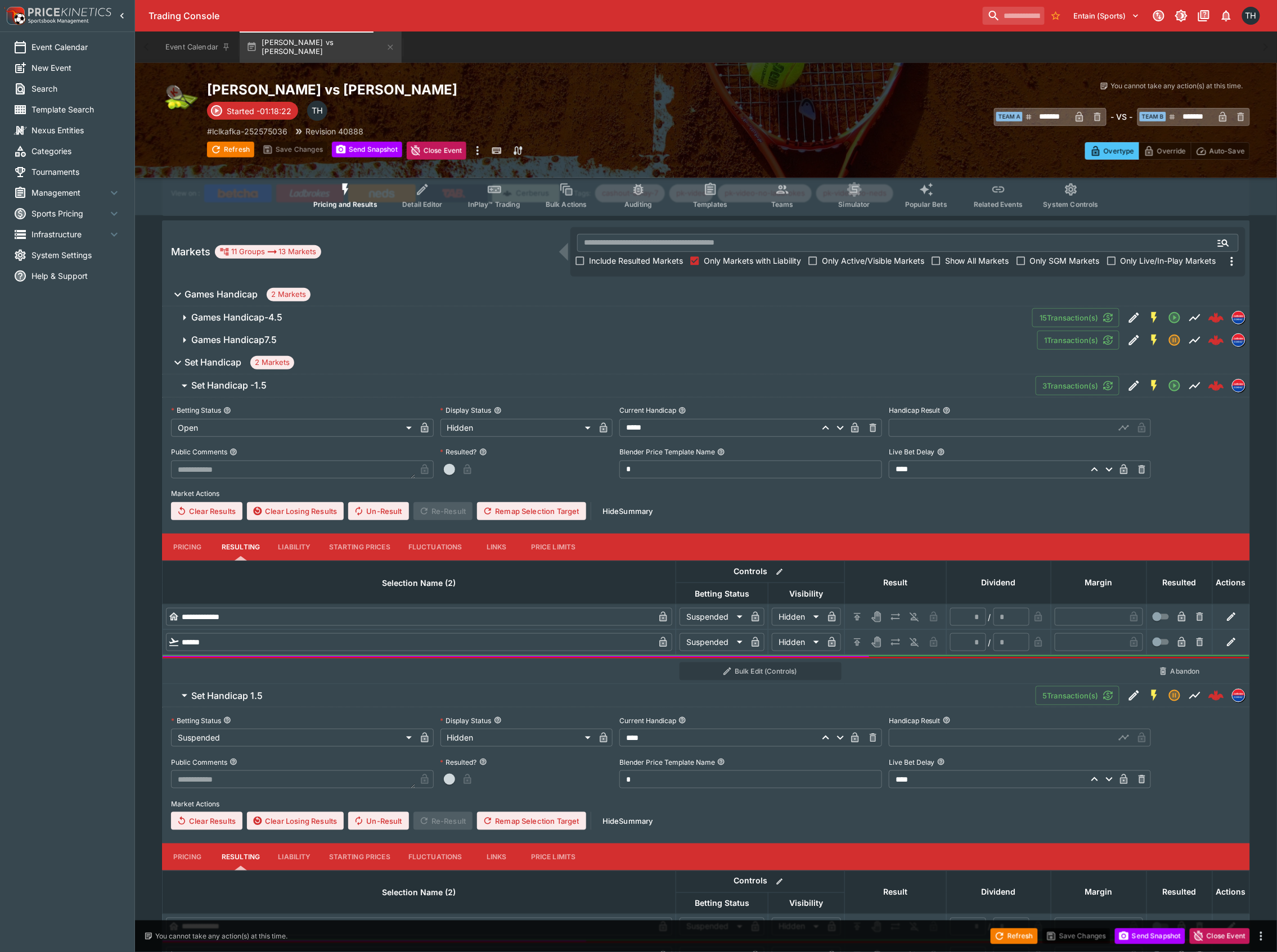
drag, startPoint x: 336, startPoint y: 338, endPoint x: 323, endPoint y: 335, distance: 13.3
click at [336, 338] on span "Games Handicap7.5" at bounding box center [609, 340] width 837 height 12
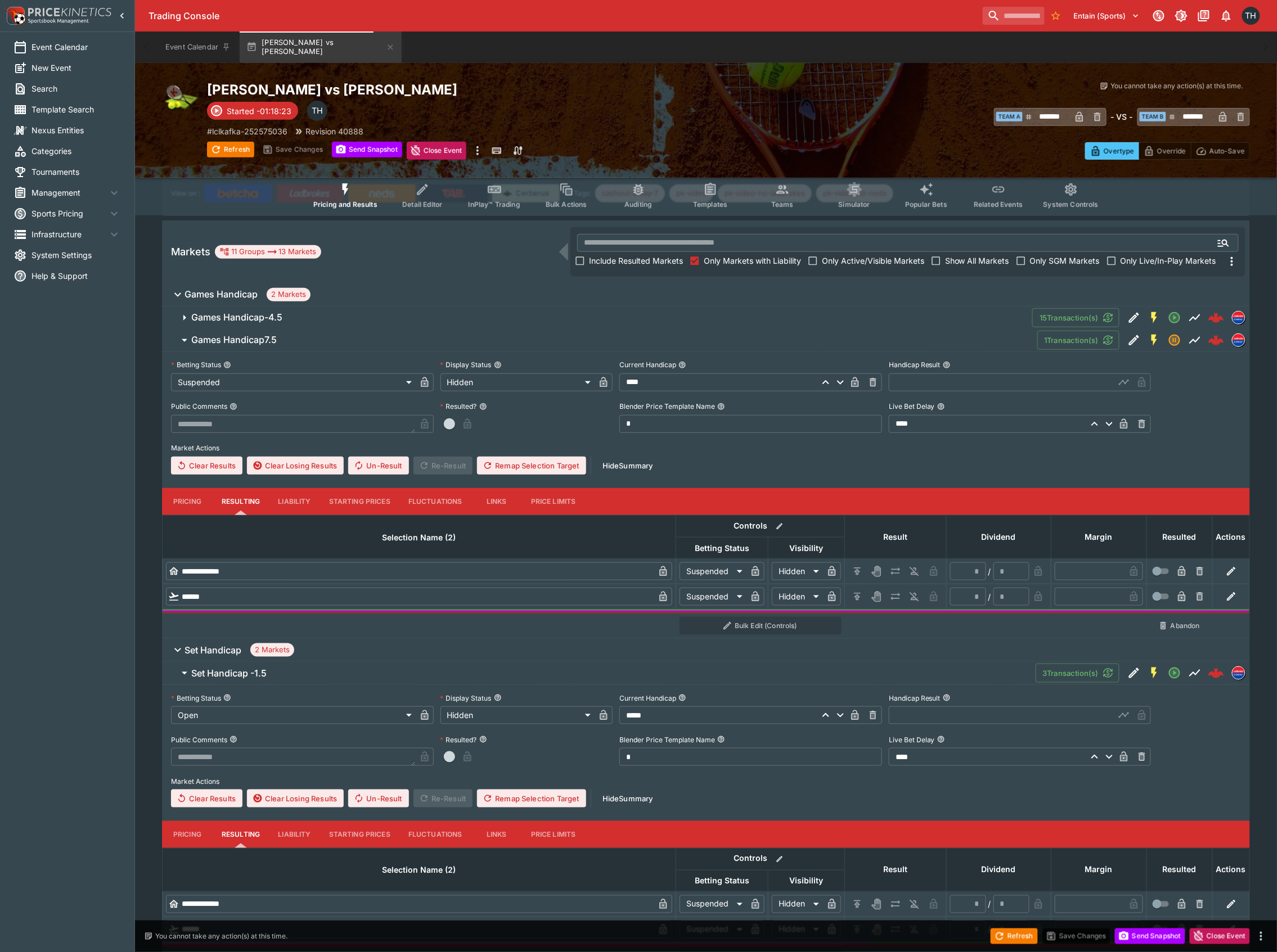
click at [329, 312] on span "Games Handicap-4.5" at bounding box center [607, 318] width 832 height 12
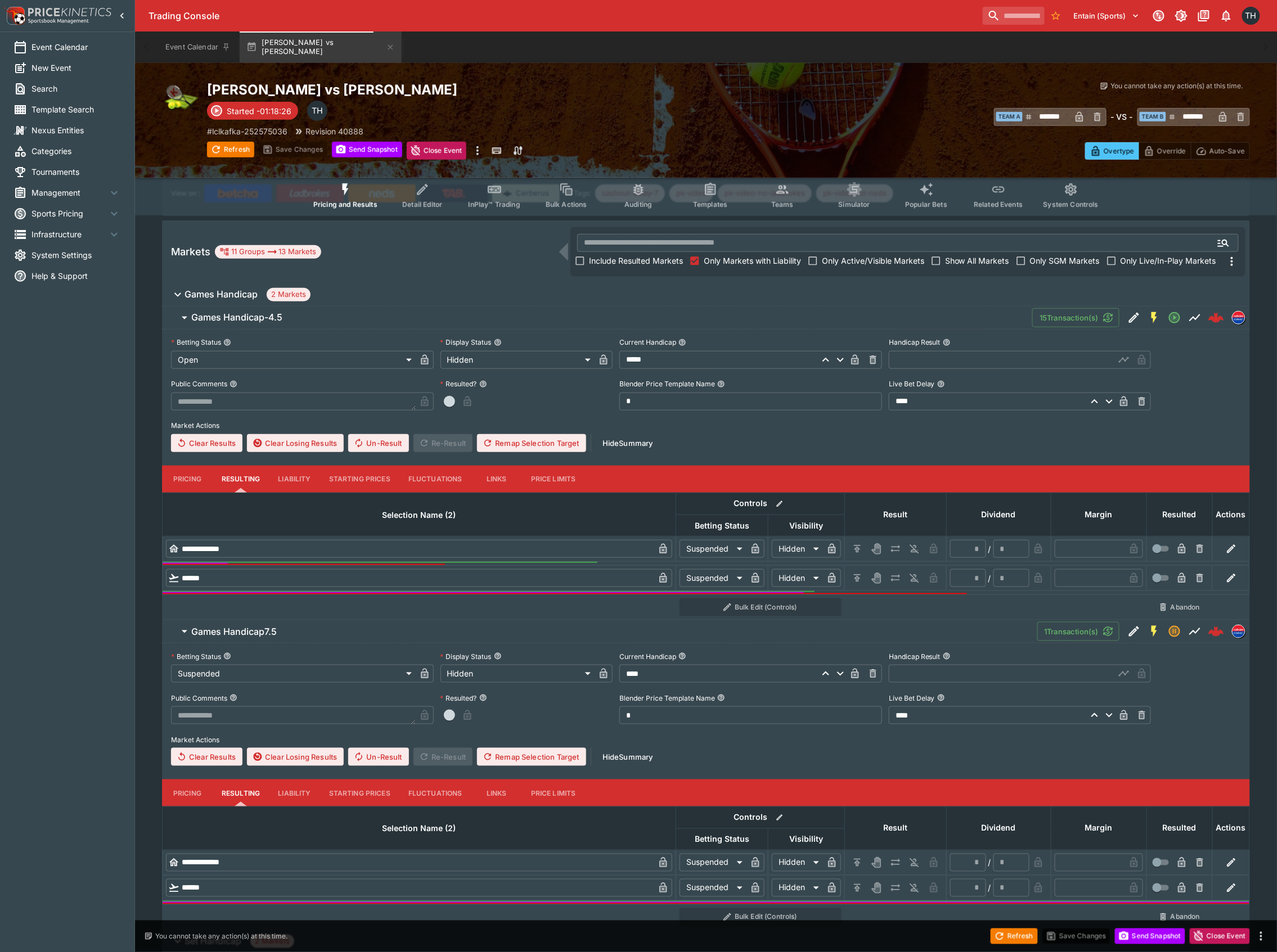
scroll to position [579, 0]
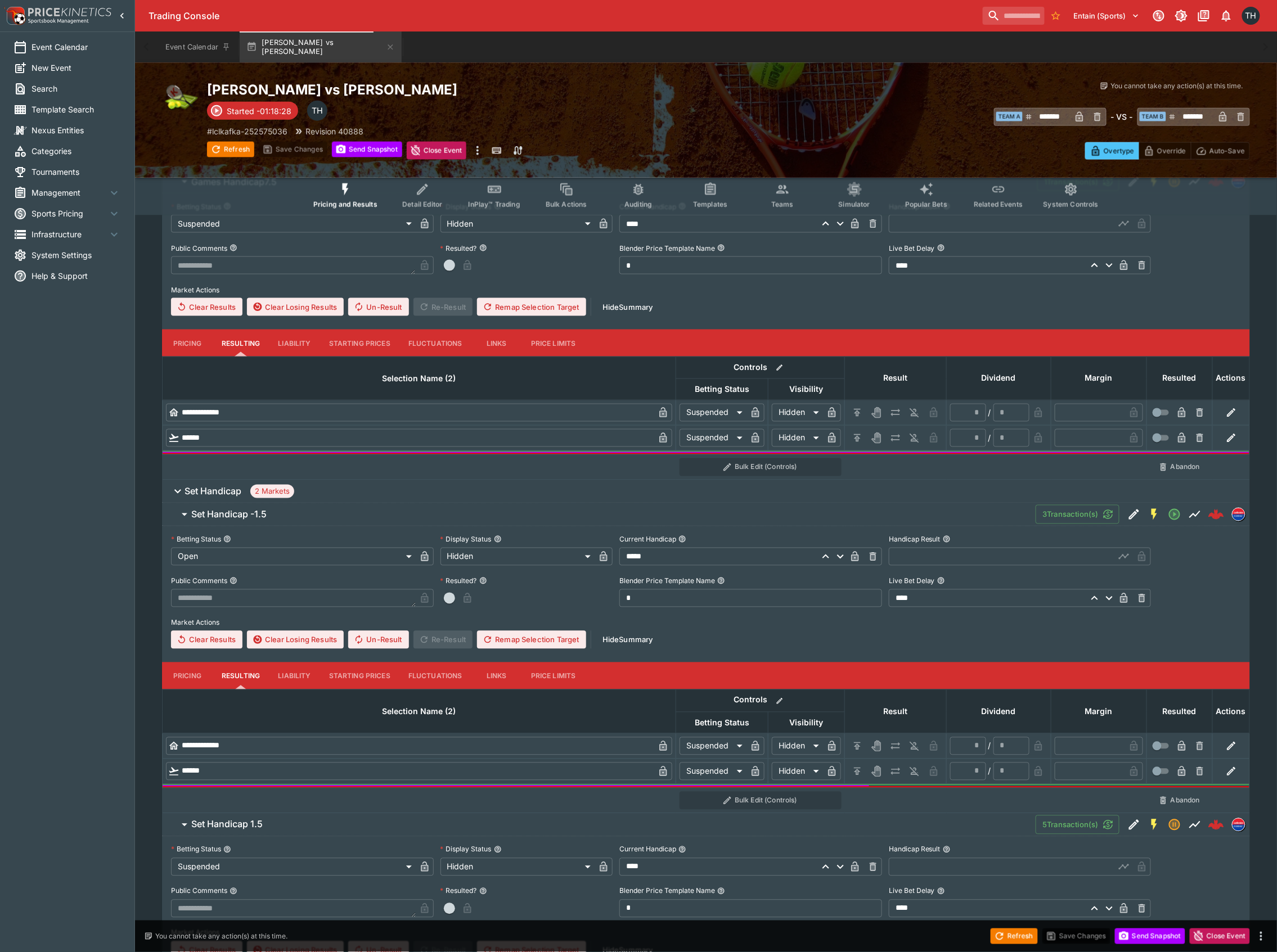
click at [980, 550] on input "text" at bounding box center [1002, 556] width 227 height 18
type input "*****"
click at [1223, 605] on div "**********" at bounding box center [706, 590] width 1070 height 118
click at [1026, 929] on button "Refresh" at bounding box center [1014, 936] width 47 height 16
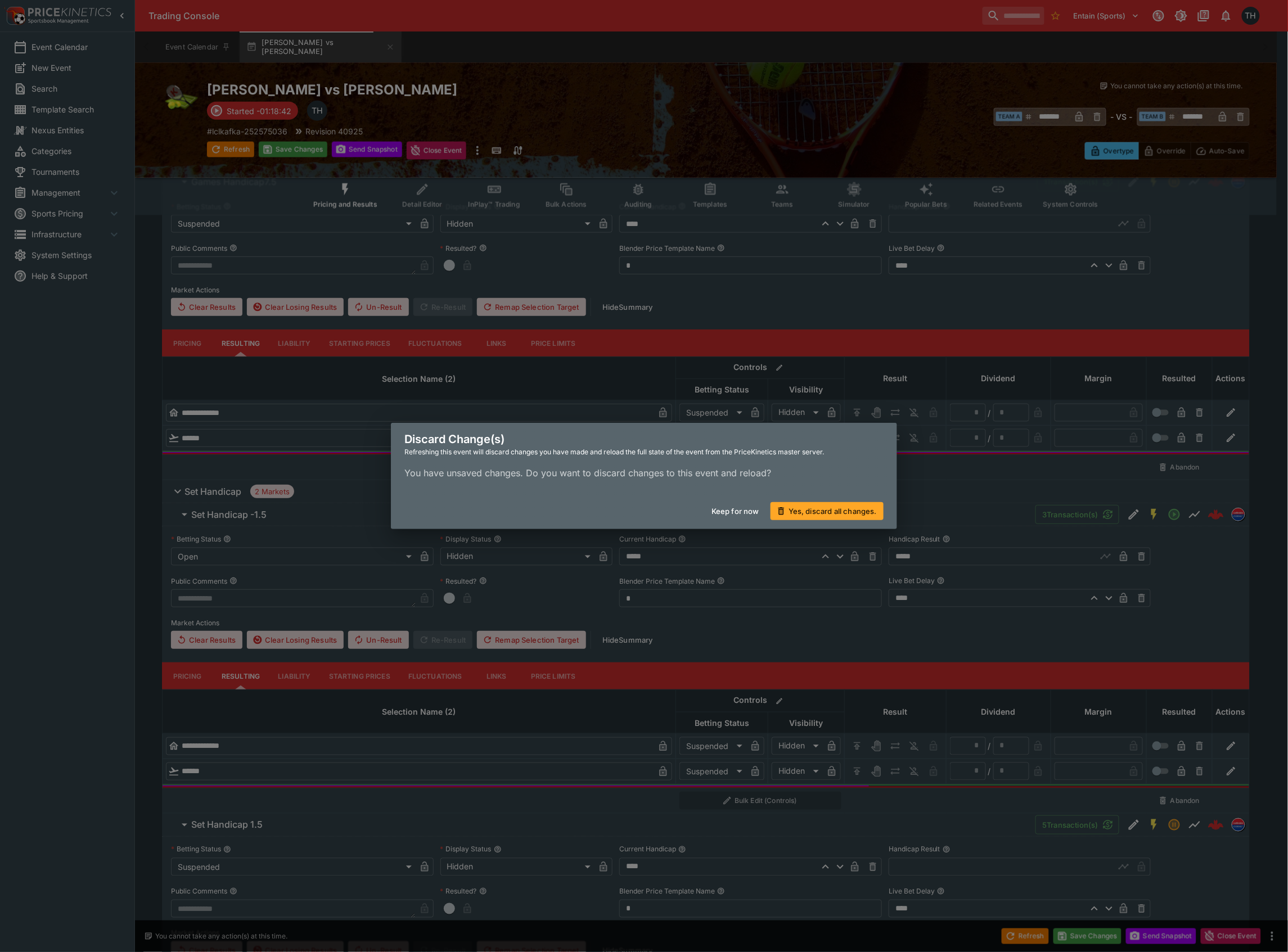
click at [837, 505] on button "Yes, discard all changes." at bounding box center [827, 511] width 113 height 18
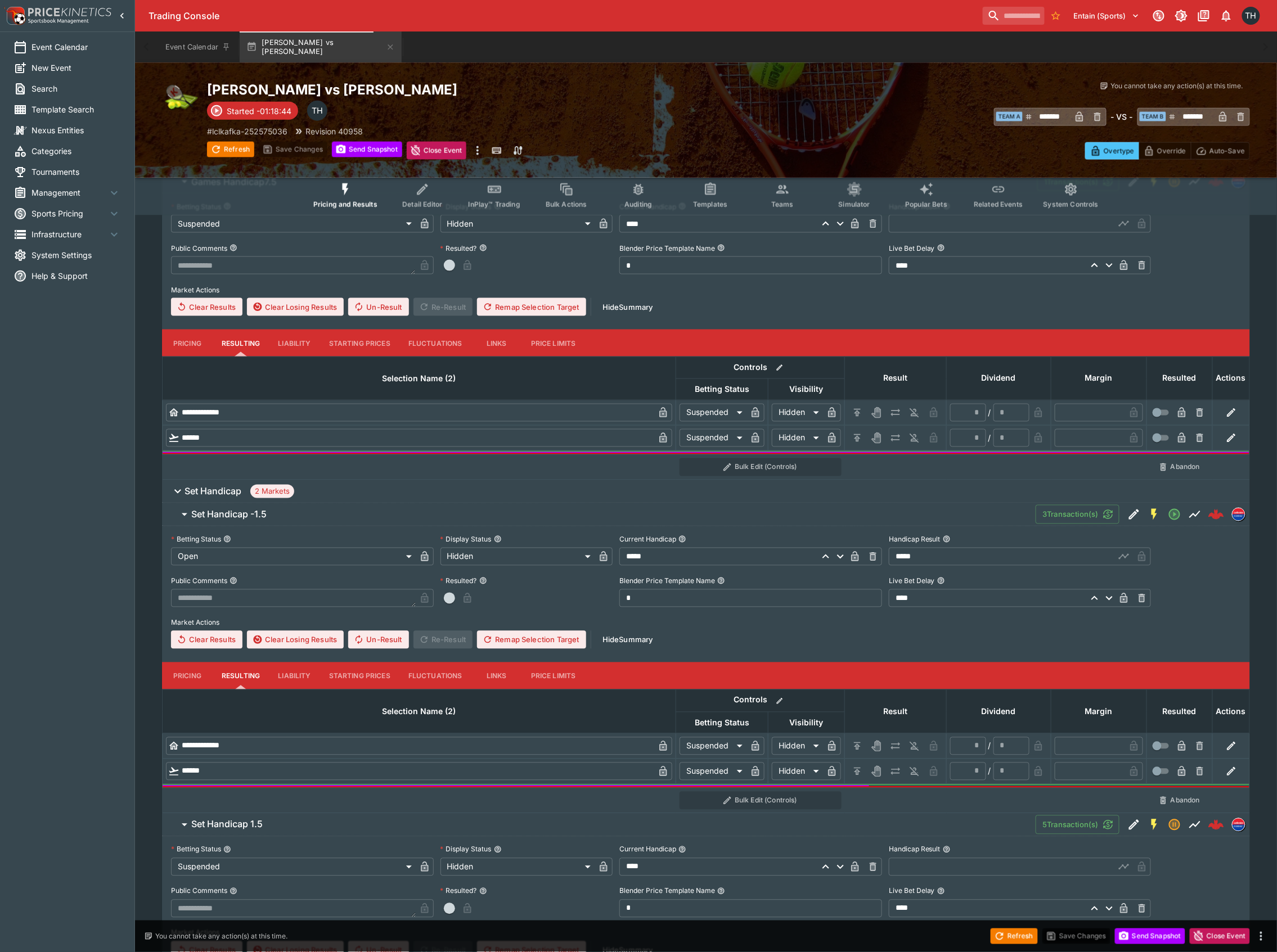
type input "*********"
type input "******"
type input "*********"
type input "******"
type input "*********"
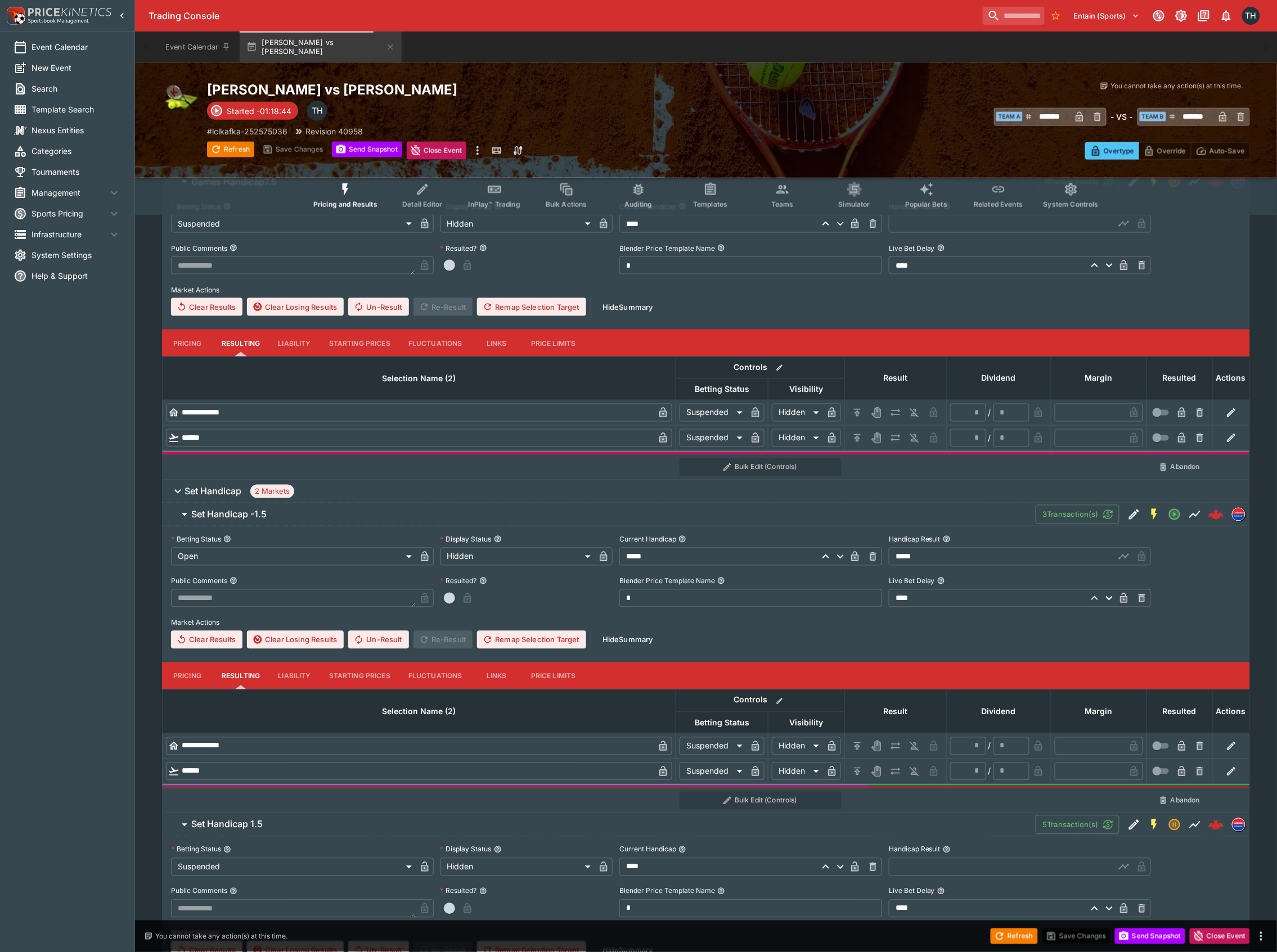
type input "******"
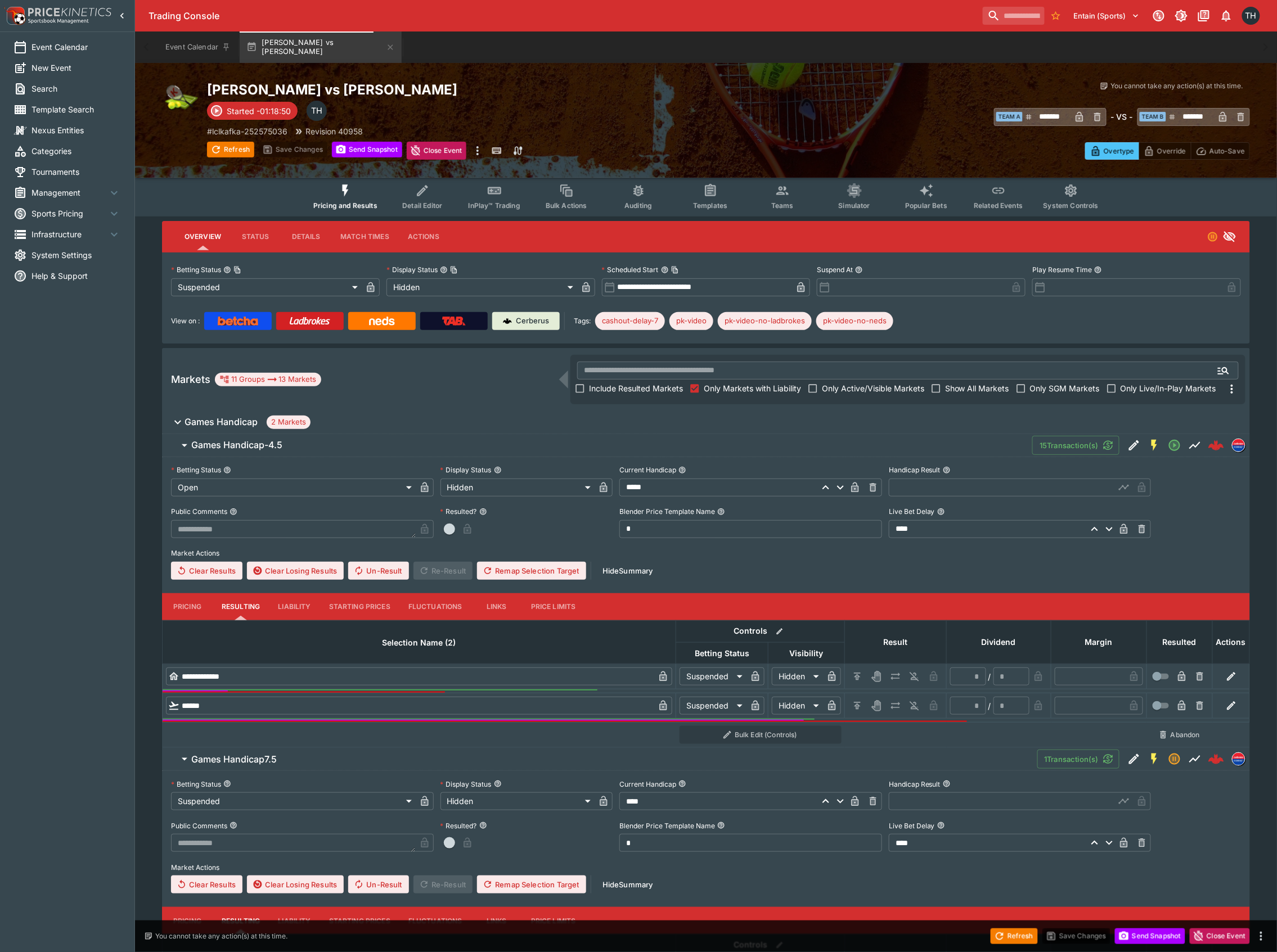
scroll to position [0, 0]
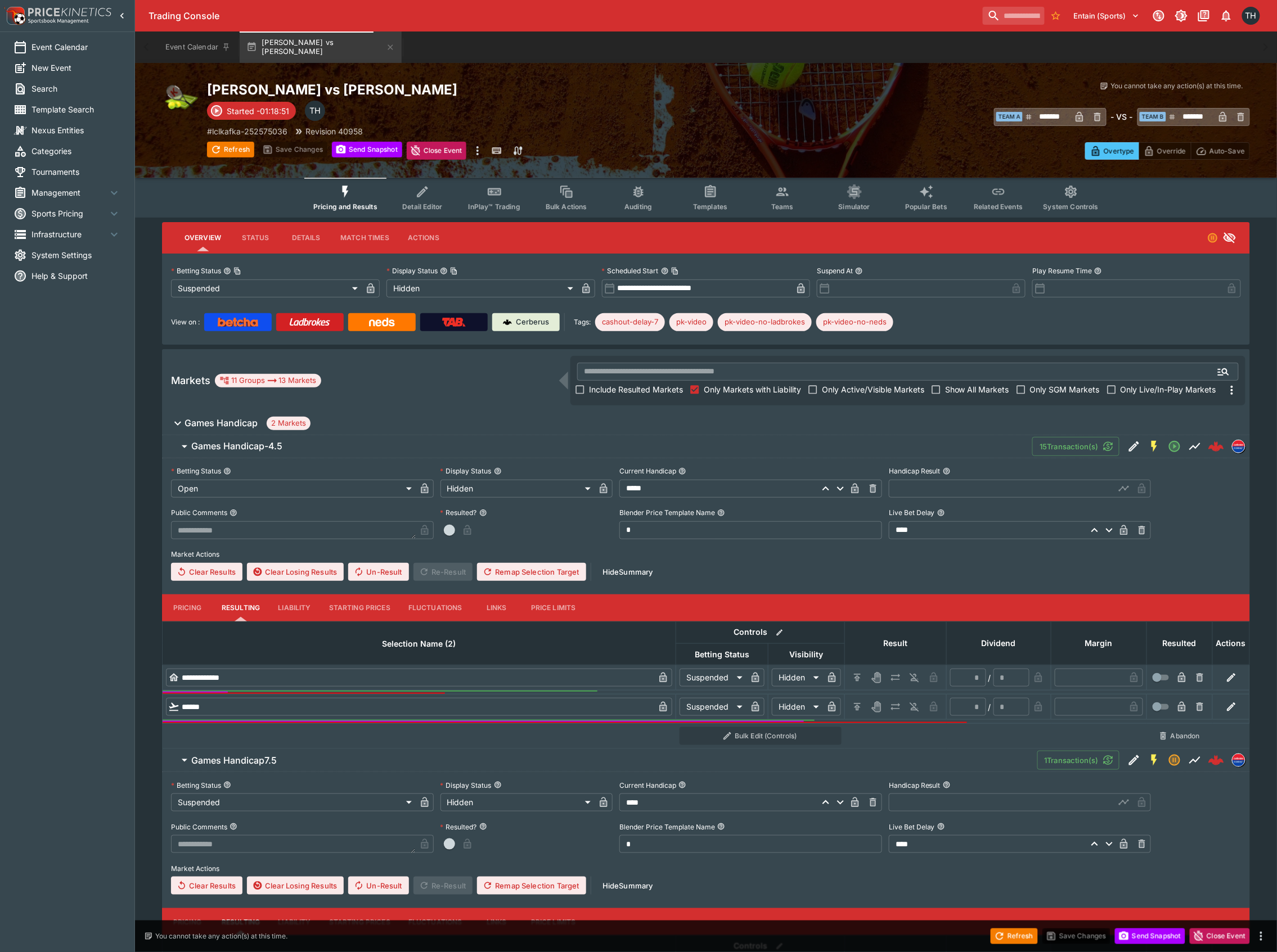
click at [338, 425] on span "Games Handicap 2 Markets" at bounding box center [713, 423] width 1057 height 13
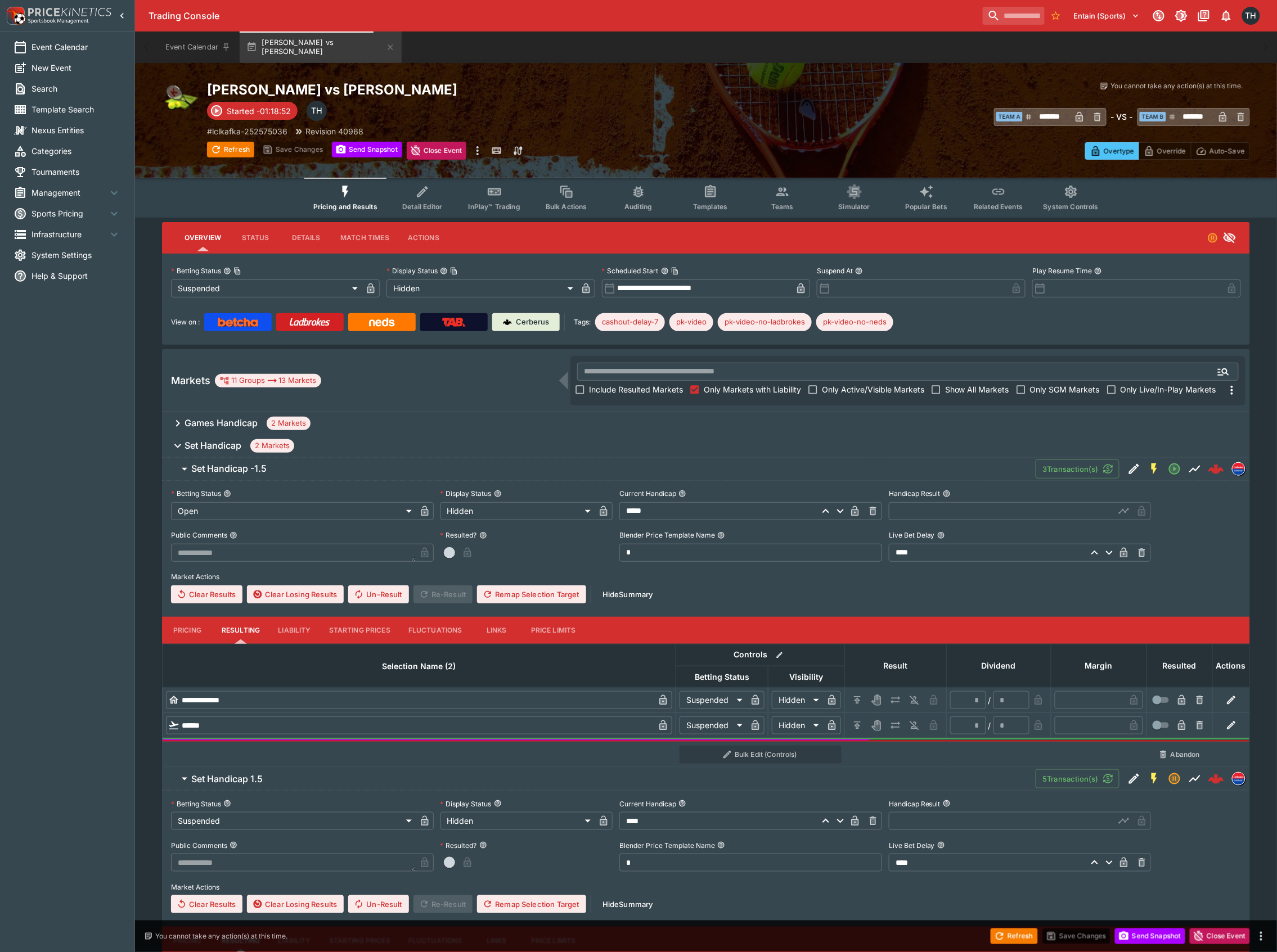
click at [327, 437] on button "Set Handicap 2 Markets" at bounding box center [706, 446] width 1088 height 22
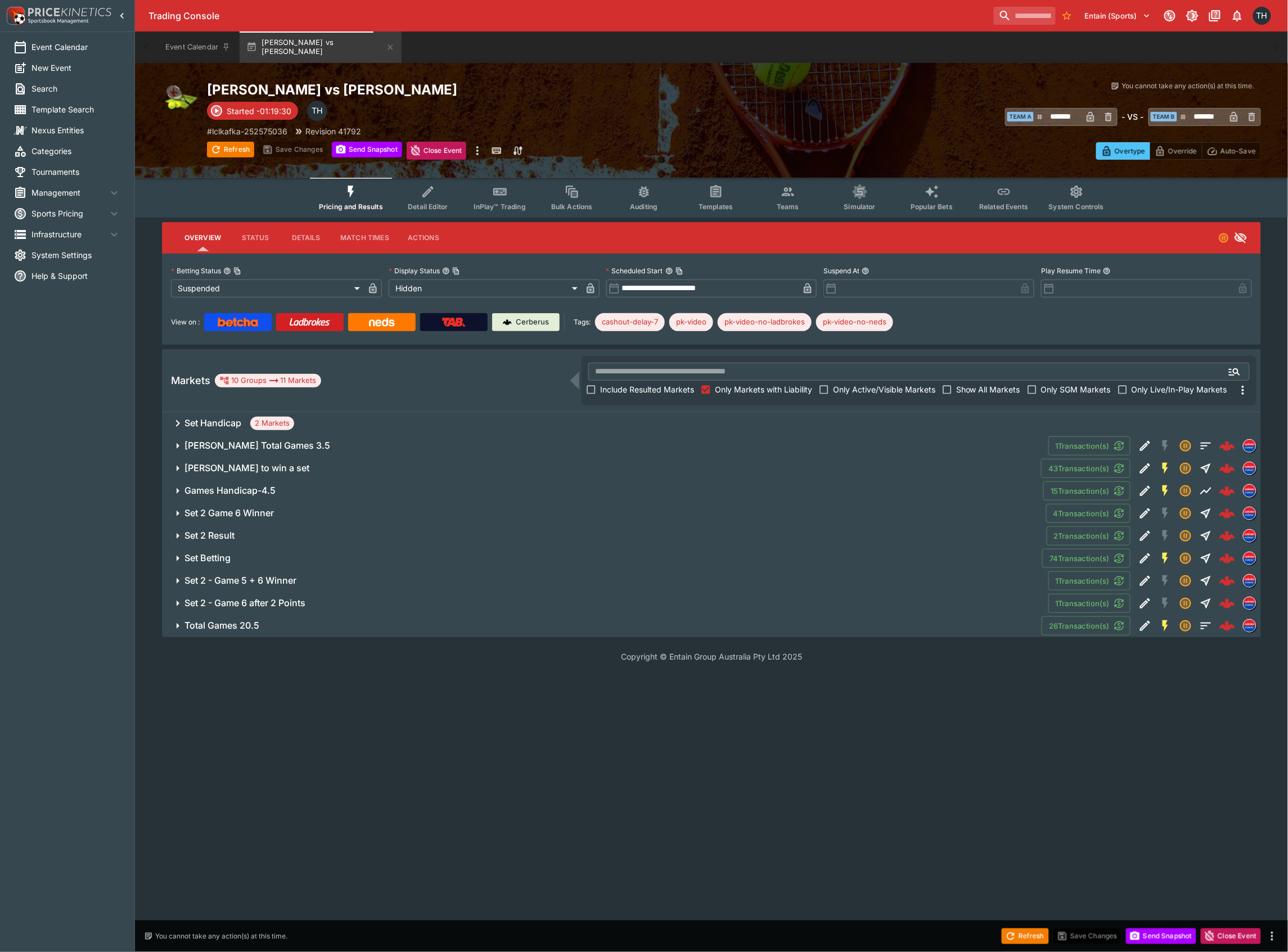
click at [854, 198] on button "Simulator" at bounding box center [860, 197] width 72 height 40
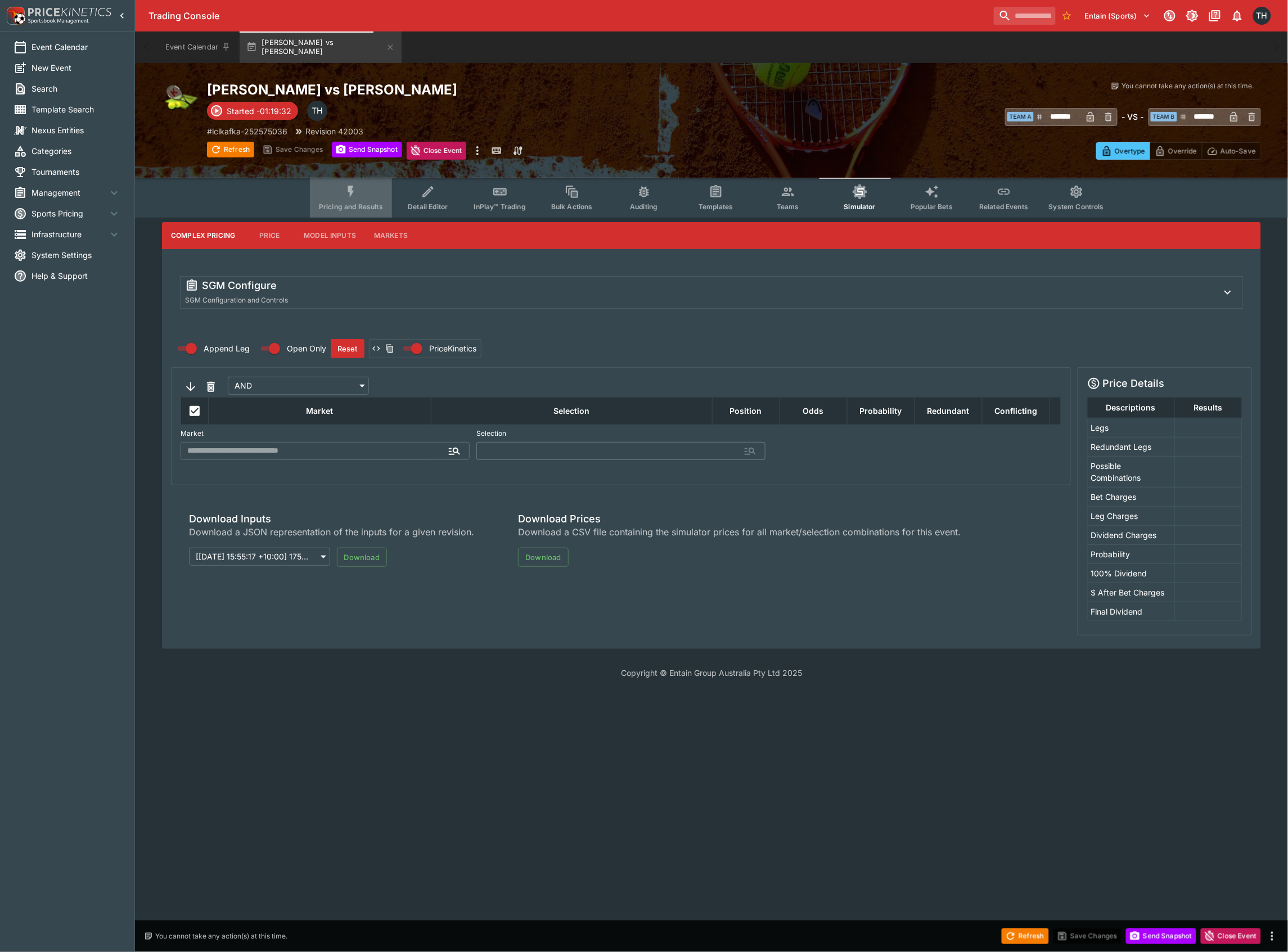
click at [323, 198] on button "Pricing and Results" at bounding box center [351, 197] width 82 height 40
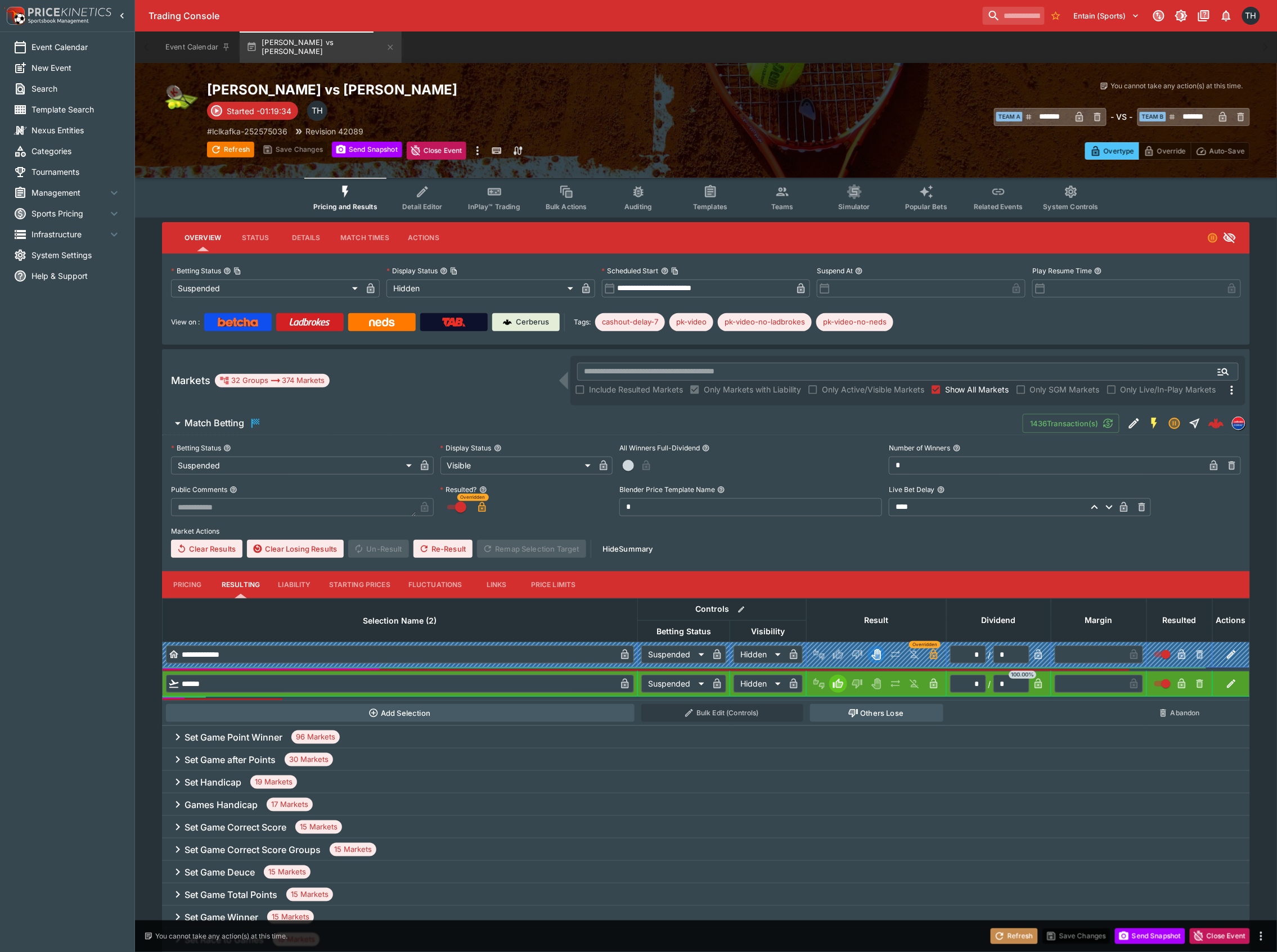
click at [1020, 928] on button "Refresh" at bounding box center [1014, 936] width 47 height 16
click at [426, 423] on span "Match Betting" at bounding box center [599, 423] width 829 height 13
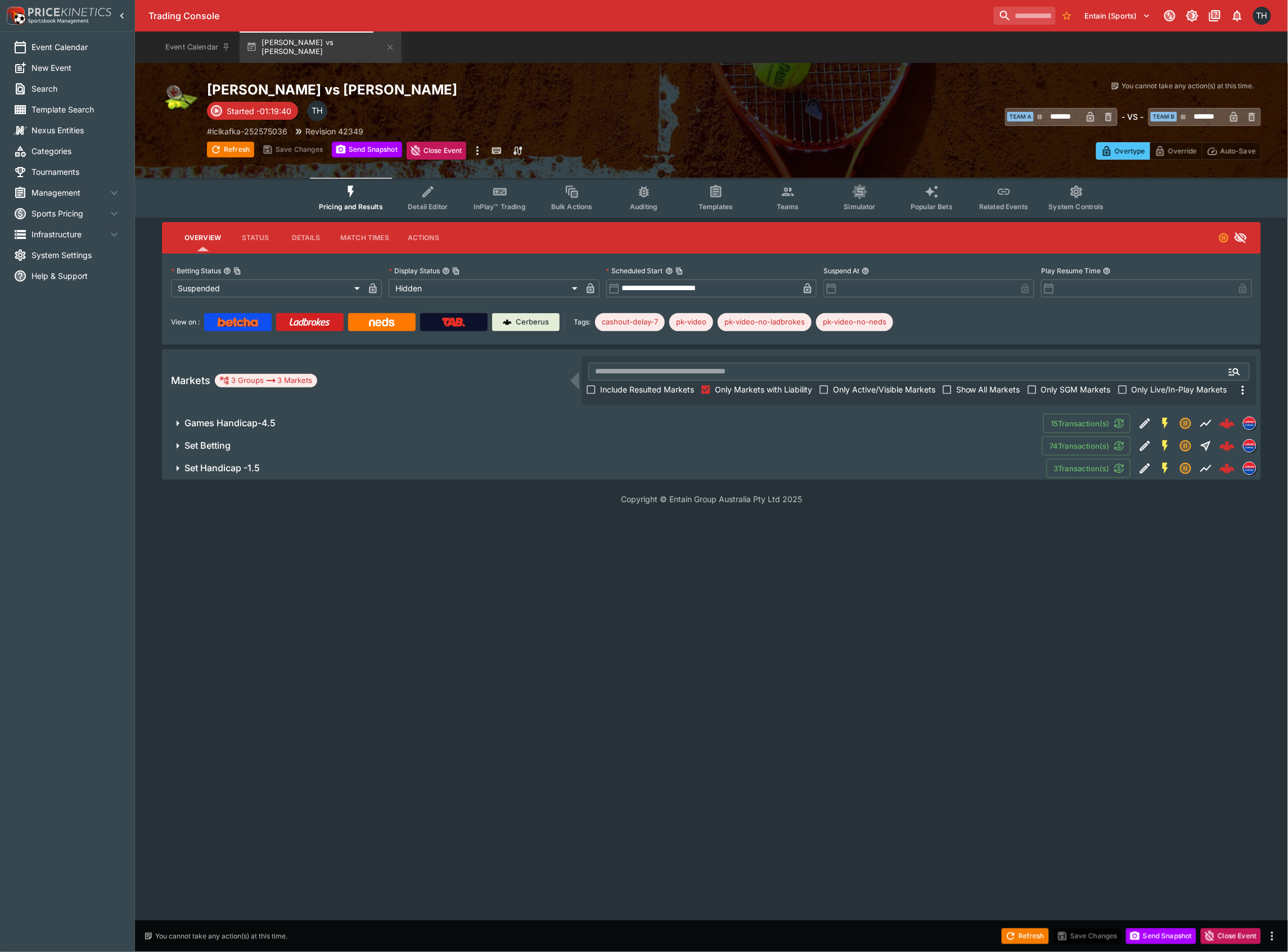
click at [971, 384] on span "Show All Markets" at bounding box center [988, 389] width 64 height 12
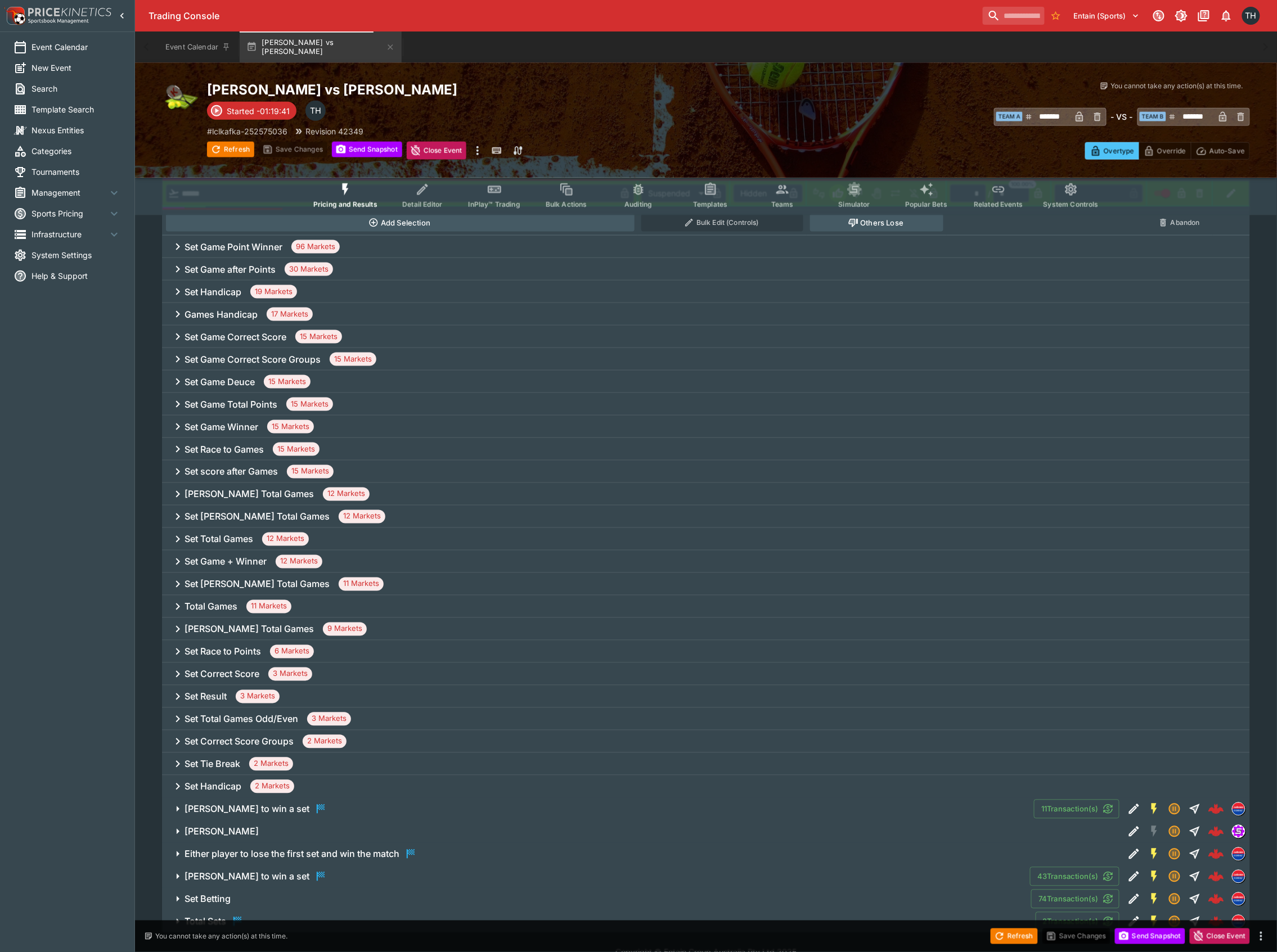
scroll to position [510, 0]
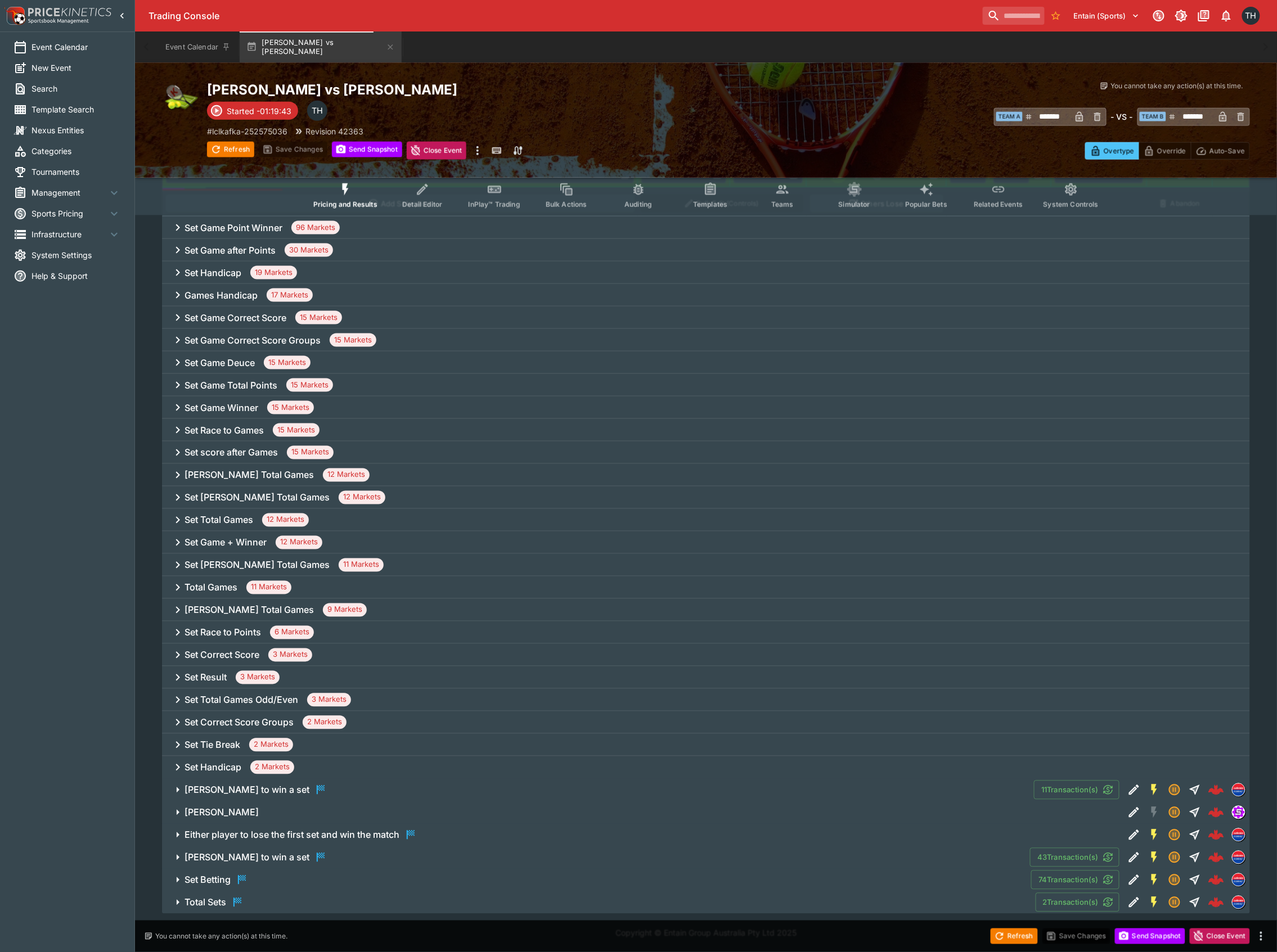
click at [260, 544] on h6 "Set Game + Winner" at bounding box center [226, 542] width 82 height 12
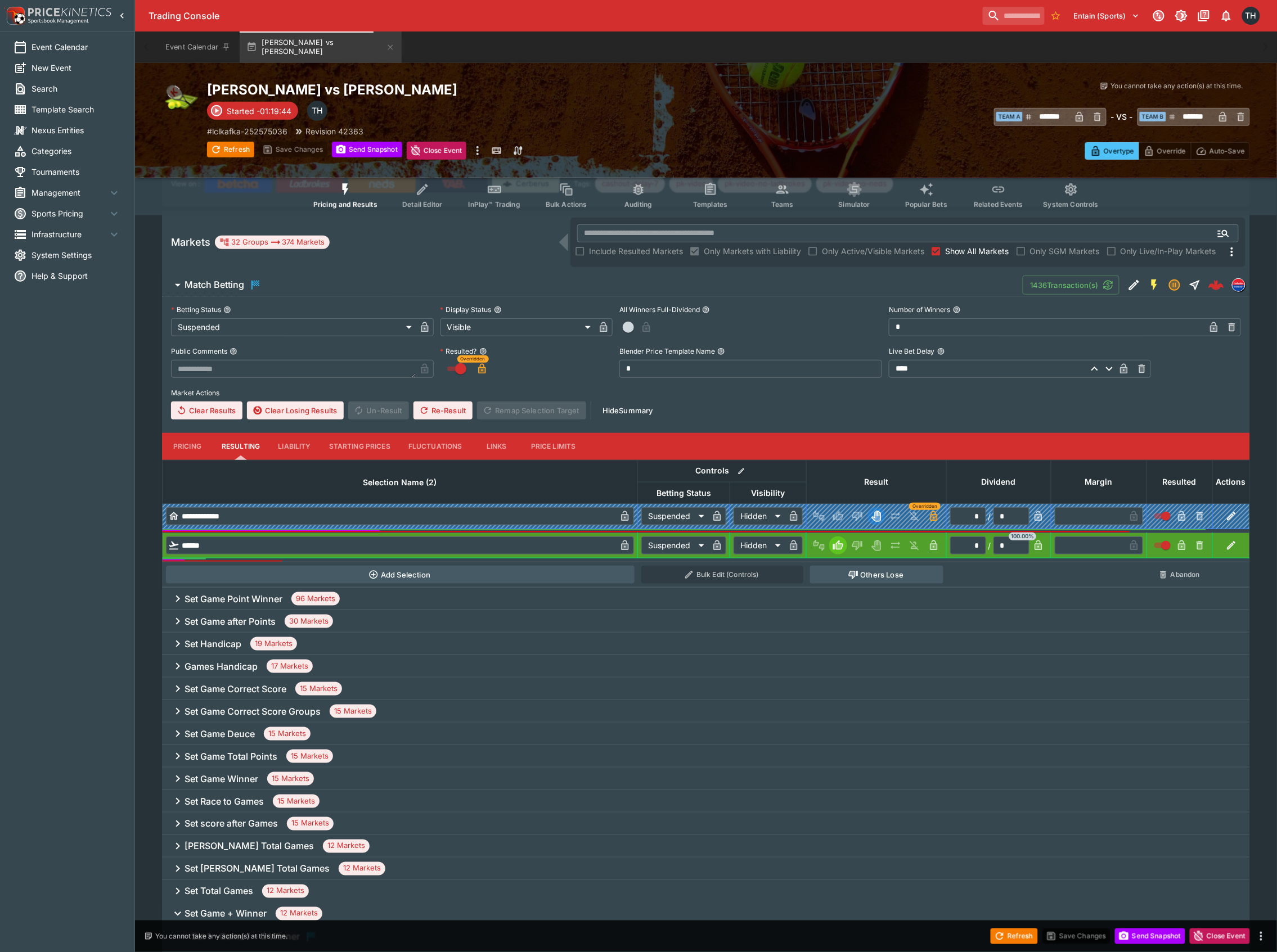
scroll to position [135, 0]
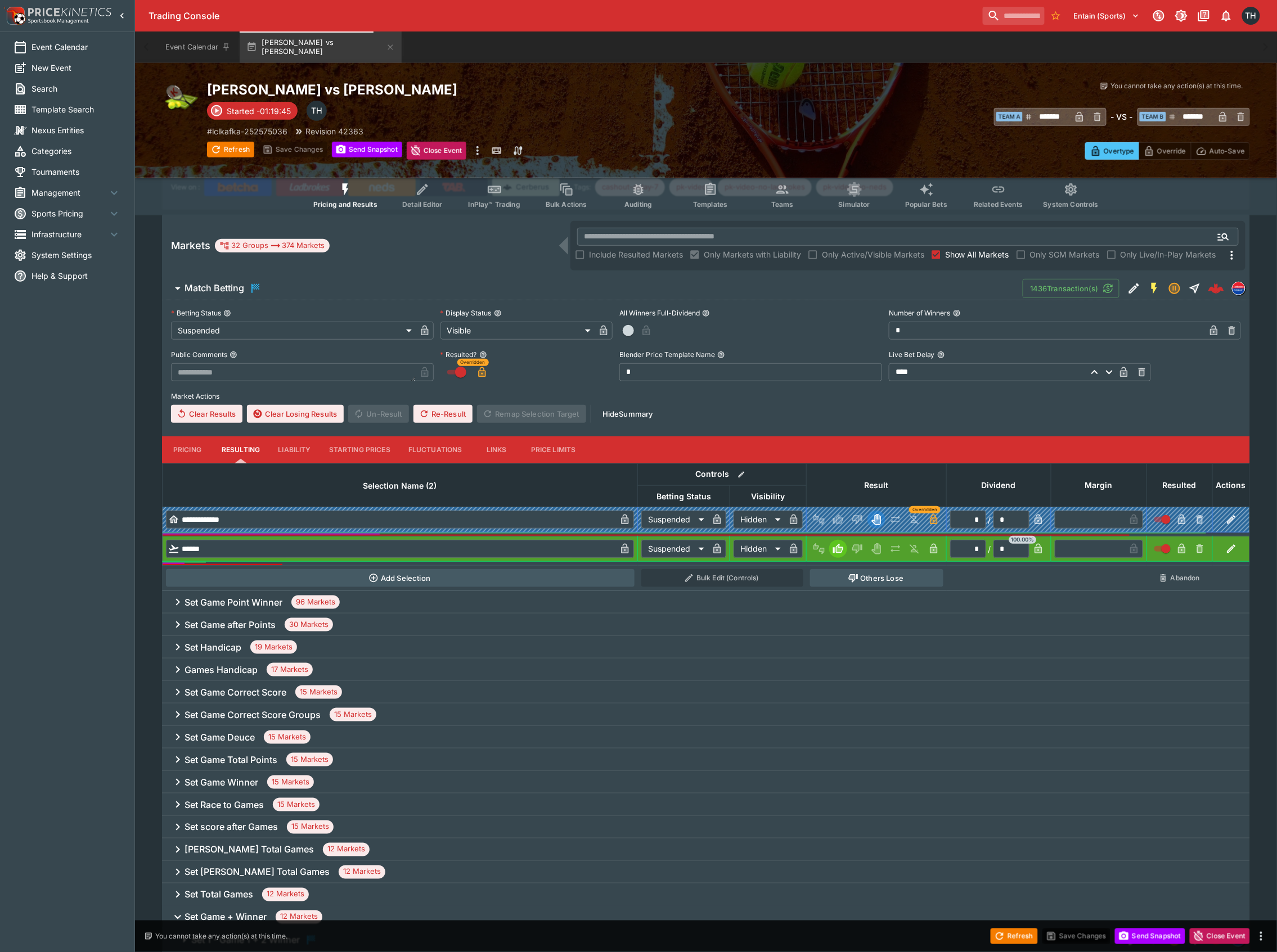
click at [237, 653] on h6 "Set Handicap" at bounding box center [213, 647] width 57 height 12
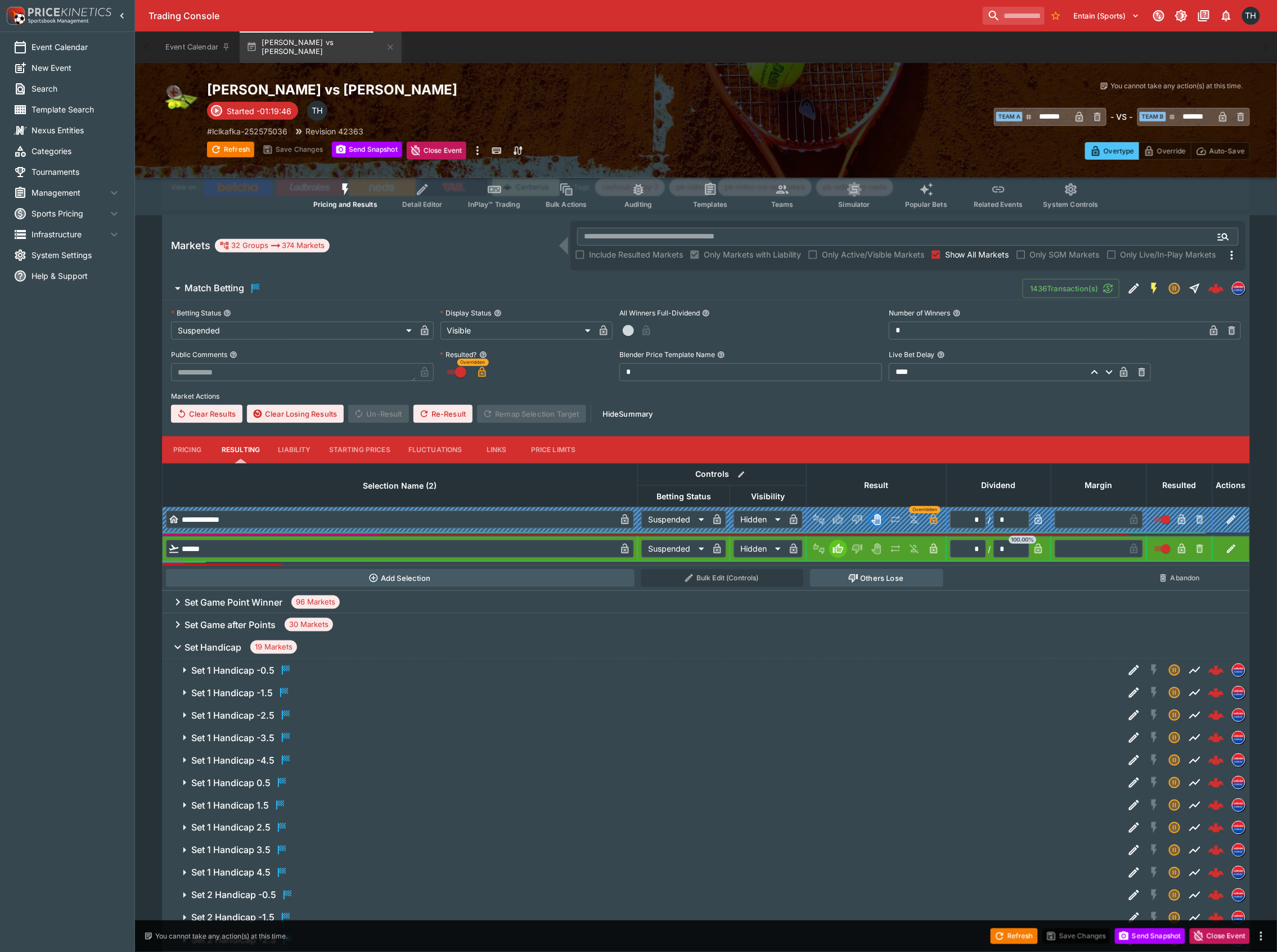
click at [249, 689] on h6 "Set 1 Handicap -1.5" at bounding box center [232, 693] width 82 height 12
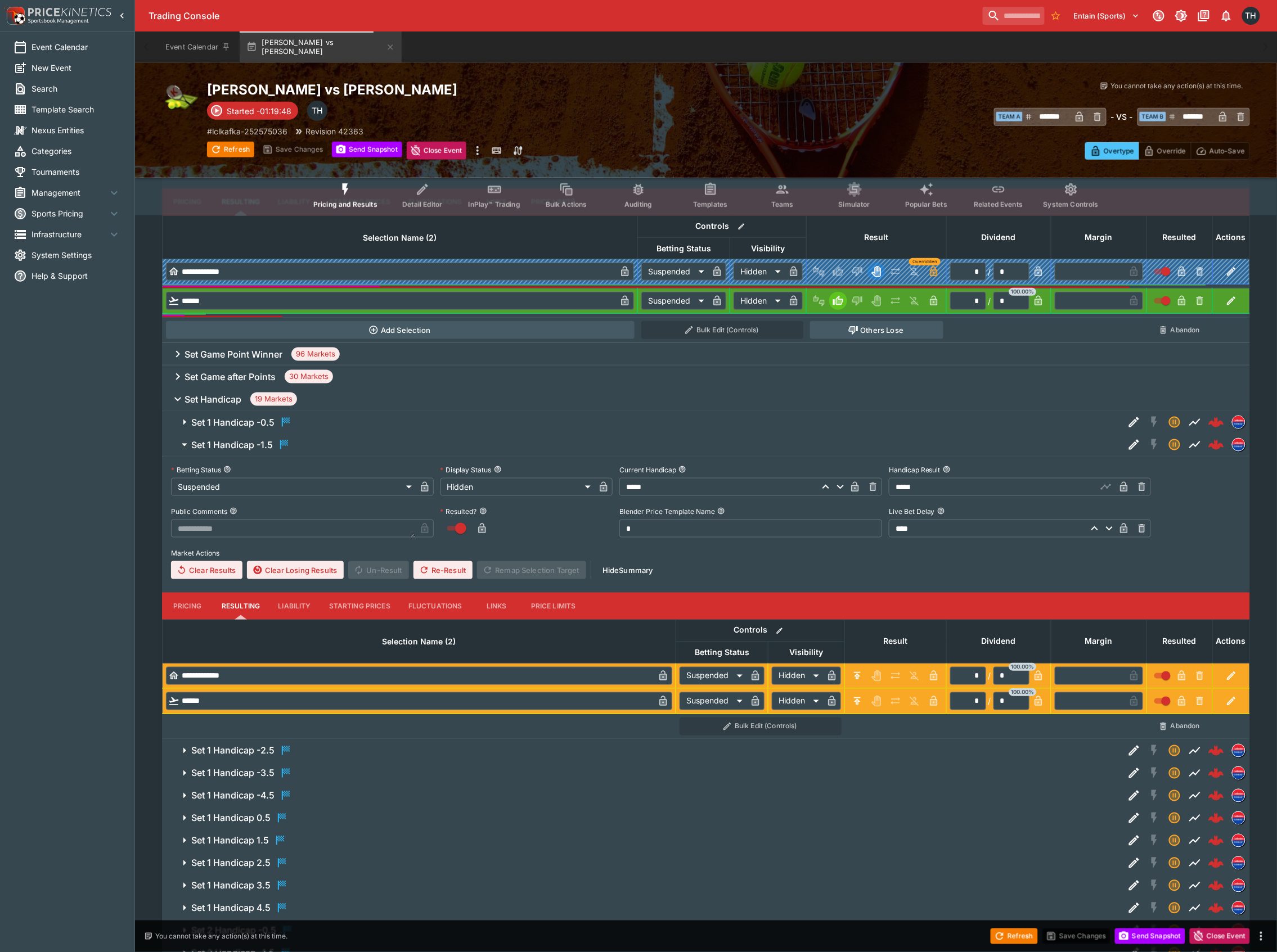
scroll to position [360, 0]
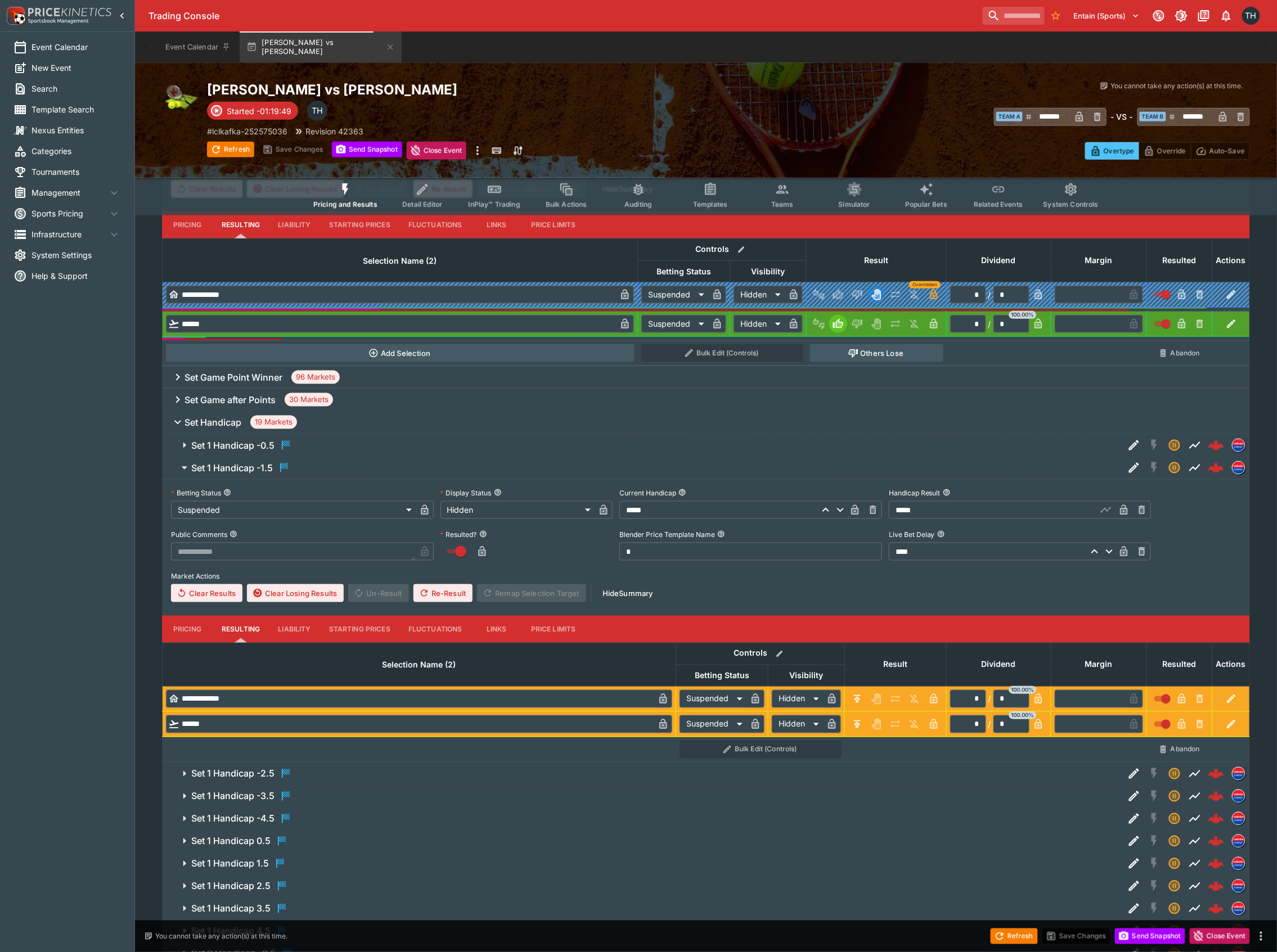
click at [241, 468] on h6 "Set 1 Handicap -1.5" at bounding box center [232, 468] width 82 height 12
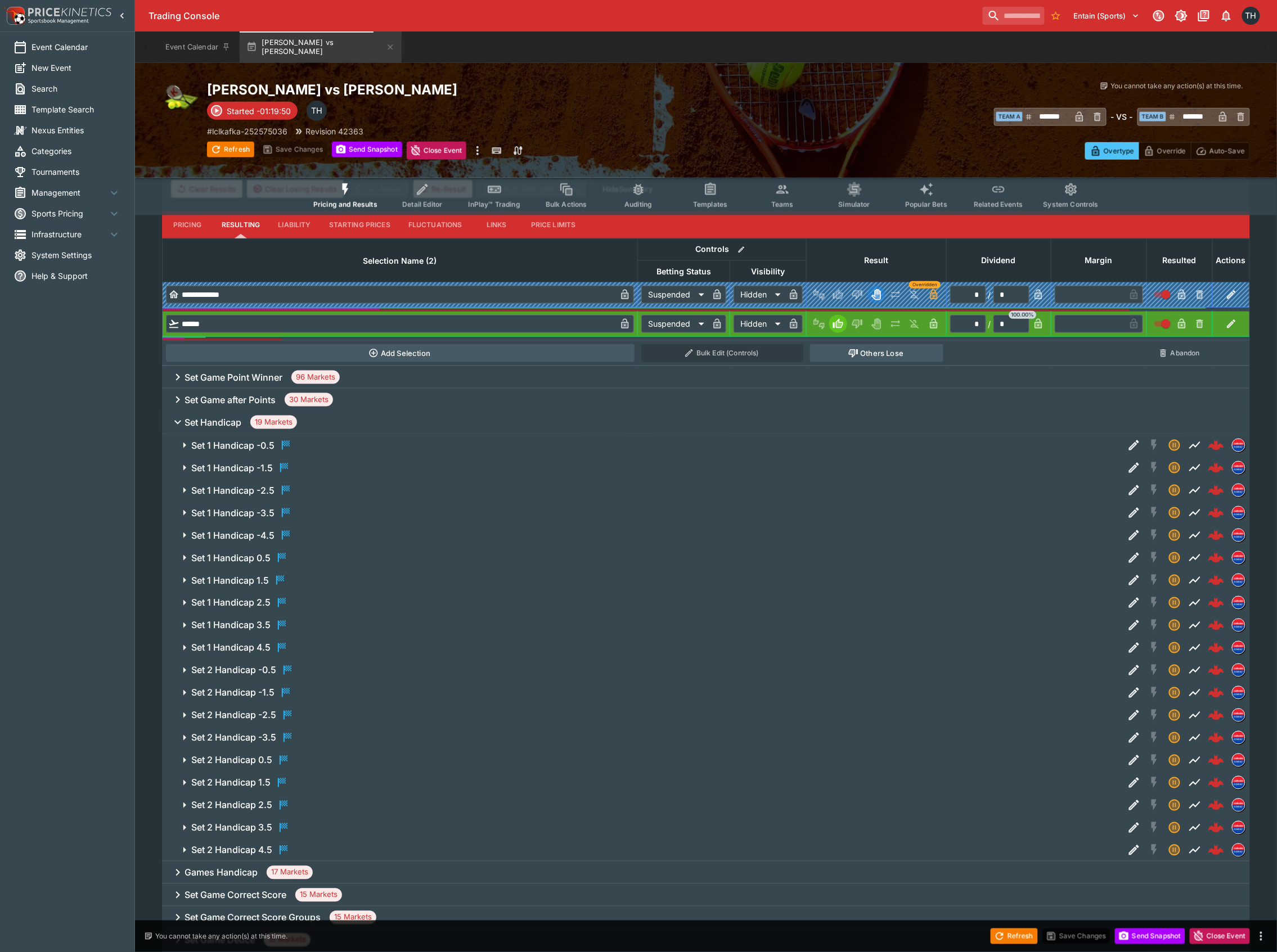
click at [228, 412] on button "Set Handicap 19 Markets" at bounding box center [706, 422] width 1088 height 22
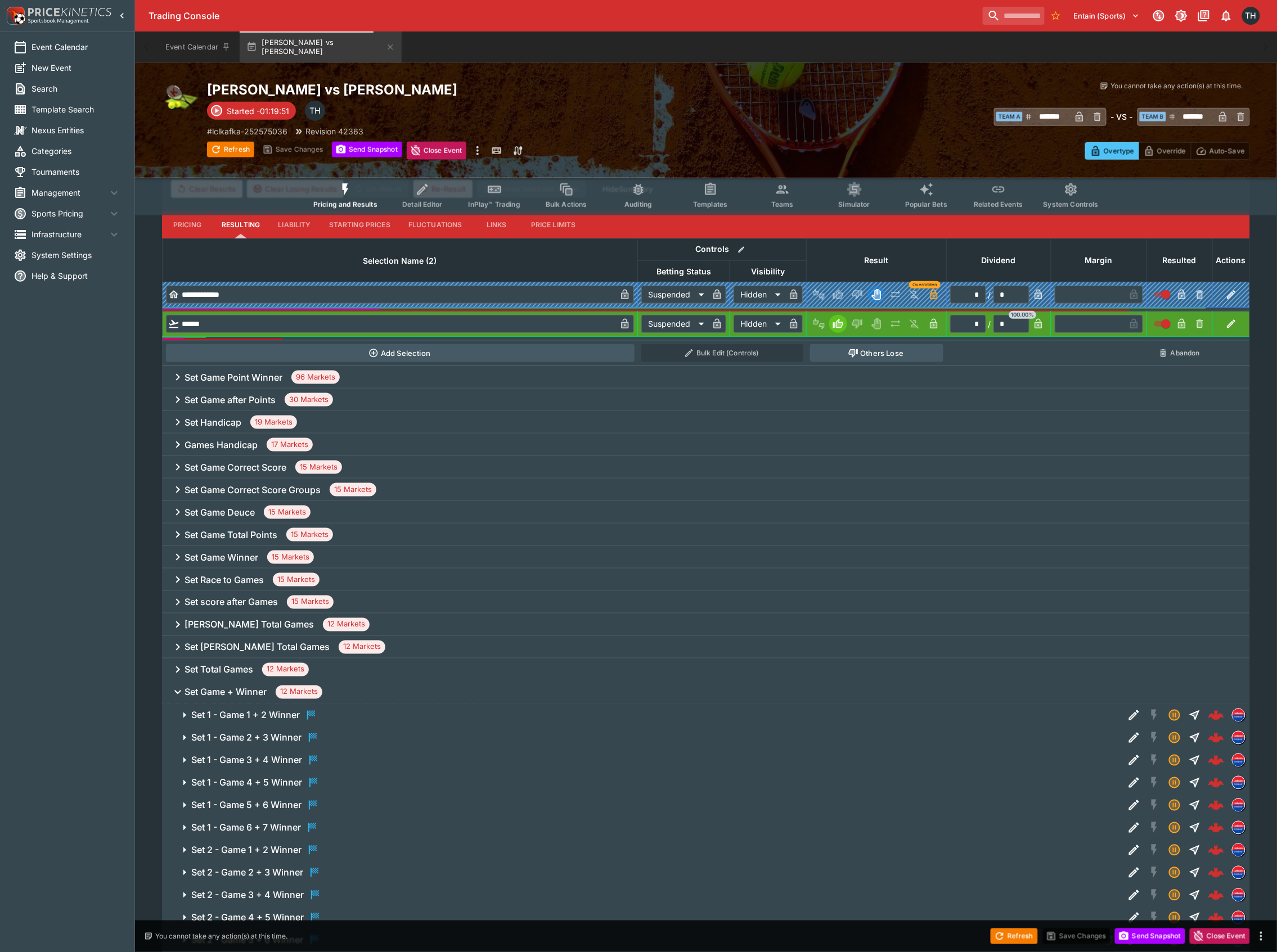
scroll to position [0, 0]
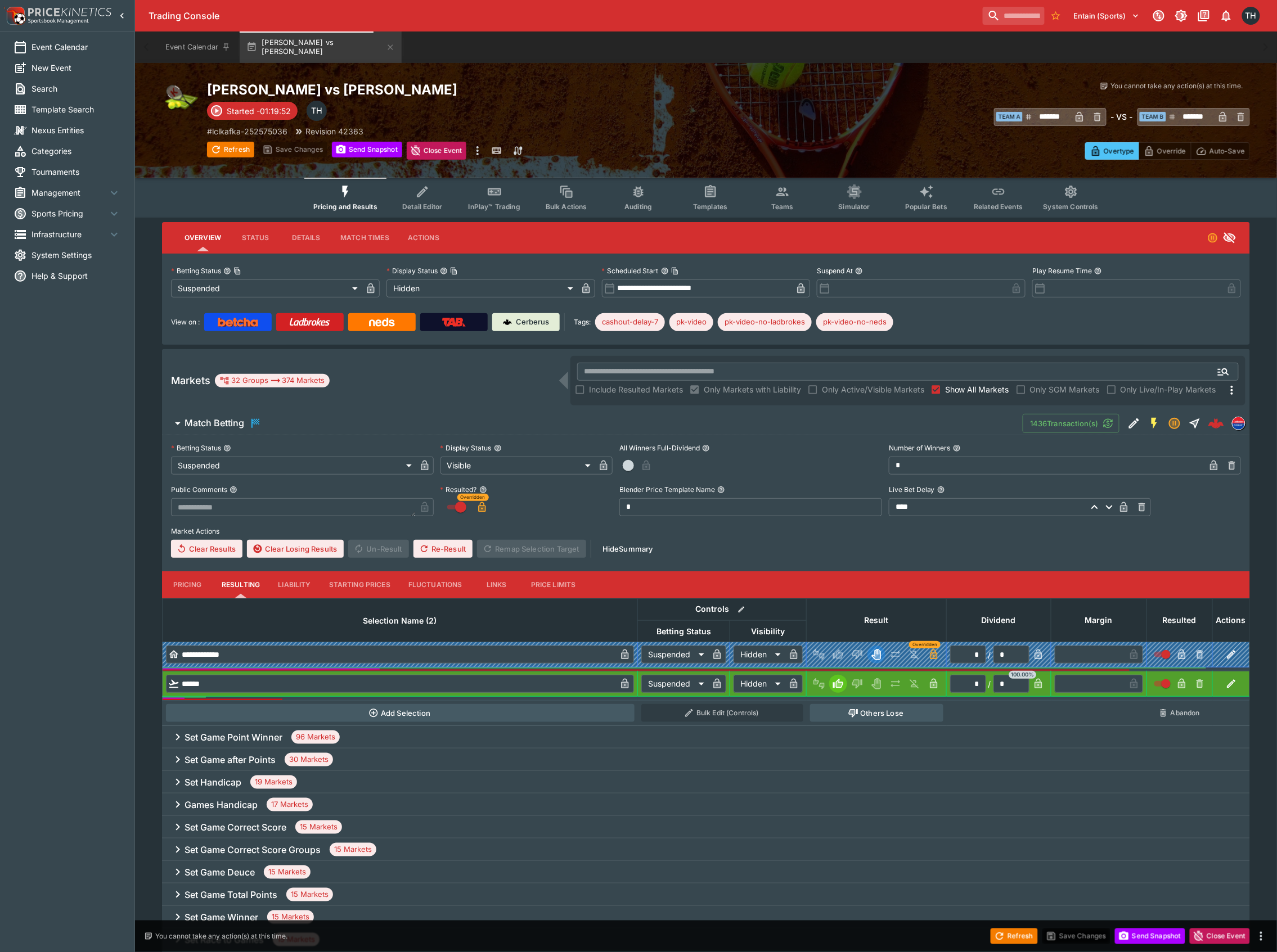
click at [243, 420] on h6 "Match Betting" at bounding box center [215, 423] width 60 height 12
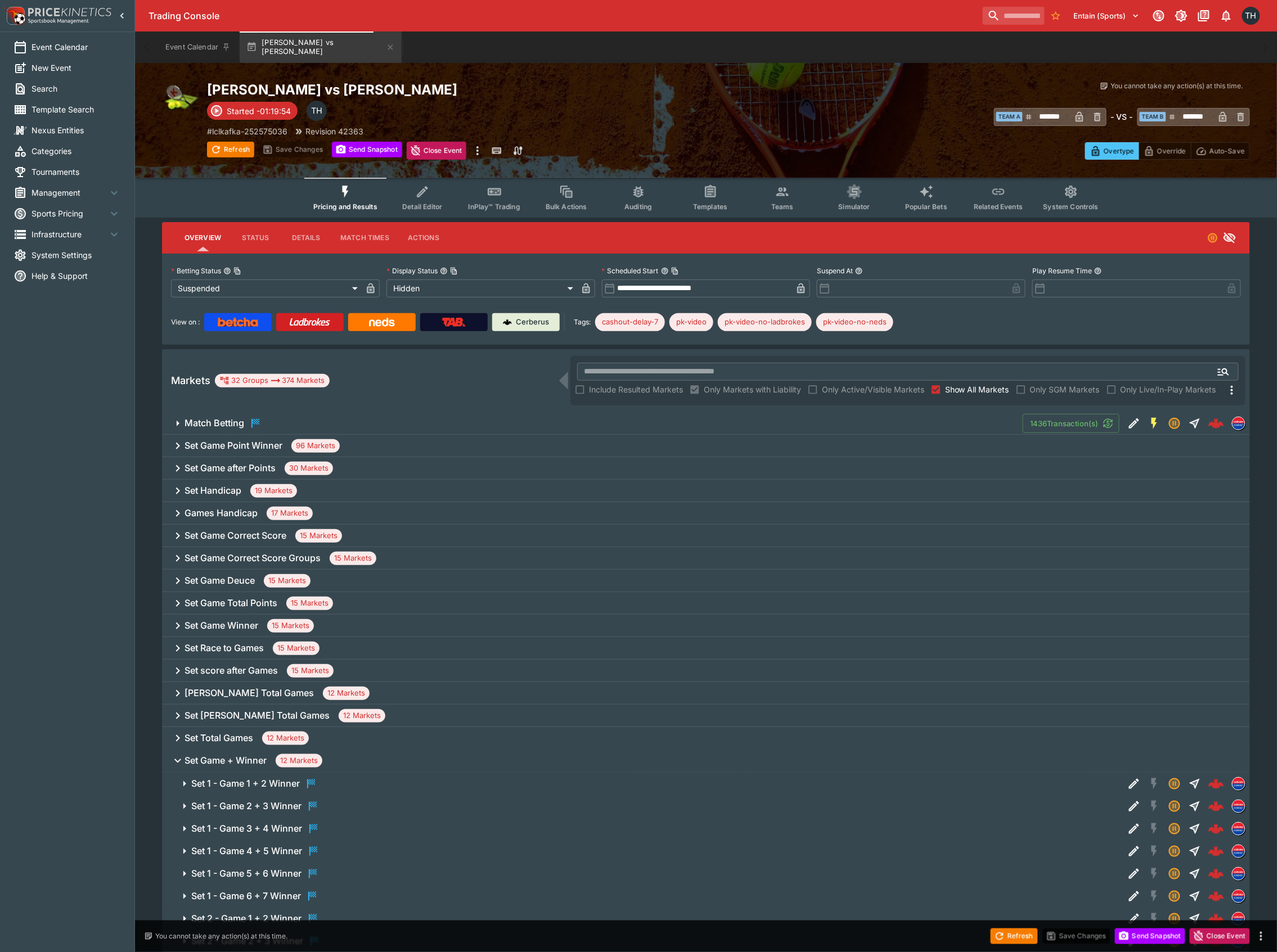
click at [245, 763] on h6 "Set Game + Winner" at bounding box center [226, 760] width 82 height 12
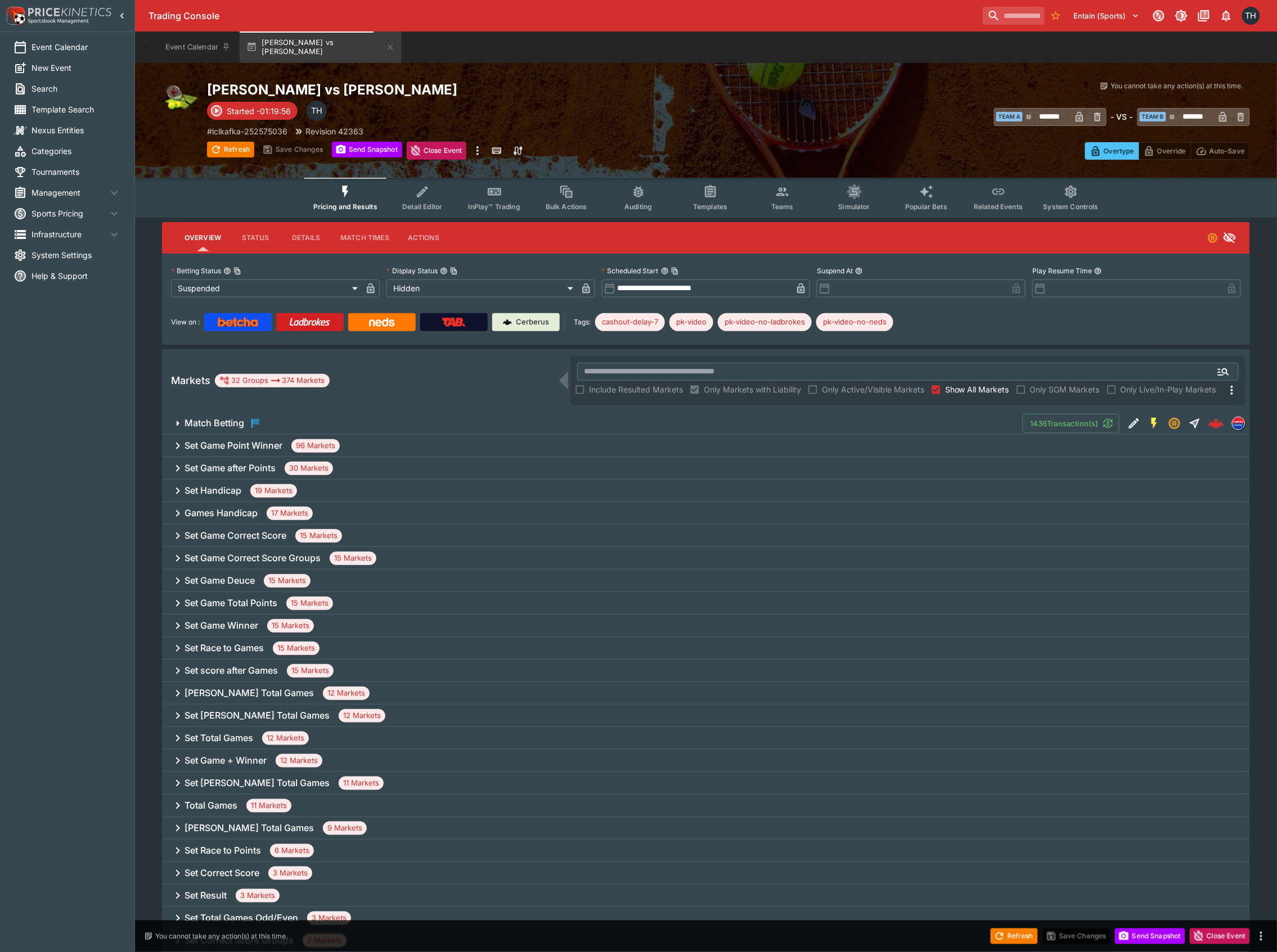
click at [968, 386] on span "Show All Markets" at bounding box center [977, 389] width 64 height 12
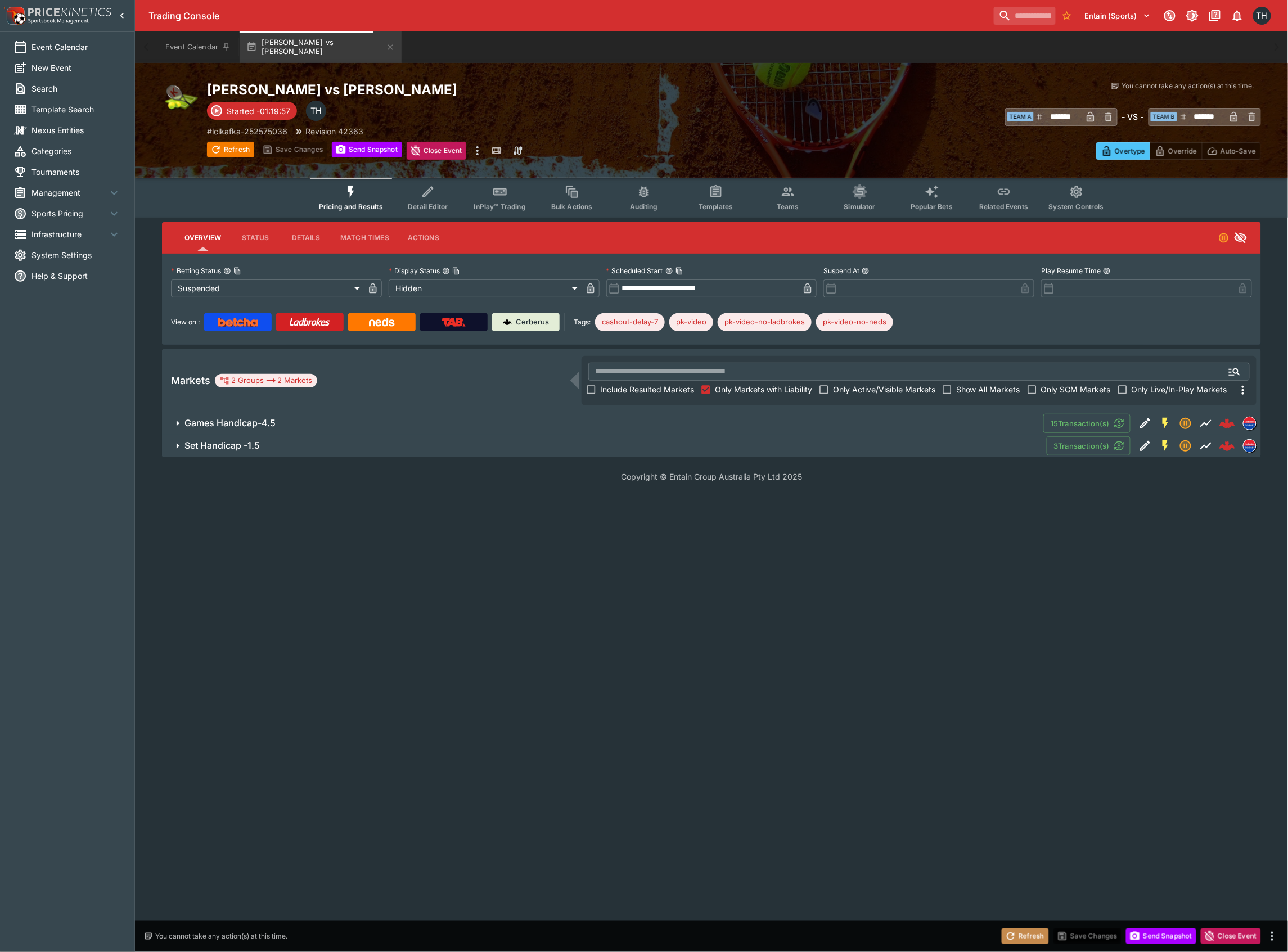
click at [1045, 938] on button "Refresh" at bounding box center [1026, 936] width 47 height 16
click at [421, 443] on span "Set Handicap -1.5" at bounding box center [611, 445] width 853 height 12
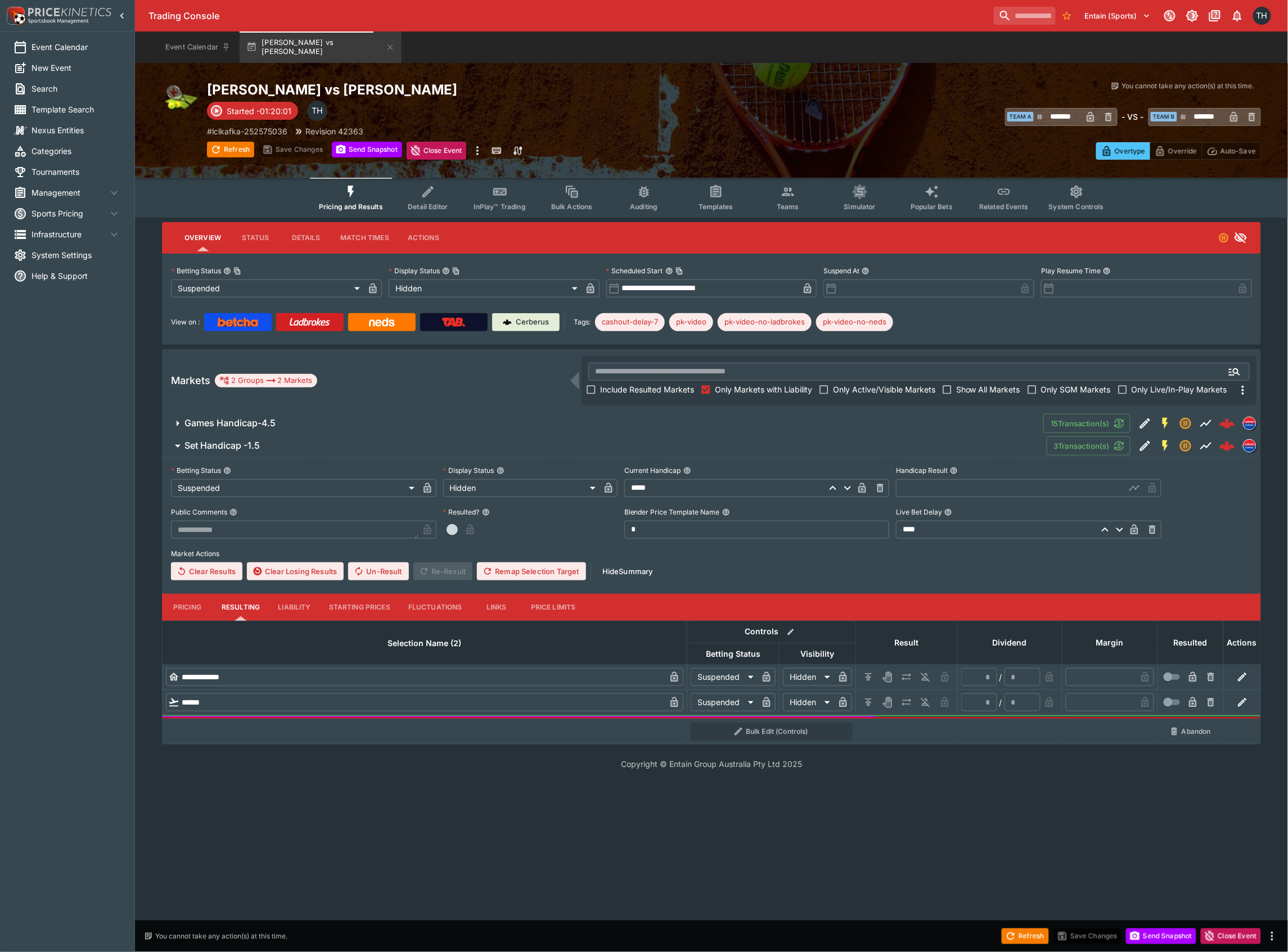
click at [924, 484] on input "text" at bounding box center [1011, 488] width 230 height 18
click at [377, 86] on h2 "[PERSON_NAME] vs [PERSON_NAME]" at bounding box center [471, 90] width 527 height 17
click at [948, 481] on input "text" at bounding box center [1011, 488] width 230 height 18
type input "*****"
click at [959, 559] on label "Market Actions" at bounding box center [711, 553] width 1081 height 17
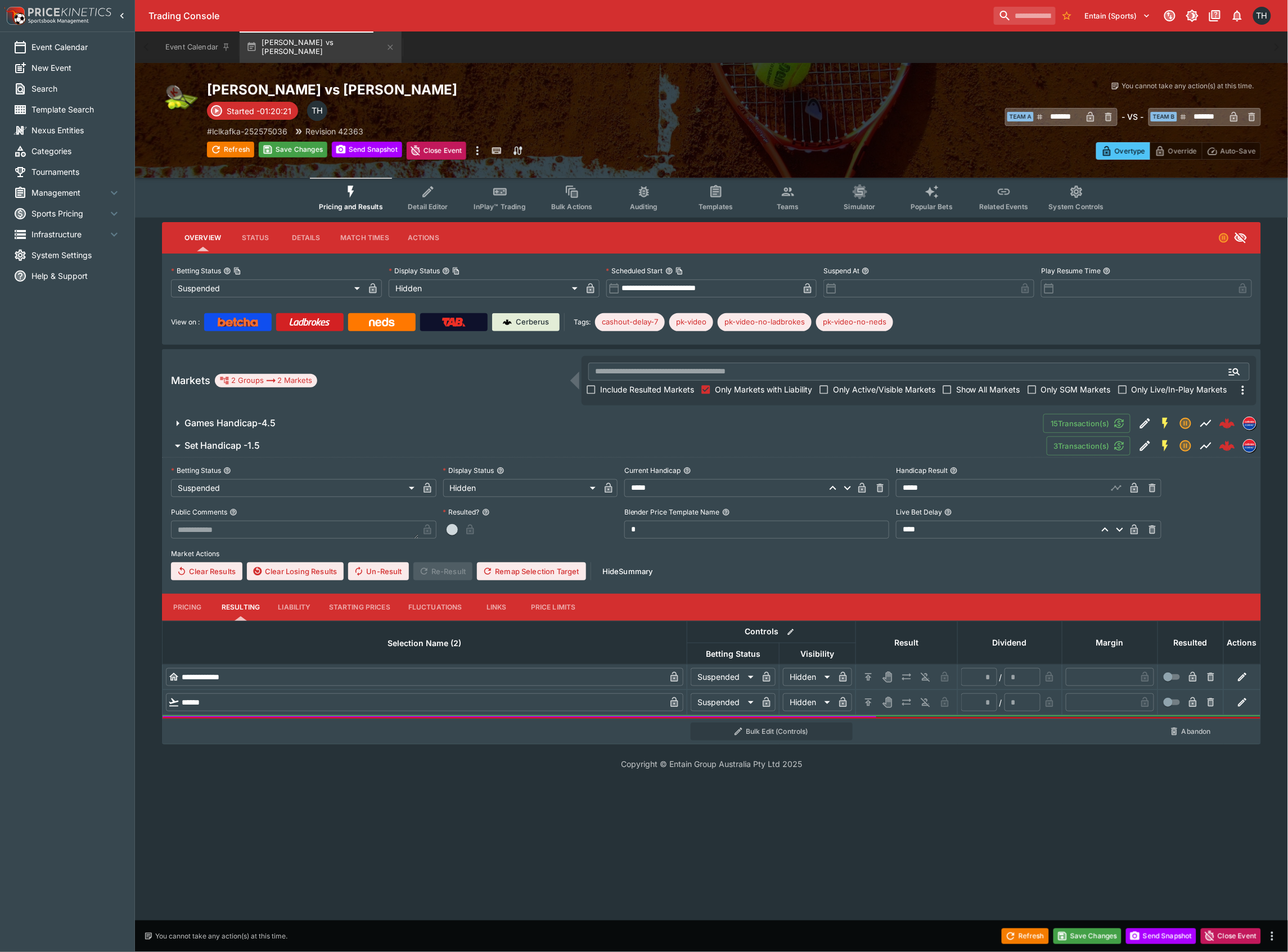
click at [848, 940] on div "Refresh Save Changes Send Snapshot Close Event" at bounding box center [644, 936] width 1288 height 32
click at [270, 426] on h6 "Games Handicap-4.5" at bounding box center [230, 423] width 91 height 12
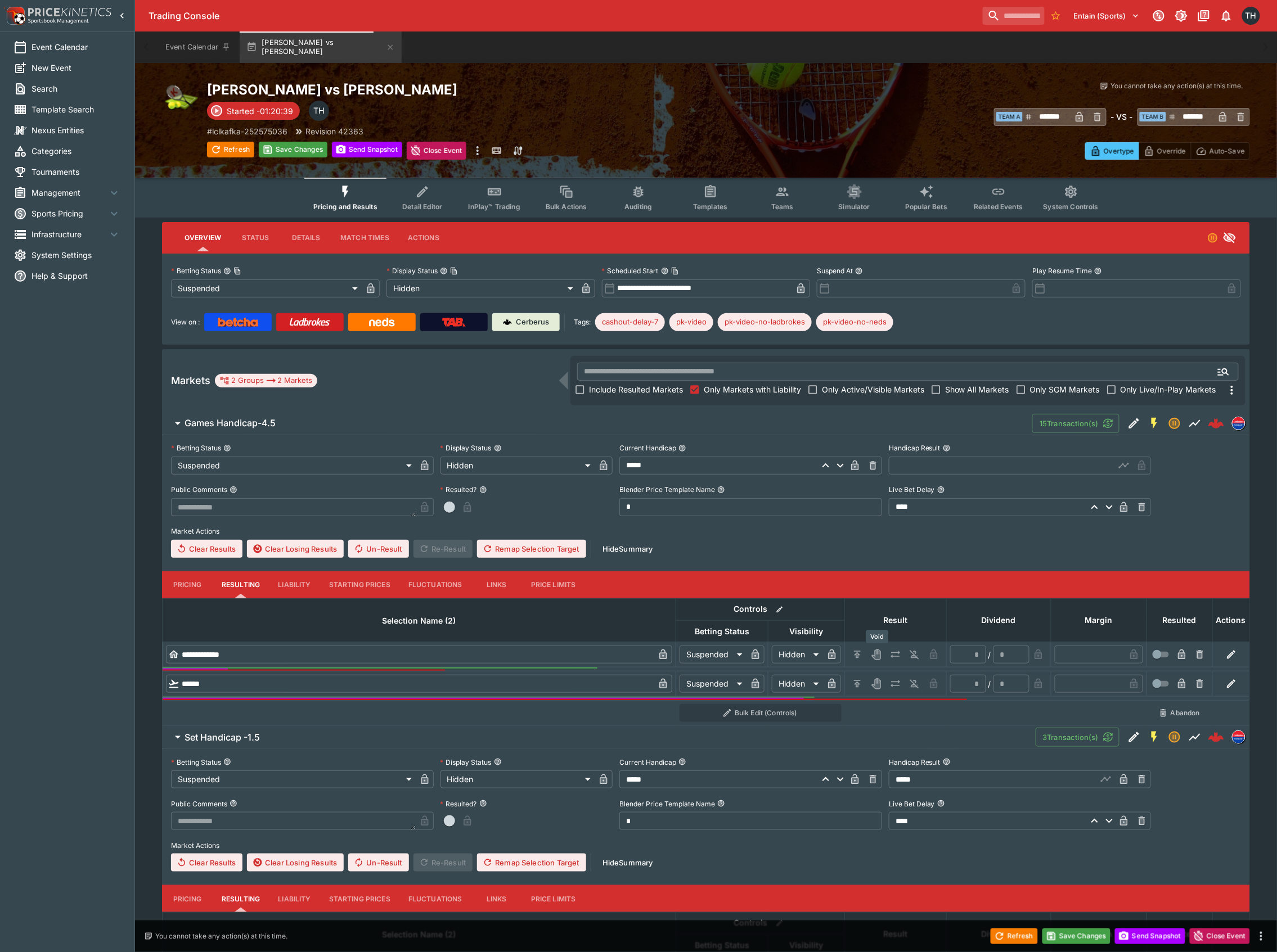
click at [874, 649] on icon "Void" at bounding box center [876, 655] width 12 height 12
type input "*"
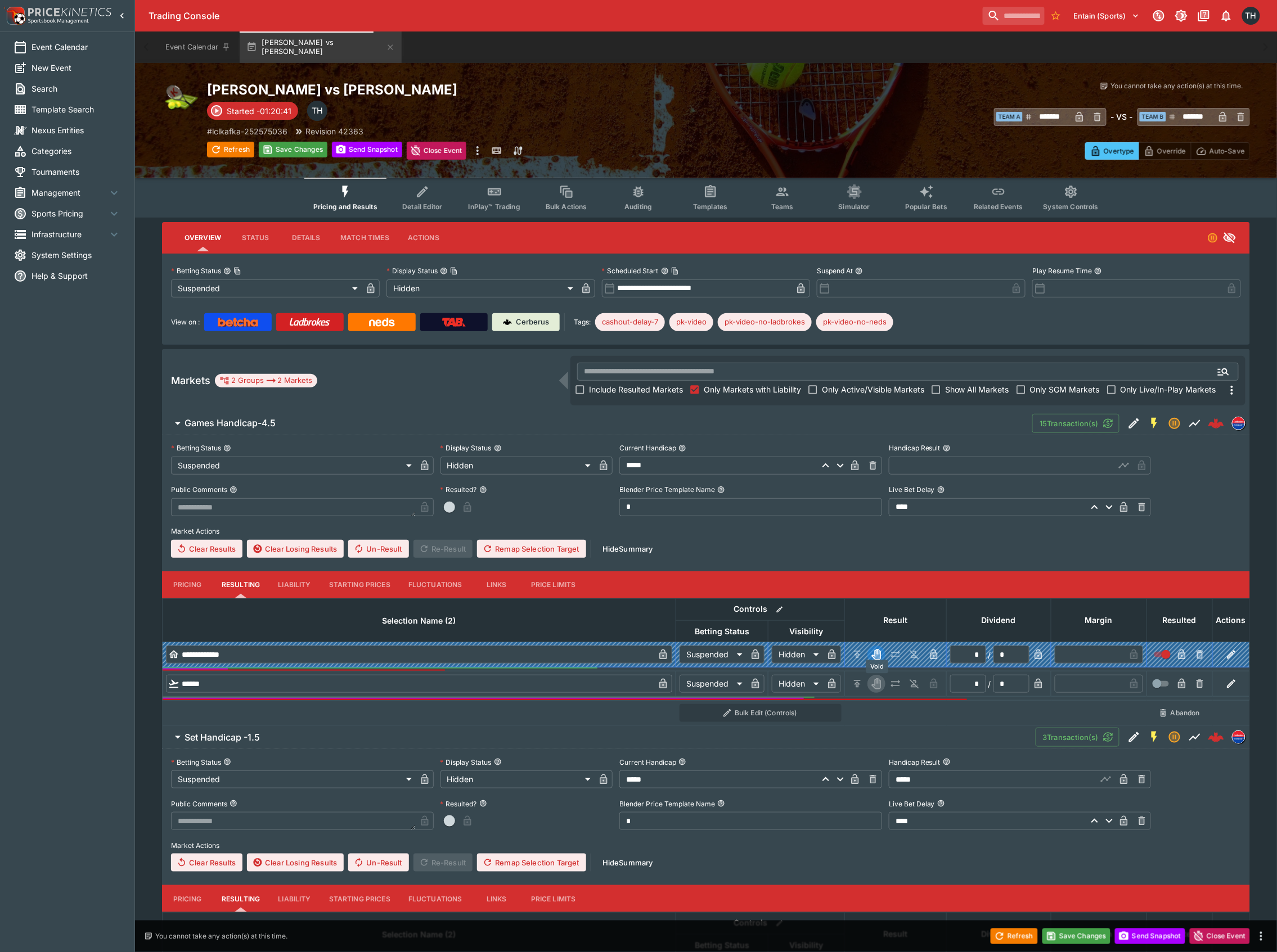
click at [885, 685] on button "Void" at bounding box center [876, 683] width 18 height 18
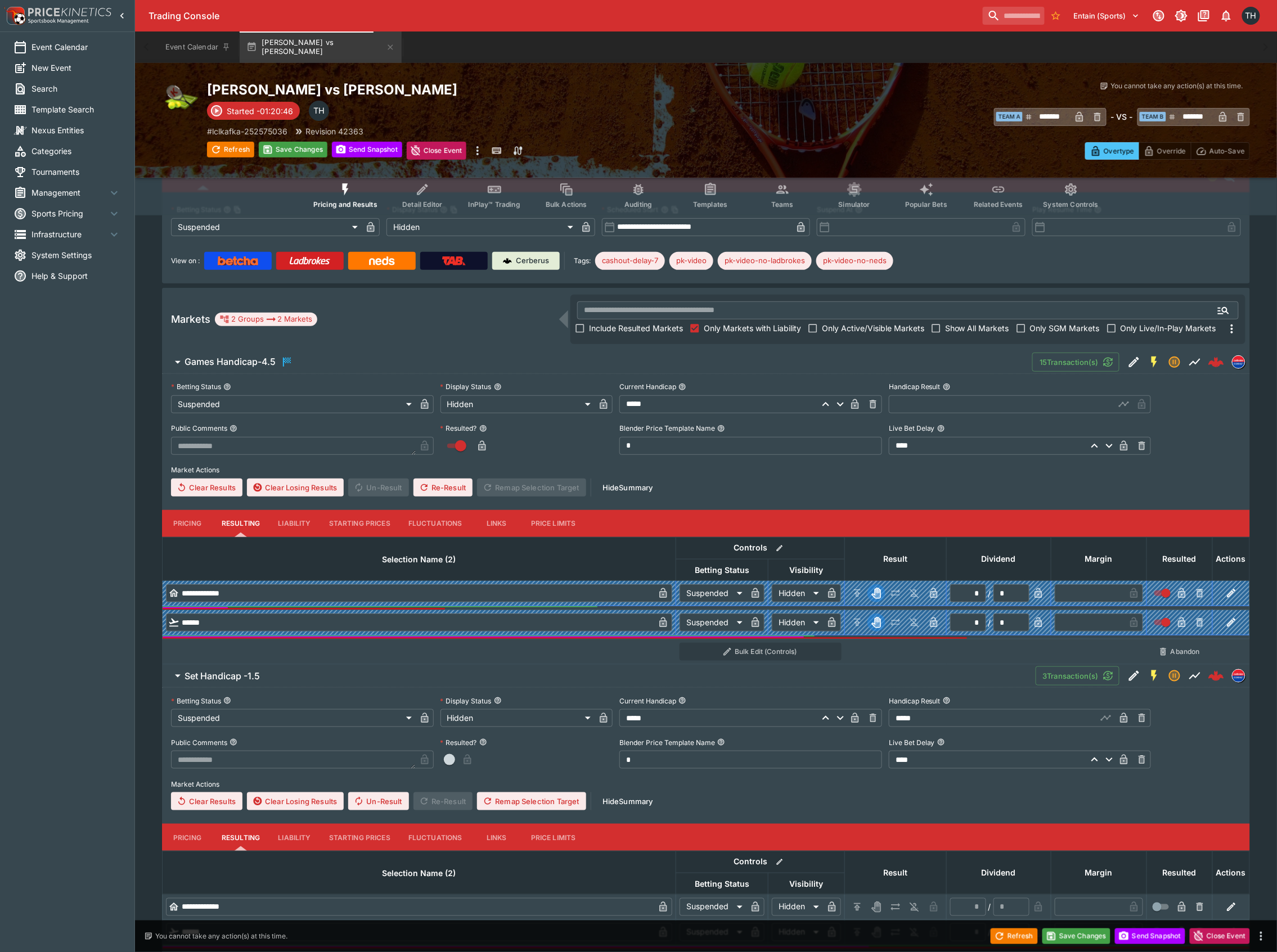
scroll to position [124, 0]
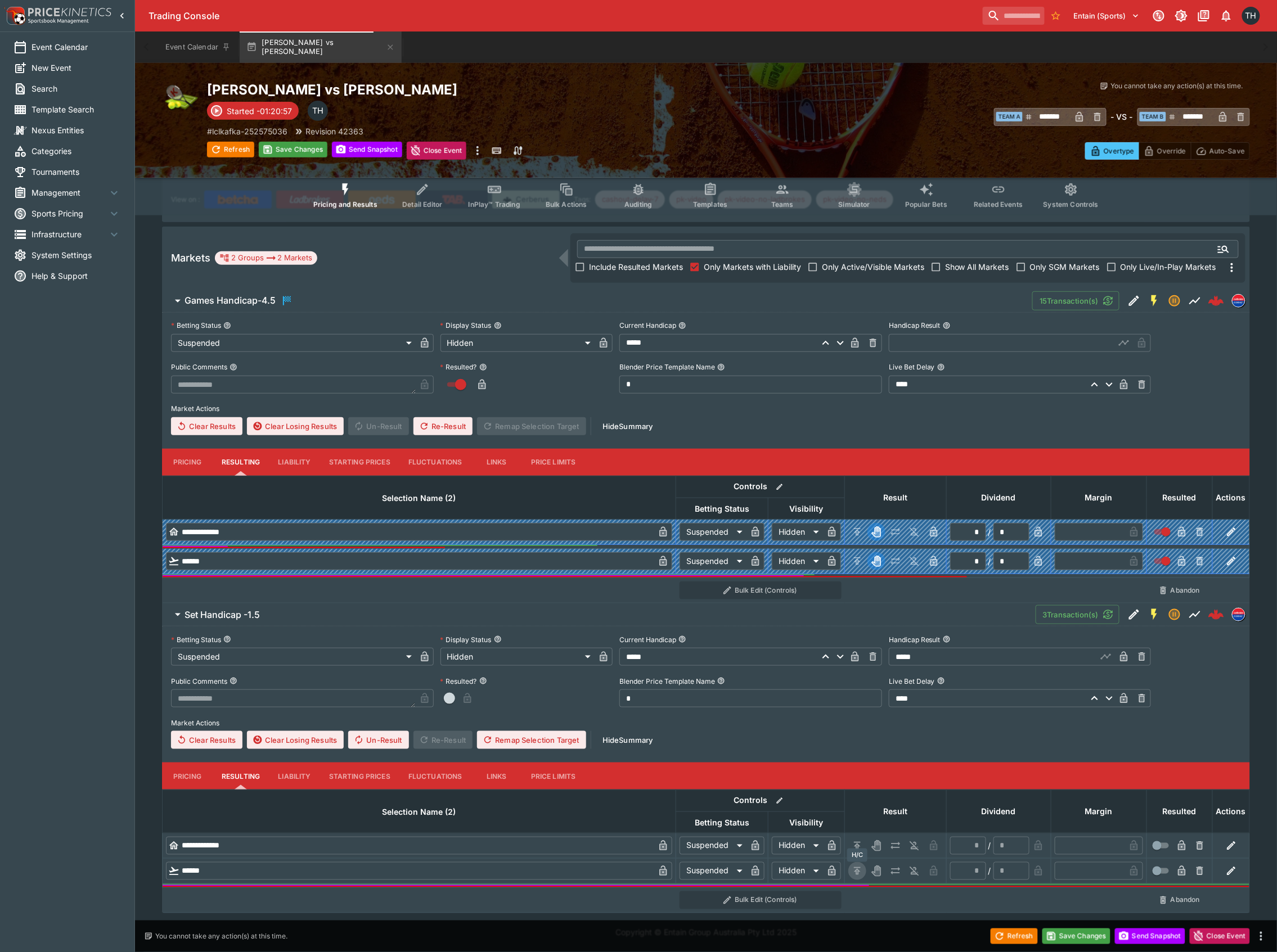
click at [856, 871] on icon "H/C" at bounding box center [857, 871] width 7 height 7
type input "*"
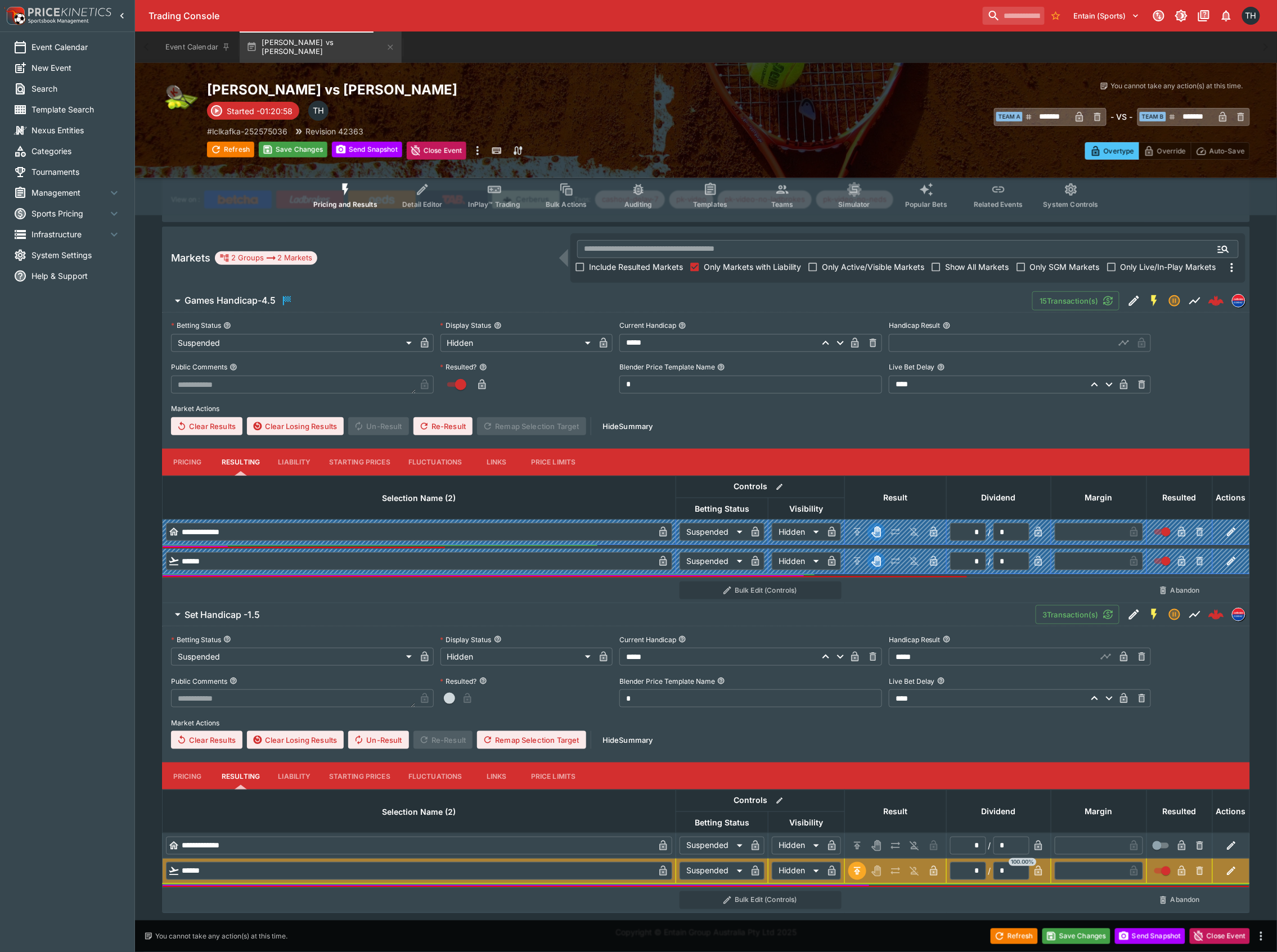
click at [936, 871] on icon "button" at bounding box center [934, 873] width 6 height 5
drag, startPoint x: 876, startPoint y: 846, endPoint x: 885, endPoint y: 849, distance: 9.5
click at [878, 846] on icon "Void" at bounding box center [876, 846] width 7 height 10
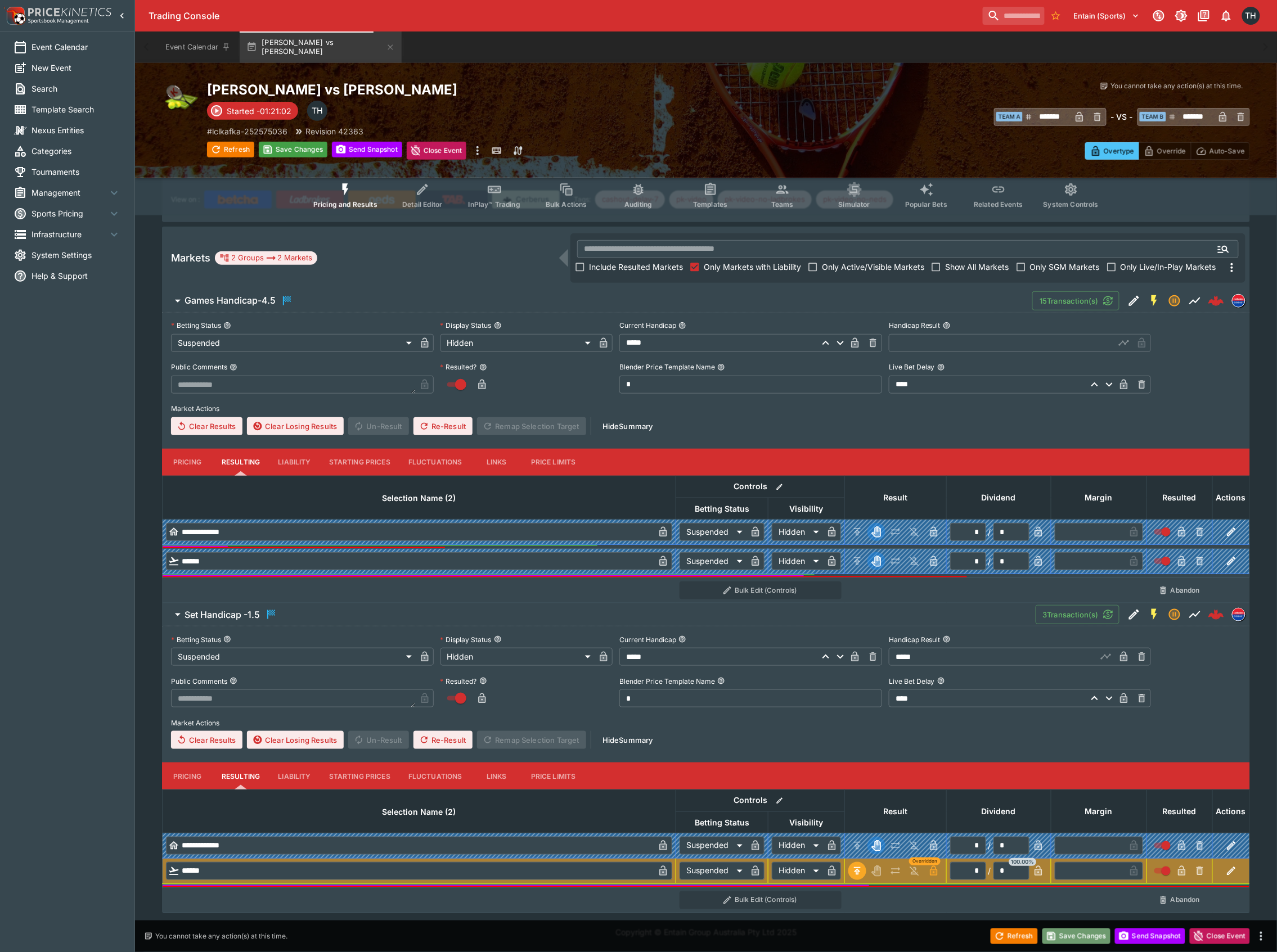
click at [1062, 930] on button "Save Changes" at bounding box center [1076, 936] width 68 height 16
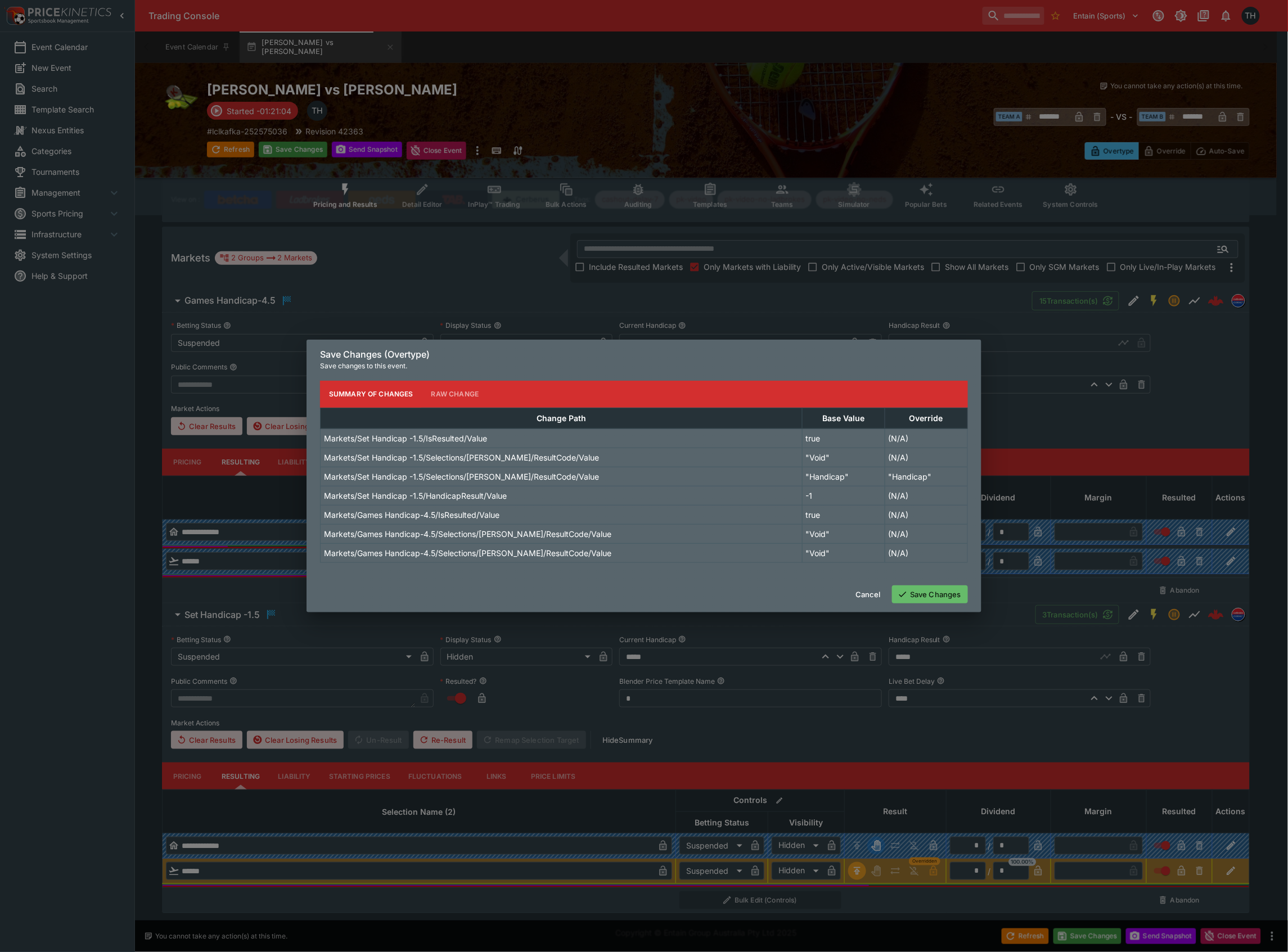
click at [870, 590] on button "Cancel" at bounding box center [868, 594] width 39 height 18
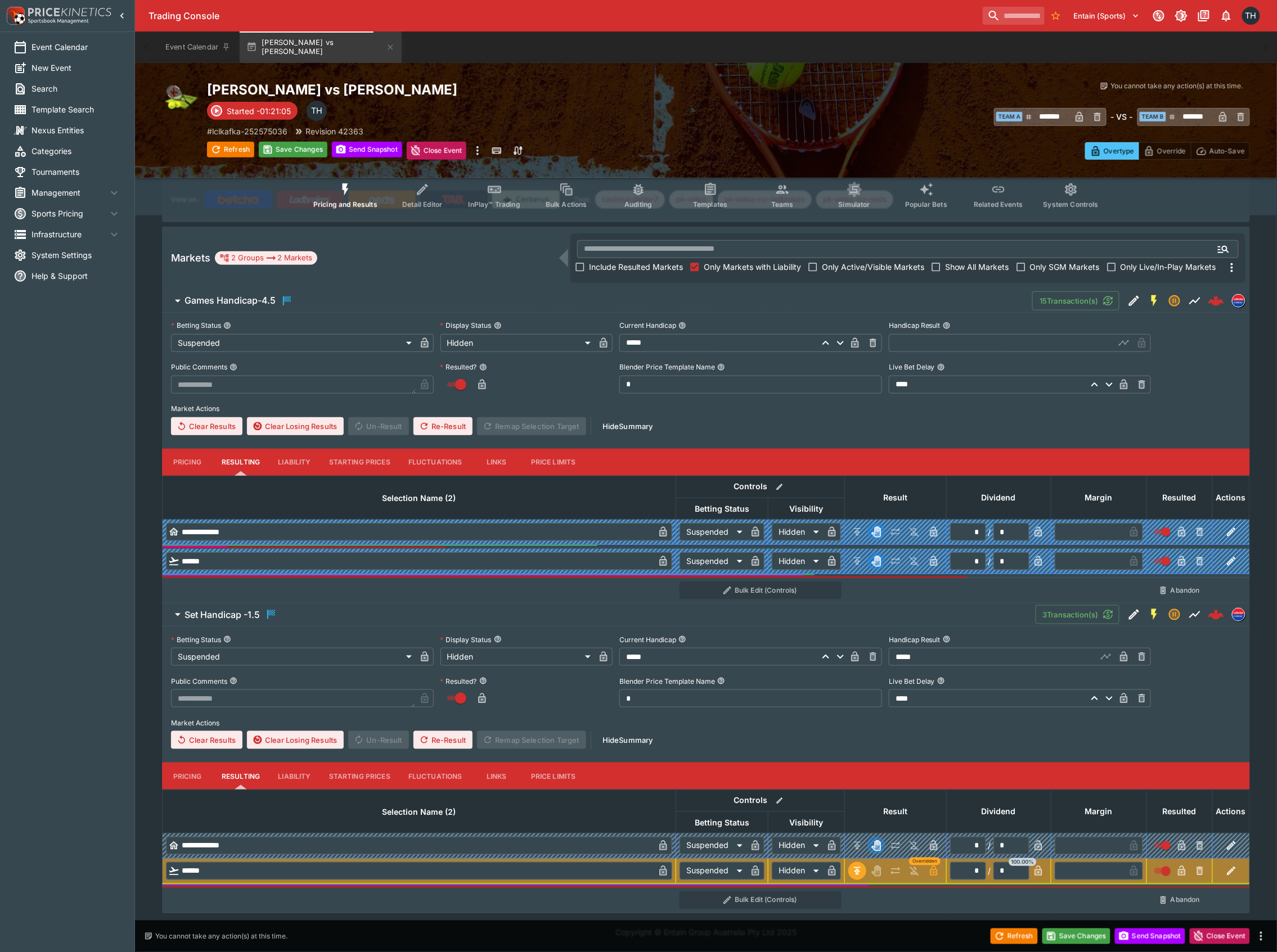
click at [936, 842] on icon "button" at bounding box center [934, 846] width 12 height 12
click at [1126, 659] on icon "button" at bounding box center [1124, 658] width 6 height 5
click at [1062, 936] on button "Save Changes" at bounding box center [1076, 936] width 68 height 16
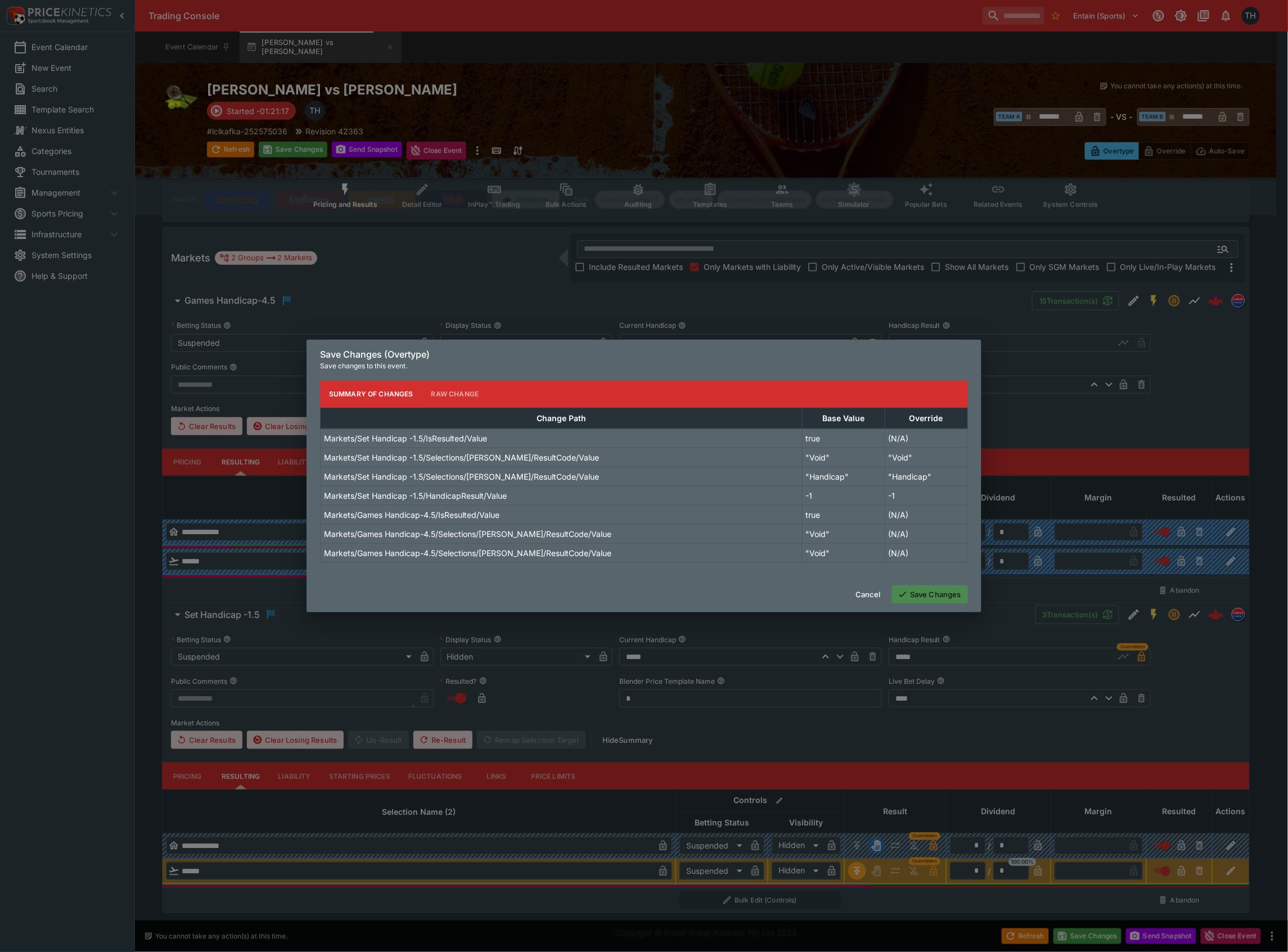
click at [945, 592] on button "Save Changes" at bounding box center [930, 594] width 76 height 18
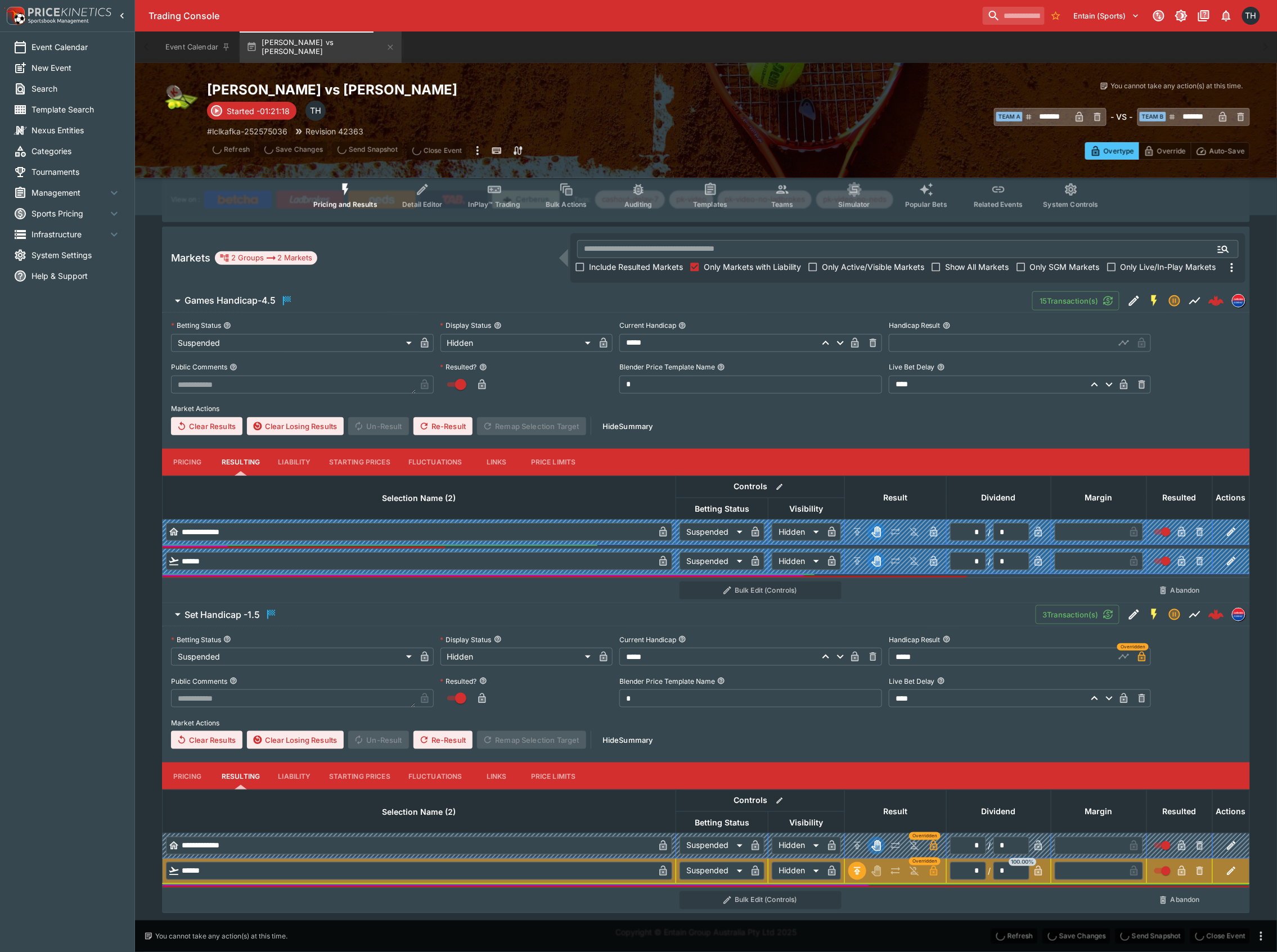
scroll to position [0, 0]
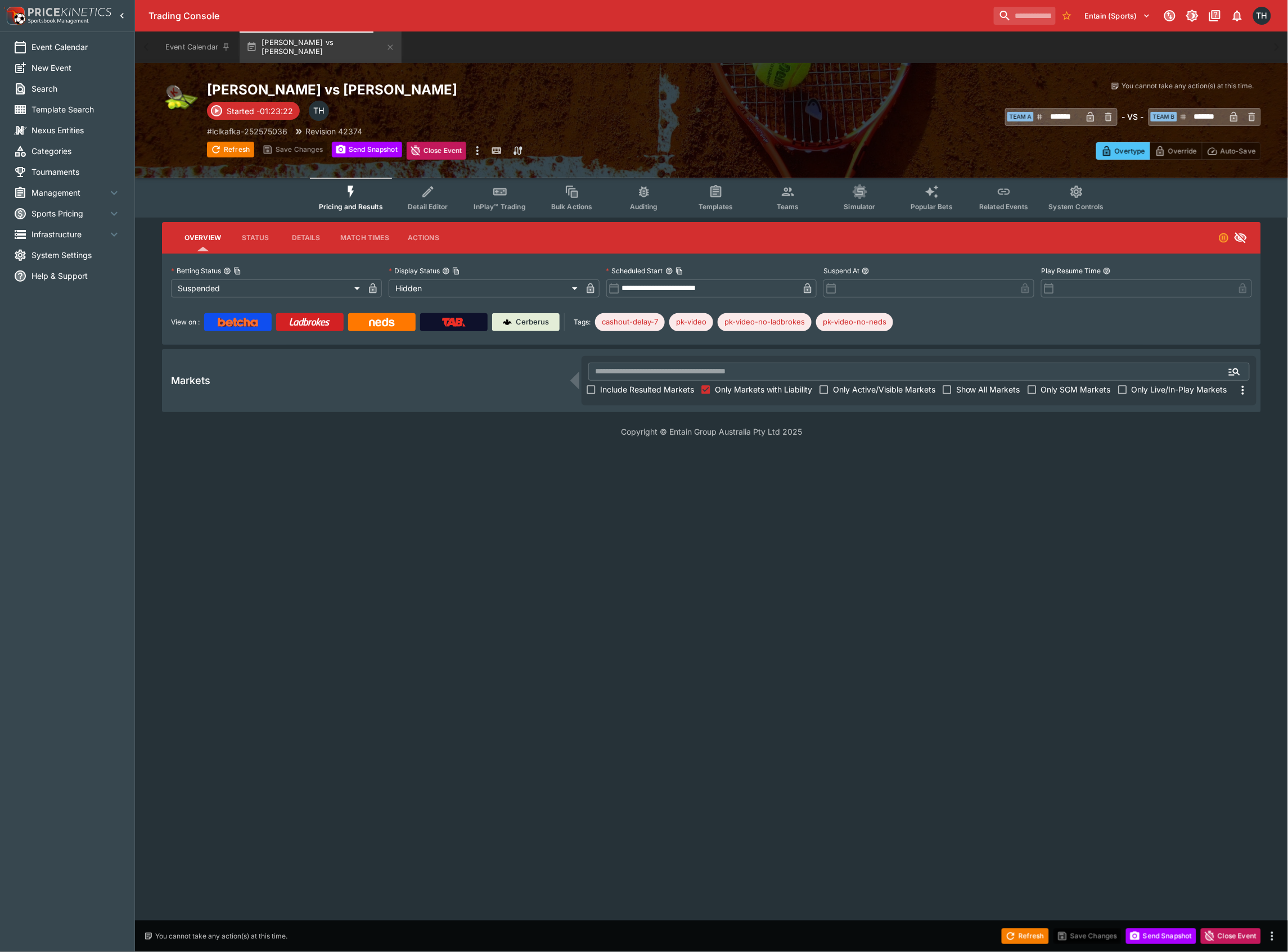
click at [984, 394] on span "Show All Markets" at bounding box center [988, 389] width 64 height 12
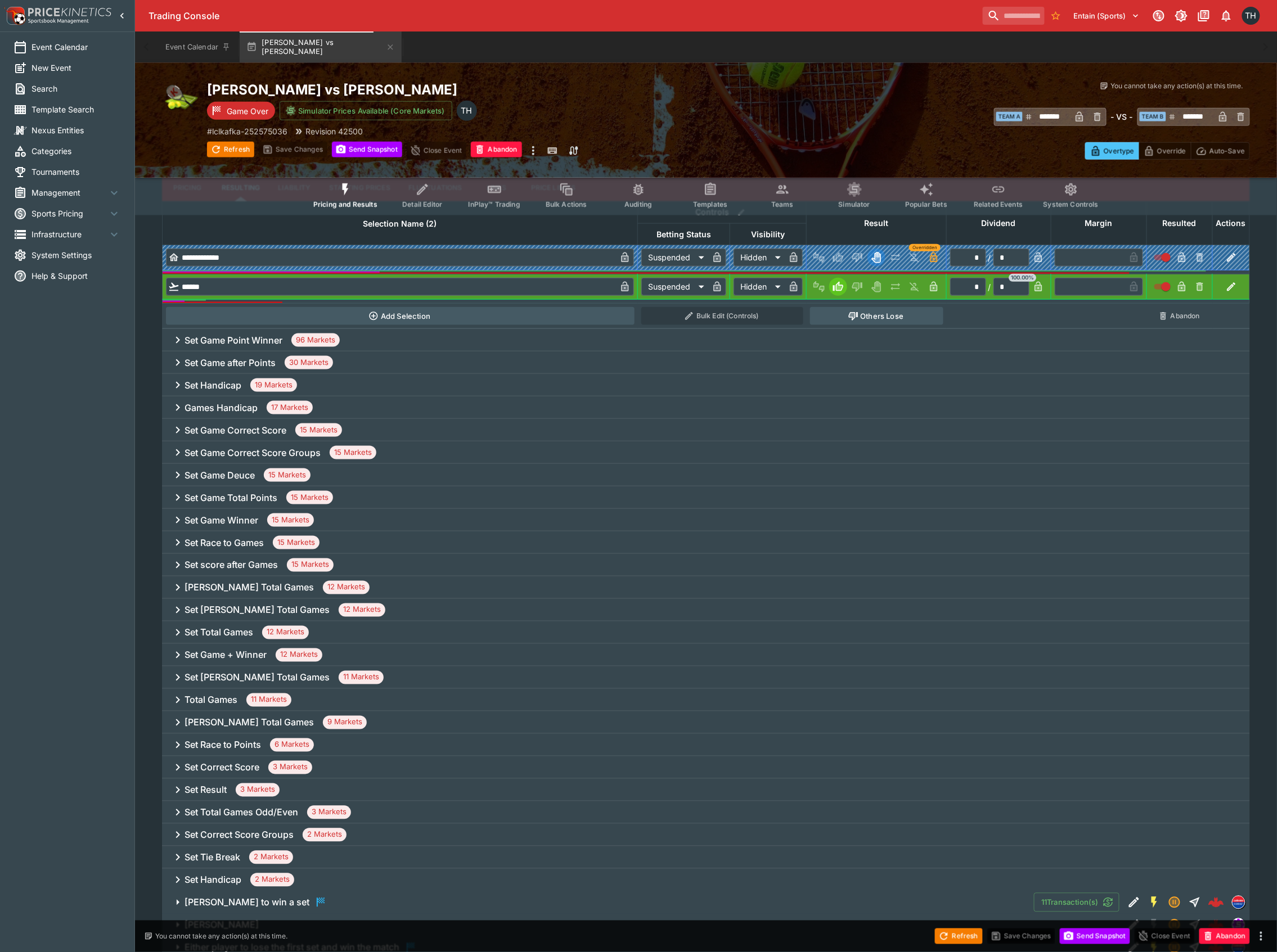
scroll to position [285, 0]
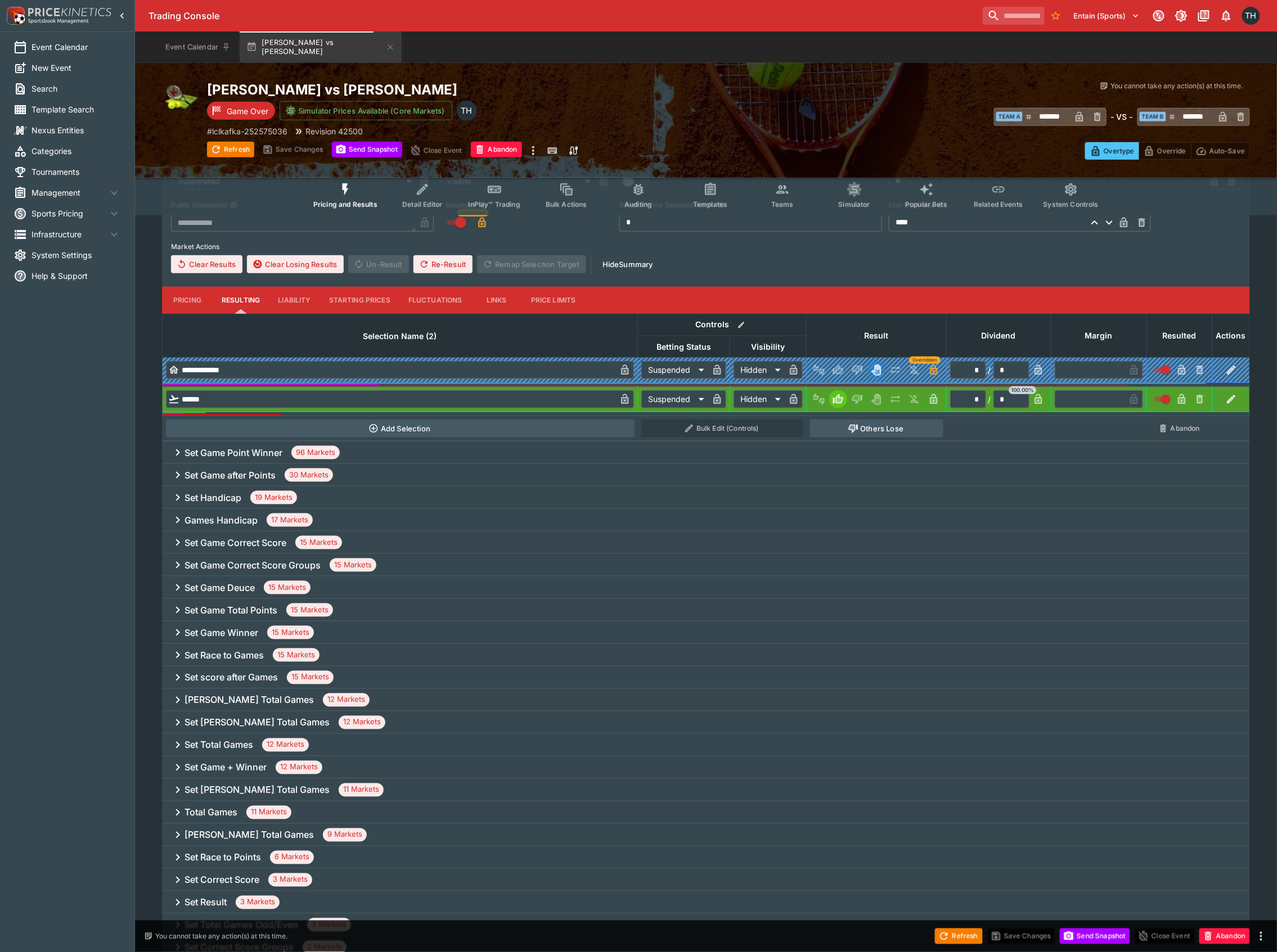
click at [223, 511] on div "Games Handicap 17 Markets" at bounding box center [706, 520] width 1088 height 22
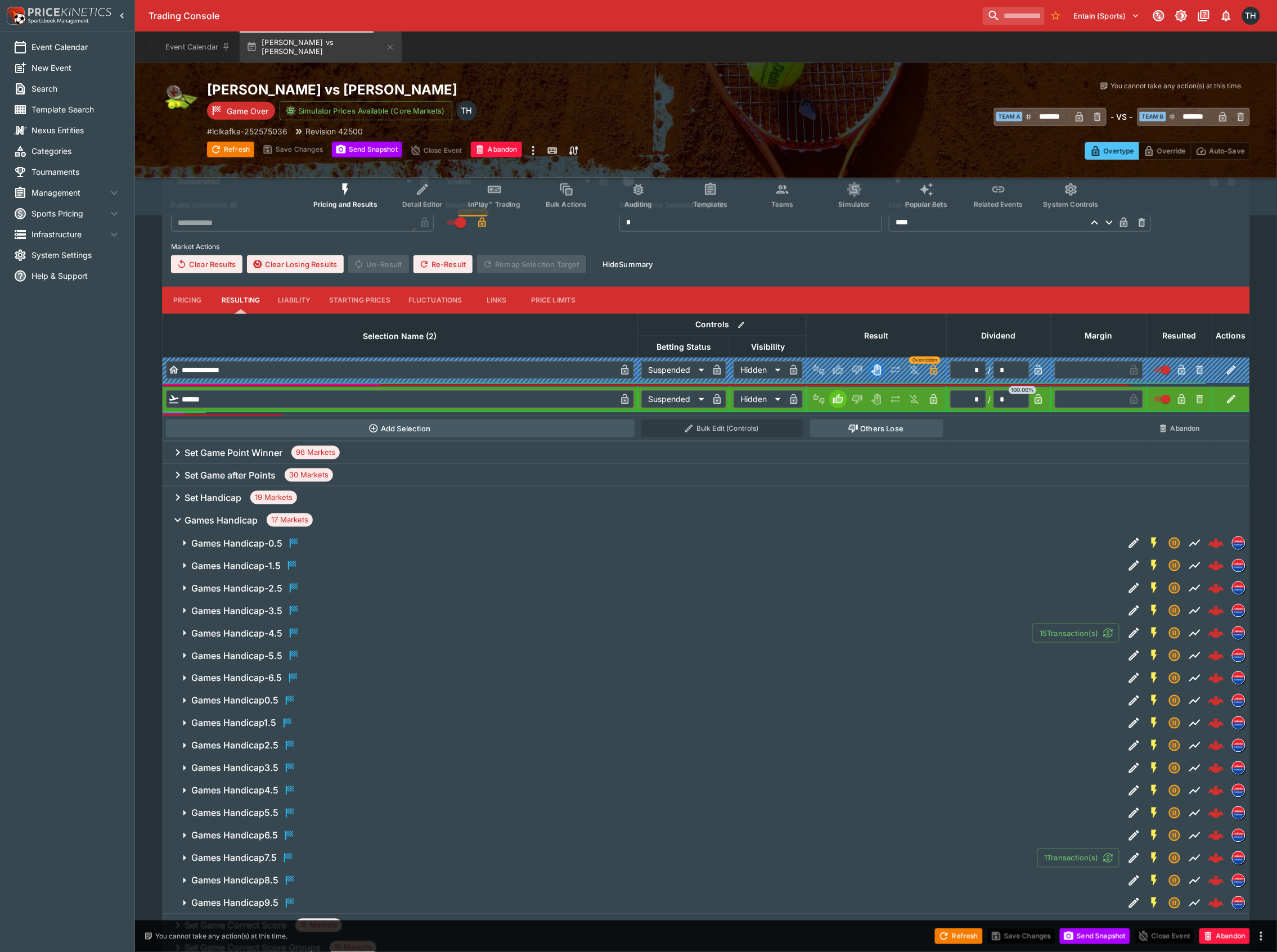
click at [230, 495] on h6 "Set Handicap" at bounding box center [213, 498] width 57 height 12
click at [226, 538] on h6 "Set 1 Handicap -1.5" at bounding box center [232, 543] width 82 height 12
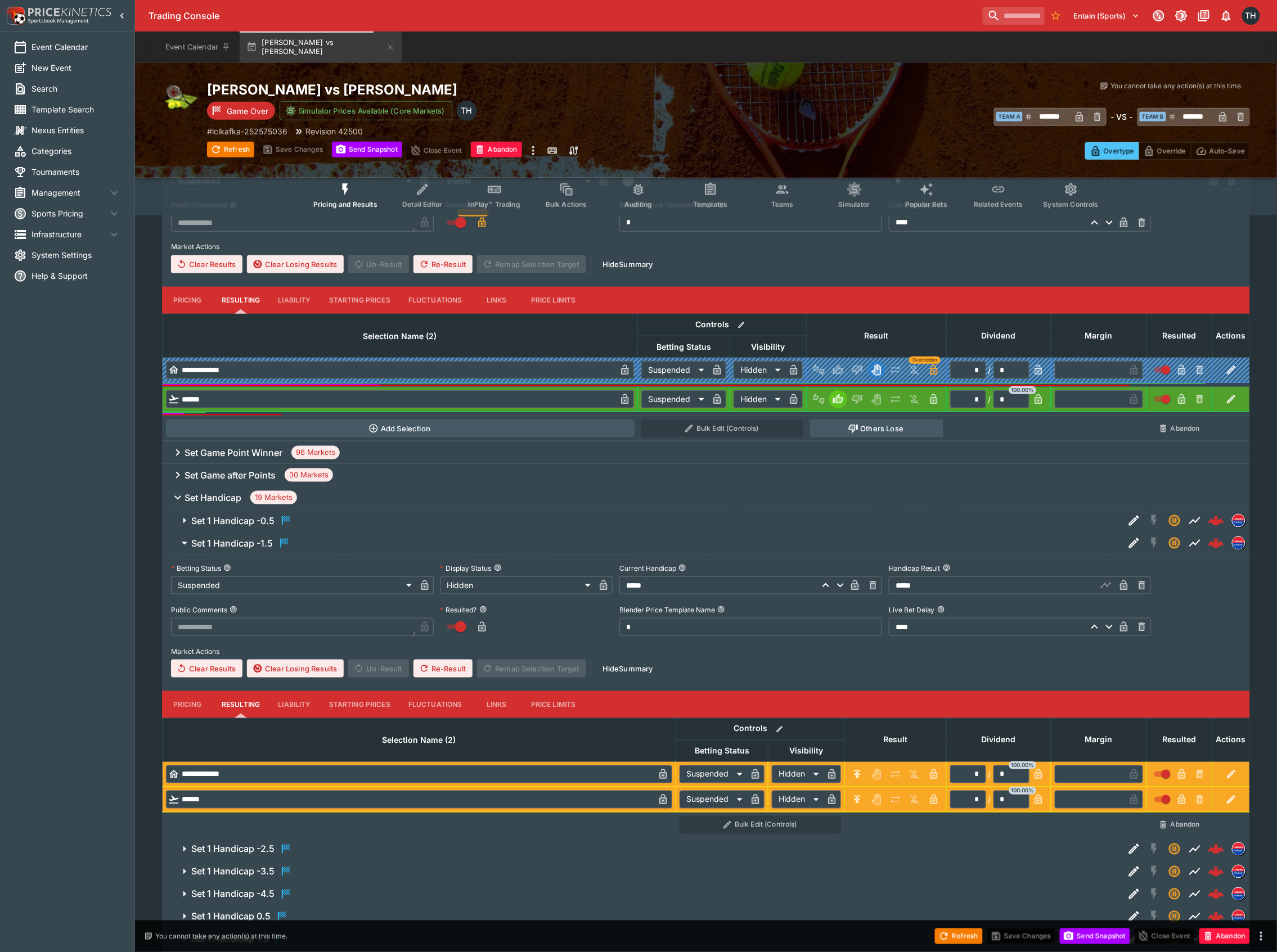
click at [226, 542] on h6 "Set 1 Handicap -1.5" at bounding box center [232, 543] width 82 height 12
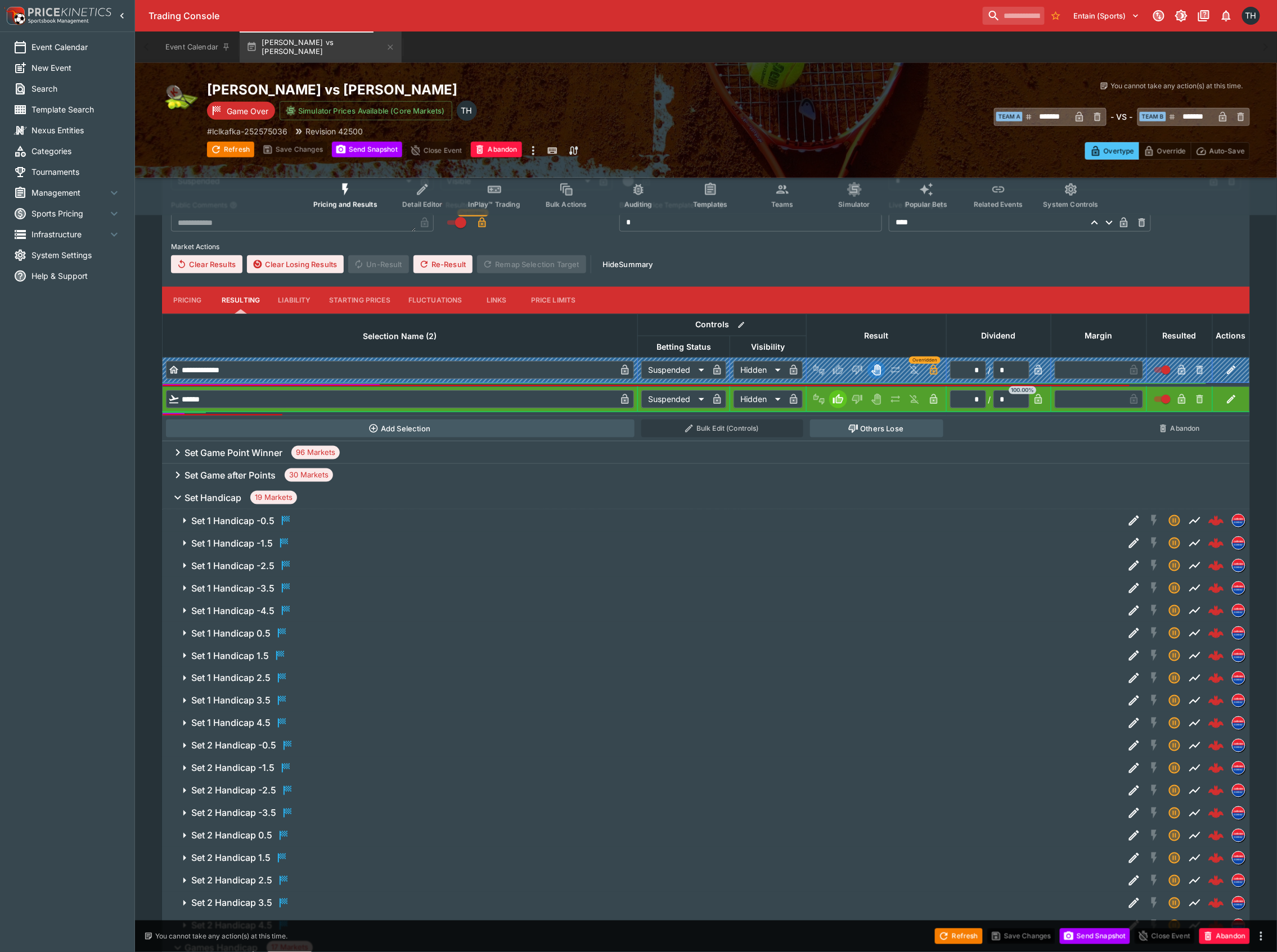
click at [216, 494] on h6 "Set Handicap" at bounding box center [213, 498] width 57 height 12
click at [237, 519] on h6 "Games Handicap" at bounding box center [221, 520] width 73 height 12
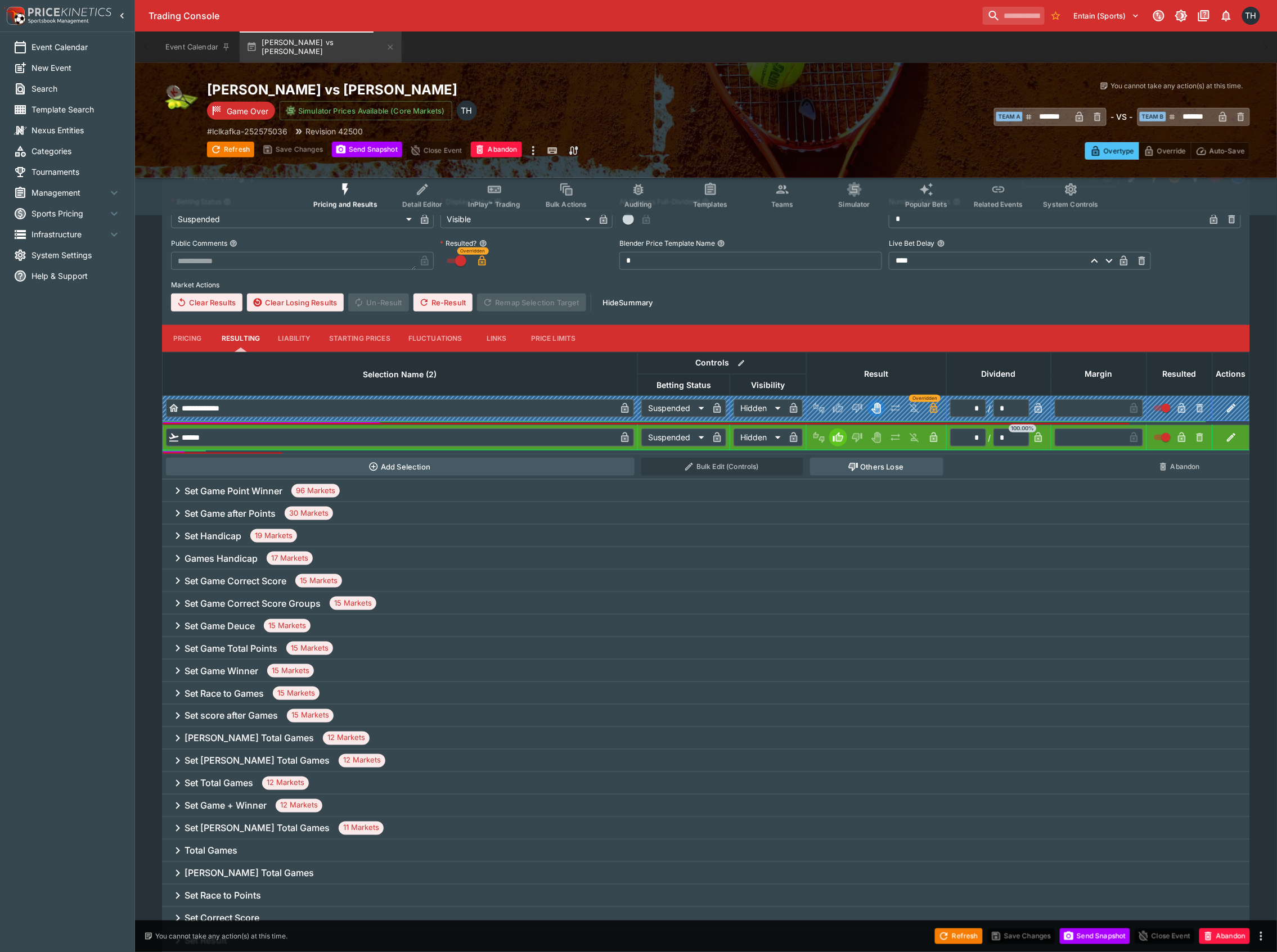
scroll to position [0, 0]
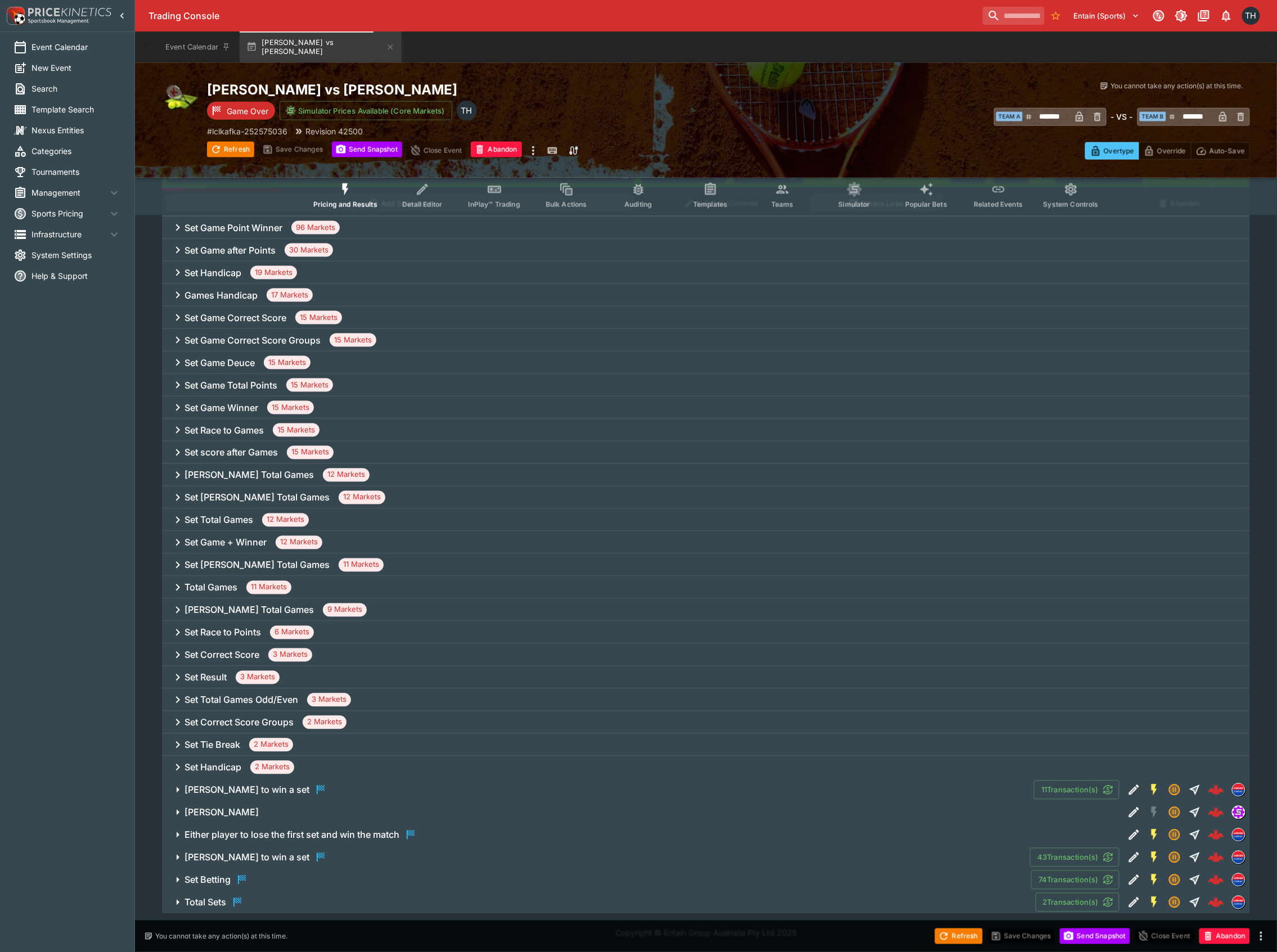
click at [293, 877] on span "Set Betting" at bounding box center [603, 880] width 837 height 13
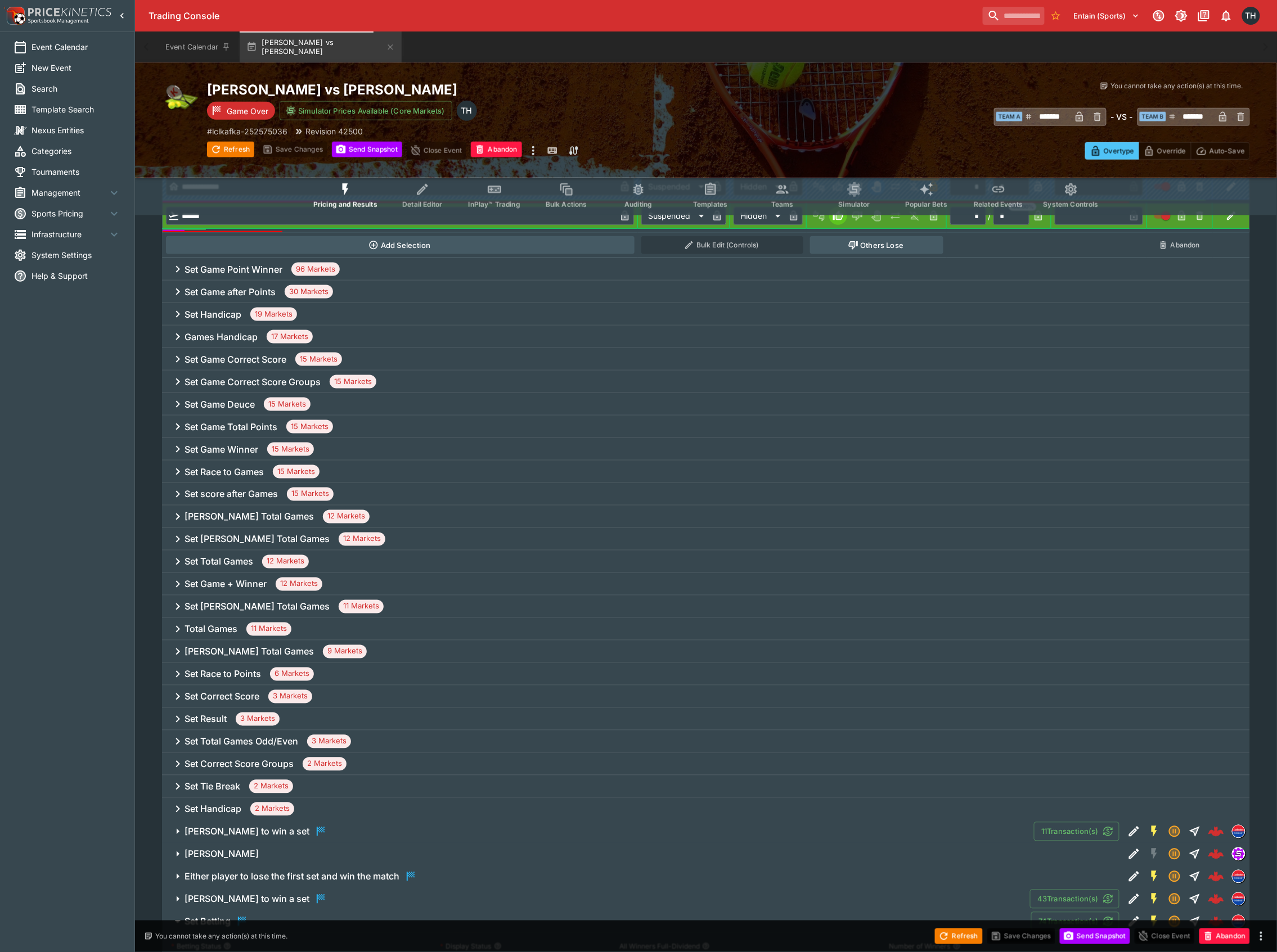
scroll to position [494, 0]
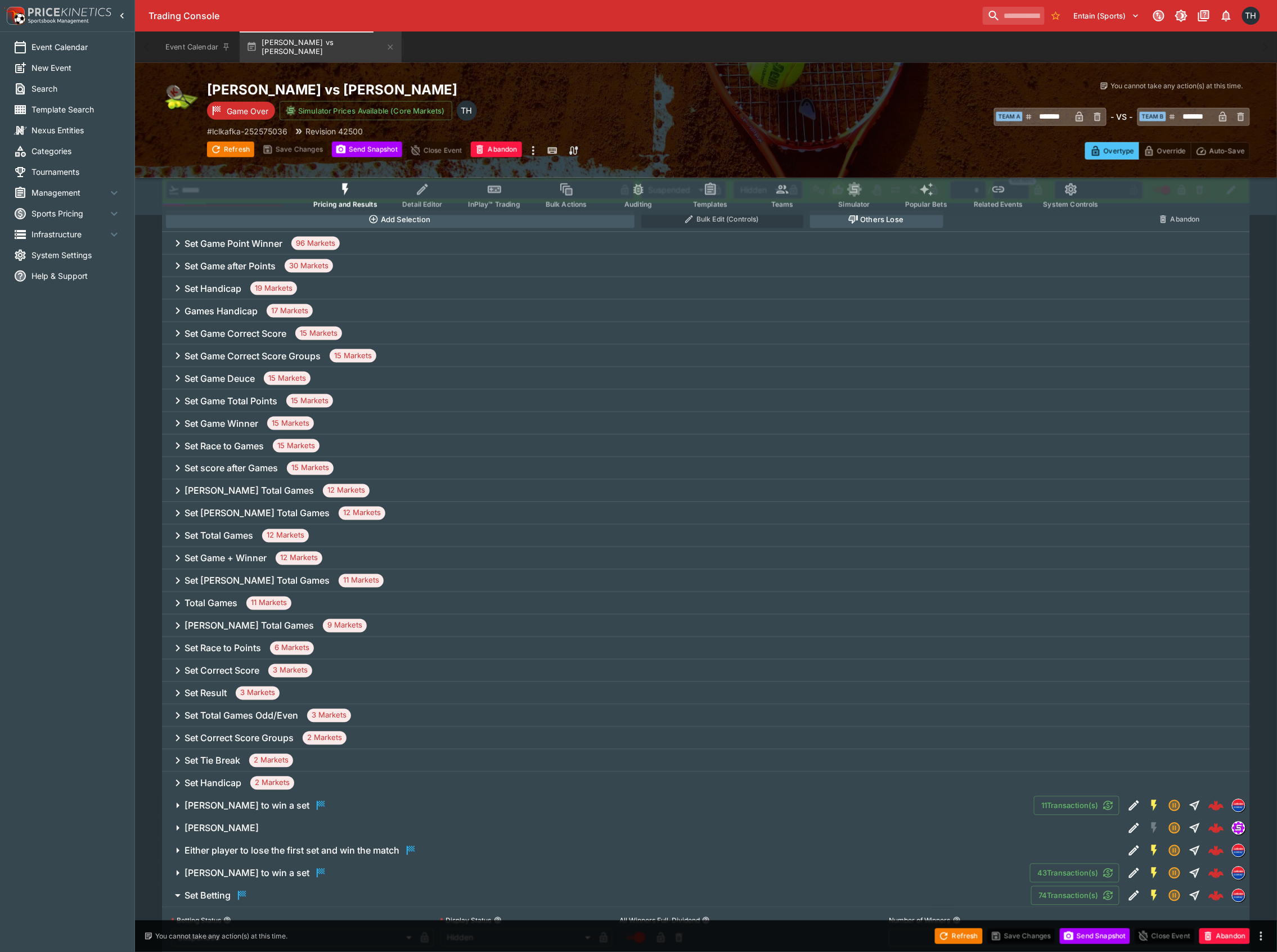
click at [251, 792] on div "Set Handicap 2 Markets" at bounding box center [706, 783] width 1088 height 22
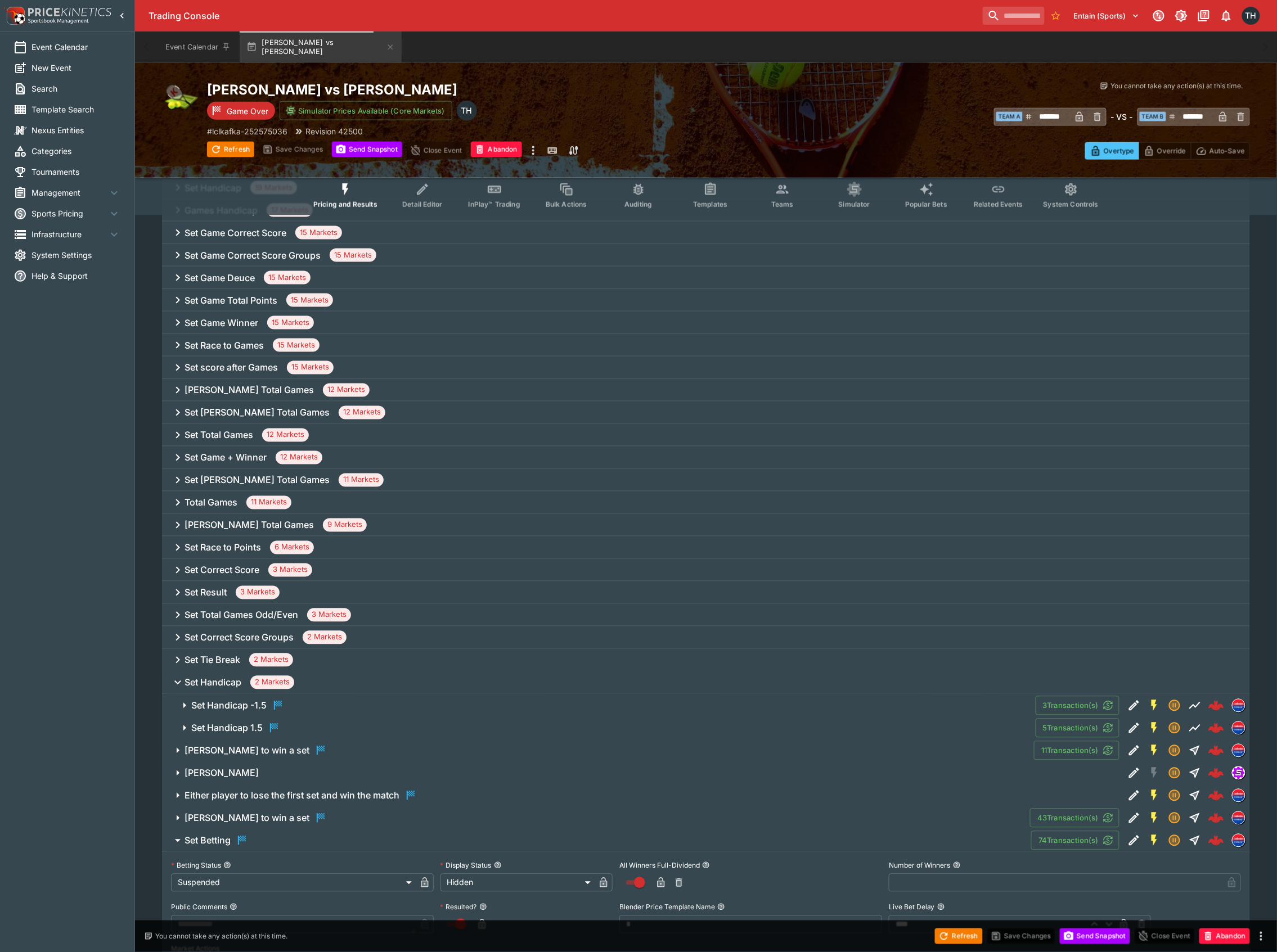
scroll to position [718, 0]
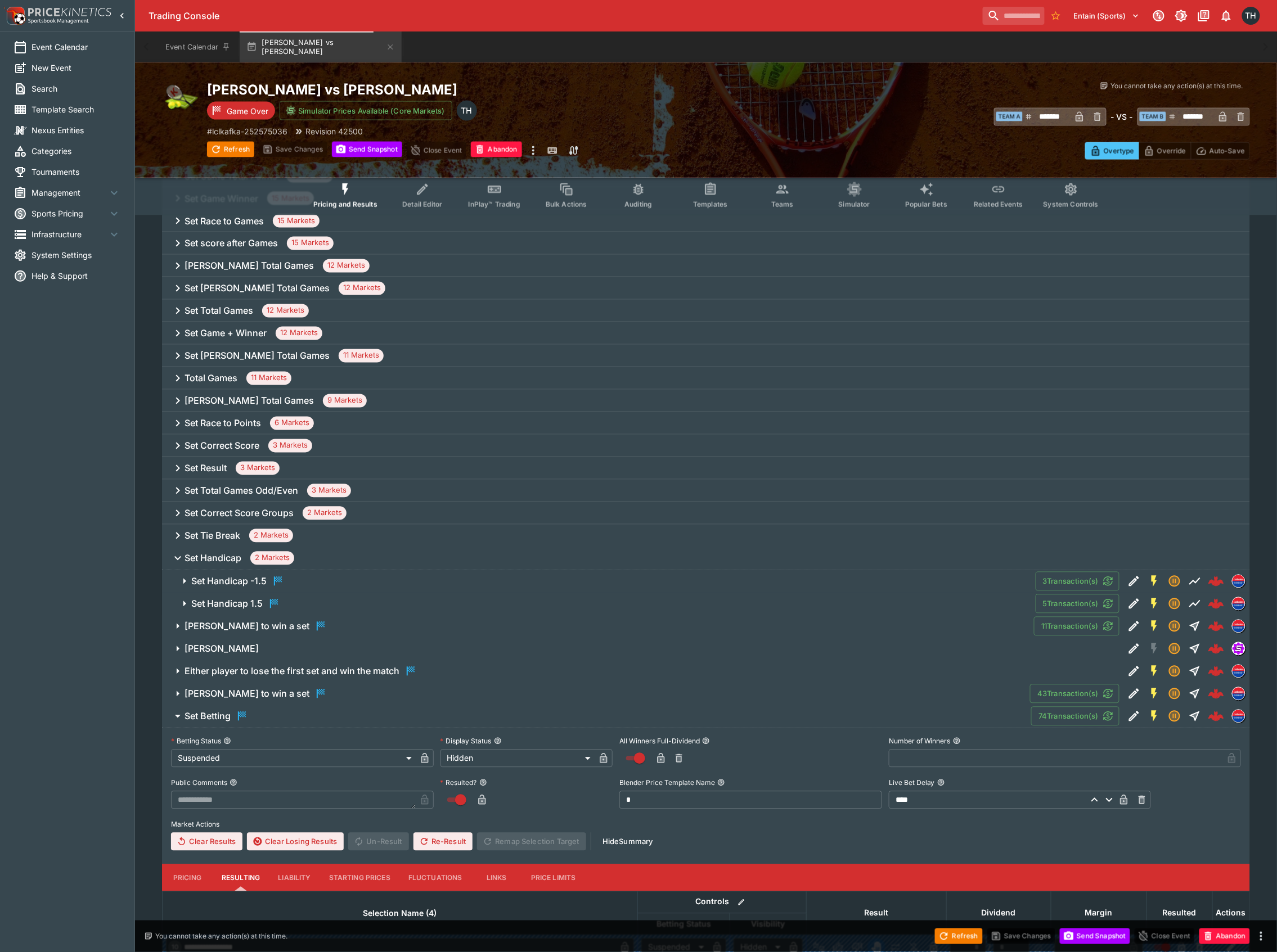
click at [298, 579] on span "Set Handicap -1.5" at bounding box center [609, 581] width 836 height 13
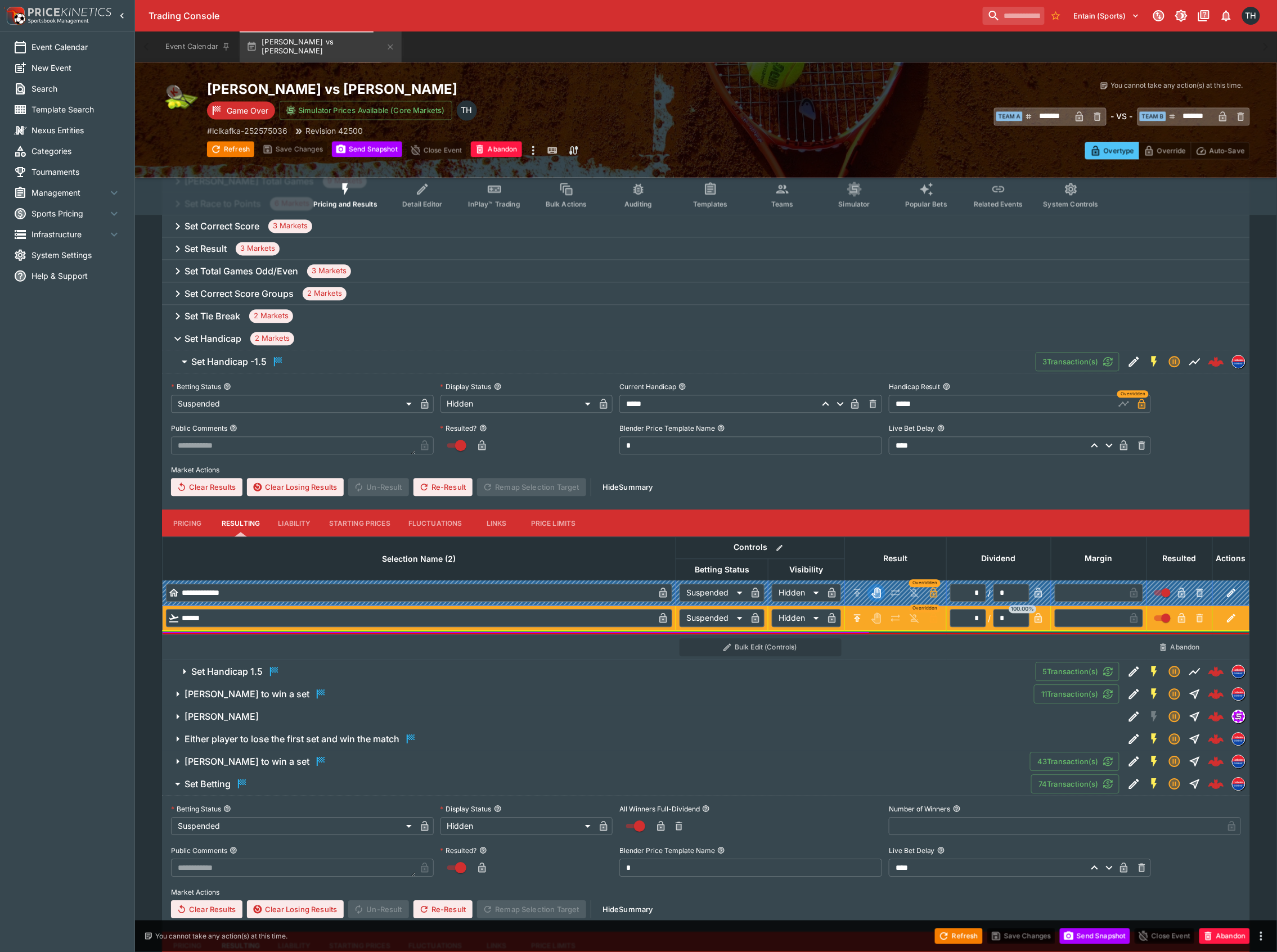
scroll to position [943, 0]
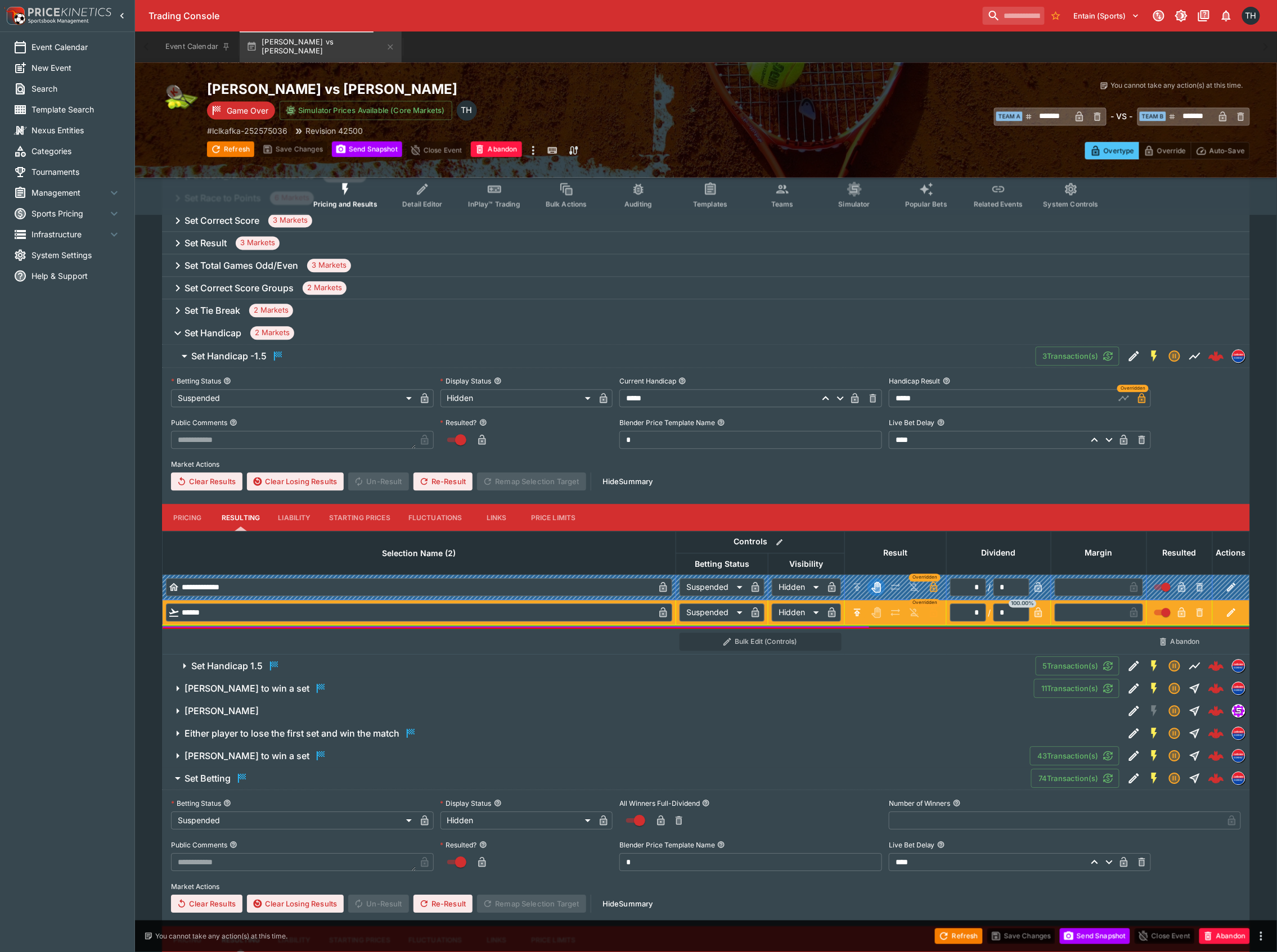
click at [317, 667] on span "Set Handicap 1.5" at bounding box center [609, 666] width 836 height 13
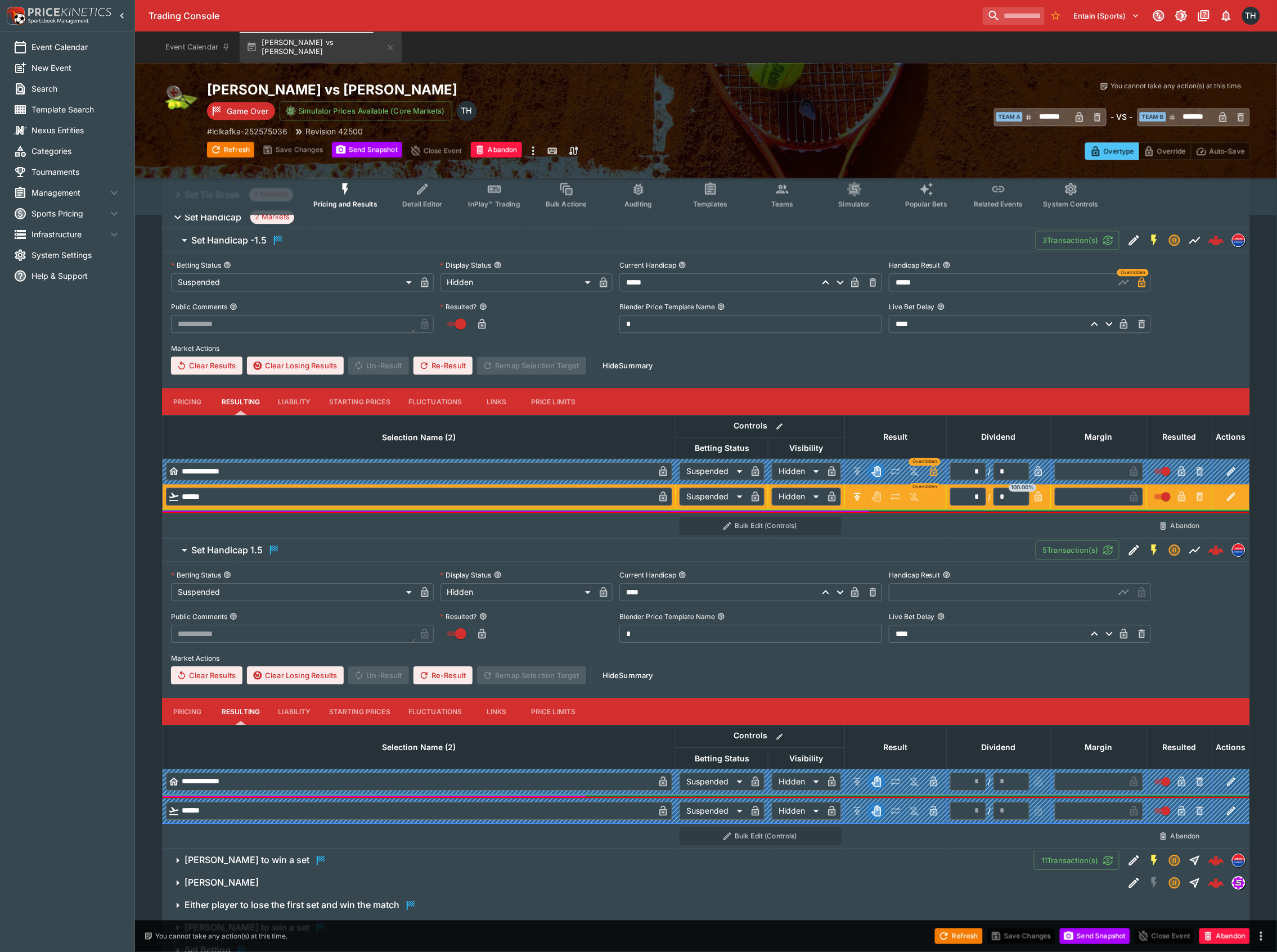
scroll to position [869, 0]
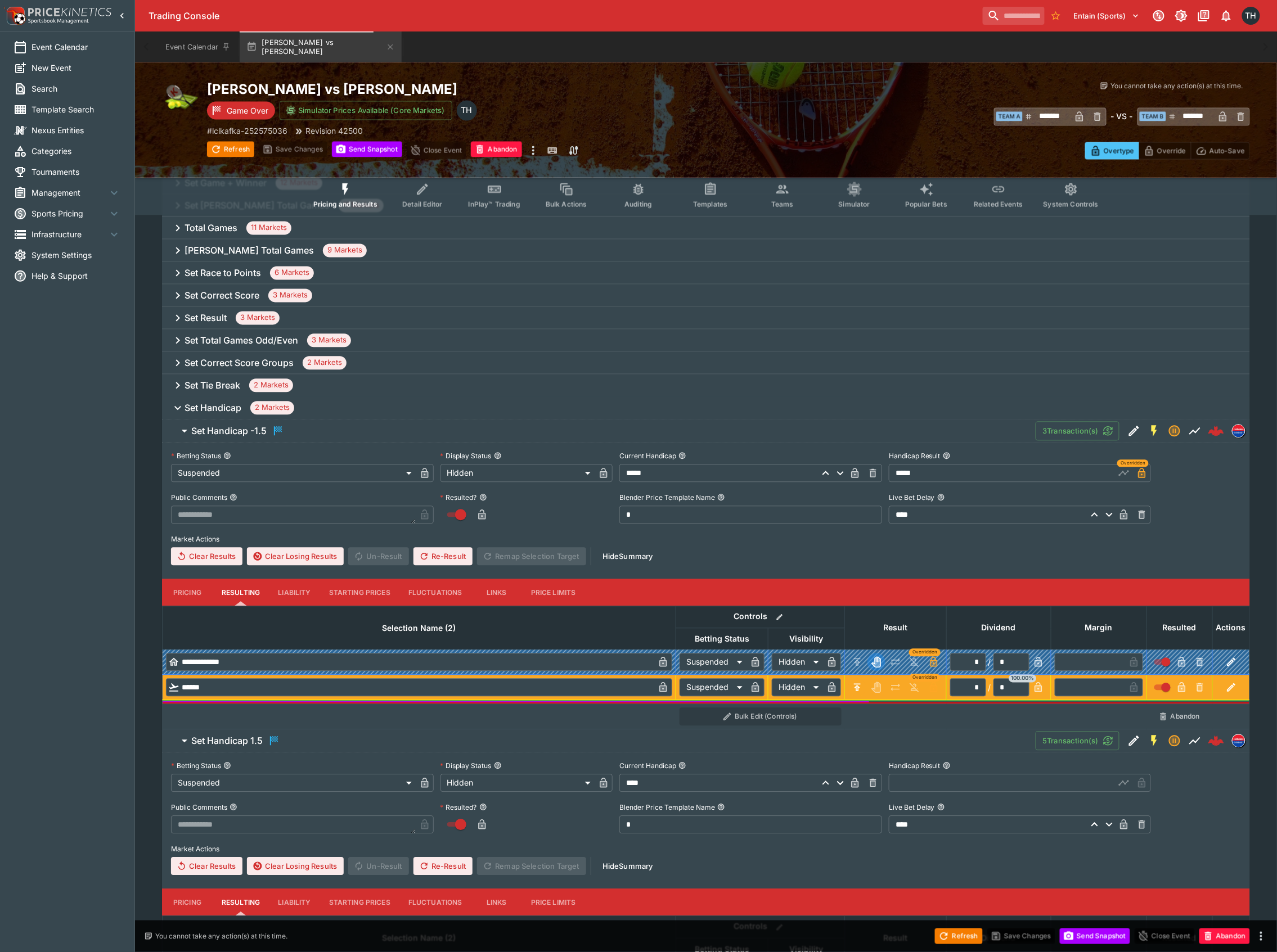
click at [338, 437] on span "Set Handicap -1.5" at bounding box center [609, 431] width 836 height 13
